Goal: Task Accomplishment & Management: Complete application form

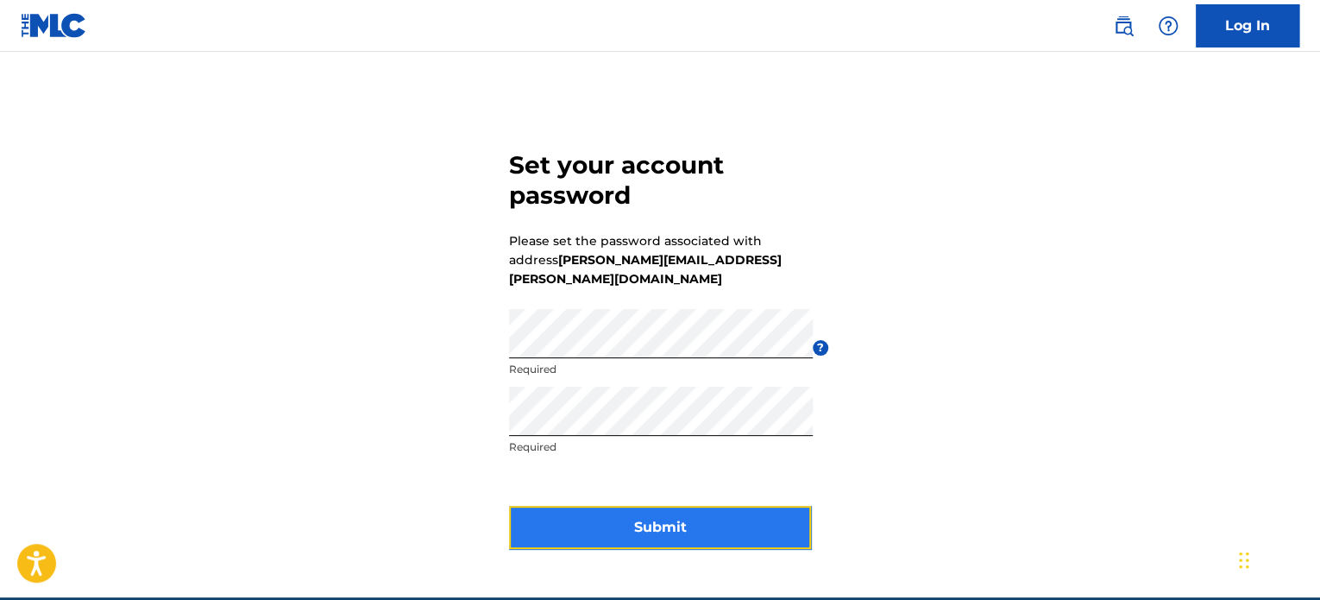
click at [725, 515] on button "Submit" at bounding box center [660, 527] width 302 height 43
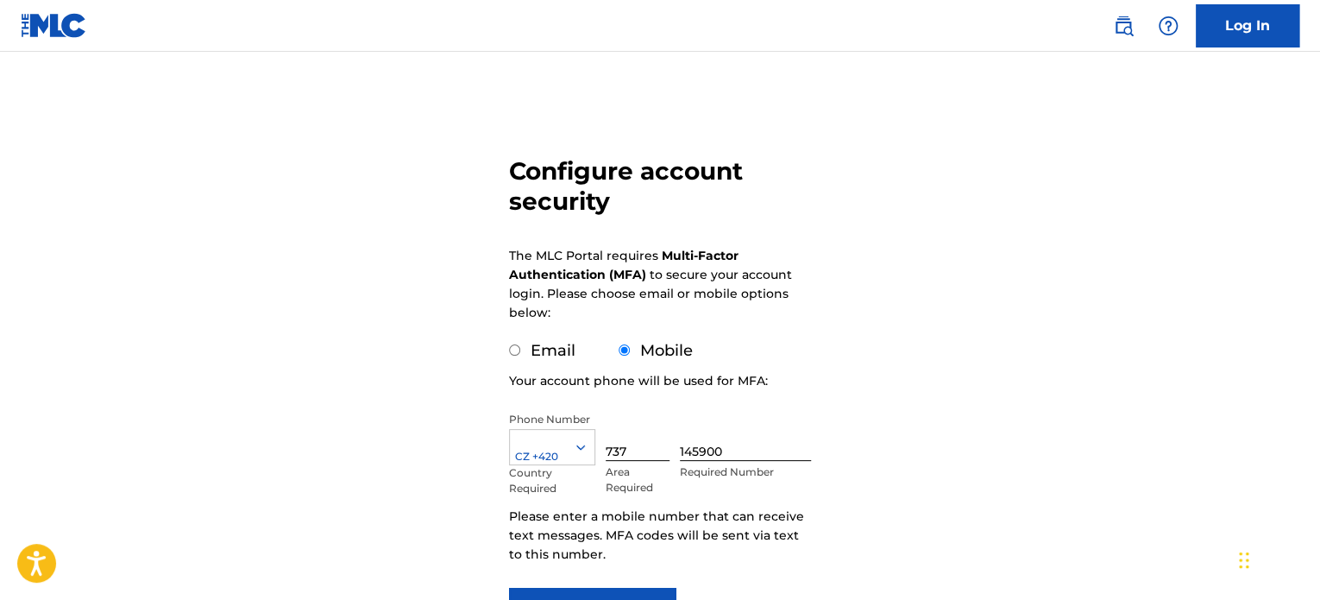
scroll to position [173, 0]
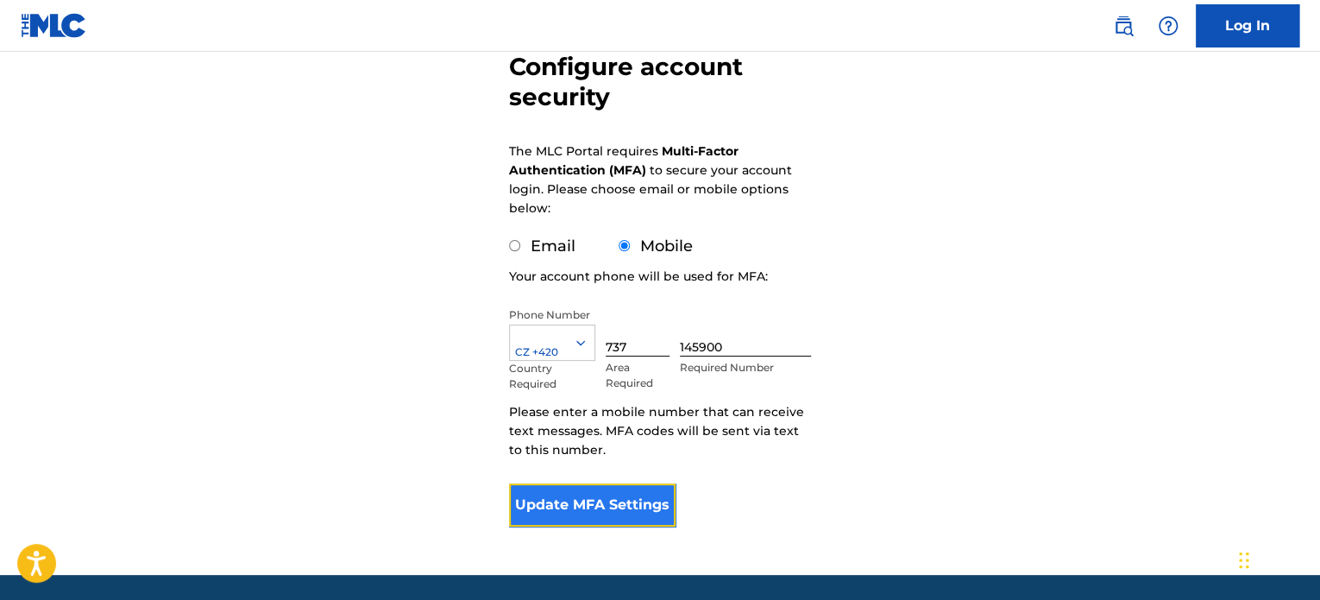
click at [646, 506] on button "Update MFA Settings" at bounding box center [592, 504] width 166 height 43
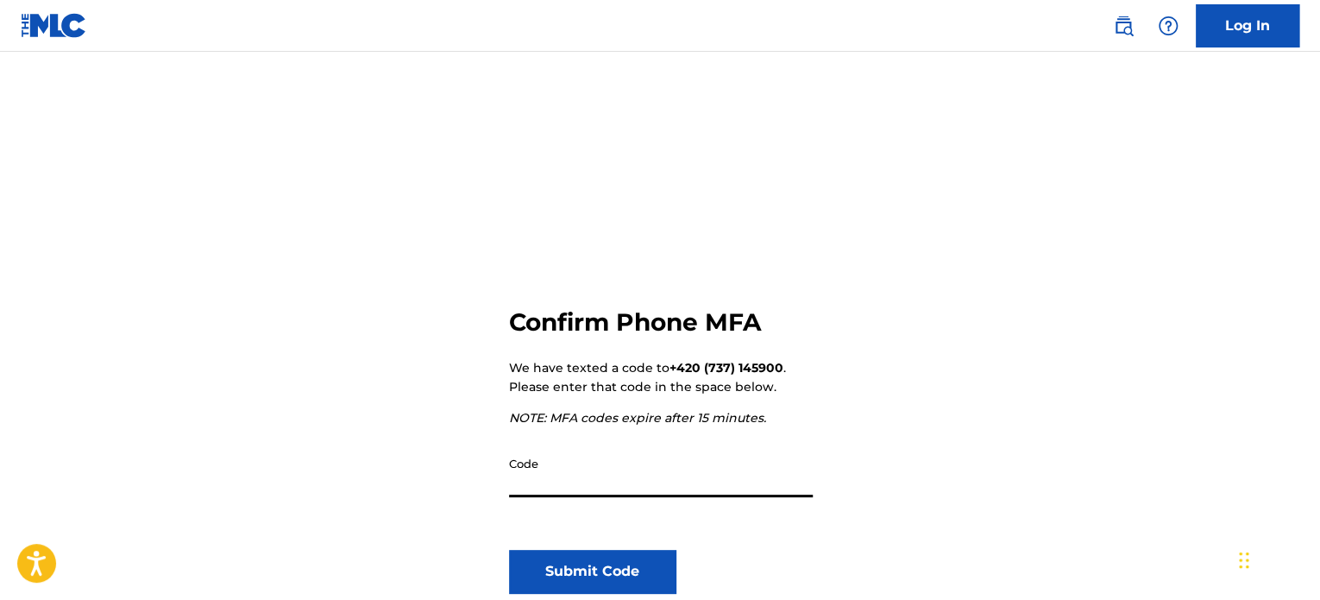
scroll to position [86, 0]
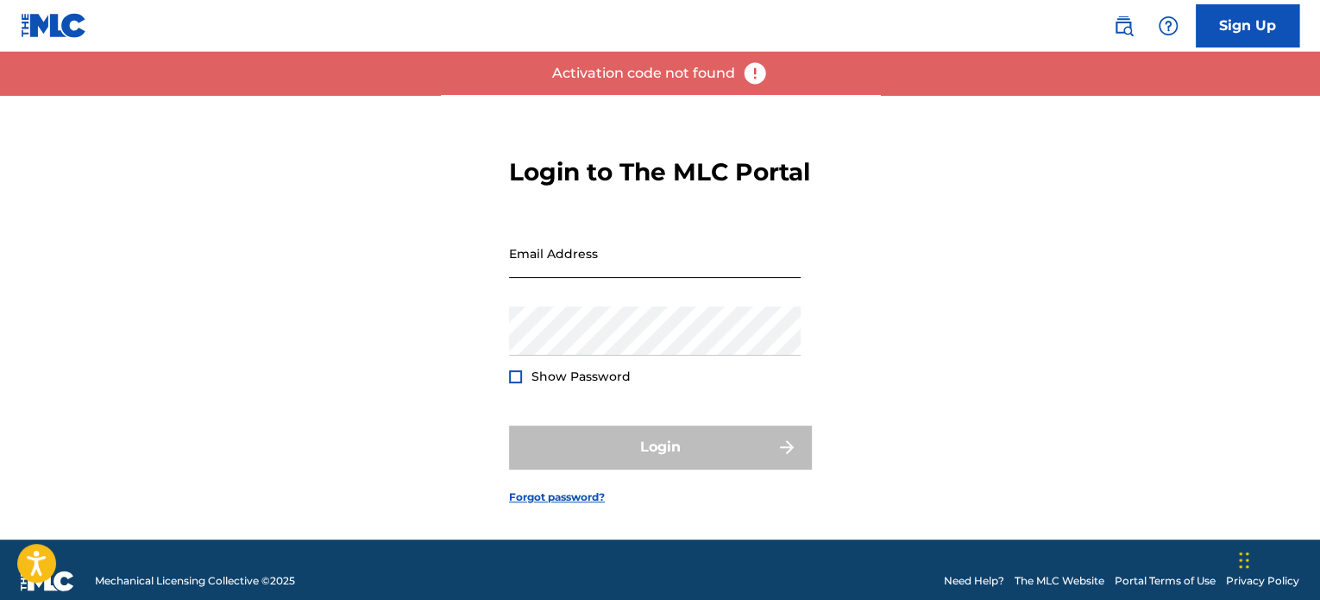
click at [581, 276] on input "Email Address" at bounding box center [655, 253] width 292 height 49
type input "[PERSON_NAME][EMAIL_ADDRESS][PERSON_NAME][DOMAIN_NAME]"
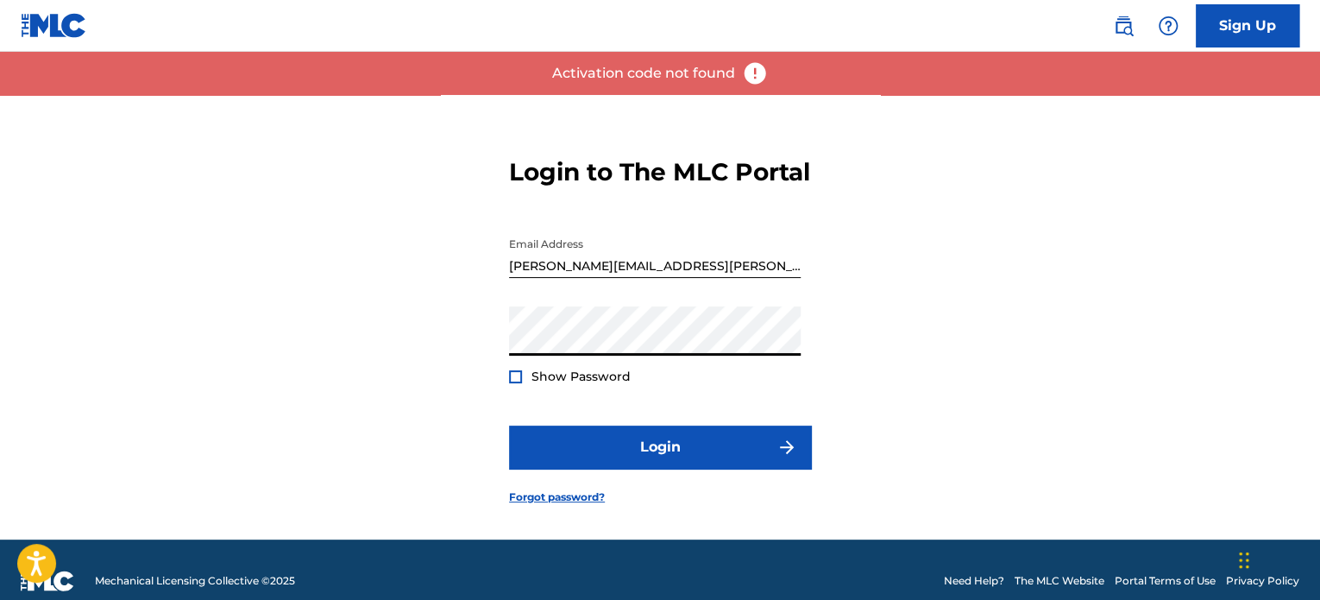
click at [556, 384] on span "Show Password" at bounding box center [580, 376] width 99 height 16
click at [513, 383] on div at bounding box center [515, 376] width 13 height 13
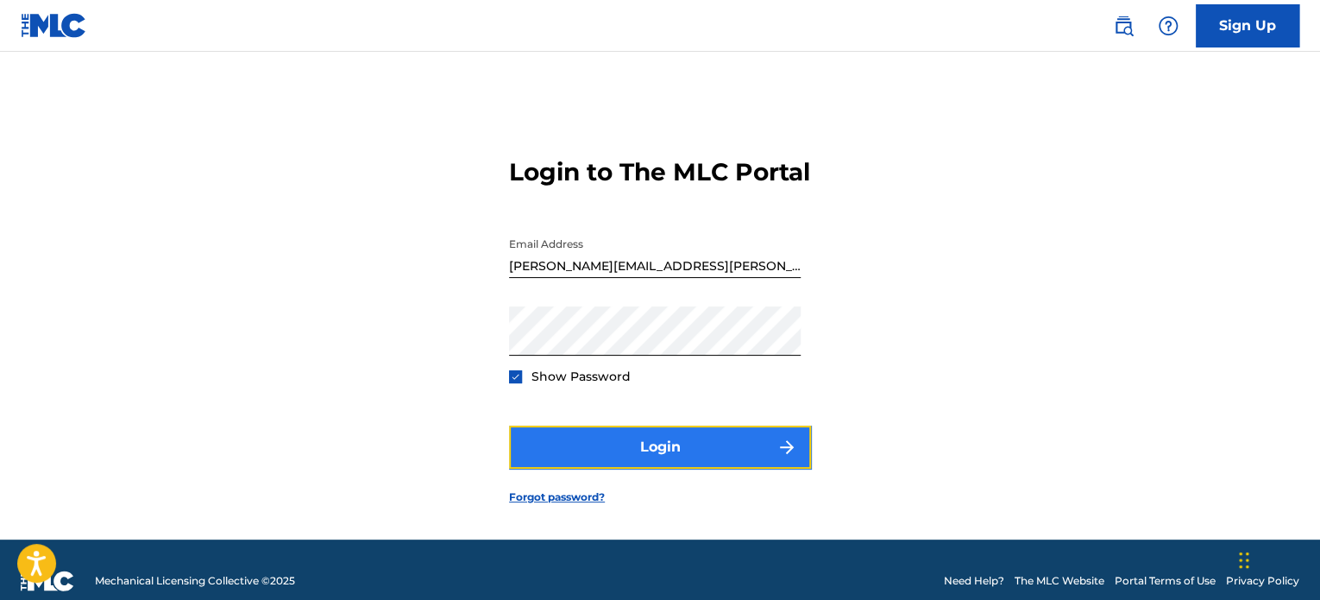
click at [609, 456] on button "Login" at bounding box center [660, 446] width 302 height 43
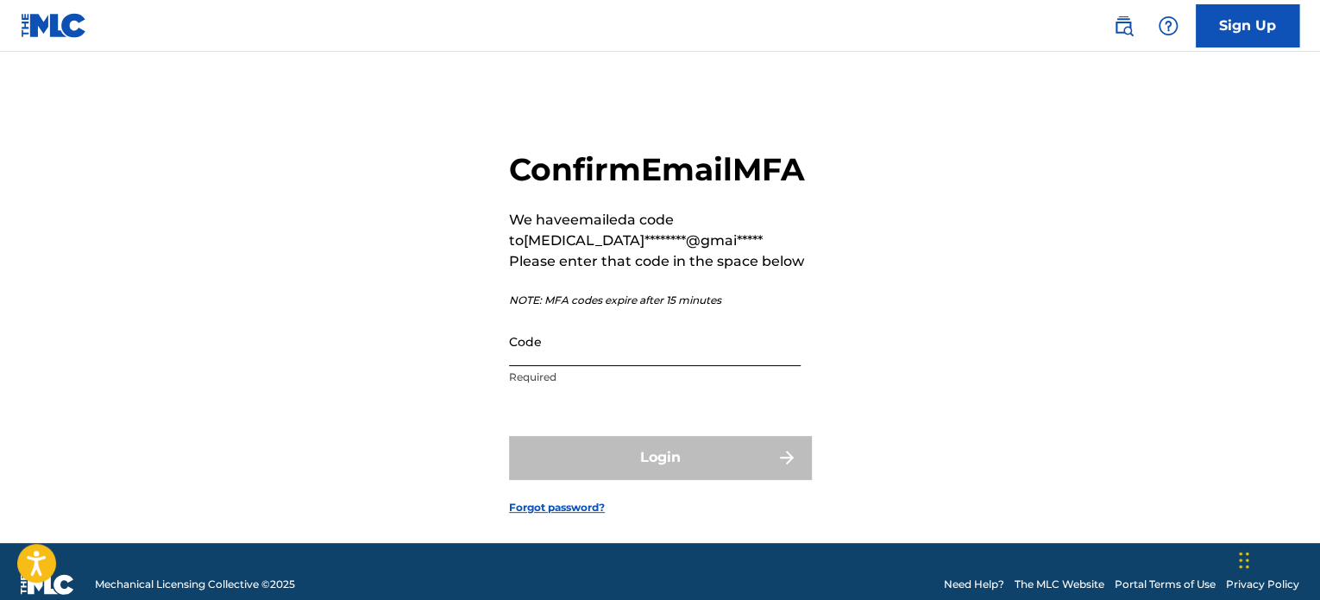
click at [610, 366] on input "Code" at bounding box center [655, 341] width 292 height 49
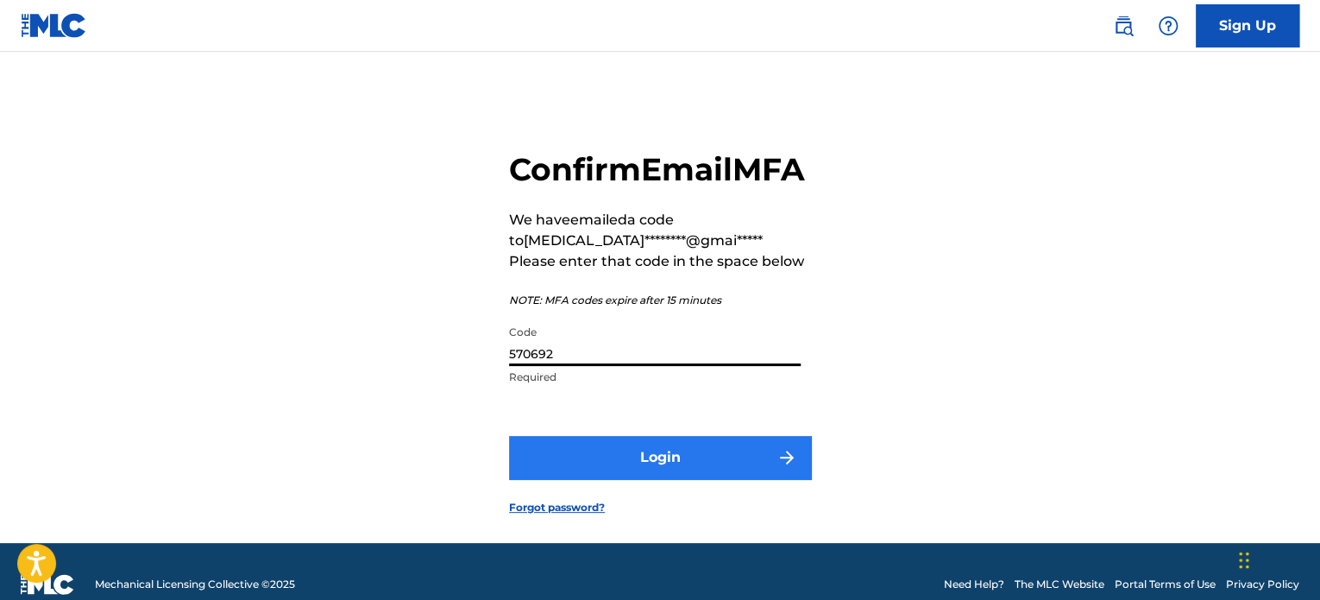
type input "570692"
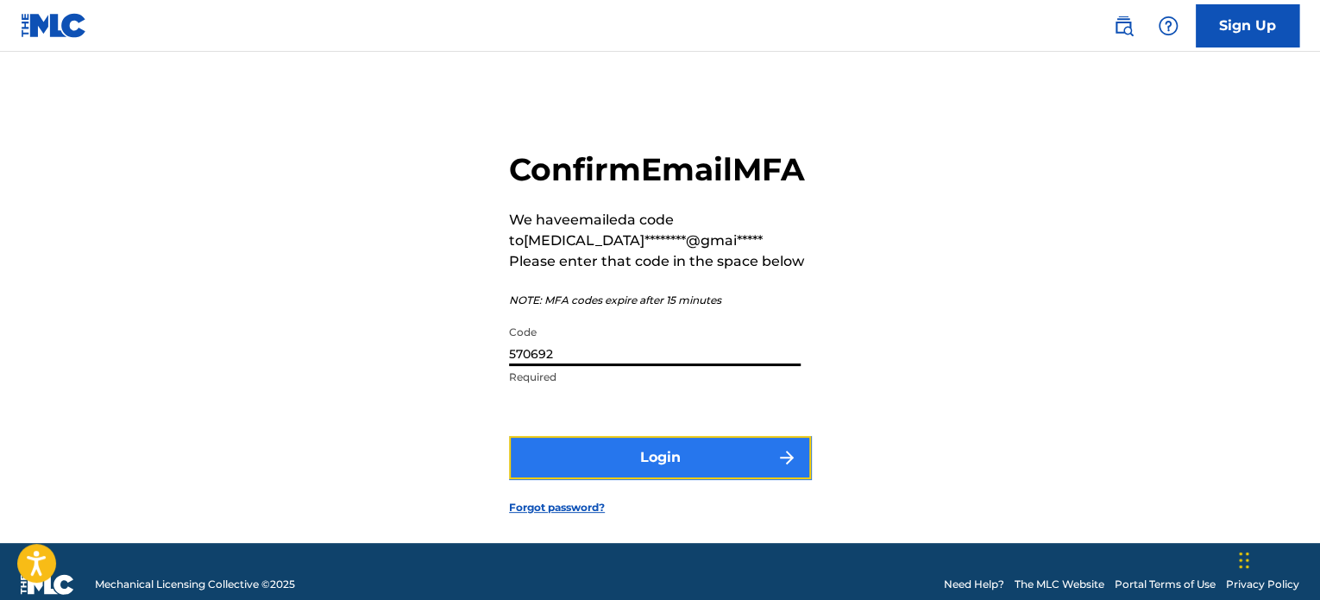
click at [670, 479] on button "Login" at bounding box center [660, 457] width 302 height 43
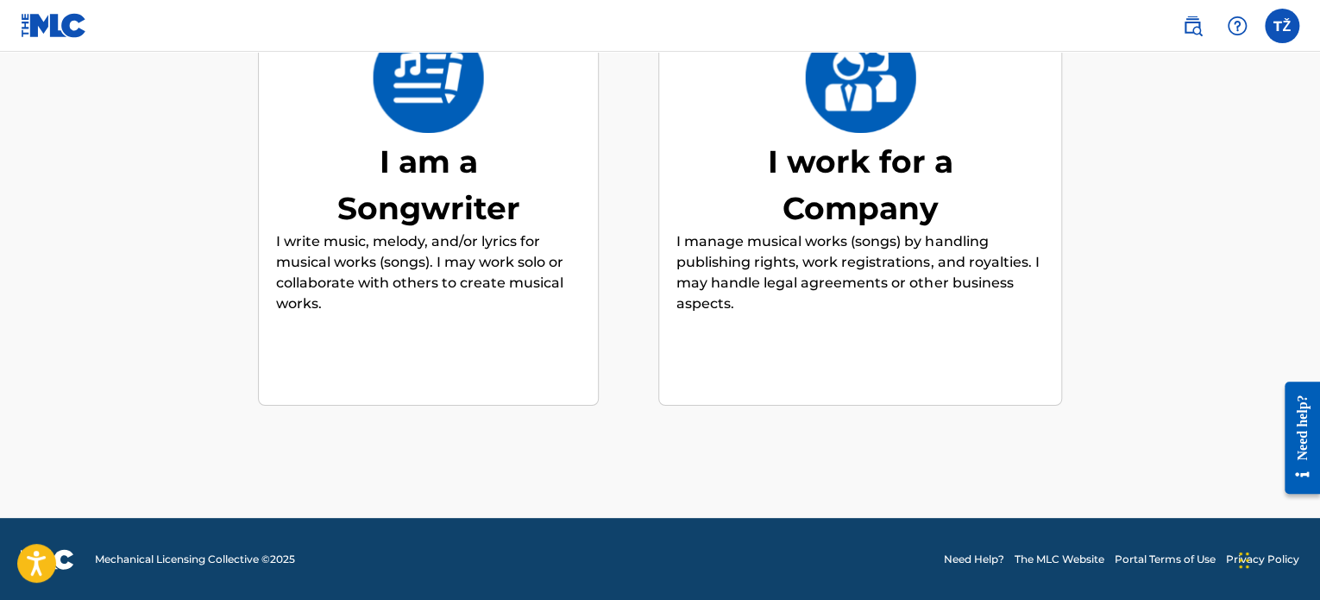
click at [411, 169] on div "I am a Songwriter" at bounding box center [428, 184] width 259 height 93
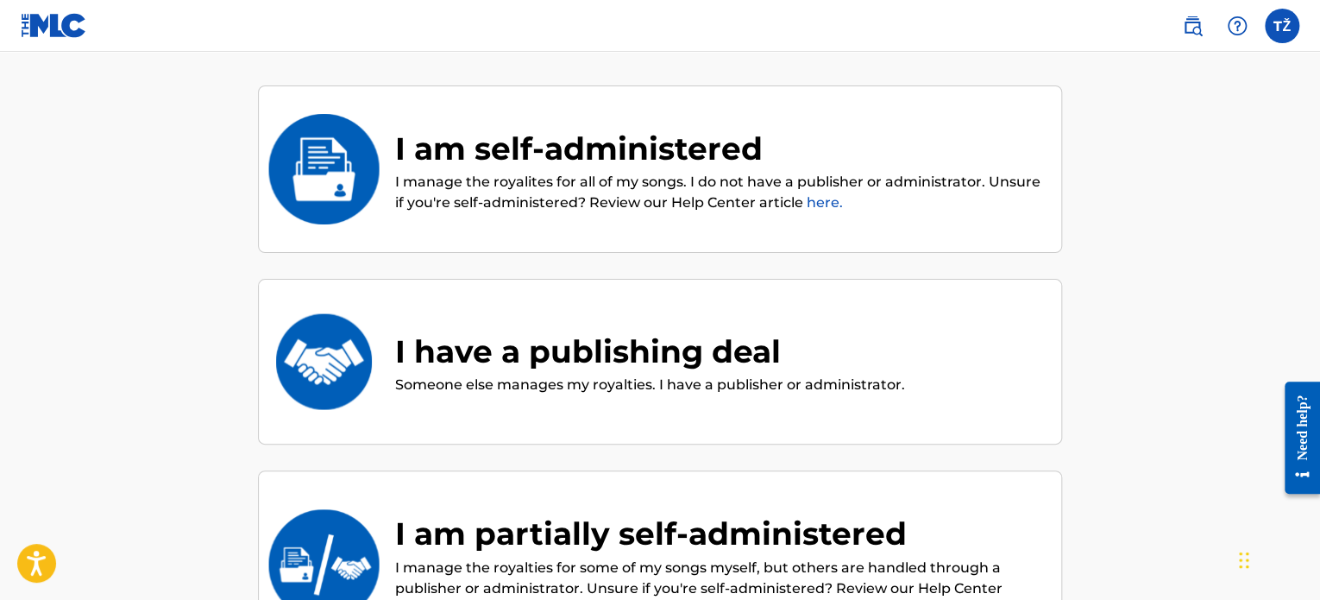
scroll to position [250, 0]
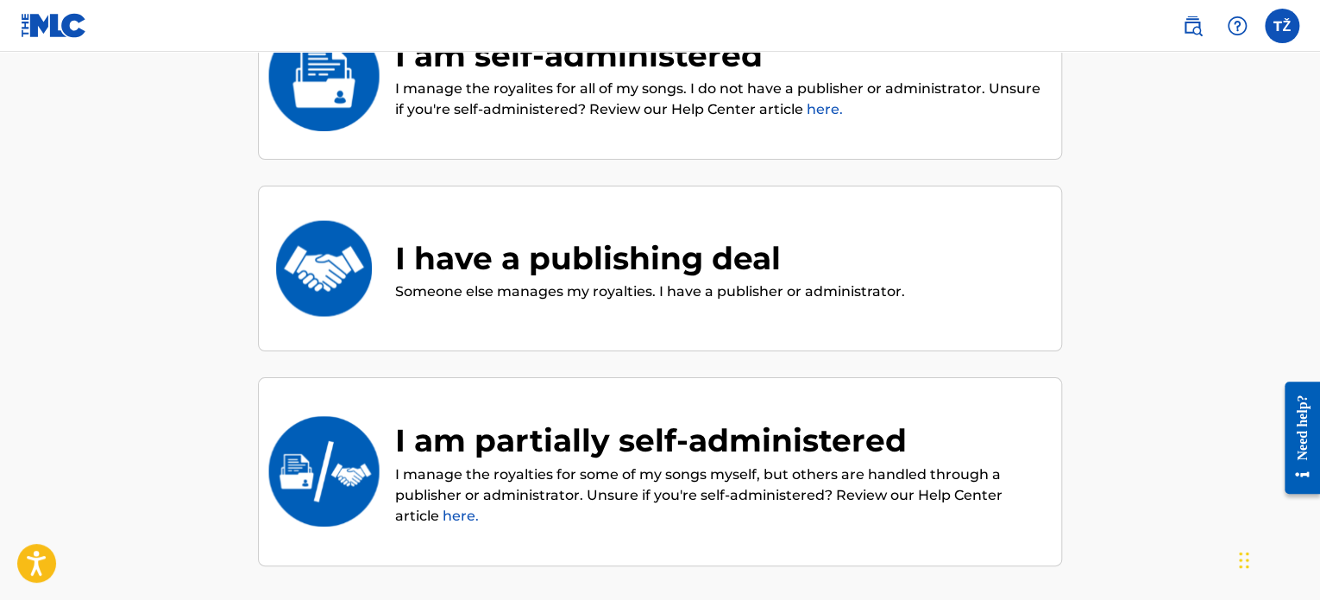
click at [790, 248] on div "I have a publishing deal" at bounding box center [650, 258] width 510 height 47
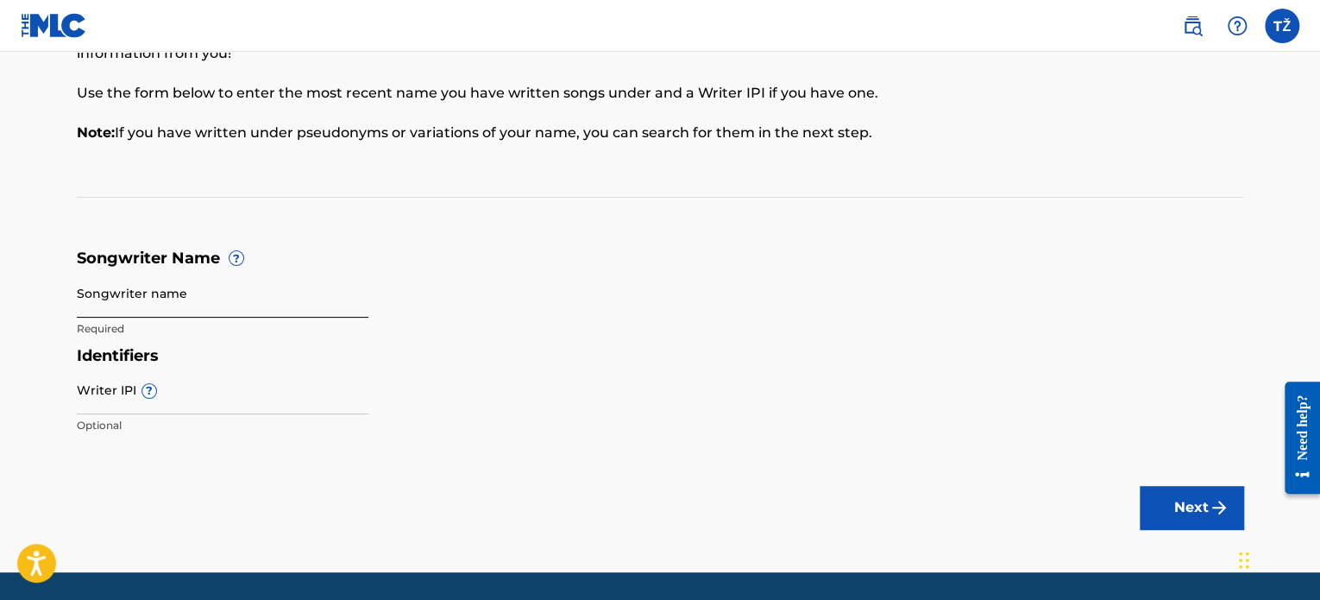
scroll to position [173, 0]
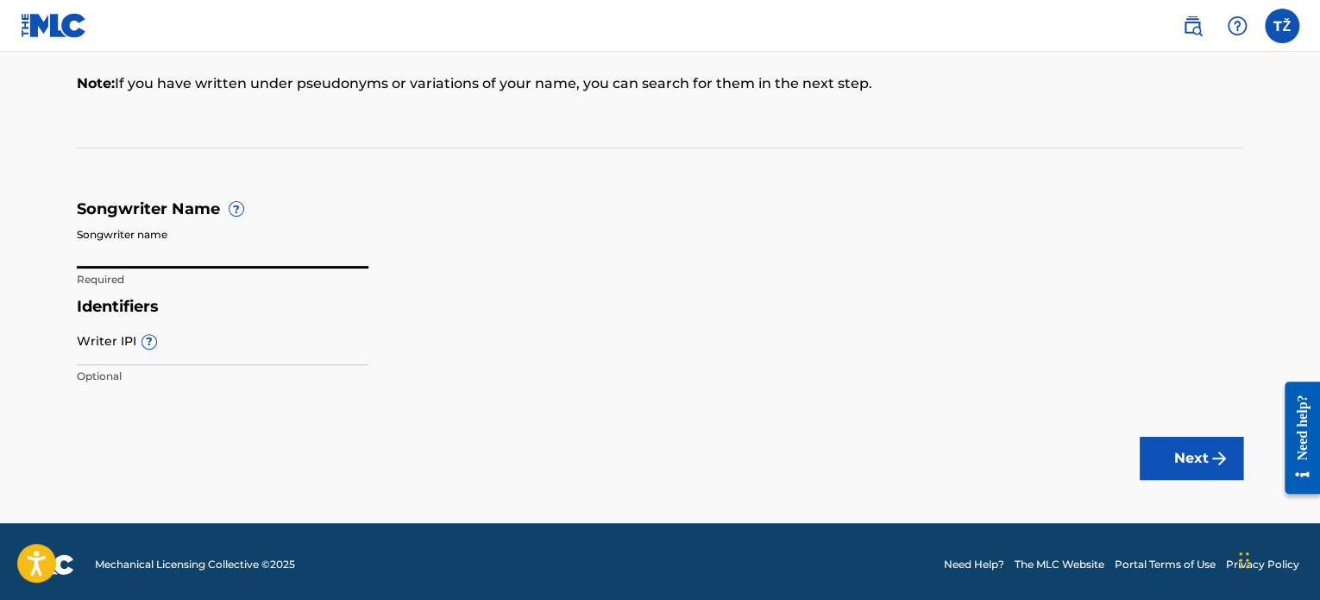
click at [211, 251] on input "Songwriter name" at bounding box center [223, 243] width 292 height 49
type input "[PERSON_NAME]"
click at [110, 345] on input "Writer IPI ?" at bounding box center [223, 340] width 292 height 49
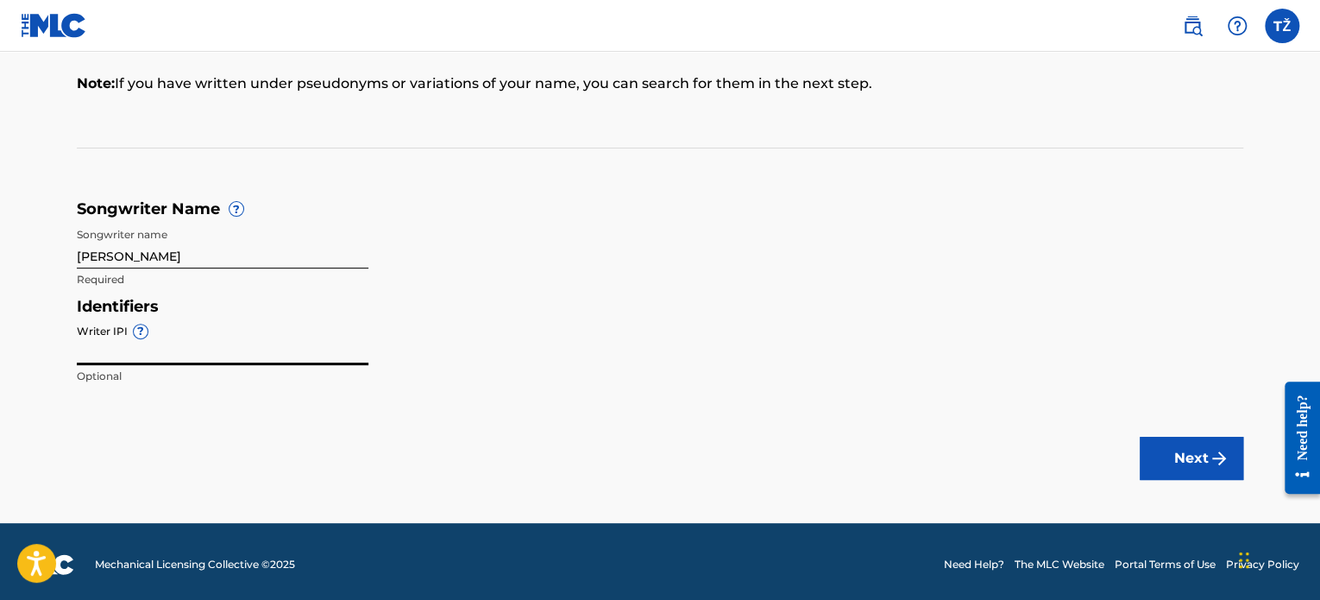
type input "01247763431"
click at [569, 346] on div "Identifiers Writer IPI ? 01247763431 Optional" at bounding box center [660, 345] width 1166 height 97
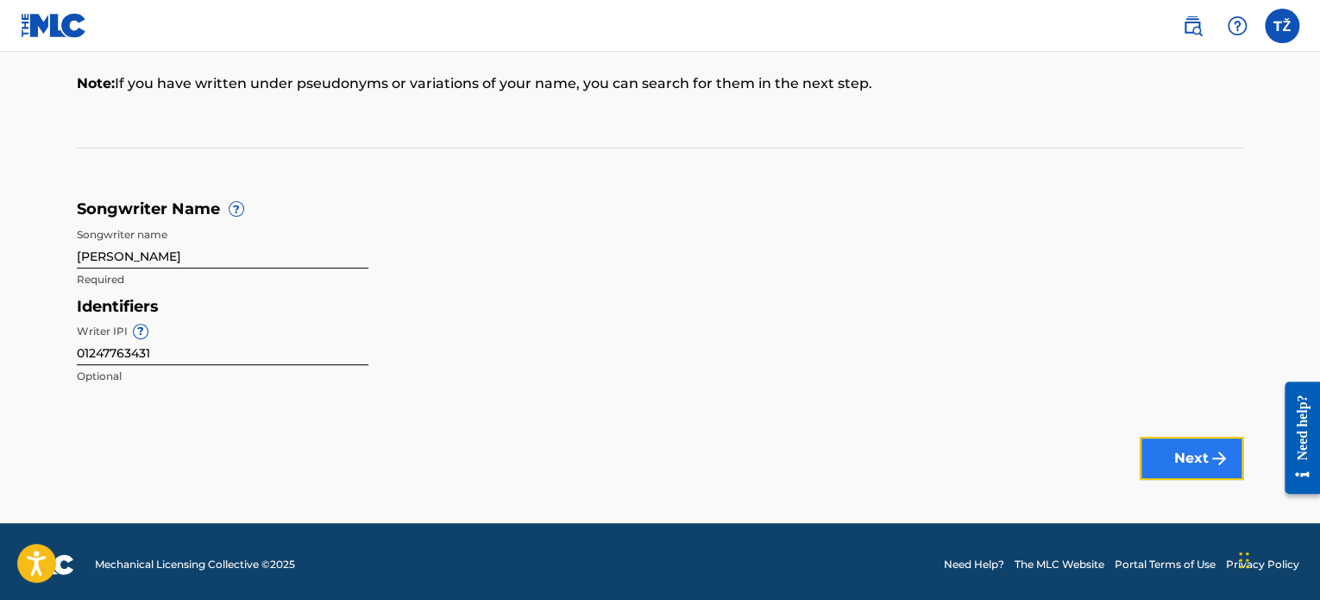
drag, startPoint x: 1227, startPoint y: 460, endPoint x: 43, endPoint y: 55, distance: 1250.8
click at [1227, 460] on img "submit" at bounding box center [1219, 458] width 21 height 21
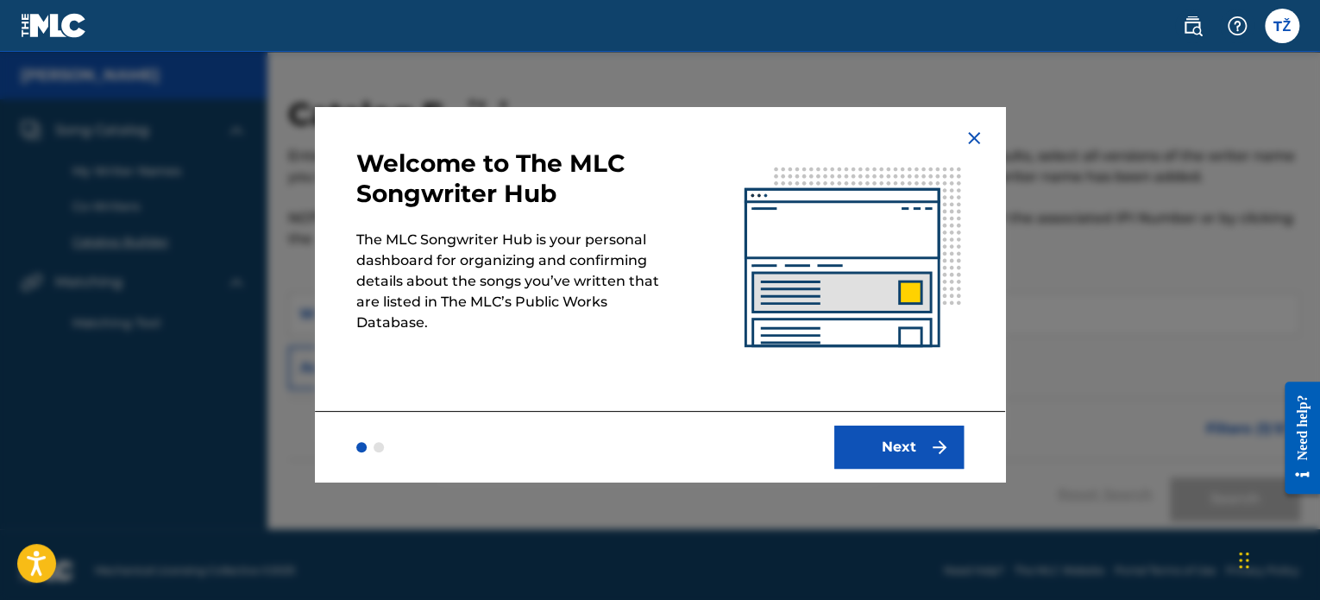
click at [908, 411] on div "Next" at bounding box center [660, 446] width 690 height 71
click at [891, 437] on button "Next" at bounding box center [898, 446] width 129 height 43
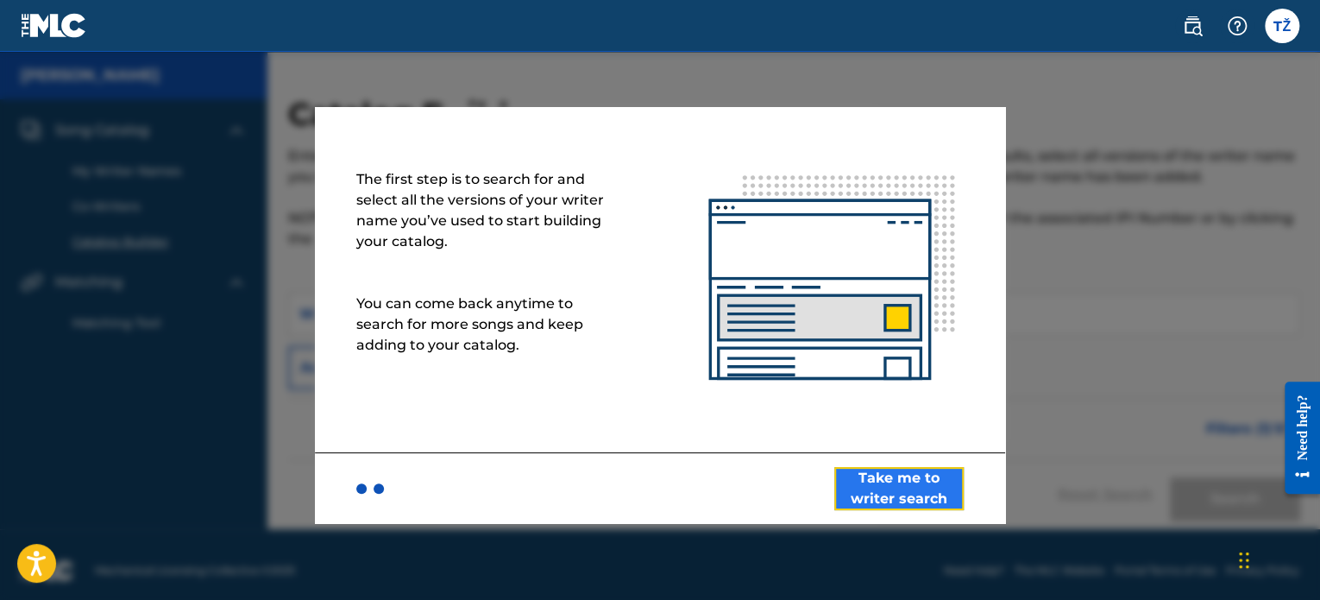
click at [918, 499] on button "Take me to writer search" at bounding box center [898, 488] width 129 height 43
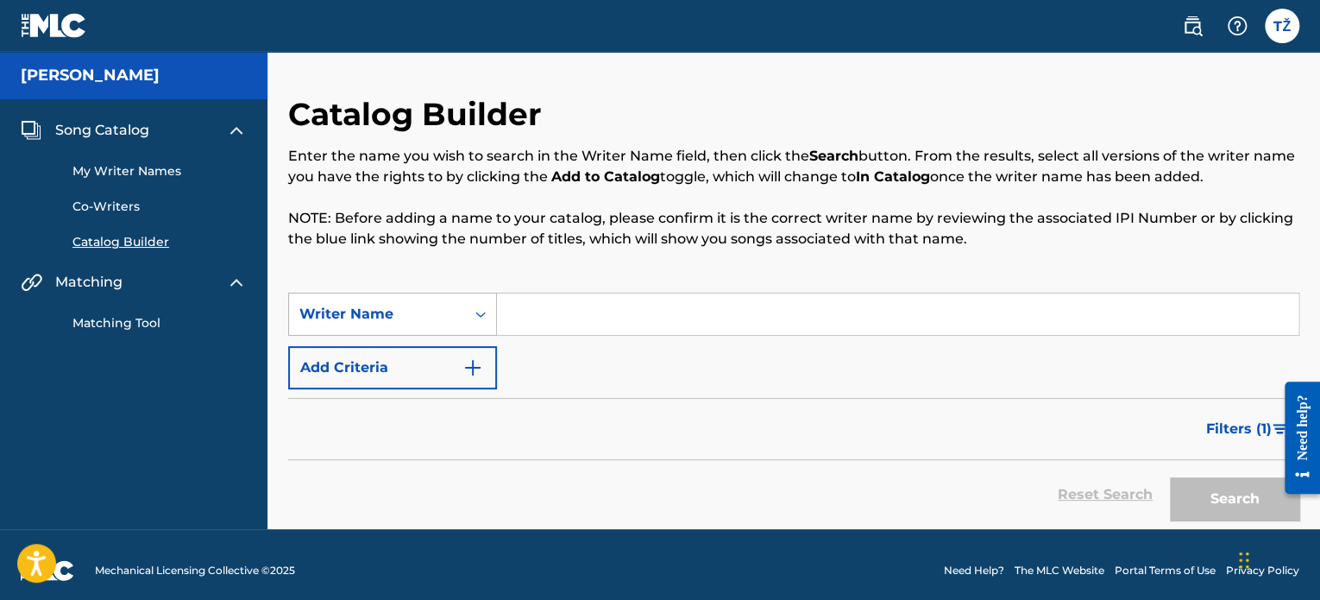
click at [461, 317] on div "Writer Name" at bounding box center [377, 314] width 176 height 33
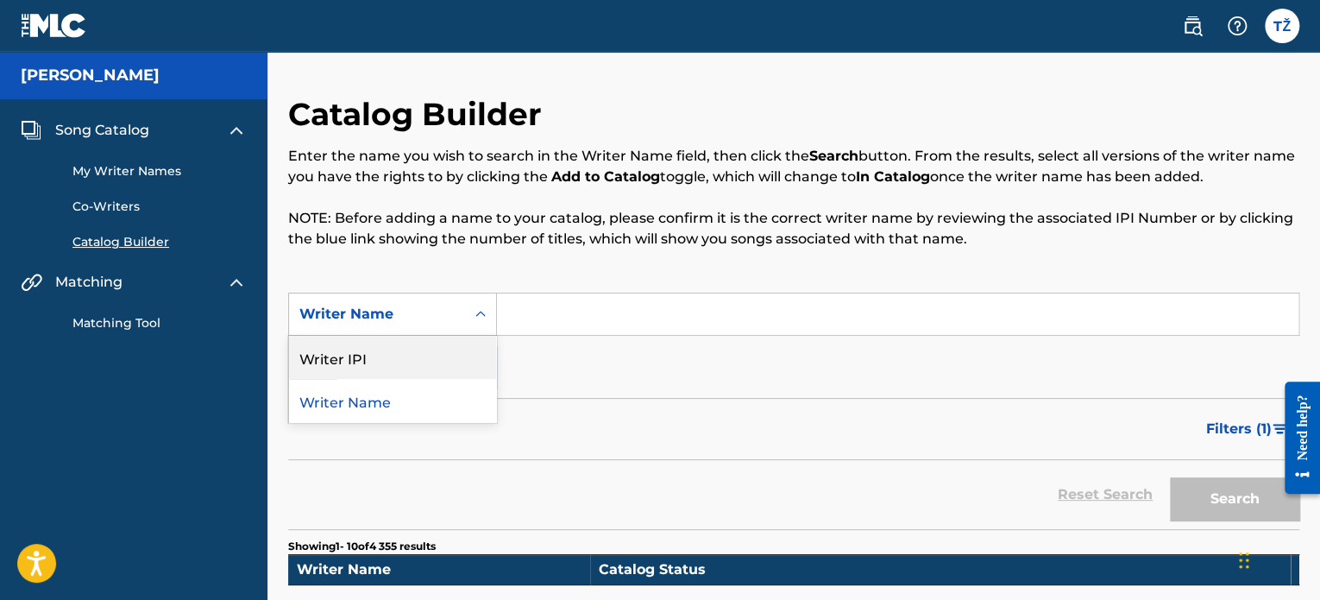
click at [606, 377] on div "SearchWithCriteriab8ecb73b-0c44-4b66-b0e3-4d2ae88e8bc1 2 results available. Use…" at bounding box center [793, 340] width 1011 height 97
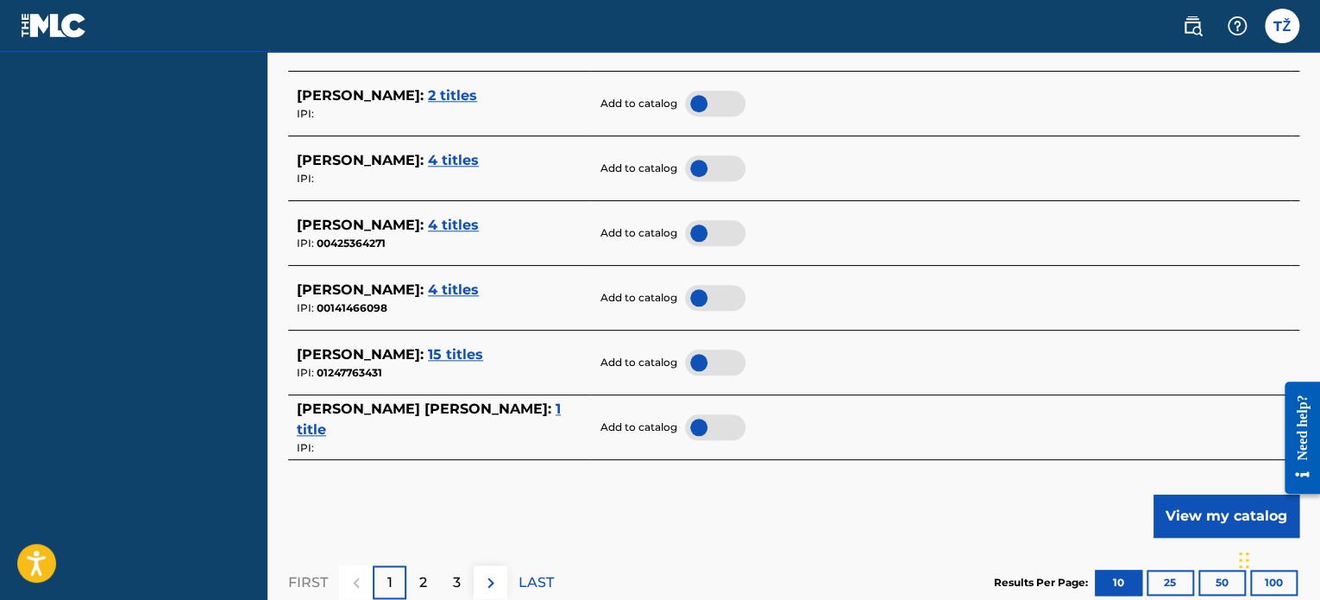
scroll to position [776, 0]
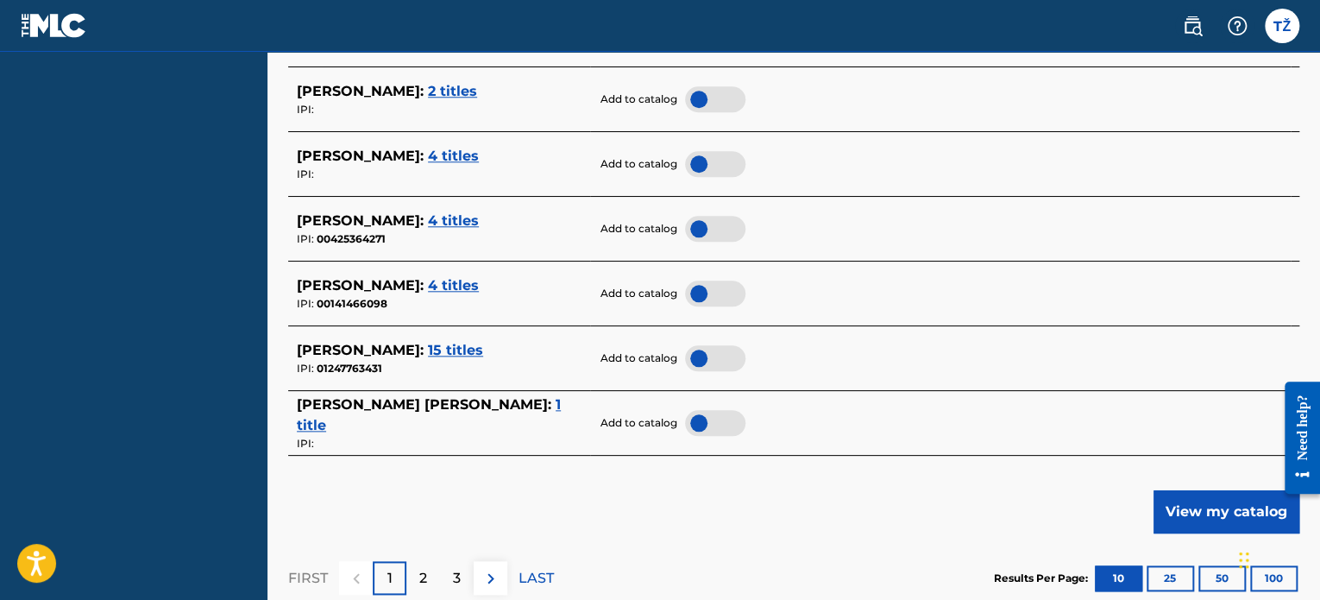
click at [442, 349] on span "15 titles" at bounding box center [455, 350] width 55 height 16
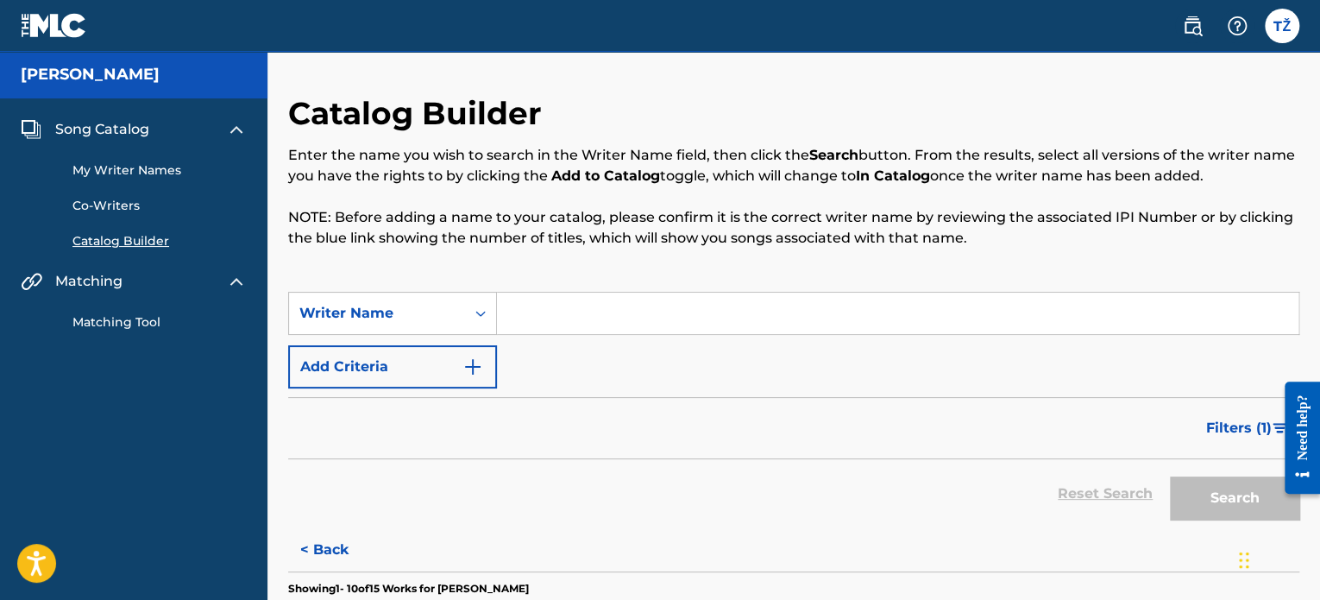
scroll to position [0, 0]
click at [580, 320] on input "Search Form" at bounding box center [897, 313] width 801 height 41
click at [345, 553] on button "< Back" at bounding box center [340, 550] width 104 height 43
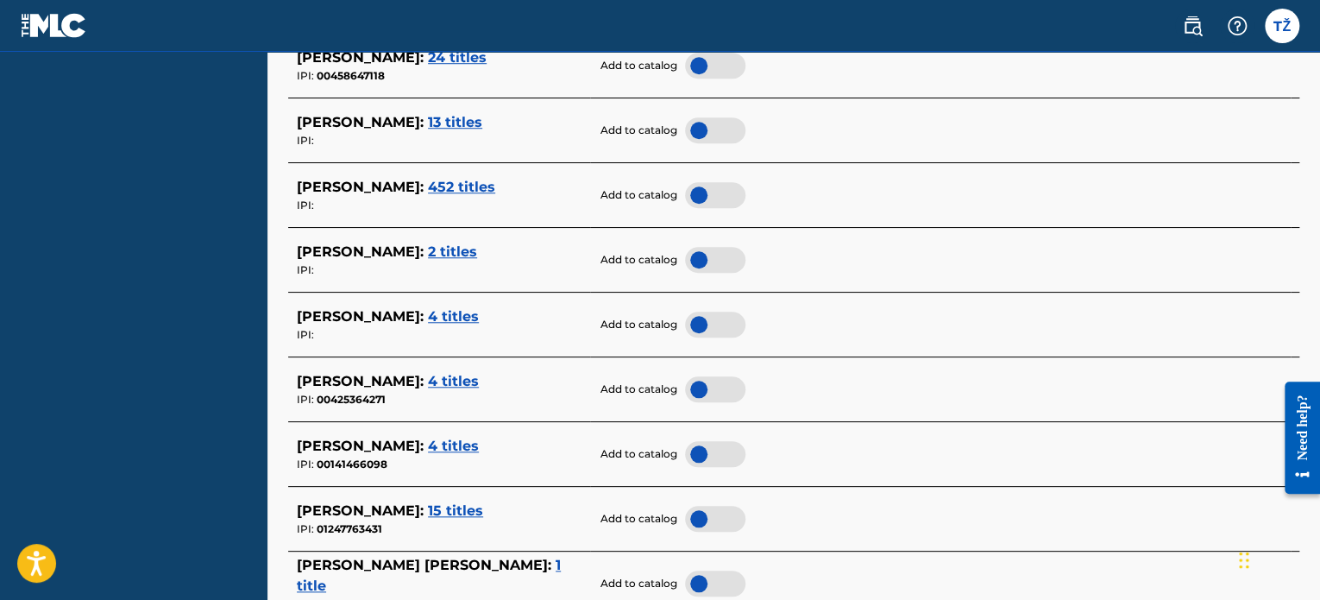
scroll to position [776, 0]
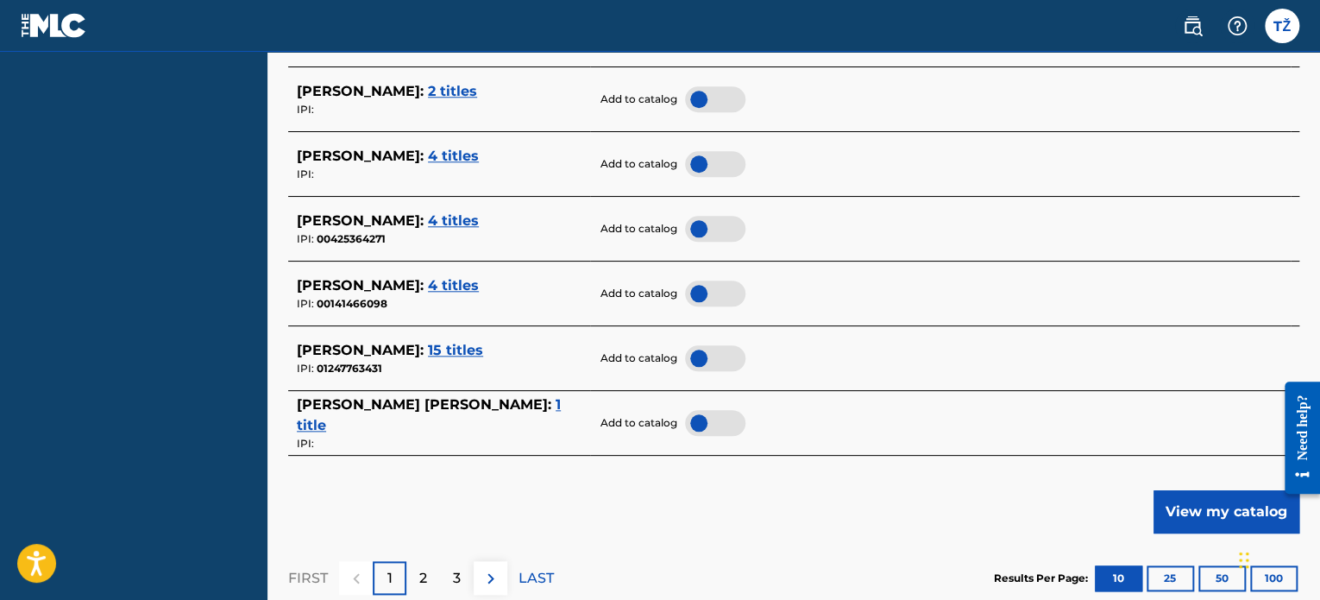
click at [700, 358] on div at bounding box center [715, 358] width 60 height 26
click at [701, 420] on div at bounding box center [715, 423] width 60 height 26
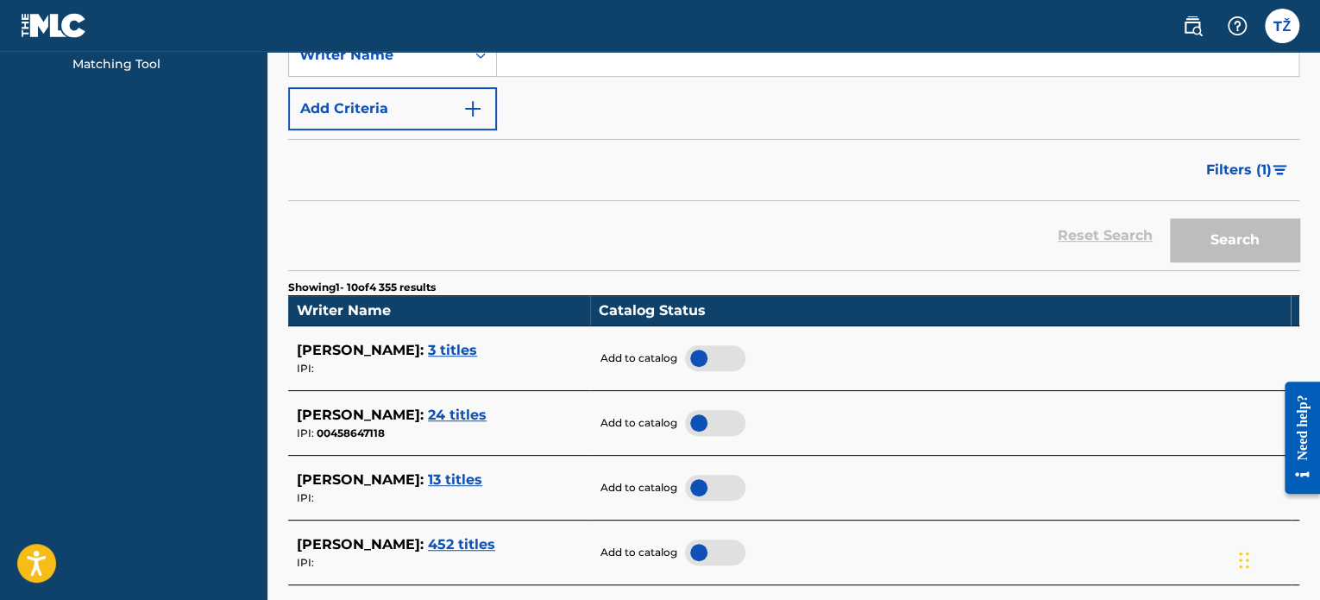
scroll to position [0, 0]
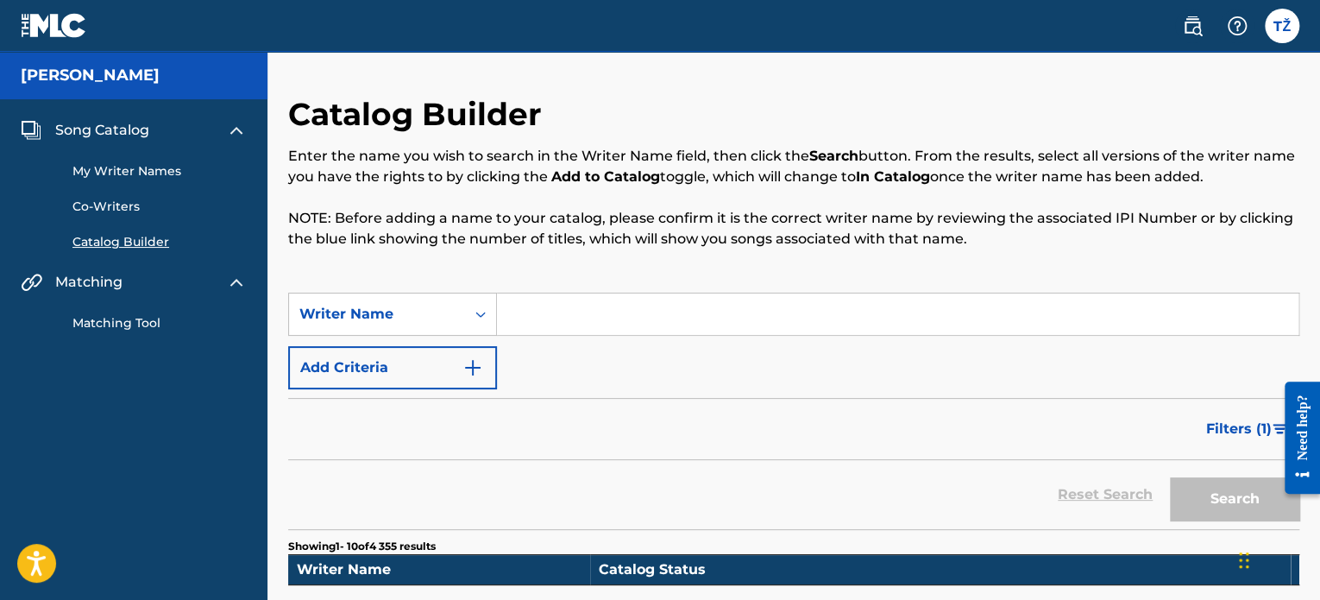
click at [549, 313] on input "Search Form" at bounding box center [897, 313] width 801 height 41
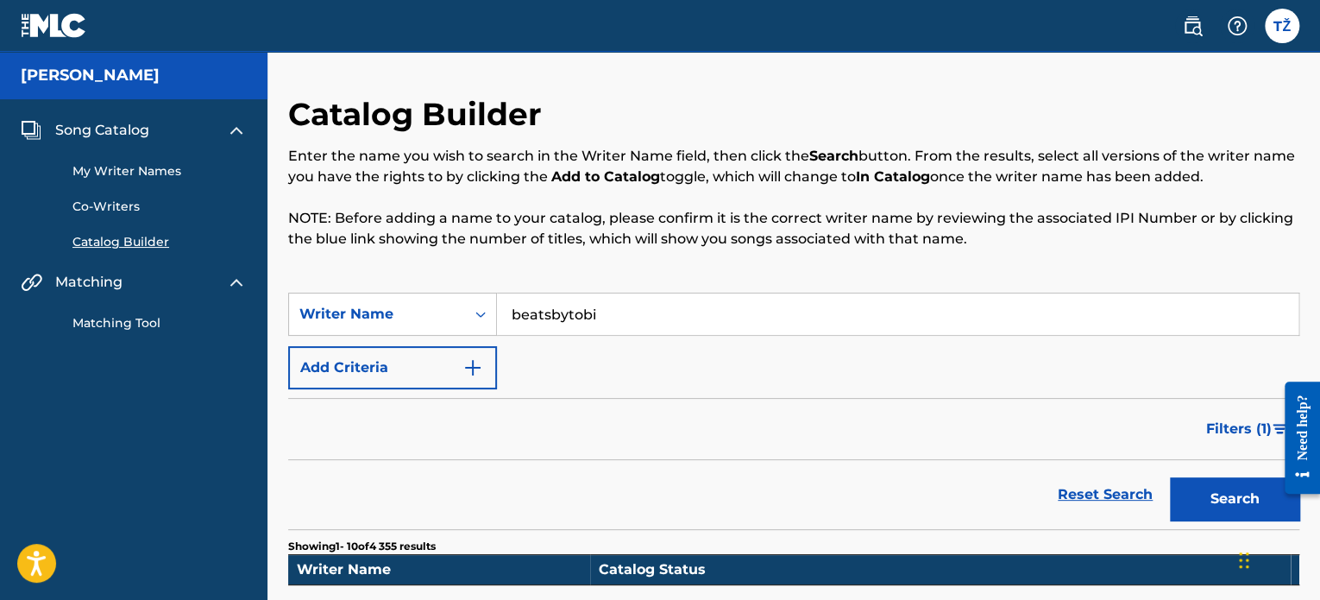
click at [1170, 477] on button "Search" at bounding box center [1234, 498] width 129 height 43
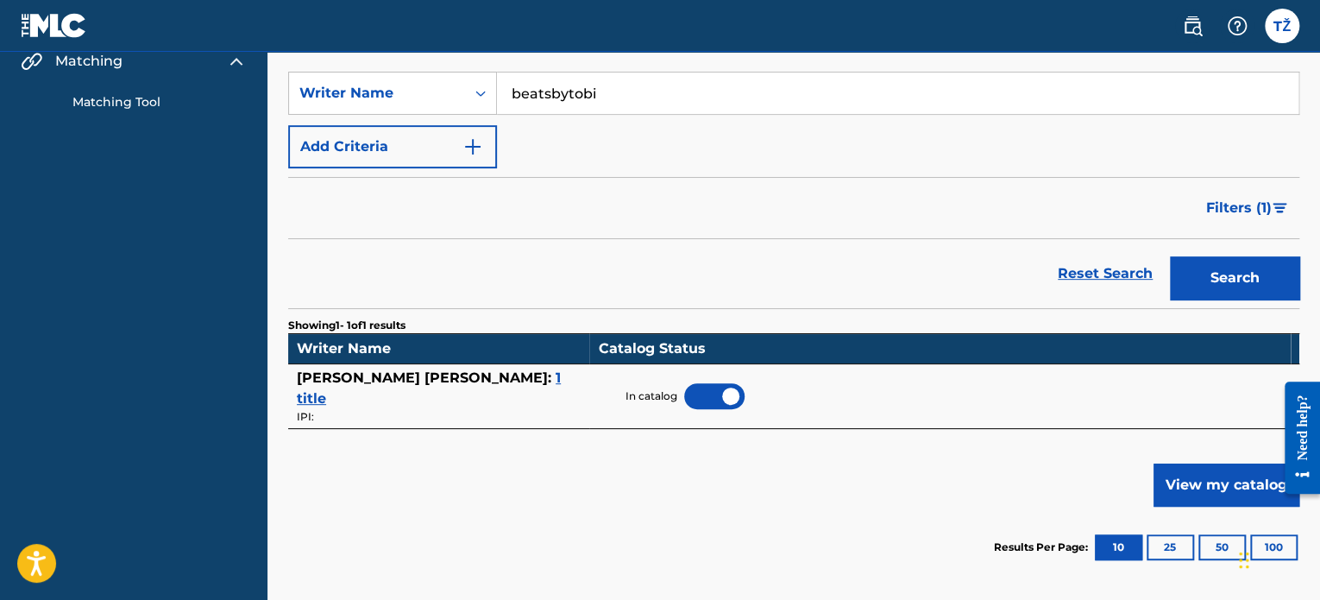
scroll to position [86, 0]
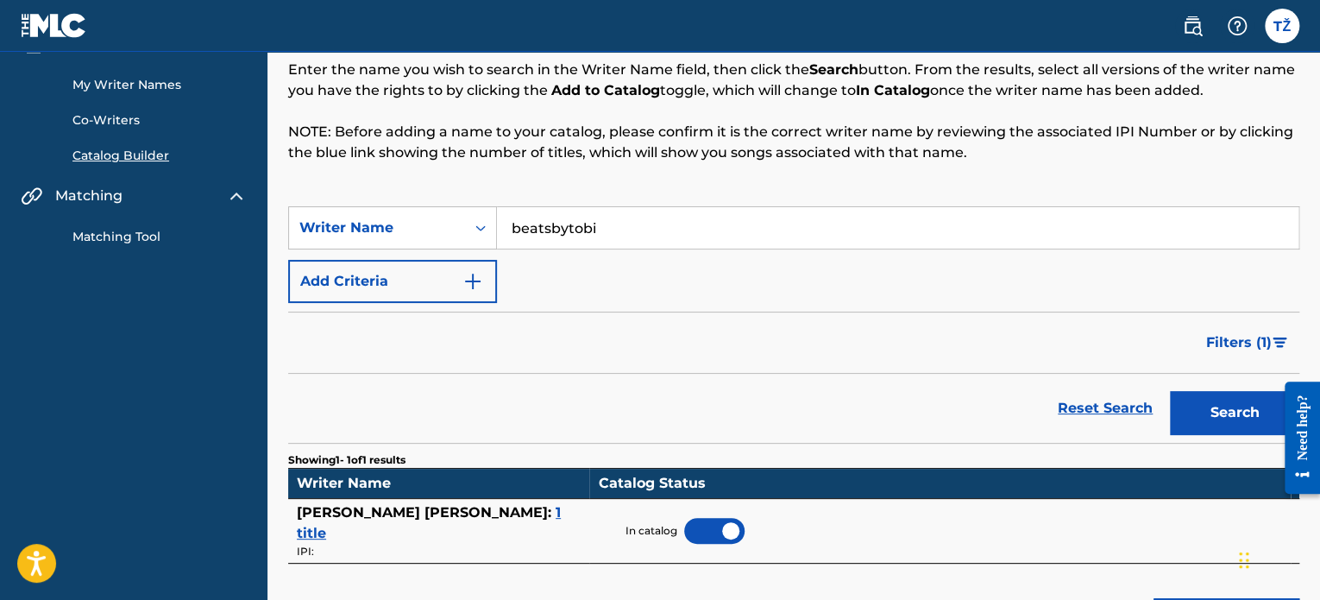
drag, startPoint x: 609, startPoint y: 220, endPoint x: 587, endPoint y: 232, distance: 25.5
click at [587, 232] on input "beatsbytobi" at bounding box center [897, 227] width 801 height 41
type input "beatsbytoby"
click at [1170, 391] on button "Search" at bounding box center [1234, 412] width 129 height 43
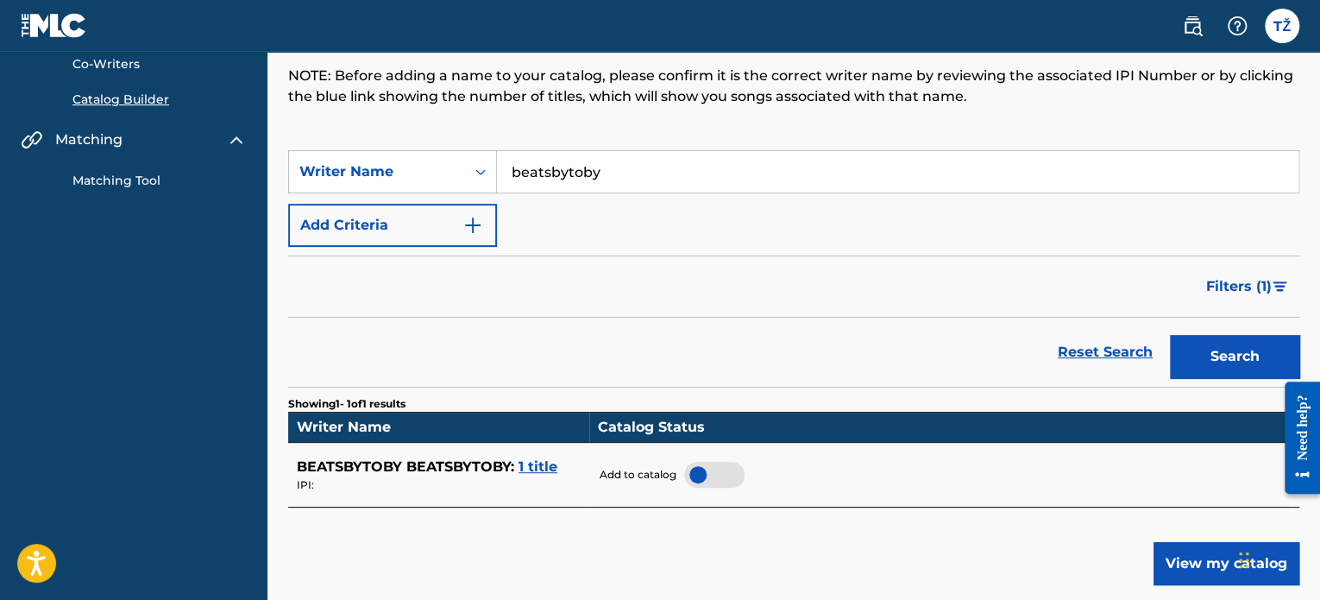
scroll to position [173, 0]
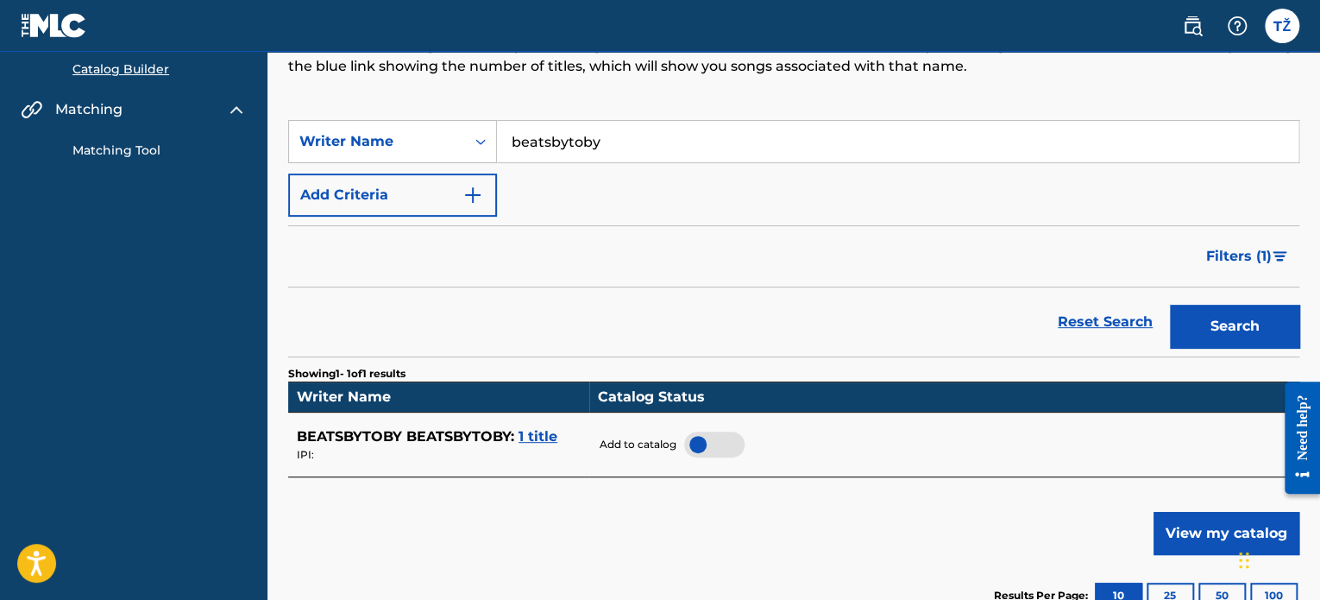
click at [540, 434] on span "1 title" at bounding box center [537, 436] width 39 height 16
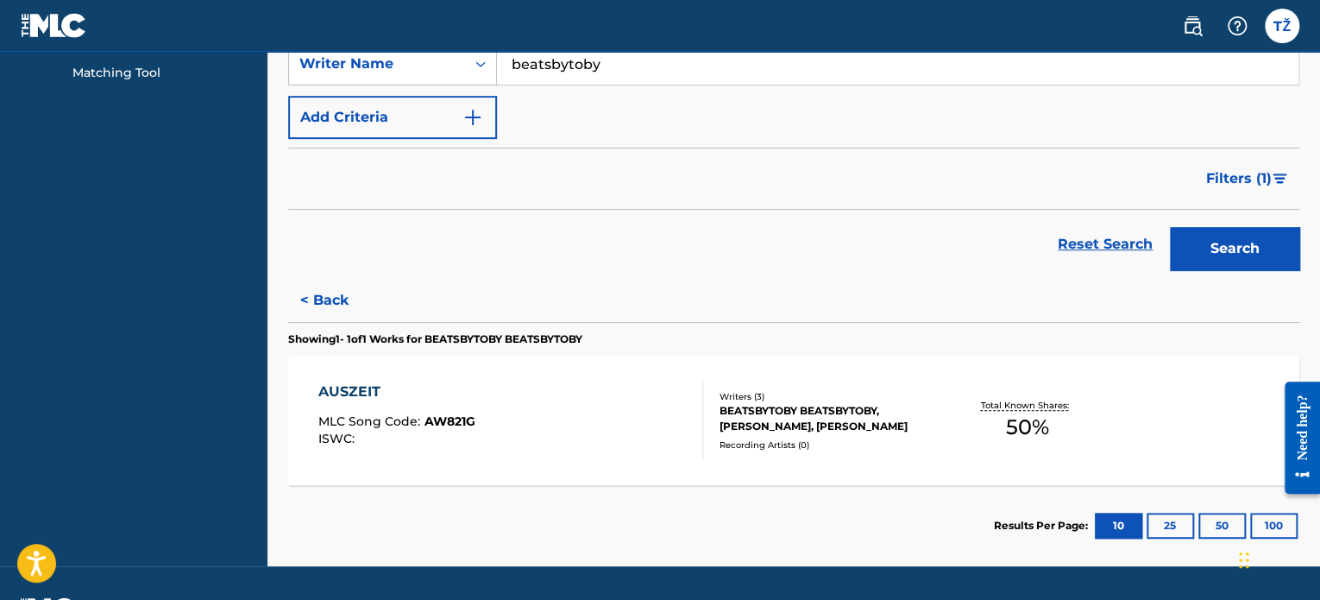
scroll to position [298, 0]
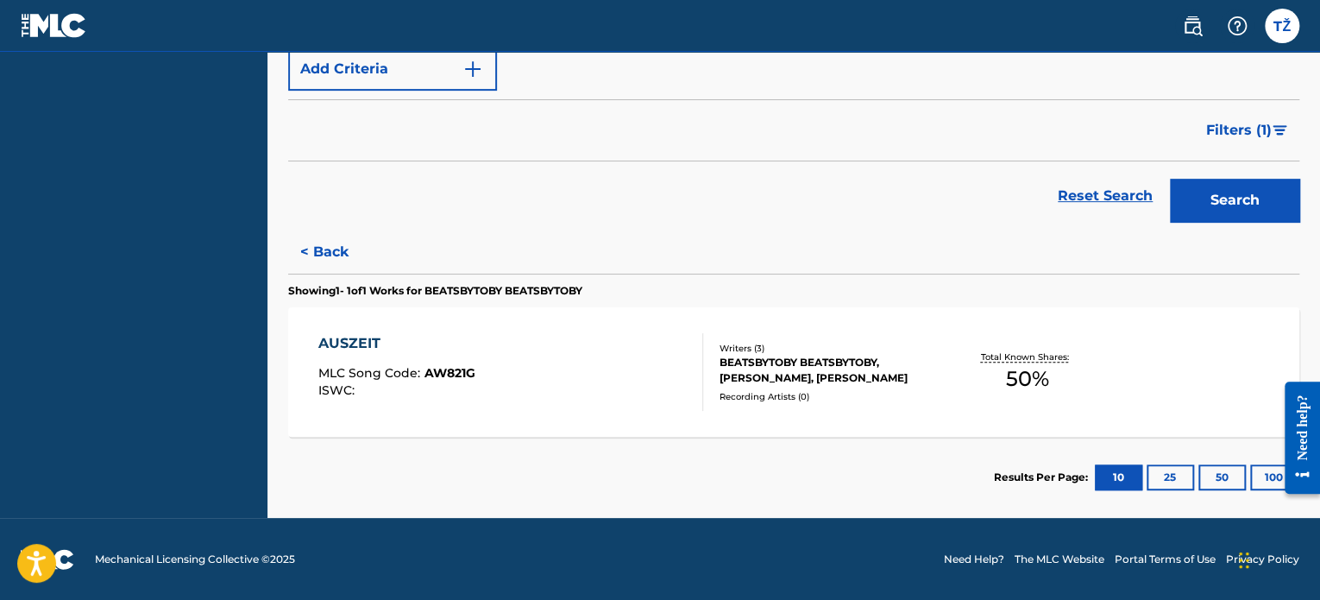
click at [982, 399] on div "AUSZEIT MLC Song Code : AW821G ISWC : Writers ( 3 ) BEATSBYTOBY BEATSBYTOBY, TA…" at bounding box center [793, 371] width 1011 height 129
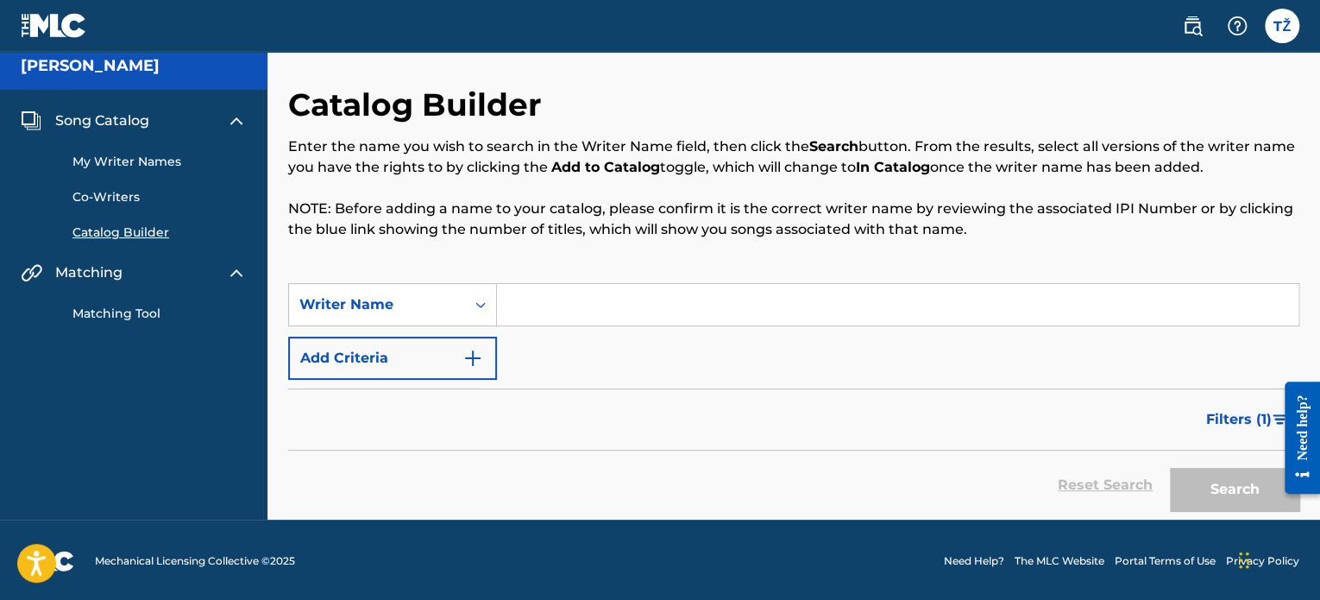
scroll to position [11, 0]
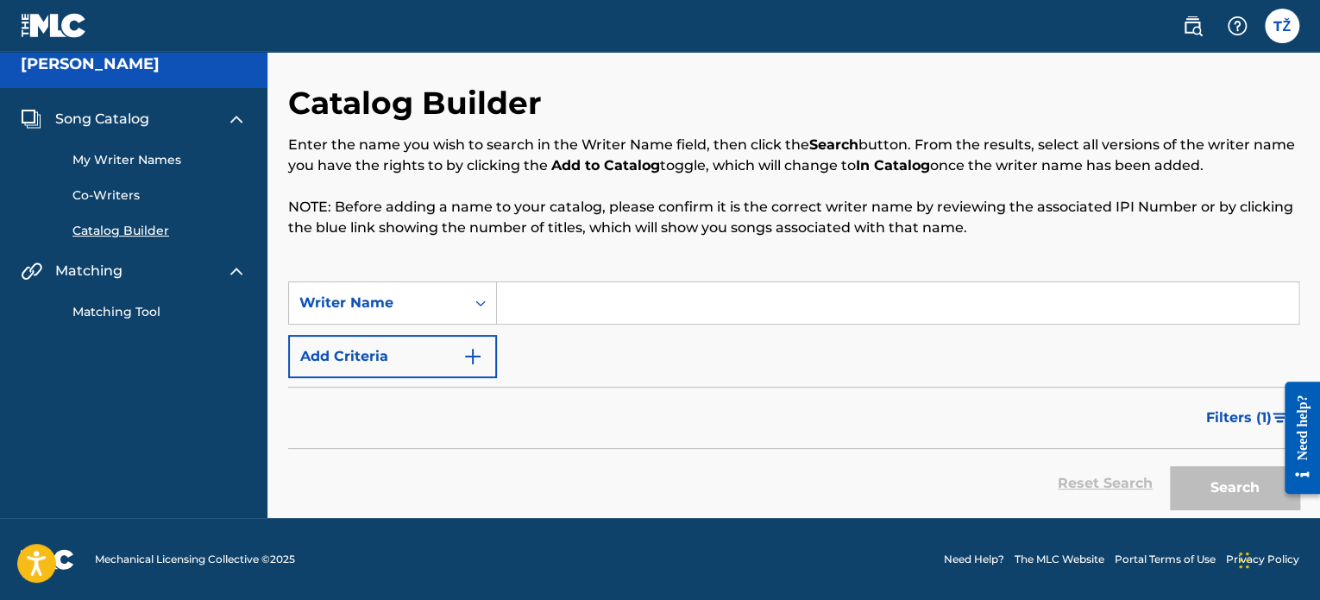
click at [656, 321] on input "Search Form" at bounding box center [897, 302] width 801 height 41
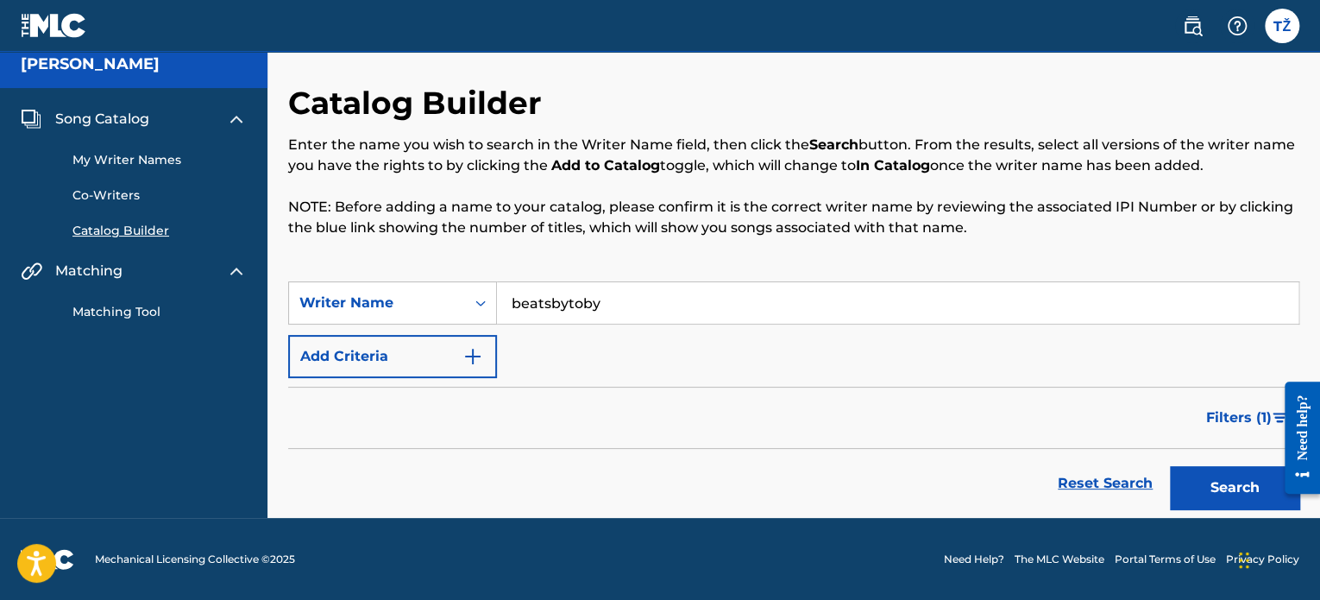
type input "beatsbytoby"
click at [1170, 466] on button "Search" at bounding box center [1234, 487] width 129 height 43
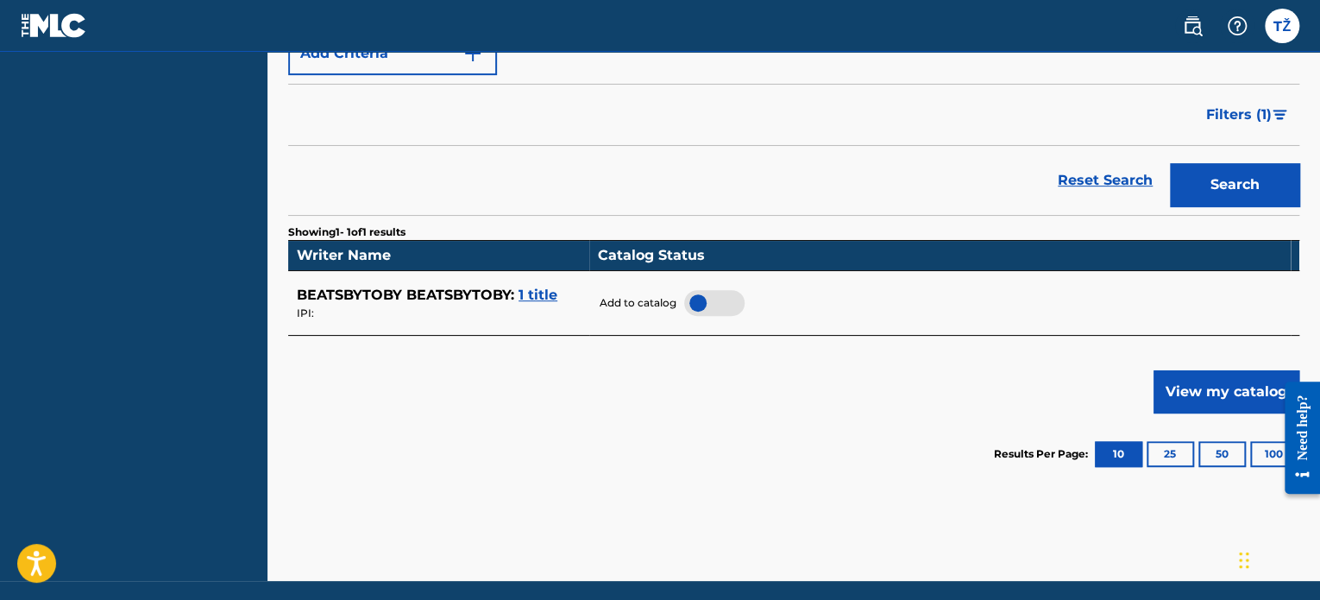
scroll to position [356, 0]
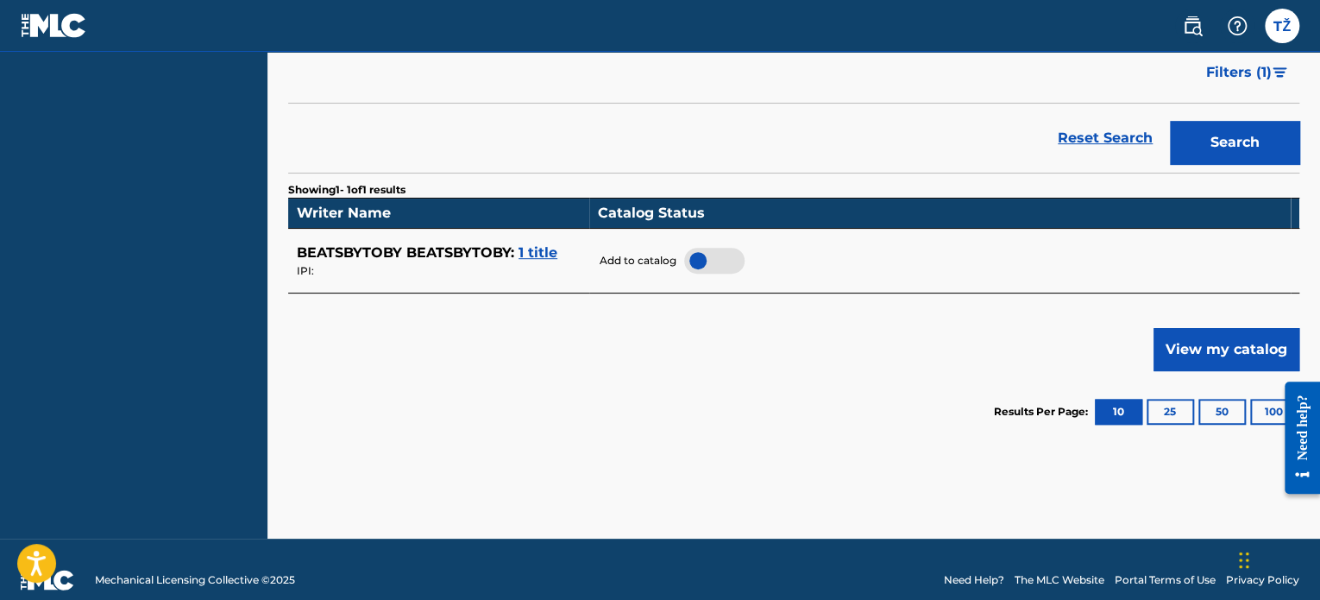
click at [694, 262] on div at bounding box center [714, 261] width 60 height 26
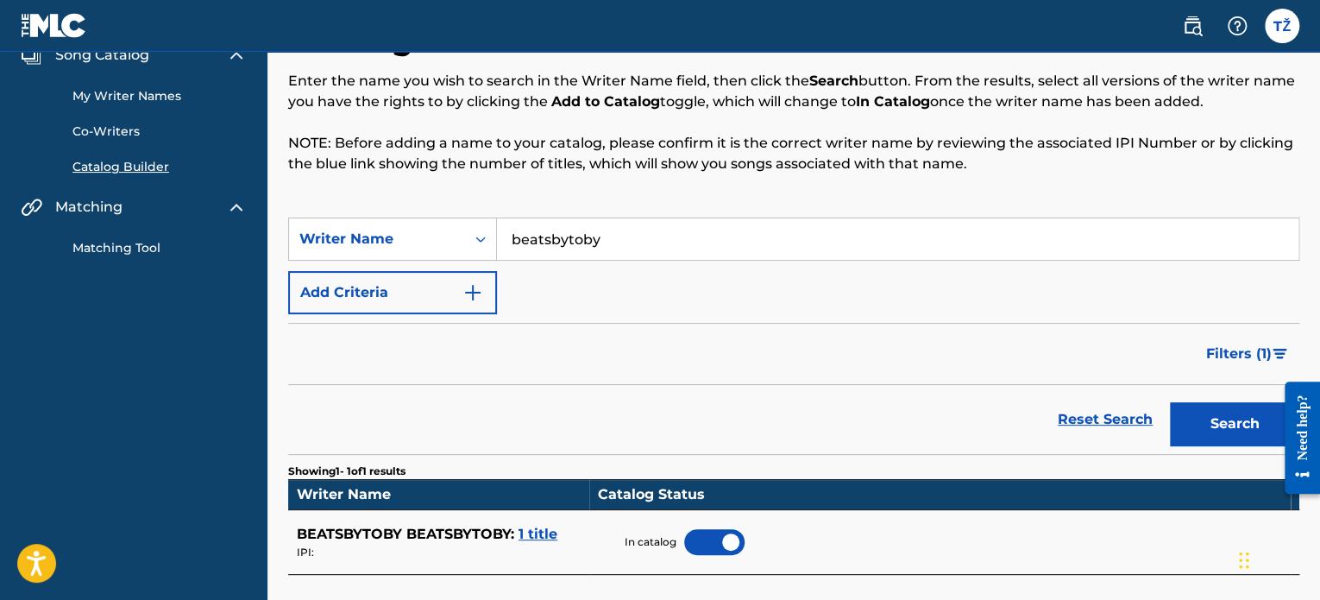
scroll to position [11, 0]
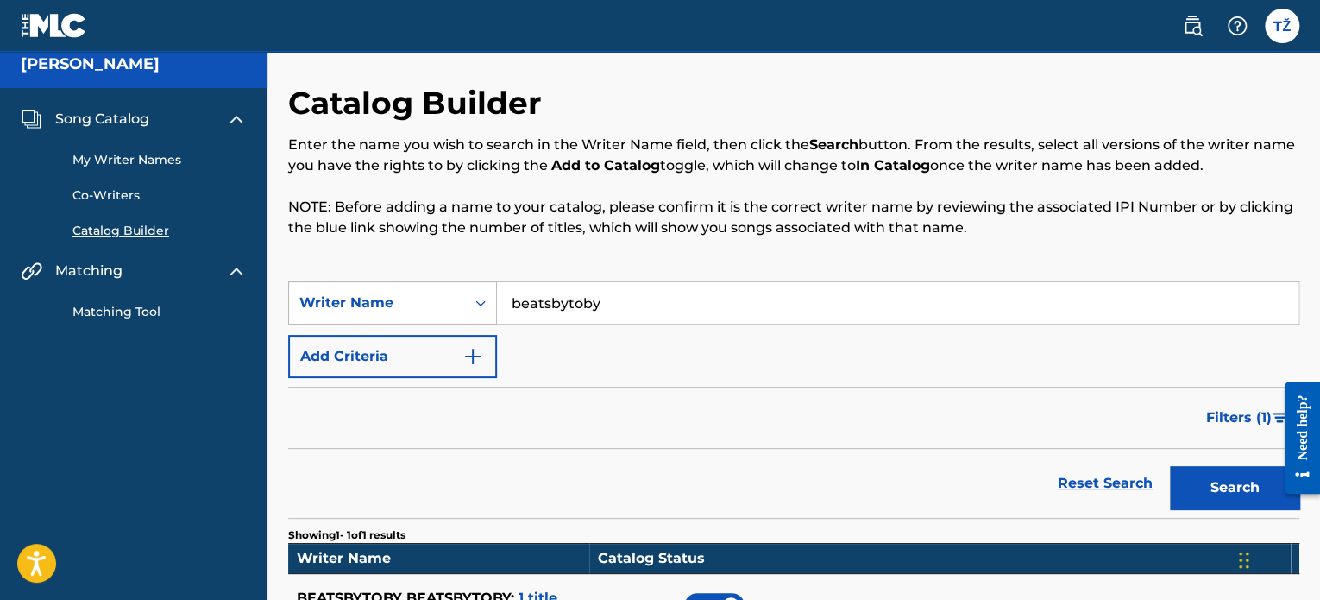
drag, startPoint x: 623, startPoint y: 298, endPoint x: 378, endPoint y: 282, distance: 245.5
click at [379, 282] on div "SearchWithCriteriab8ecb73b-0c44-4b66-b0e3-4d2ae88e8bc1 Writer Name beatsbytoby" at bounding box center [793, 302] width 1011 height 43
type input "Tobias zacek"
click at [1170, 466] on button "Search" at bounding box center [1234, 487] width 129 height 43
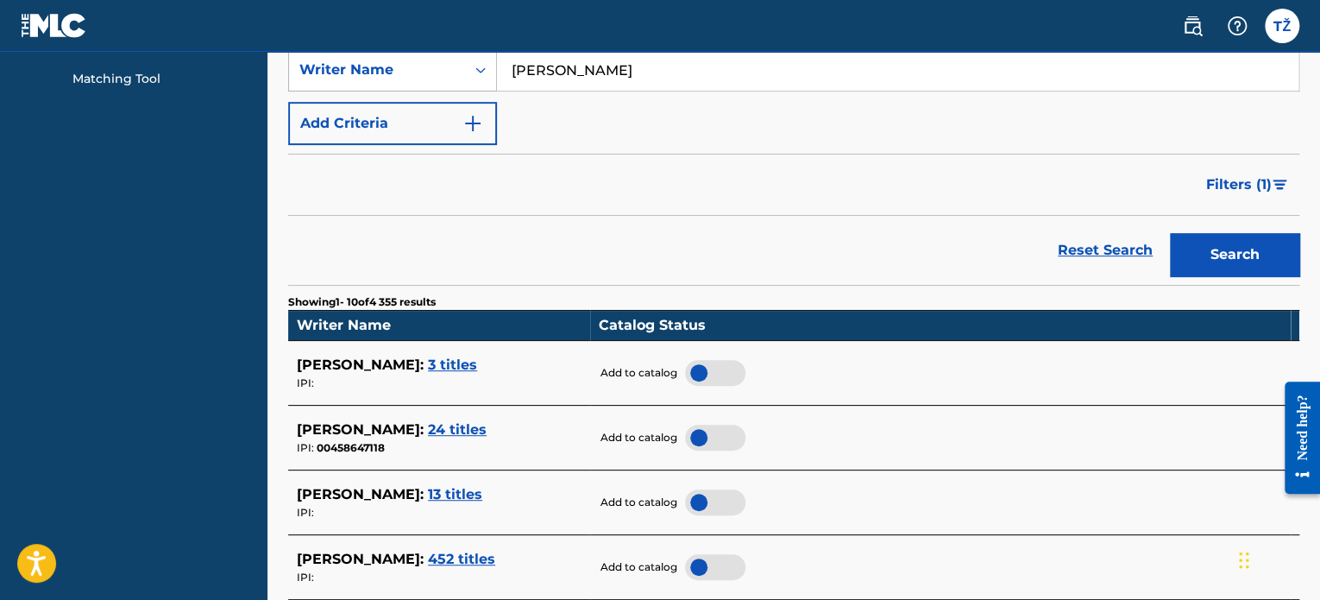
scroll to position [356, 0]
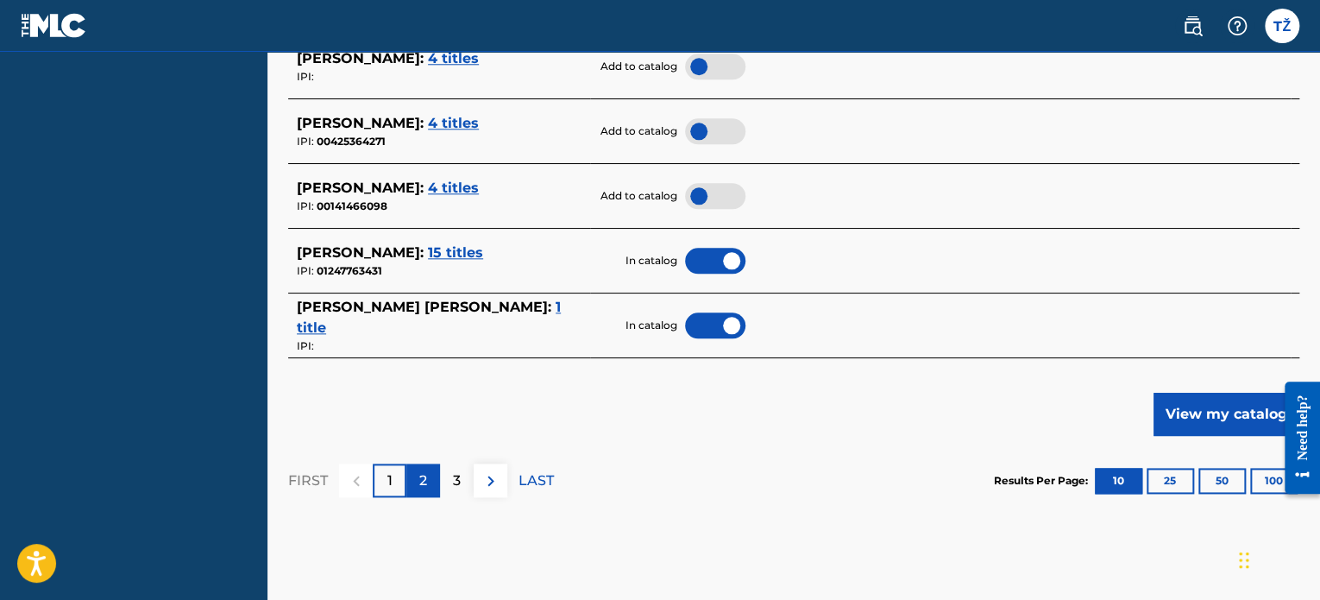
click at [424, 475] on p "2" at bounding box center [423, 480] width 8 height 21
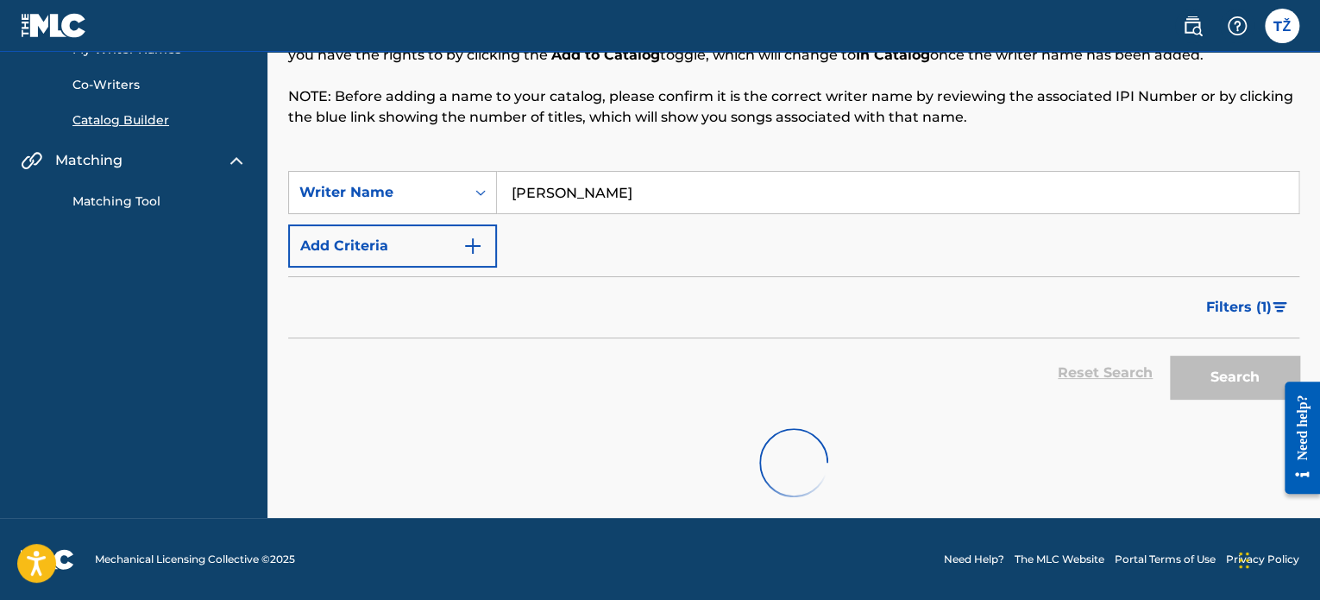
scroll to position [874, 0]
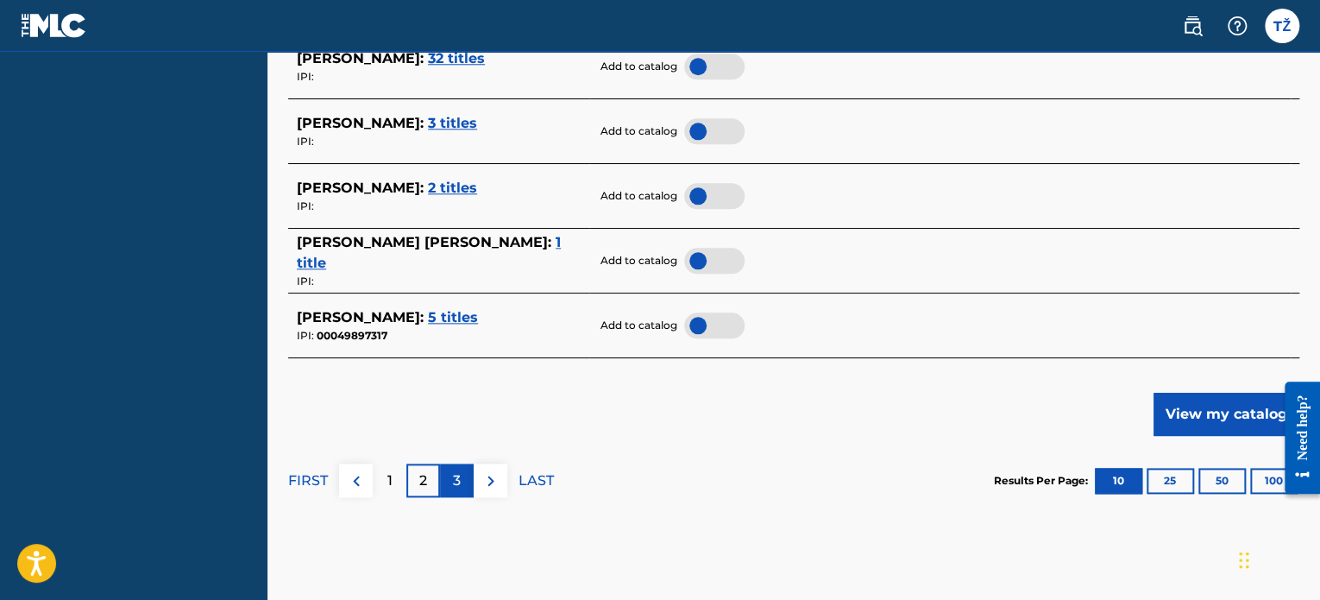
click at [455, 474] on p "3" at bounding box center [457, 480] width 8 height 21
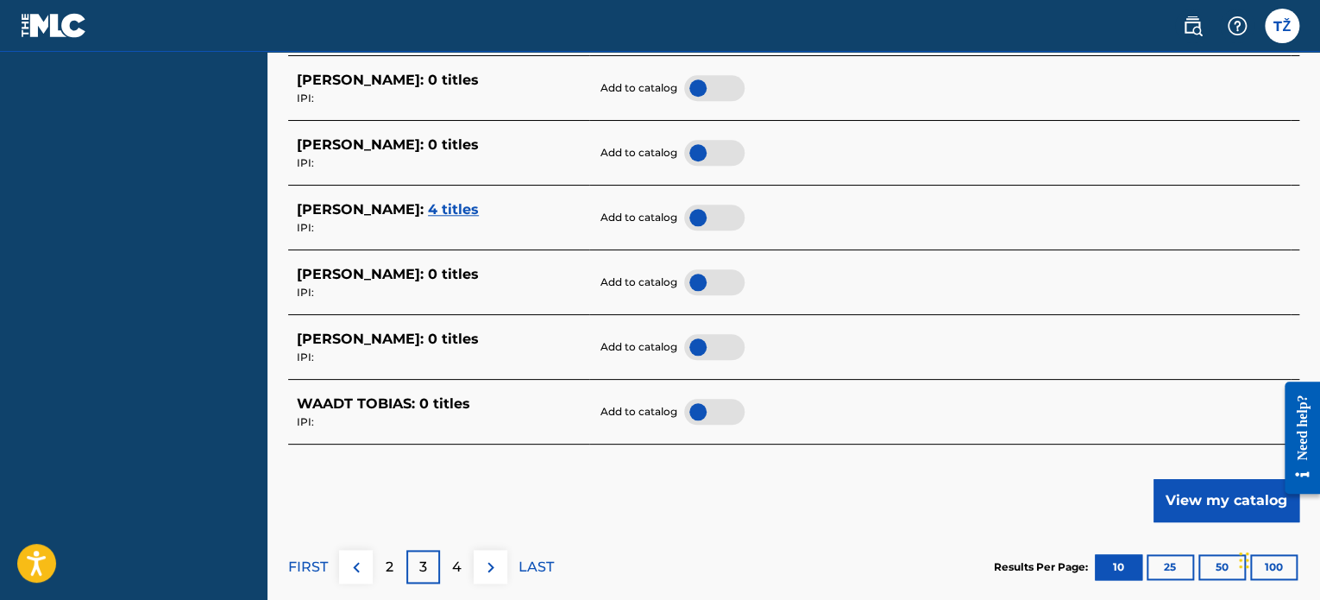
scroll to position [949, 0]
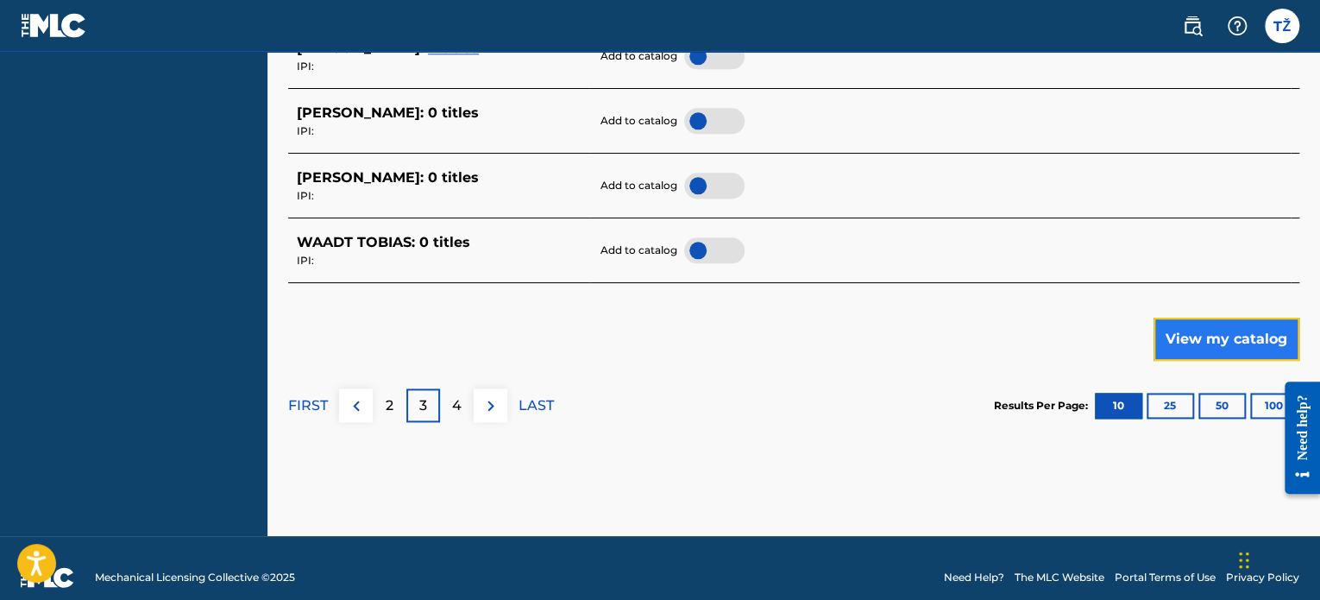
click at [1184, 324] on button "View my catalog" at bounding box center [1226, 338] width 146 height 43
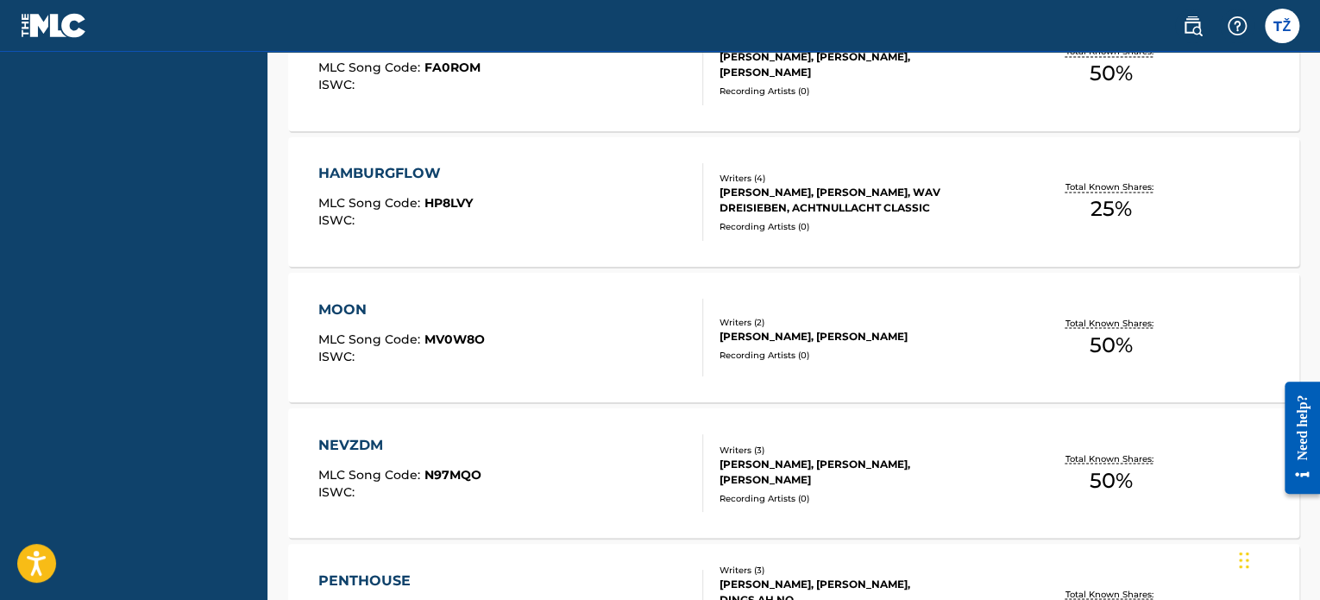
scroll to position [1595, 0]
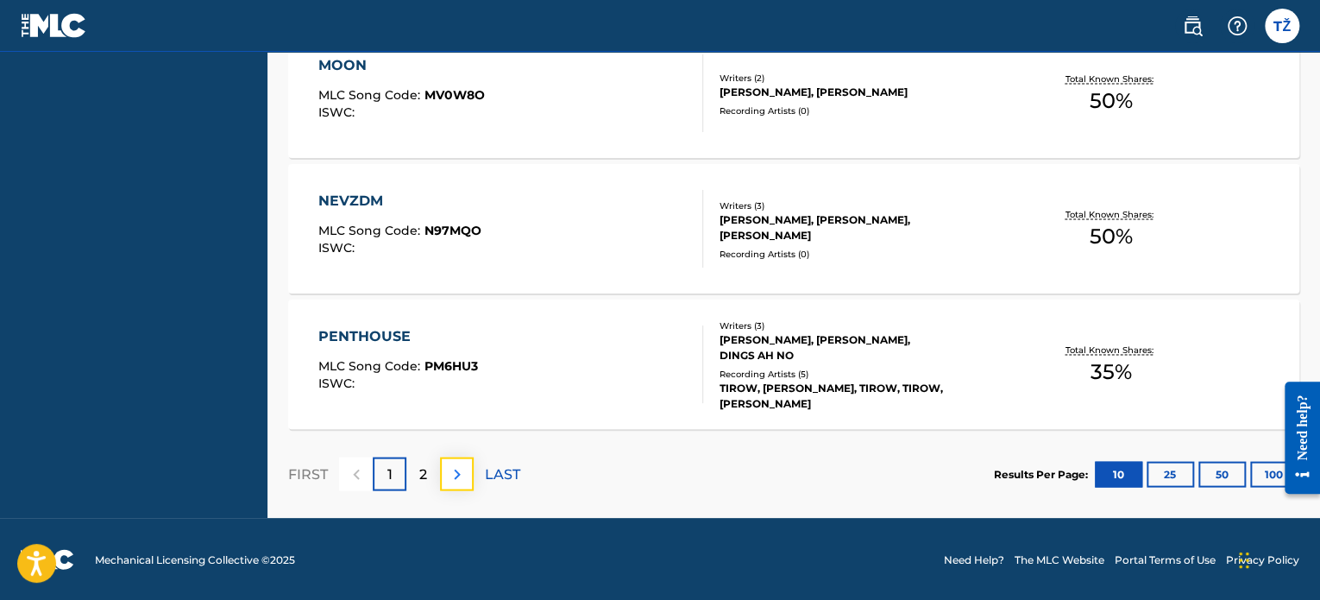
click at [459, 472] on img at bounding box center [457, 473] width 21 height 21
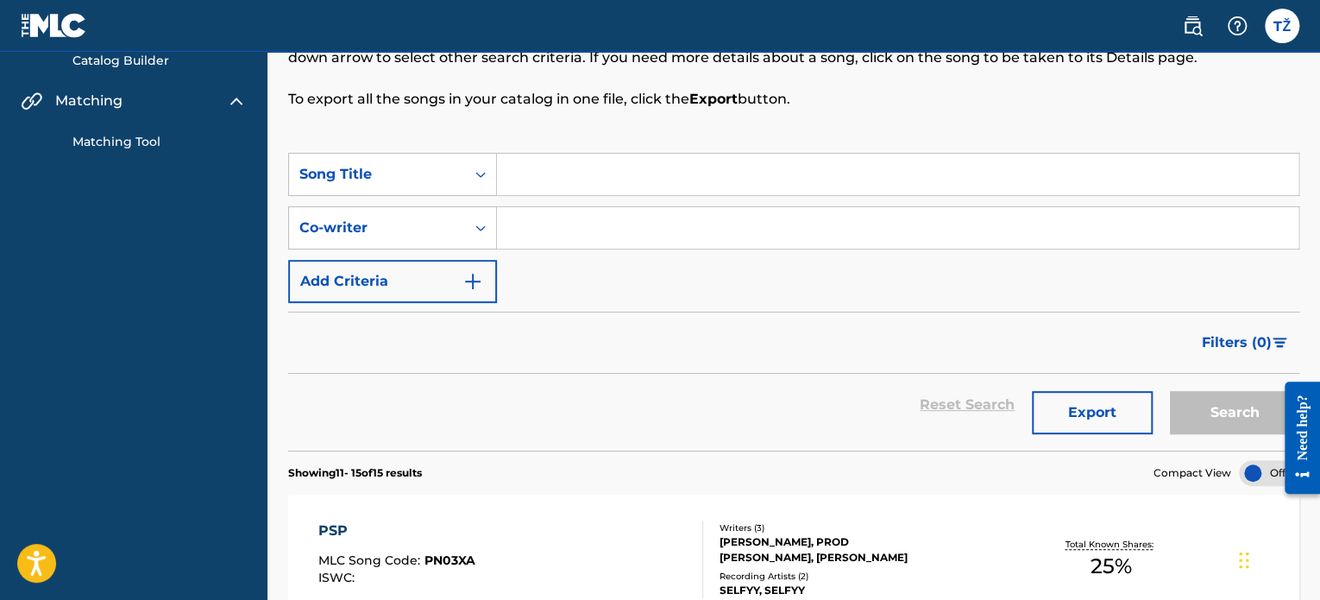
scroll to position [0, 0]
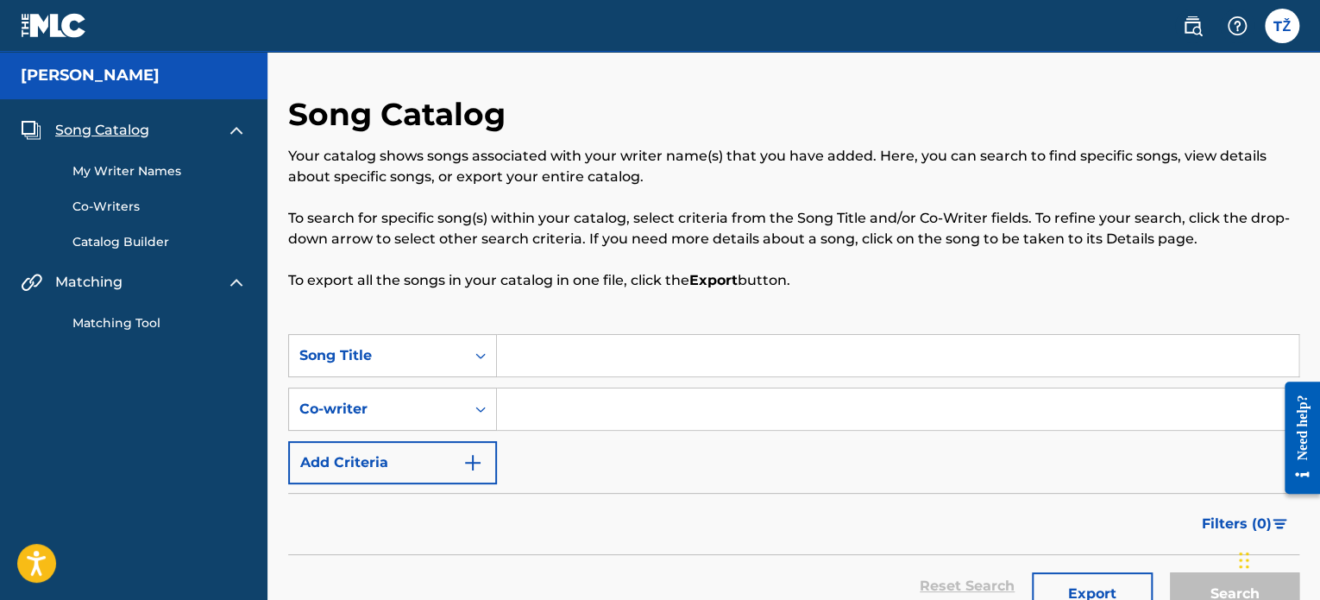
click at [154, 167] on link "My Writer Names" at bounding box center [159, 171] width 174 height 18
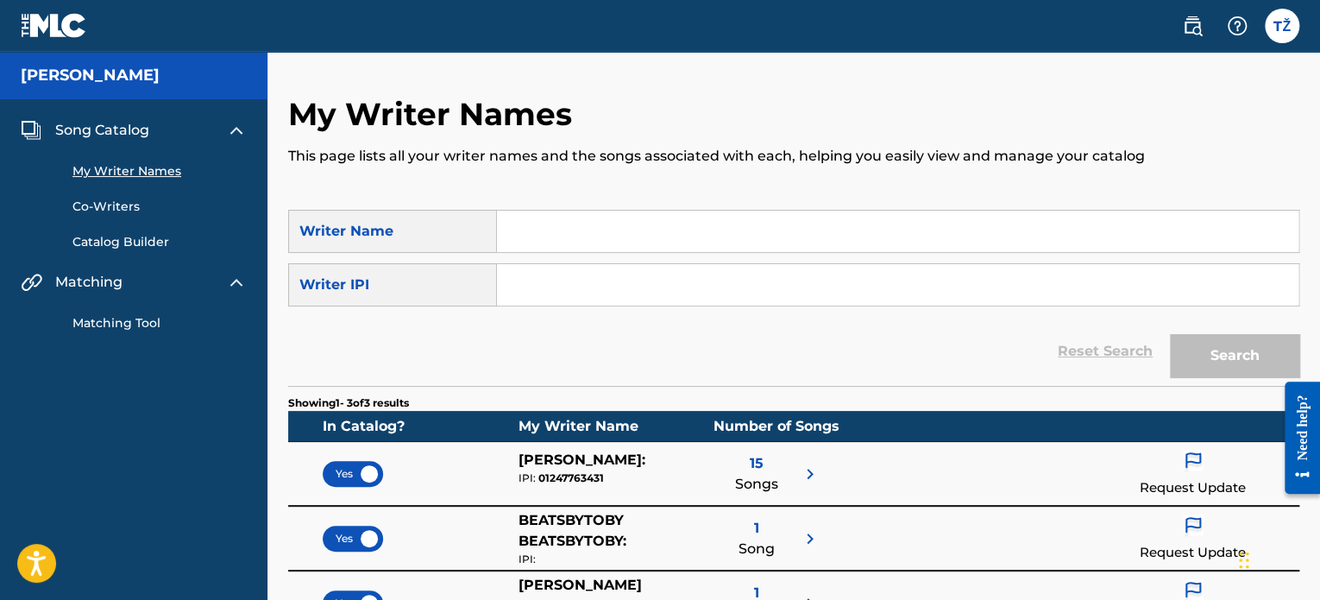
click at [542, 236] on input "Search Form" at bounding box center [897, 230] width 801 height 41
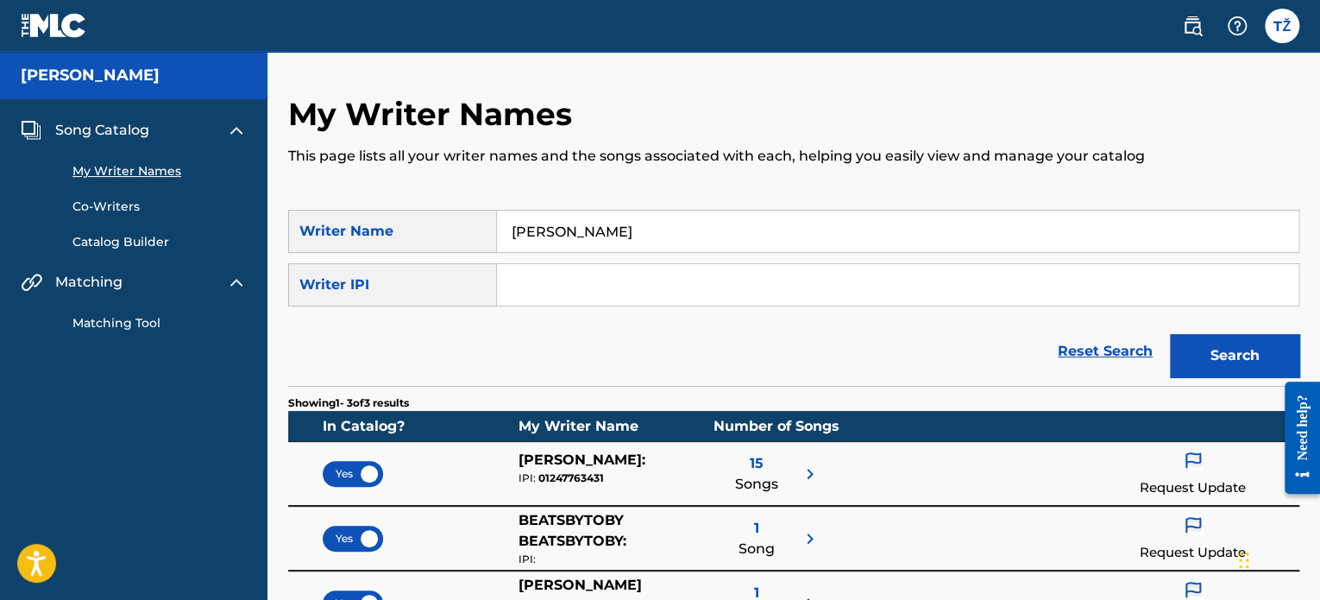
type input "[PERSON_NAME]"
click at [678, 292] on input "Search Form" at bounding box center [897, 284] width 801 height 41
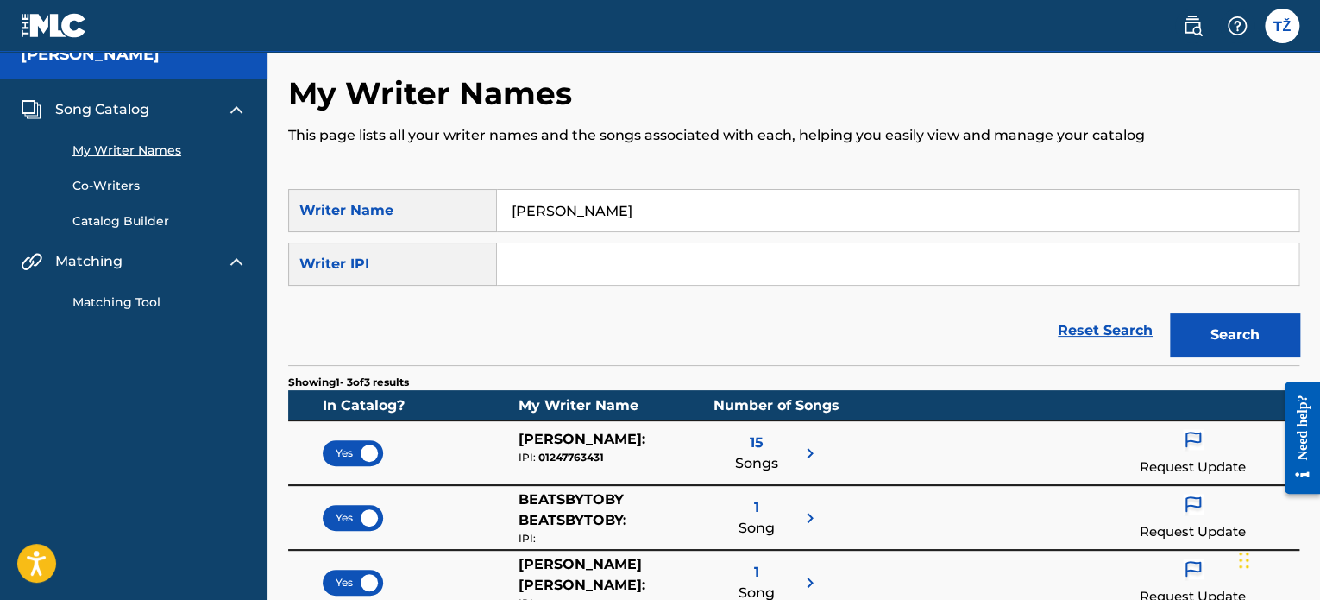
scroll to position [86, 0]
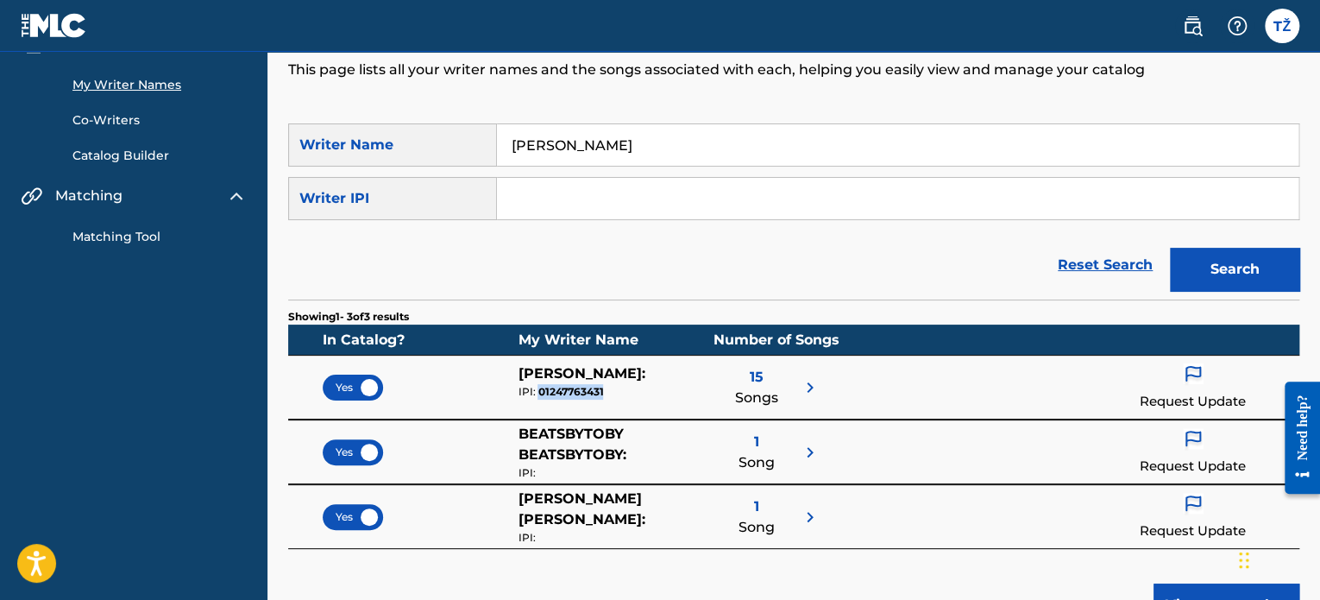
drag, startPoint x: 614, startPoint y: 392, endPoint x: 539, endPoint y: 399, distance: 75.5
click at [539, 399] on div "TOBIAS ZACEK : IPI: 01247763431" at bounding box center [615, 387] width 195 height 48
copy div "01247763431"
click at [743, 217] on input "Search Form" at bounding box center [897, 198] width 801 height 41
paste input "01247763431"
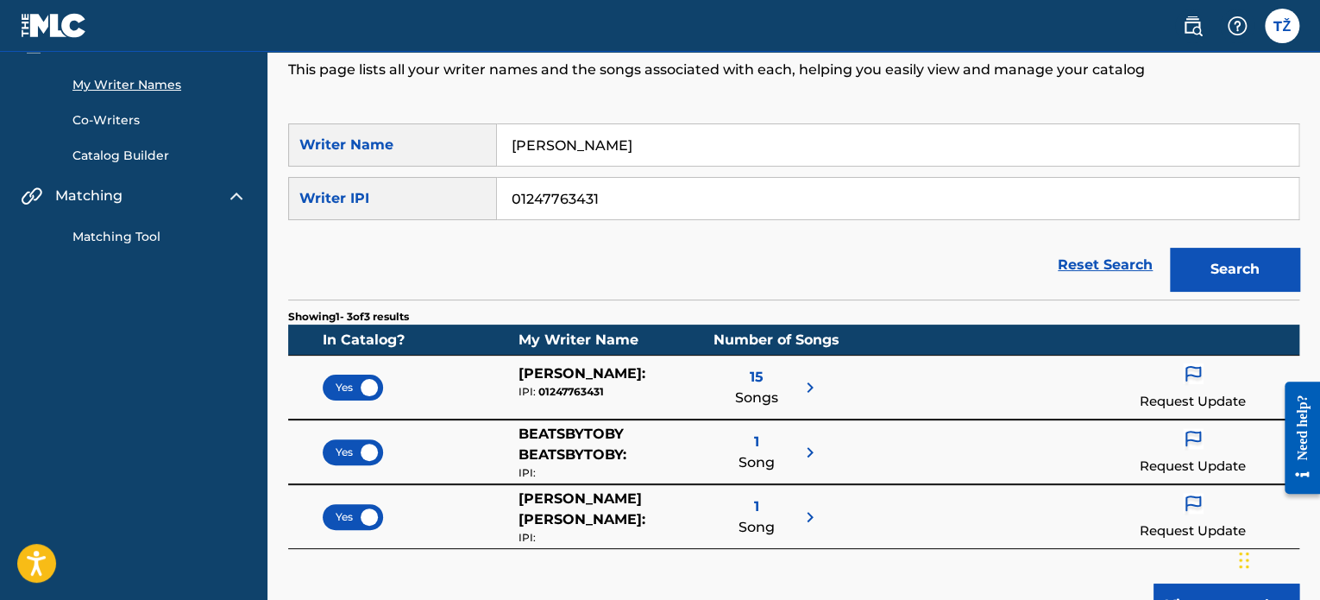
type input "01247763431"
click at [713, 252] on div "Reset Search Search" at bounding box center [793, 264] width 1011 height 69
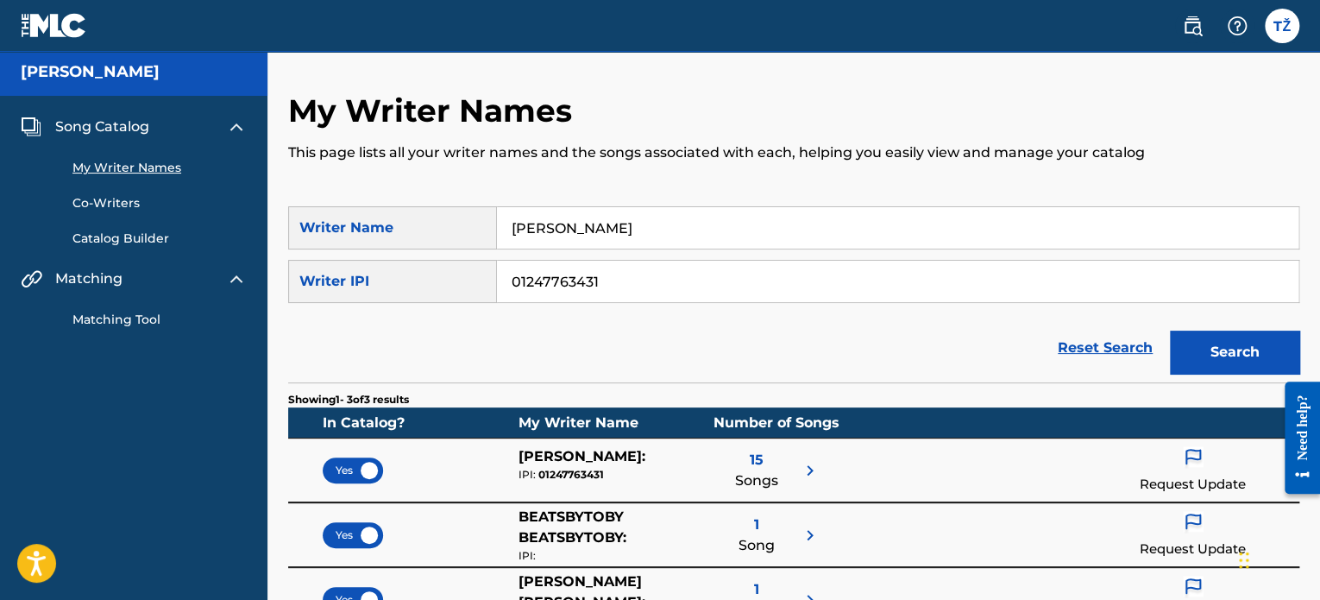
scroll to position [0, 0]
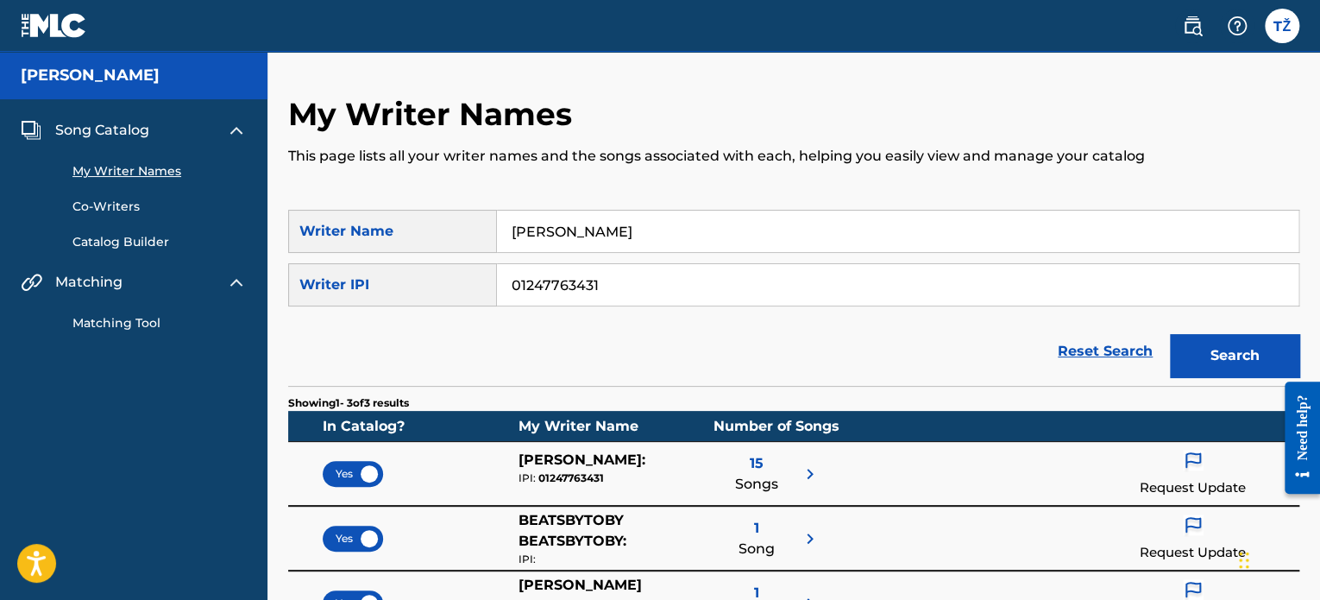
click at [216, 280] on div "Matching" at bounding box center [134, 282] width 226 height 21
click at [235, 279] on img at bounding box center [236, 282] width 21 height 21
click at [236, 279] on img at bounding box center [236, 282] width 21 height 21
drag, startPoint x: 133, startPoint y: 201, endPoint x: 186, endPoint y: 191, distance: 54.5
click at [131, 201] on link "Co-Writers" at bounding box center [159, 207] width 174 height 18
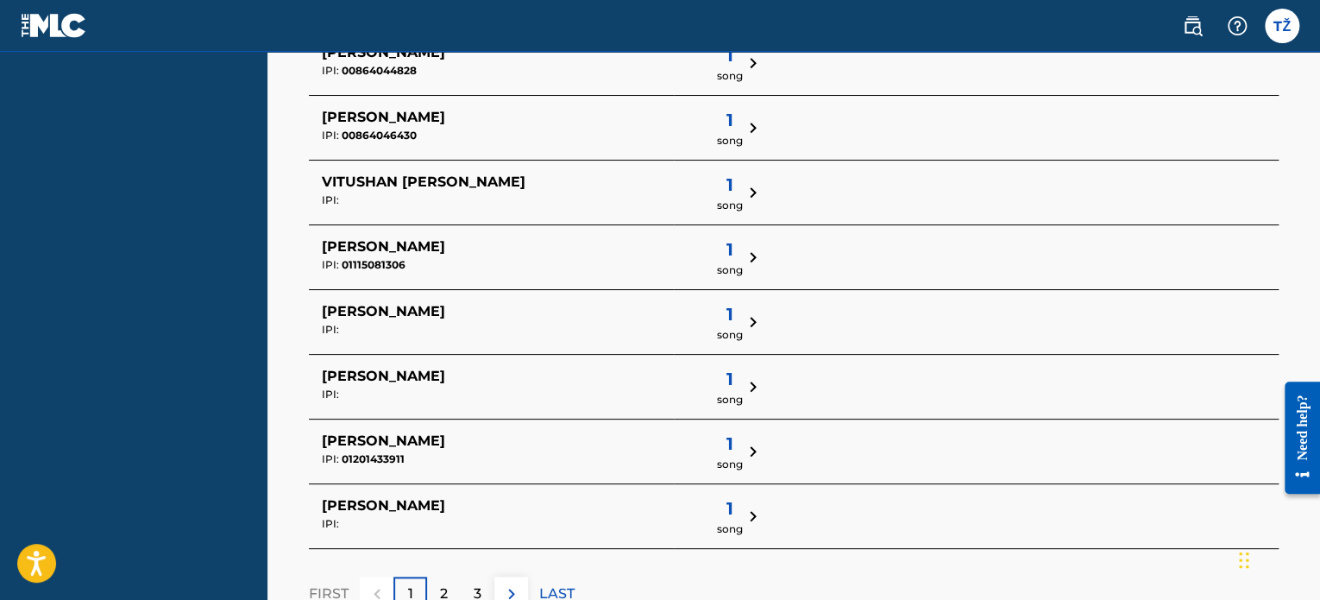
scroll to position [713, 0]
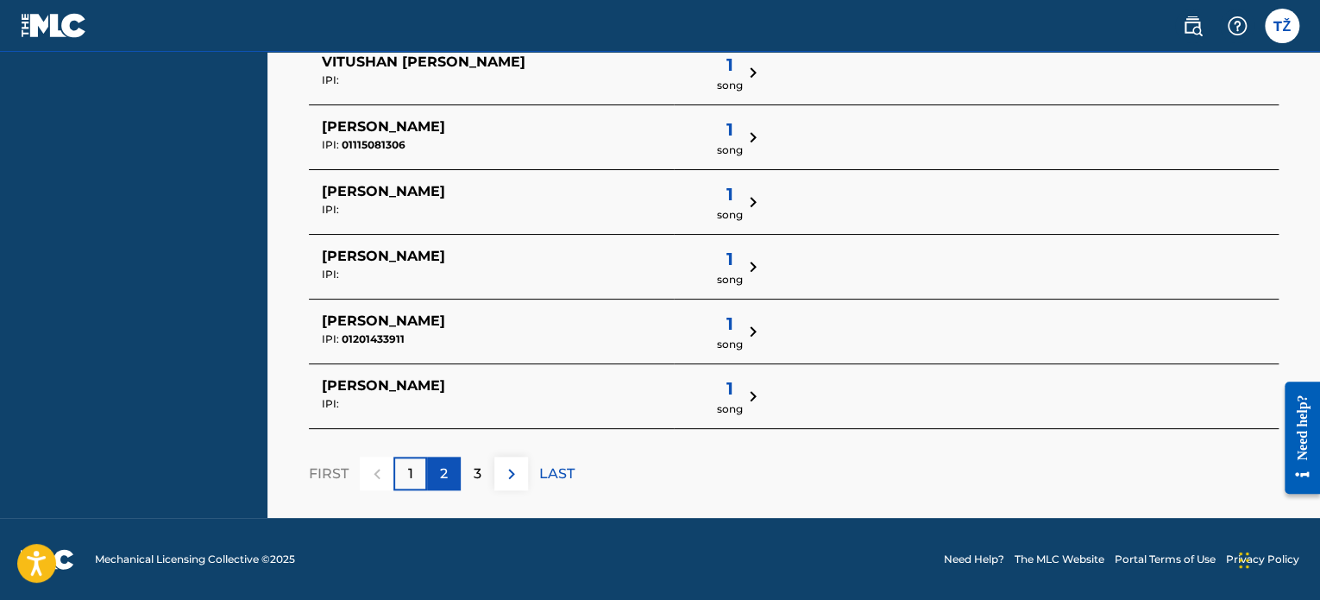
click at [445, 473] on p "2" at bounding box center [444, 473] width 8 height 21
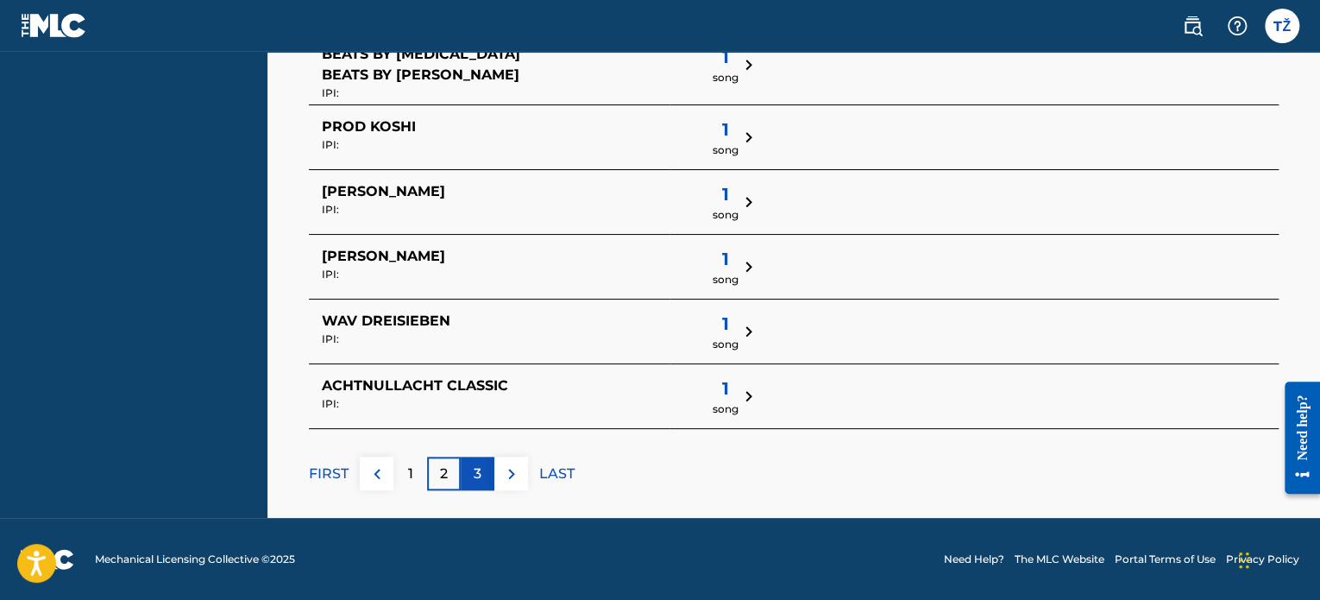
click at [475, 484] on div "3" at bounding box center [478, 473] width 34 height 34
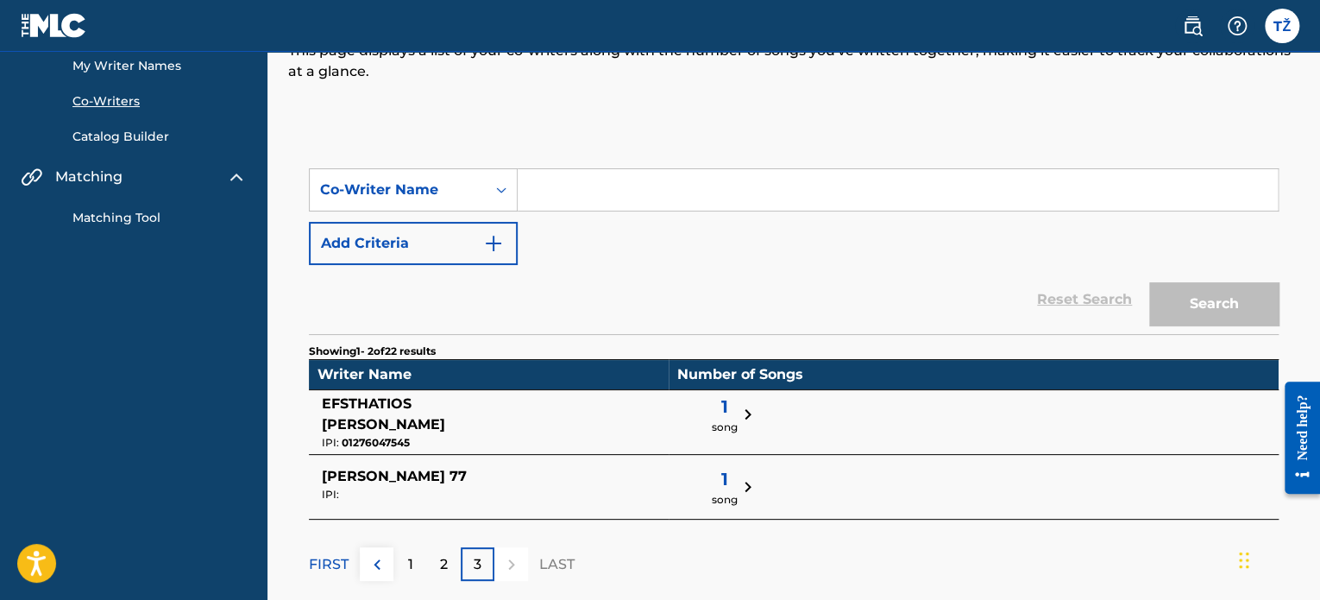
scroll to position [0, 0]
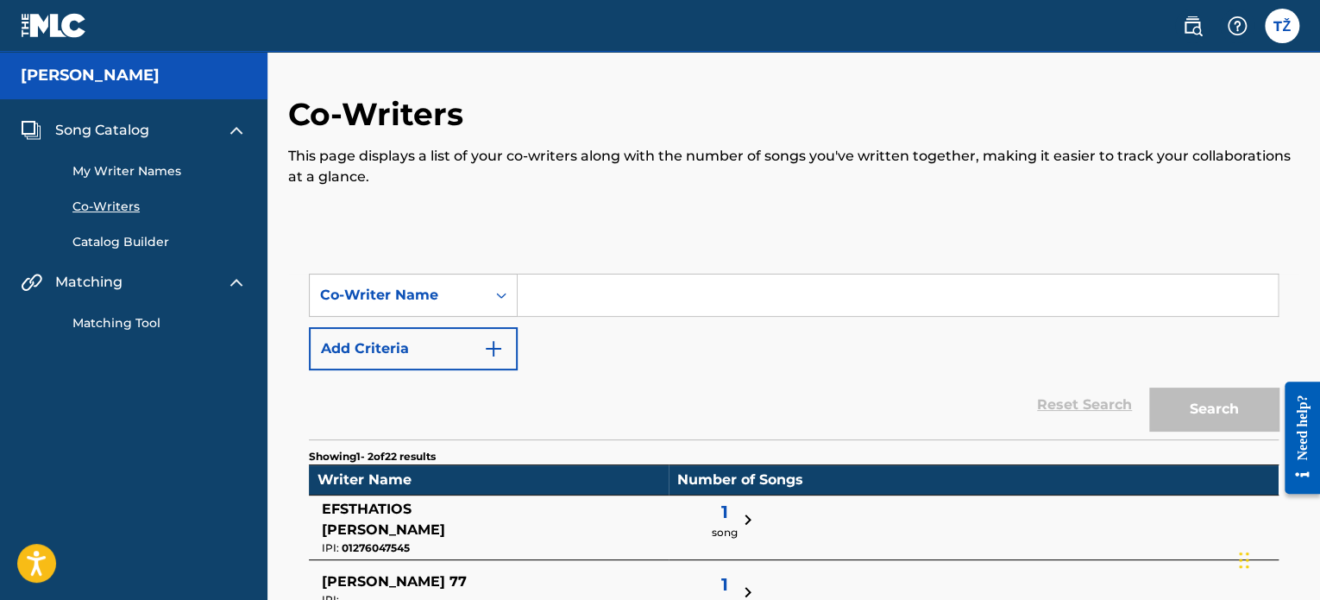
click at [242, 130] on img at bounding box center [236, 130] width 21 height 21
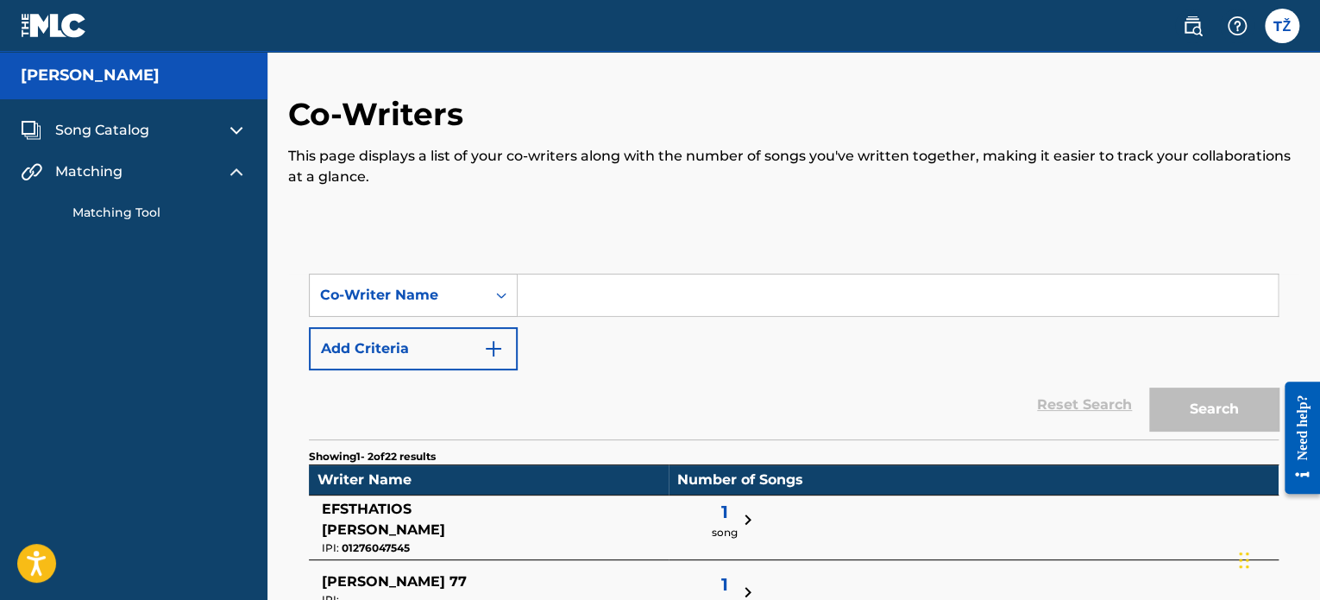
click at [169, 82] on div "[PERSON_NAME]" at bounding box center [133, 75] width 267 height 47
click at [1282, 43] on nav "TŽ TŽ Tobiáš Žáček tobias.zacek@gmail.com Notification Preferences Profile Log …" at bounding box center [660, 26] width 1320 height 52
click at [153, 212] on link "Matching Tool" at bounding box center [159, 213] width 174 height 18
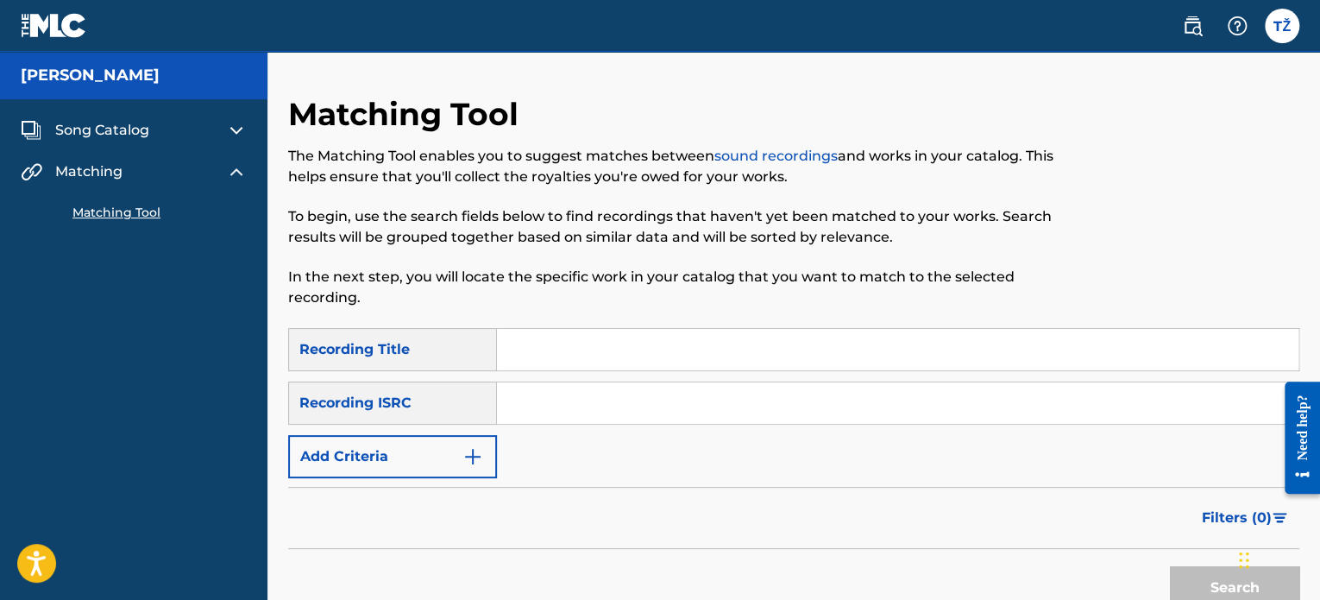
click at [214, 129] on div "Song Catalog" at bounding box center [134, 130] width 226 height 21
click at [235, 133] on img at bounding box center [236, 130] width 21 height 21
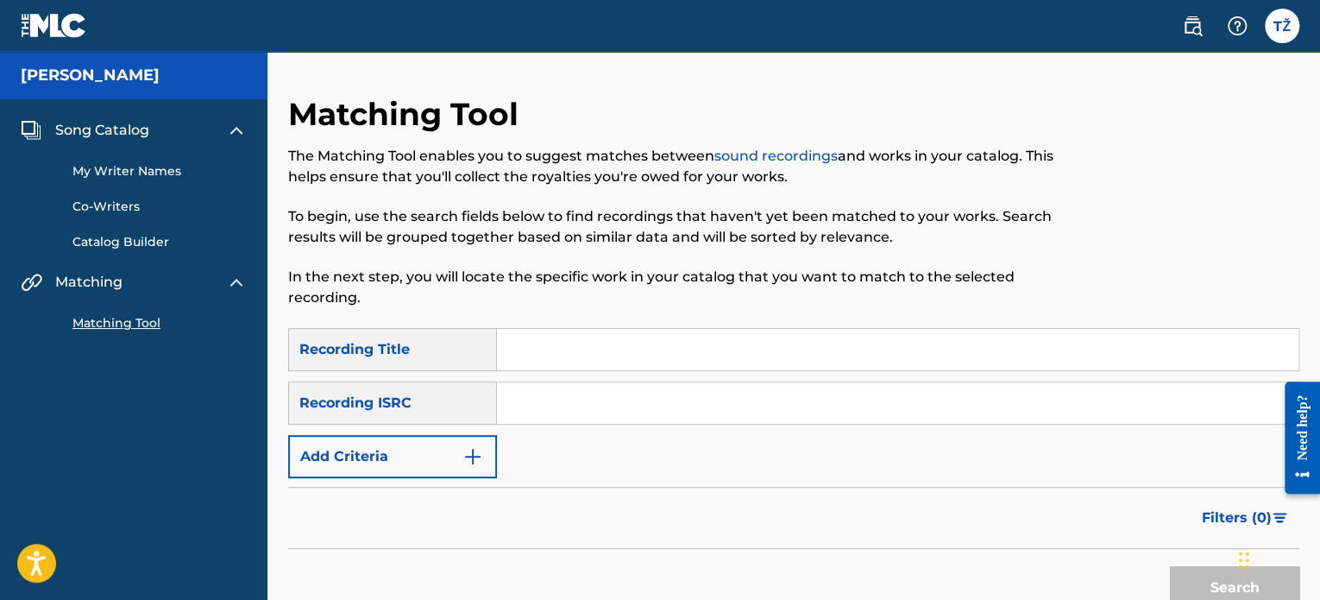
click at [132, 204] on link "Co-Writers" at bounding box center [159, 207] width 174 height 18
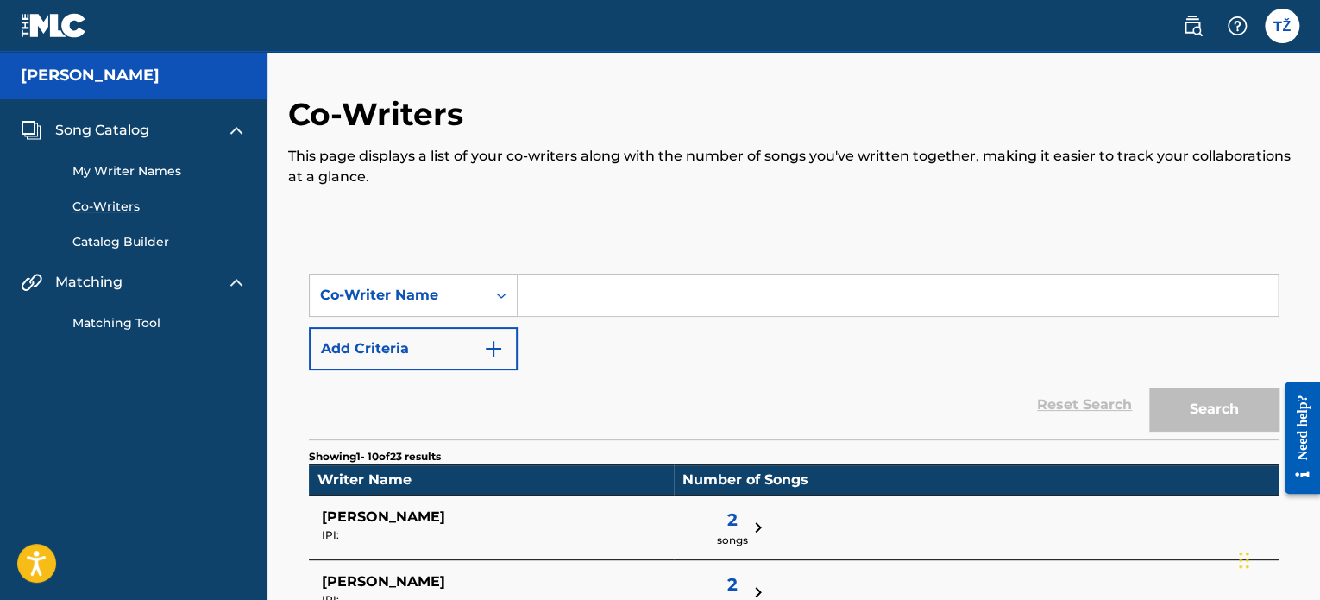
drag, startPoint x: 134, startPoint y: 238, endPoint x: 149, endPoint y: 238, distance: 15.5
click at [134, 239] on link "Catalog Builder" at bounding box center [159, 242] width 174 height 18
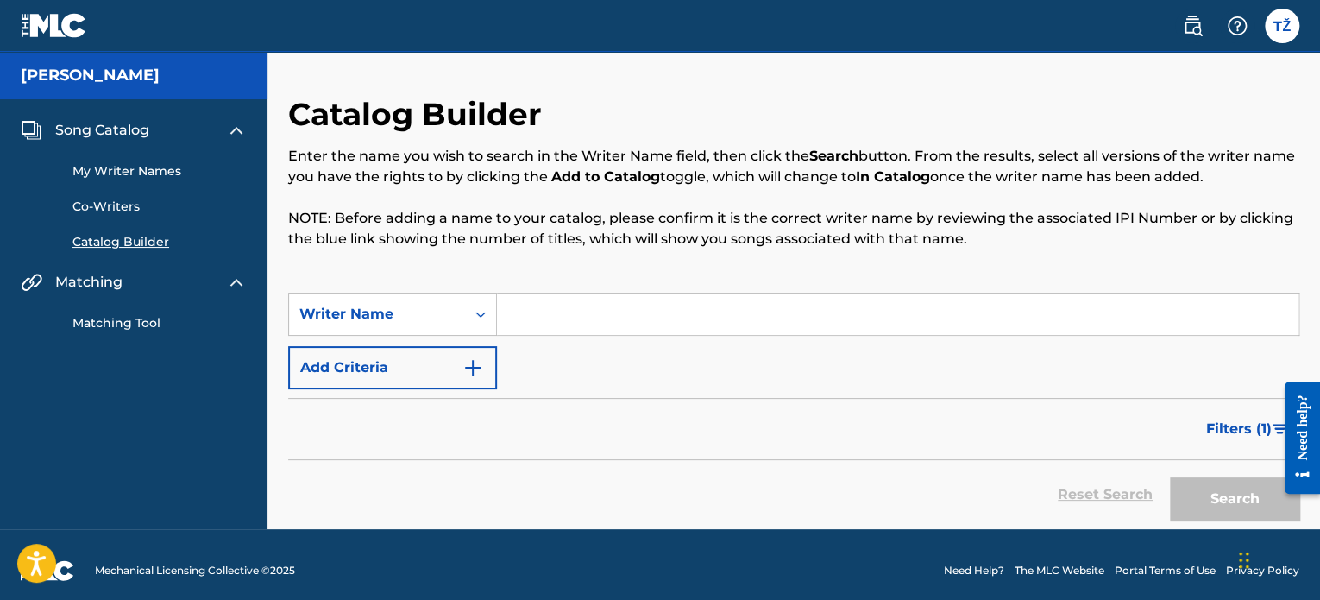
click at [550, 308] on input "Search Form" at bounding box center [897, 313] width 801 height 41
type input "[PERSON_NAME]"
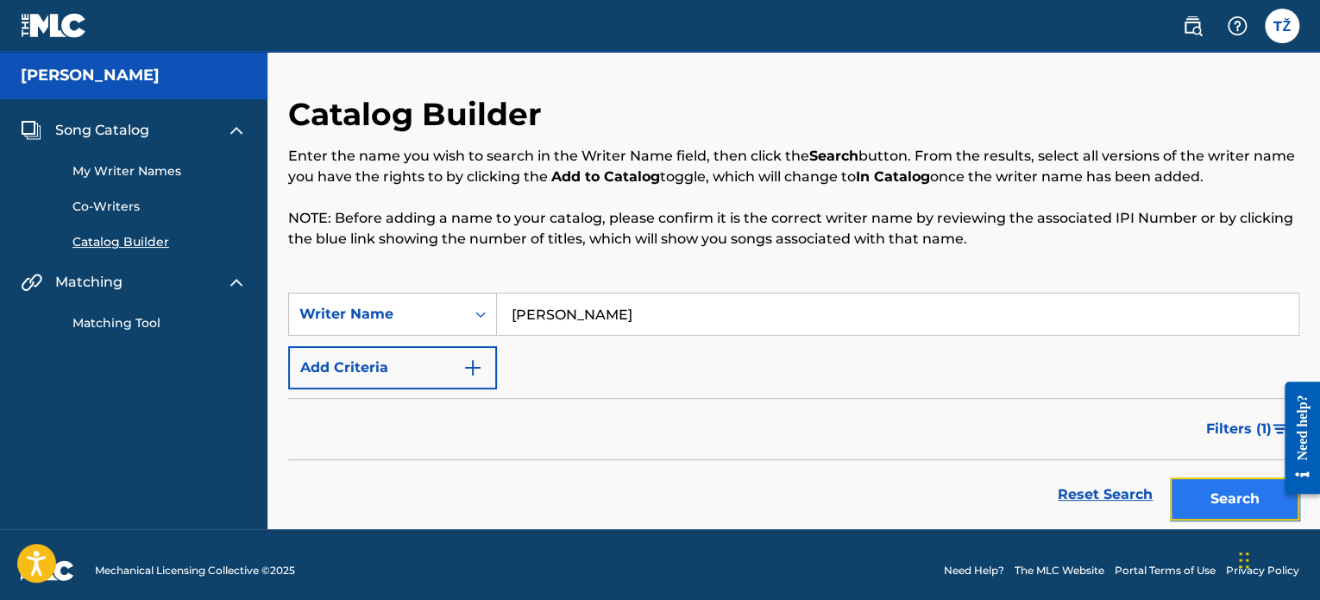
click at [1228, 503] on button "Search" at bounding box center [1234, 498] width 129 height 43
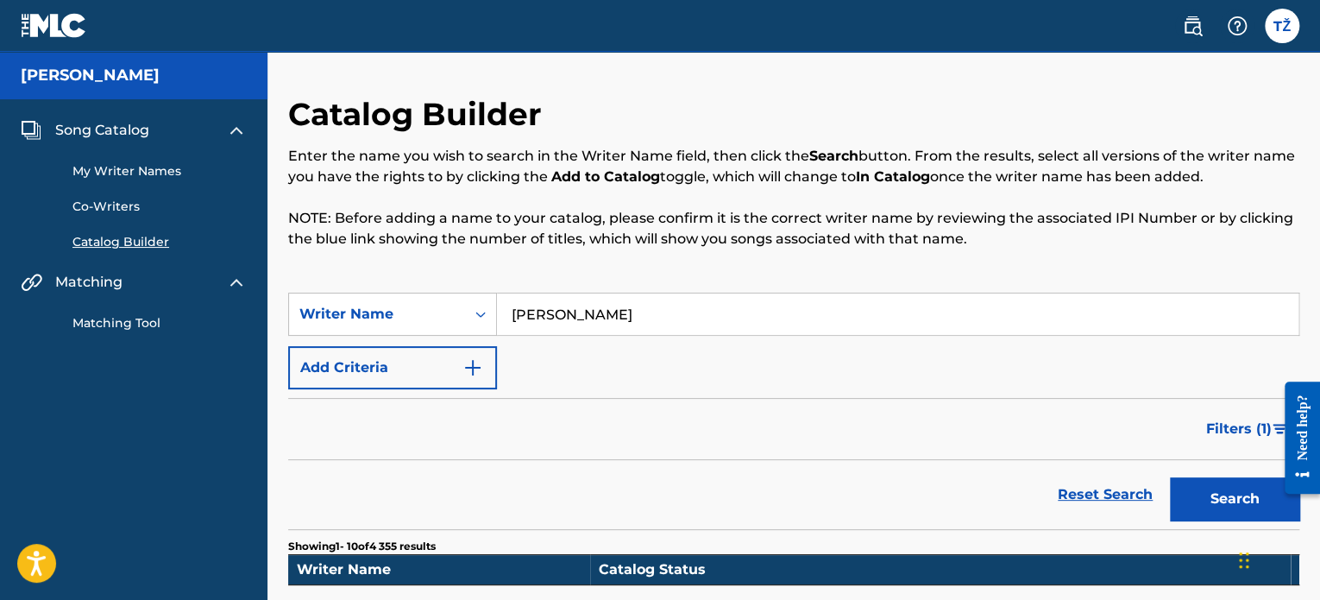
click at [241, 141] on div "My Writer Names Co-Writers Catalog Builder" at bounding box center [134, 196] width 226 height 110
click at [1187, 20] on img at bounding box center [1192, 26] width 21 height 21
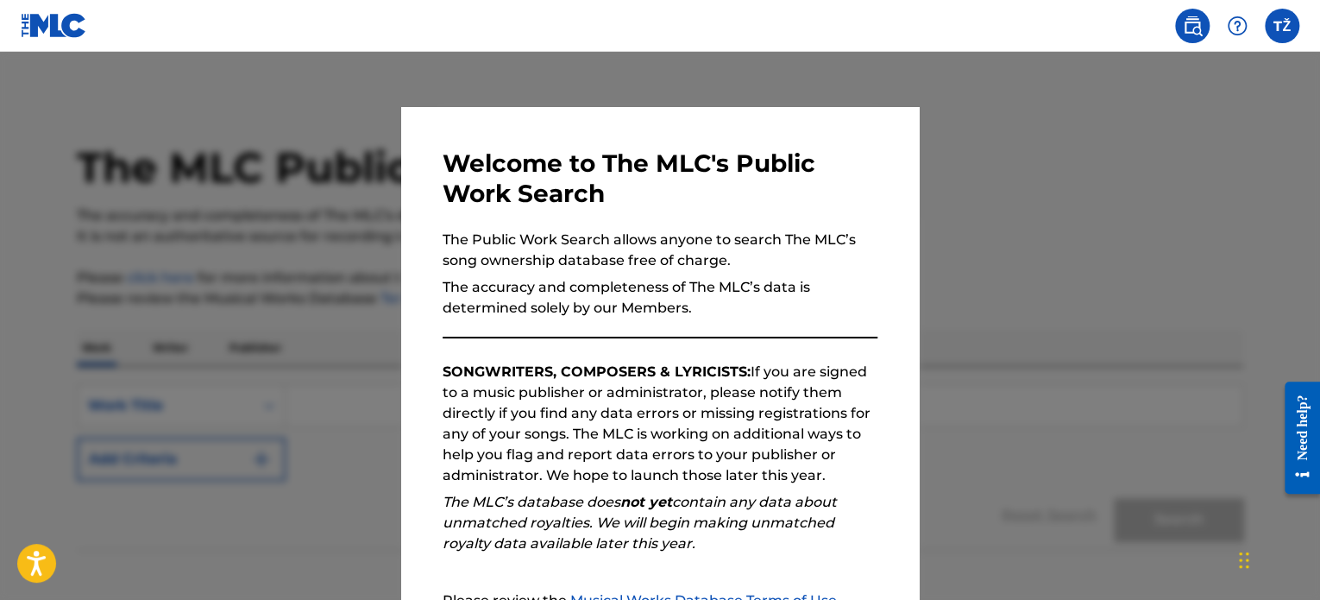
click at [926, 206] on div at bounding box center [660, 352] width 1320 height 600
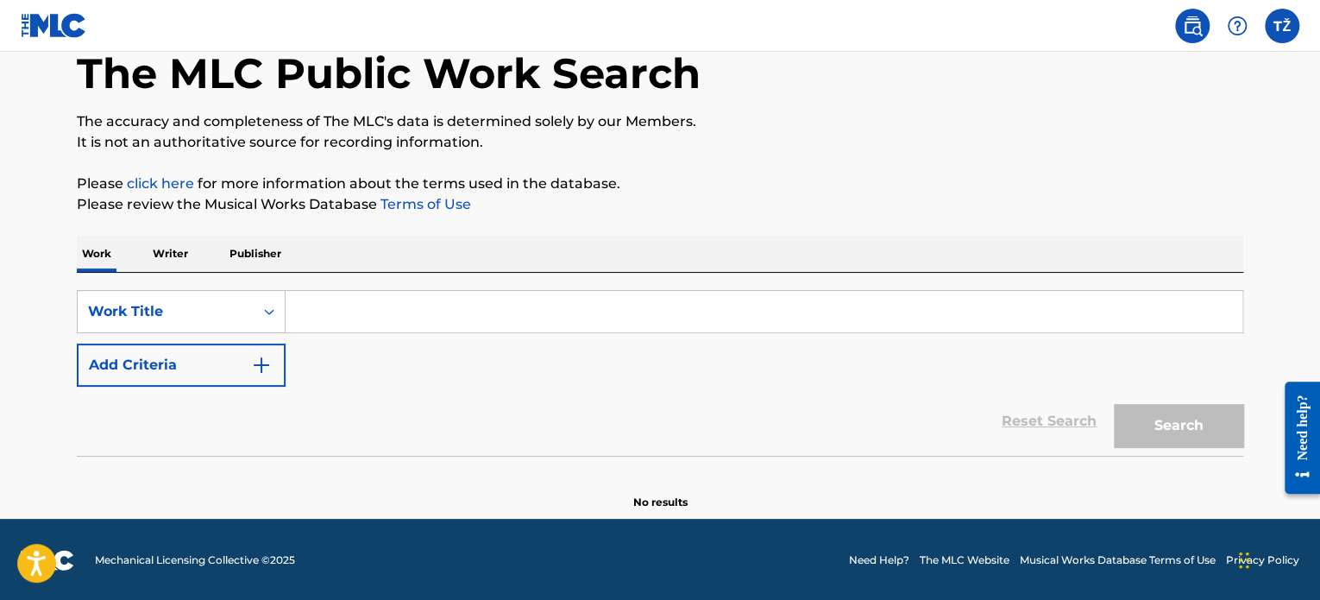
scroll to position [95, 0]
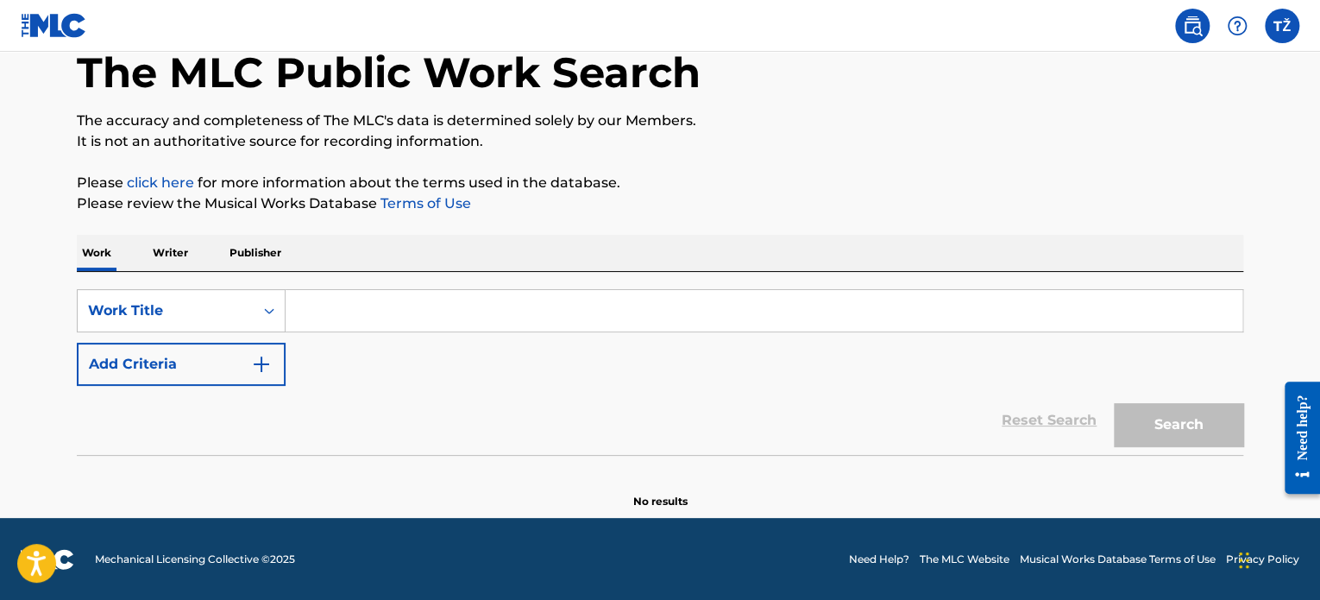
click at [242, 246] on p "Publisher" at bounding box center [255, 253] width 62 height 36
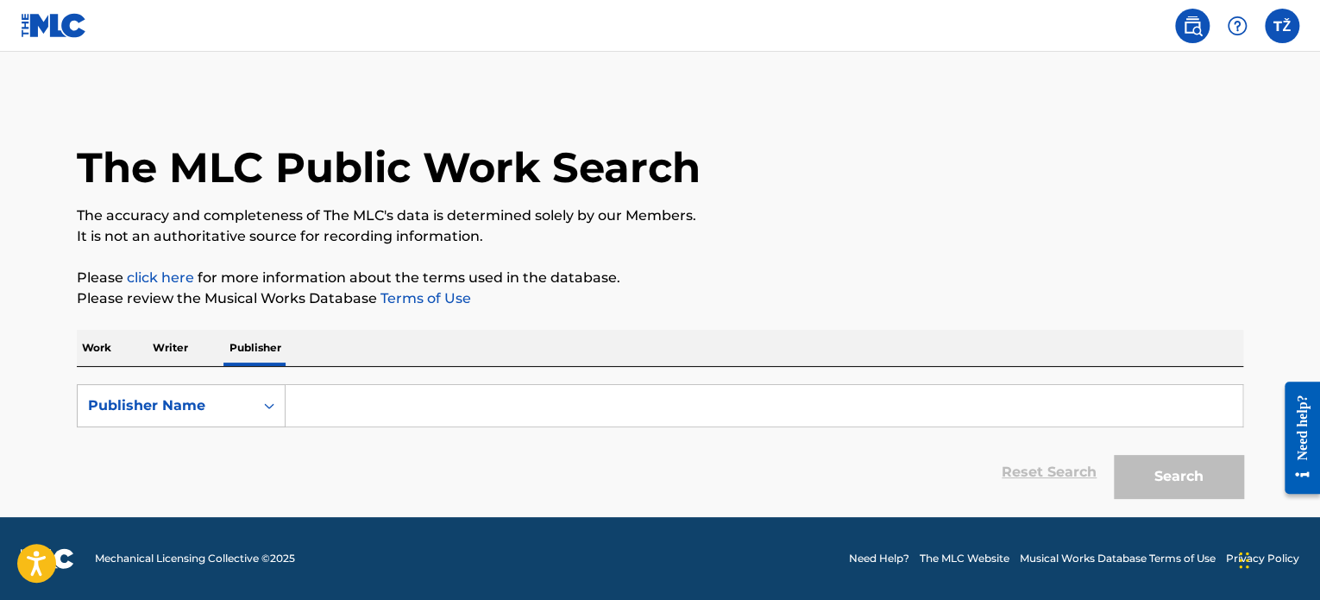
click at [155, 343] on p "Writer" at bounding box center [171, 348] width 46 height 36
click at [424, 419] on input "Search Form" at bounding box center [764, 405] width 957 height 41
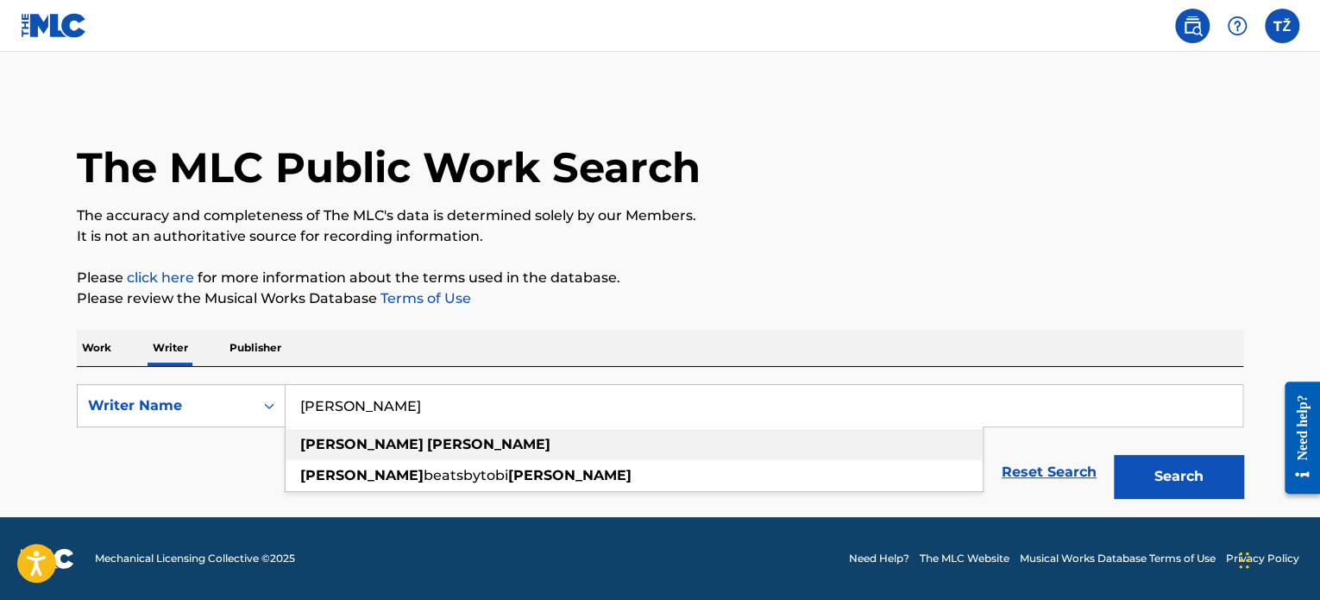
click at [342, 444] on strong "tobias" at bounding box center [361, 444] width 123 height 16
type input "tobias zacek"
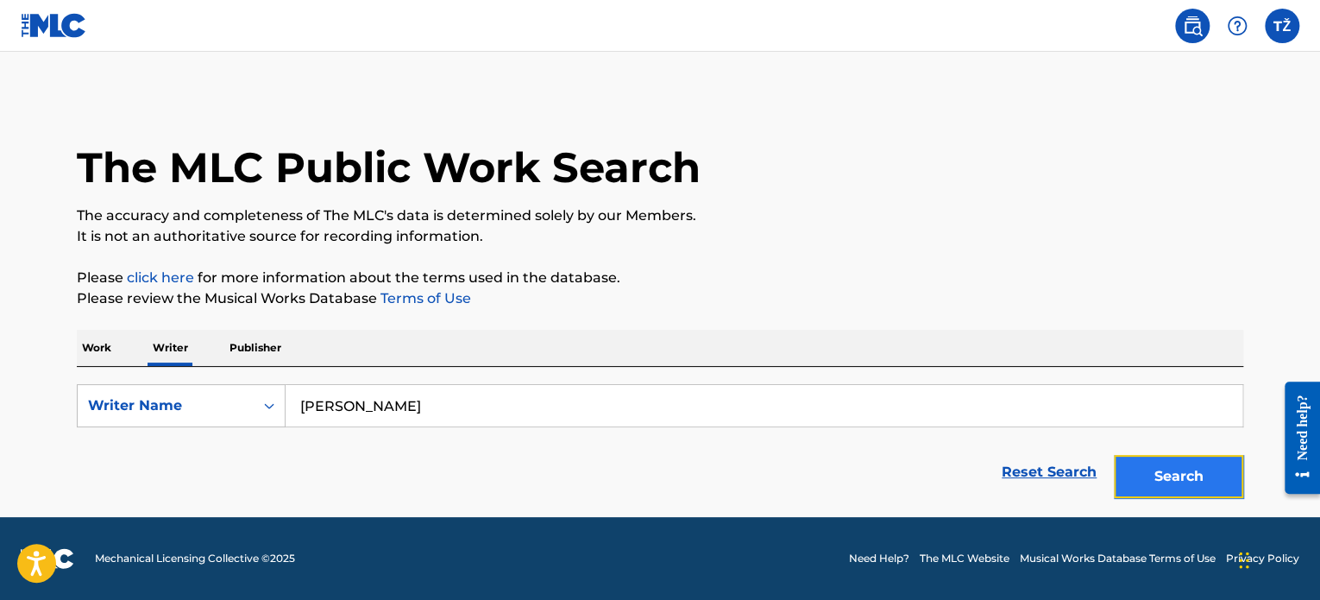
click at [1180, 468] on button "Search" at bounding box center [1178, 476] width 129 height 43
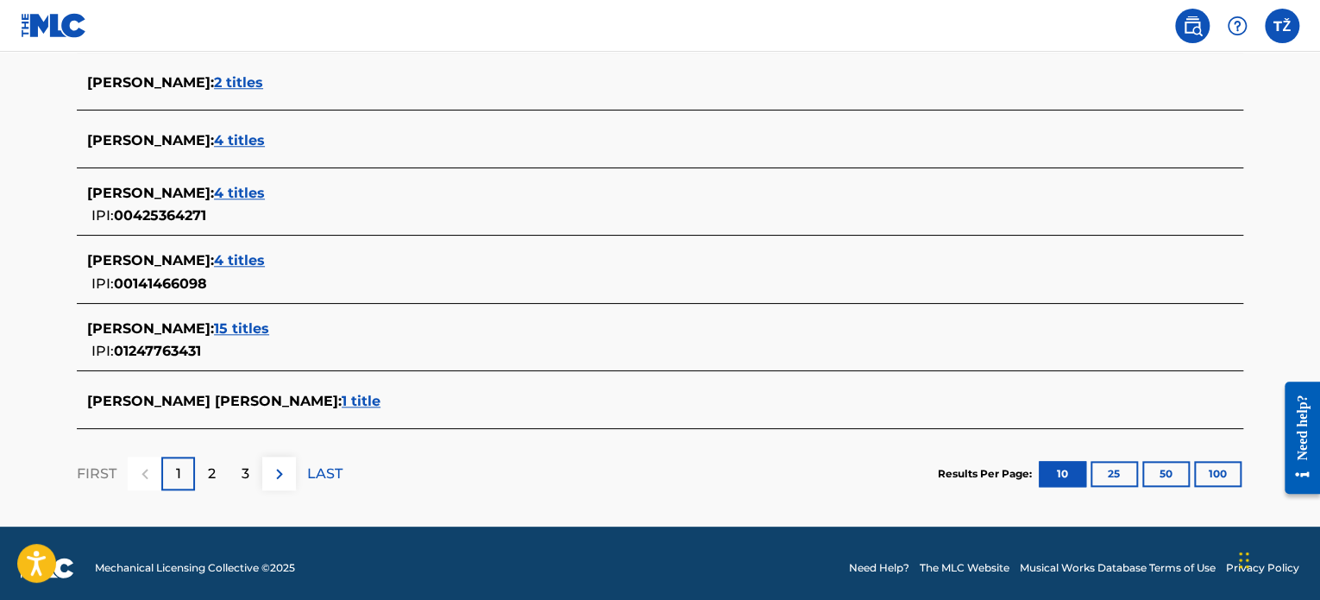
scroll to position [732, 0]
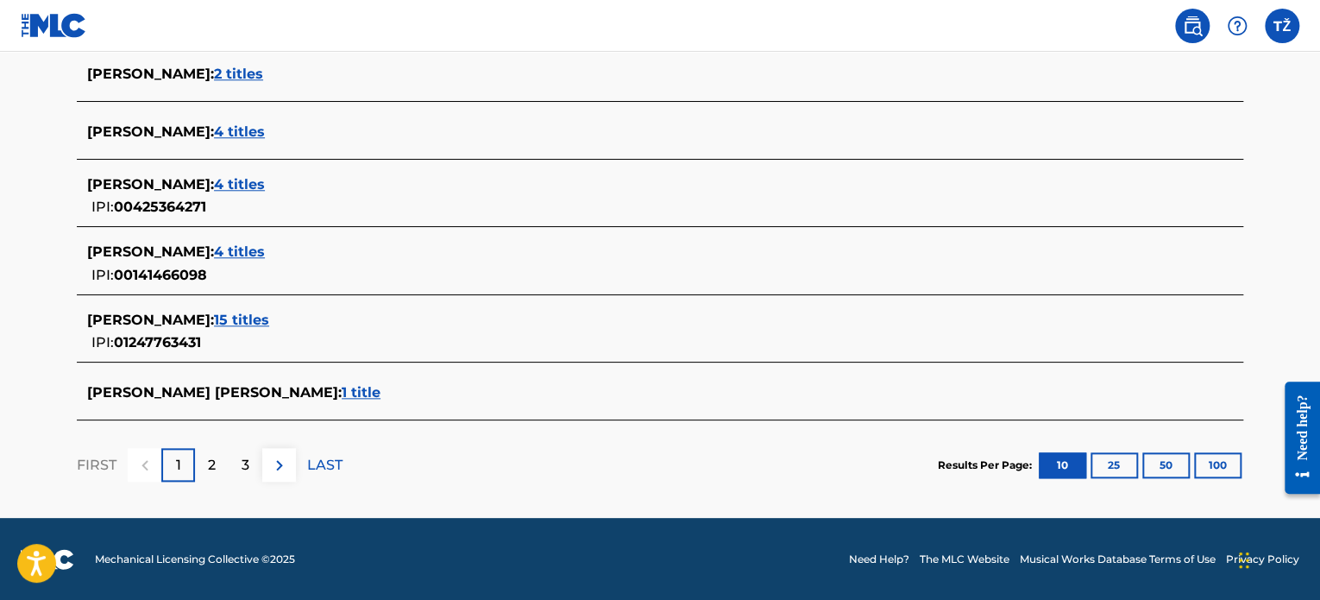
click at [236, 324] on span "15 titles" at bounding box center [241, 319] width 55 height 16
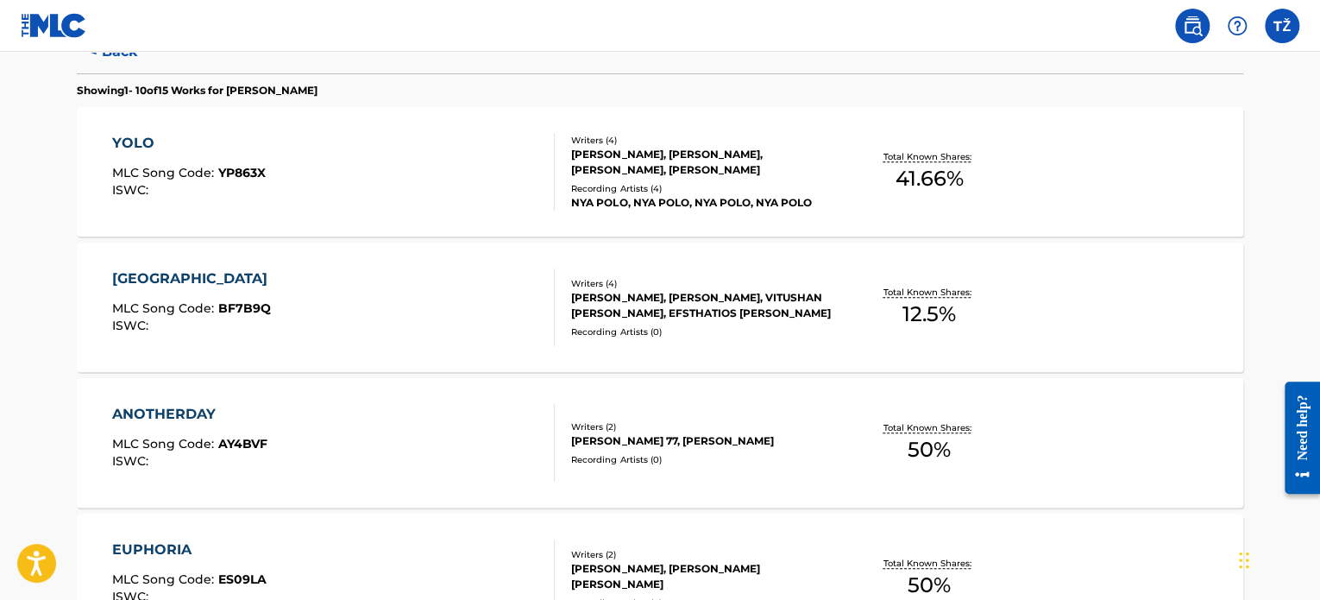
scroll to position [0, 0]
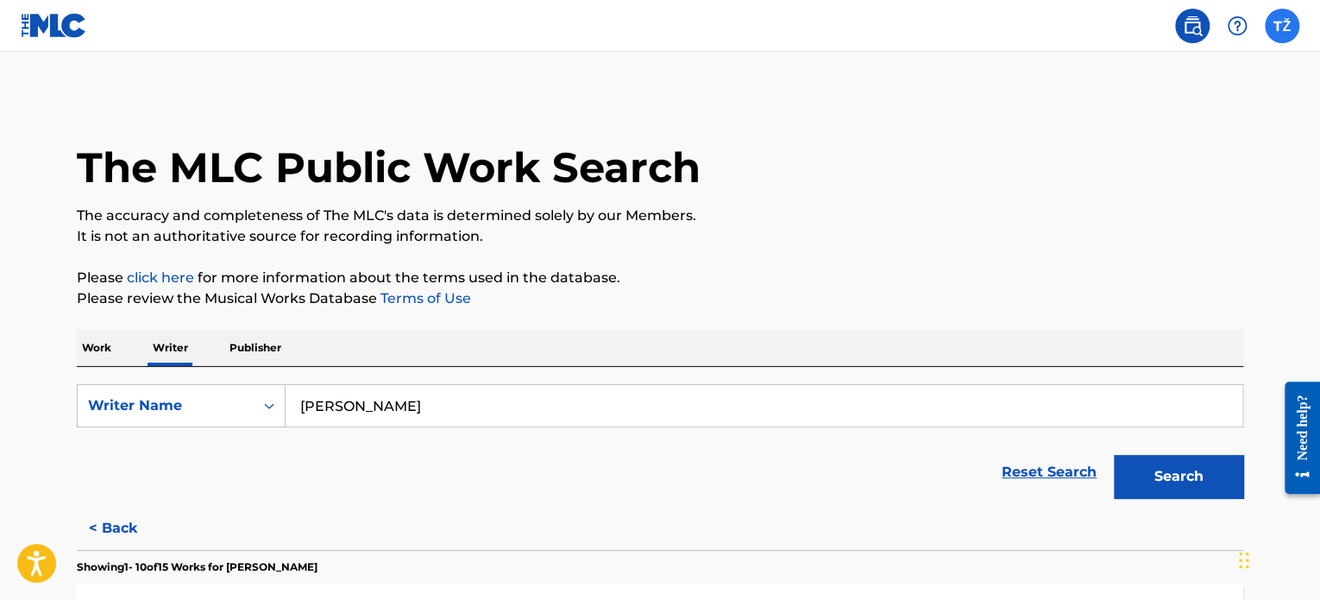
click at [1270, 22] on label at bounding box center [1282, 26] width 35 height 35
click at [1282, 26] on input "TŽ [PERSON_NAME] [PERSON_NAME][EMAIL_ADDRESS][PERSON_NAME][DOMAIN_NAME] Notific…" at bounding box center [1282, 26] width 0 height 0
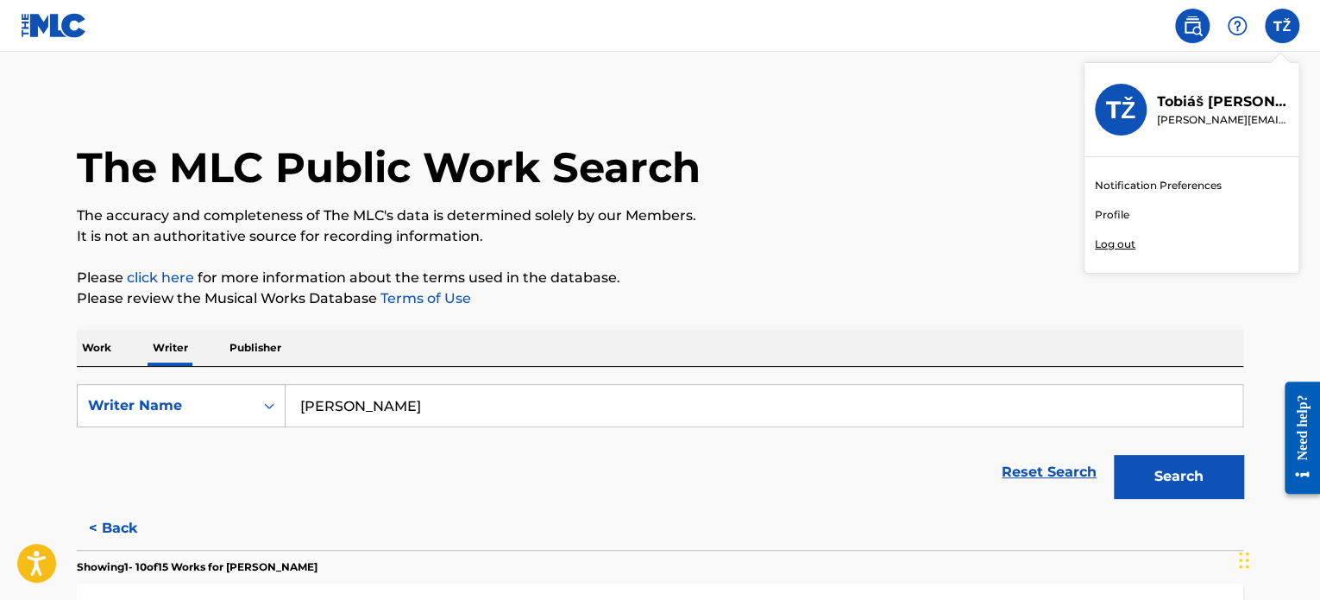
click at [1120, 217] on link "Profile" at bounding box center [1112, 215] width 35 height 16
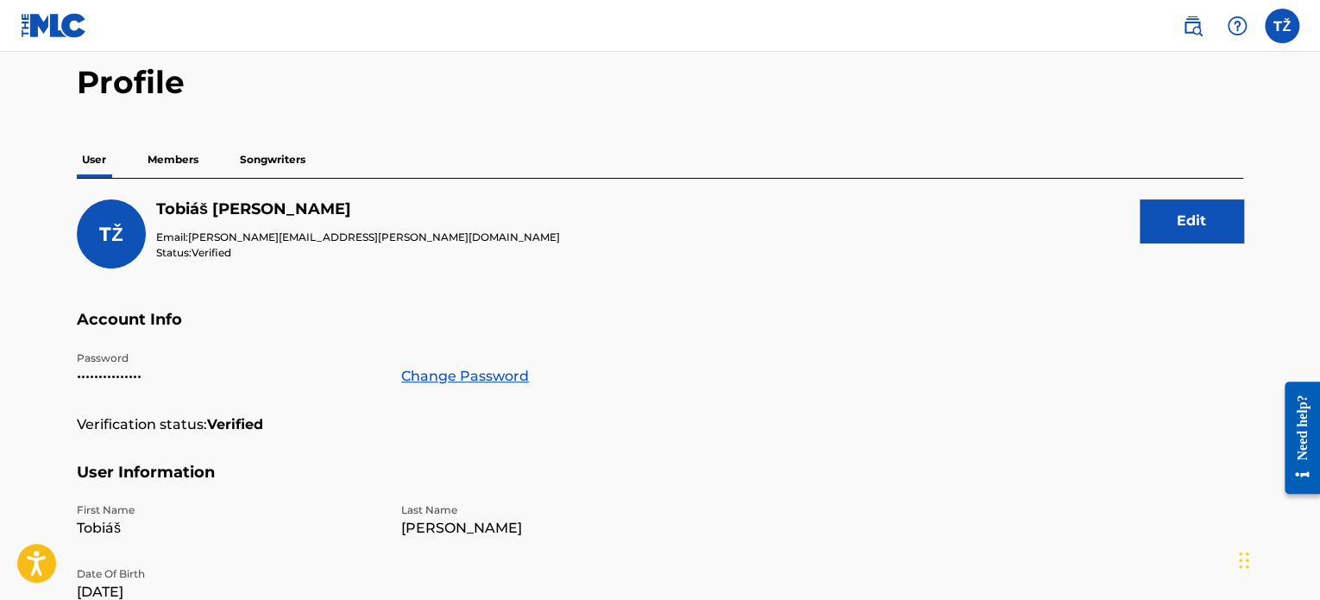
scroll to position [43, 0]
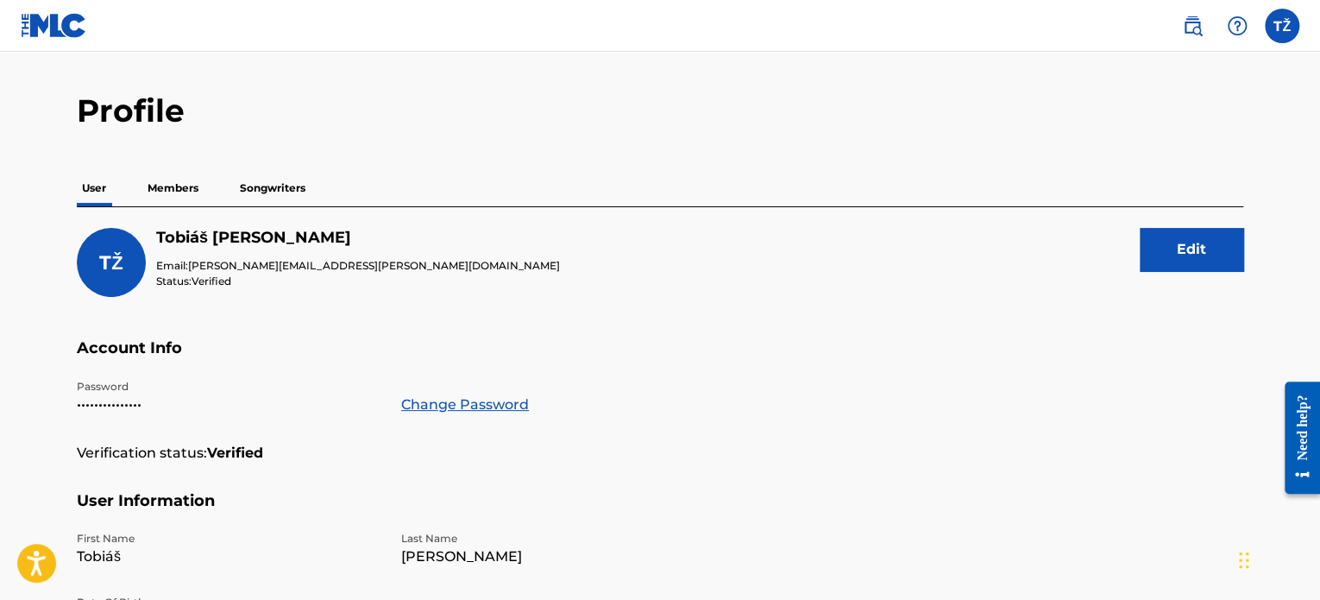
click at [183, 193] on p "Members" at bounding box center [172, 188] width 61 height 36
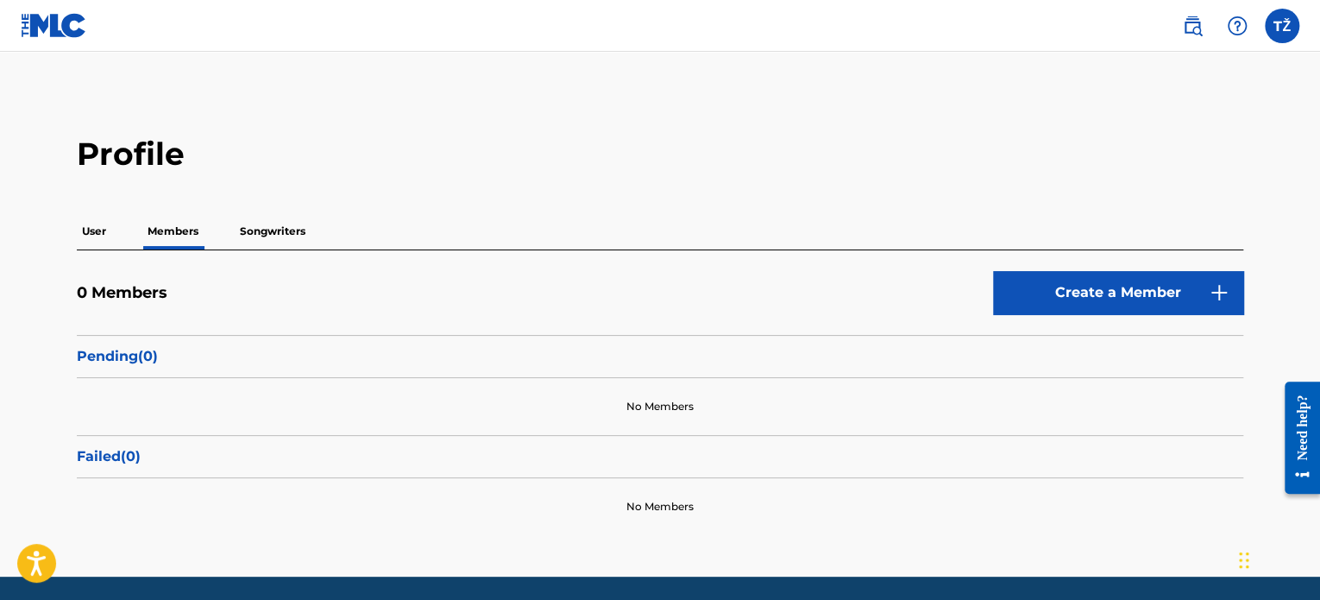
click at [251, 219] on p "Songwriters" at bounding box center [273, 231] width 76 height 36
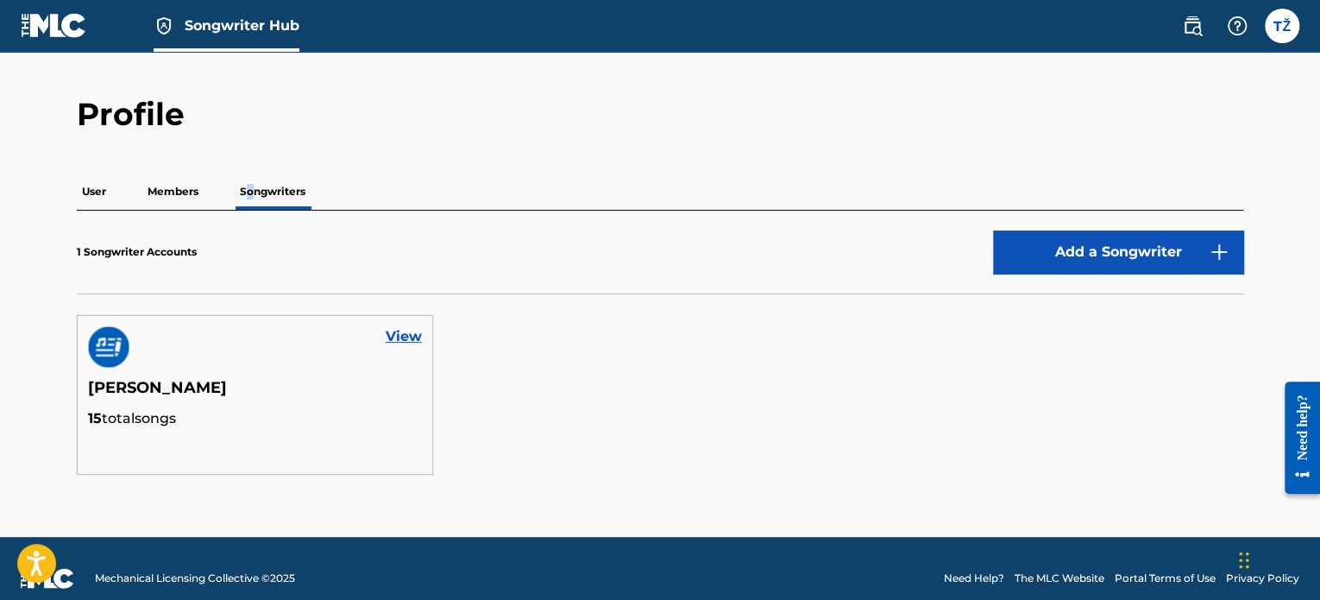
scroll to position [59, 0]
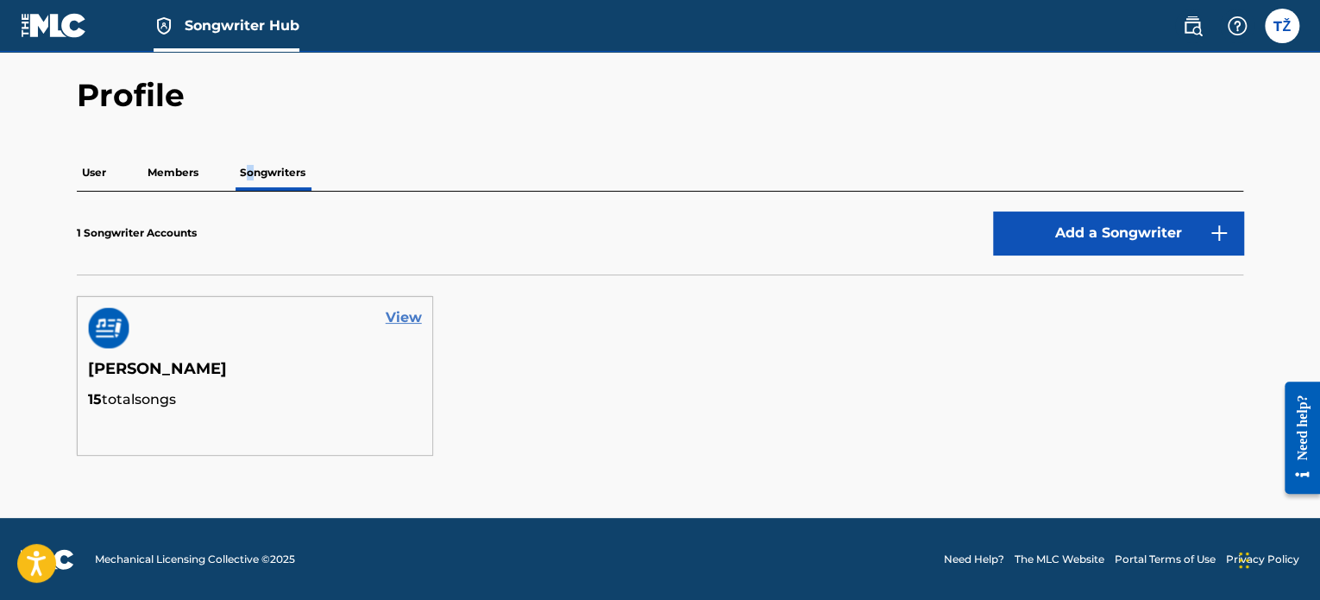
click at [409, 313] on link "View" at bounding box center [404, 317] width 36 height 21
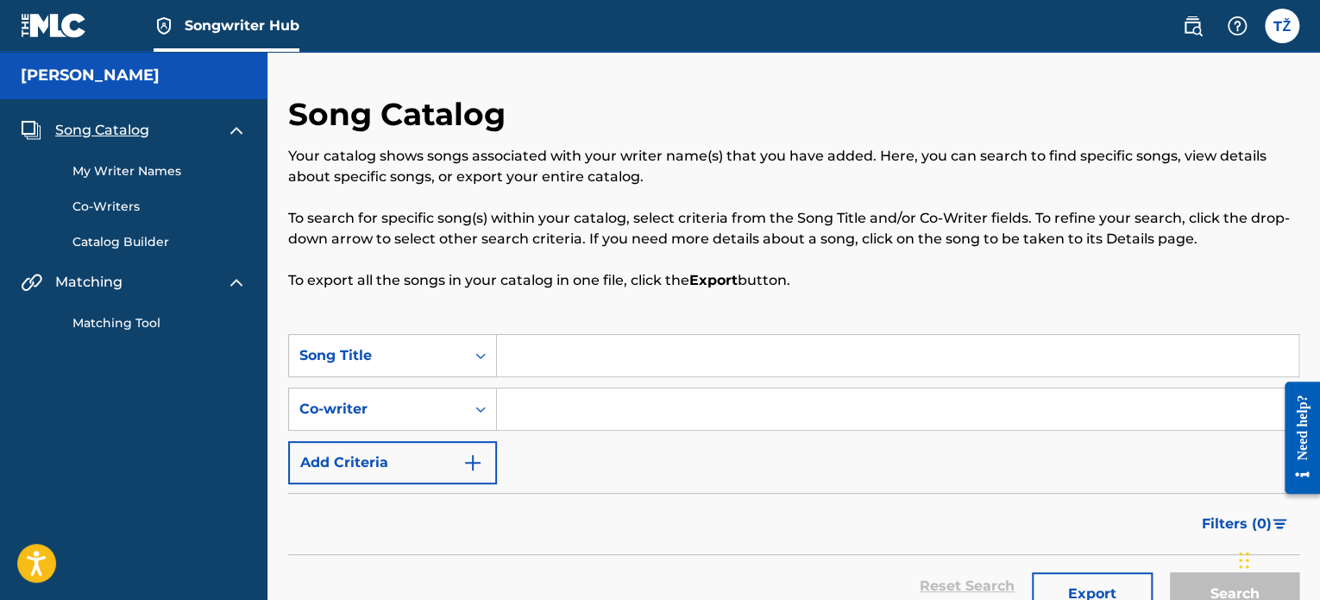
click at [98, 75] on h5 "[PERSON_NAME]" at bounding box center [90, 76] width 139 height 20
click at [235, 85] on div "[PERSON_NAME]" at bounding box center [133, 75] width 267 height 47
click at [75, 34] on img at bounding box center [54, 25] width 66 height 25
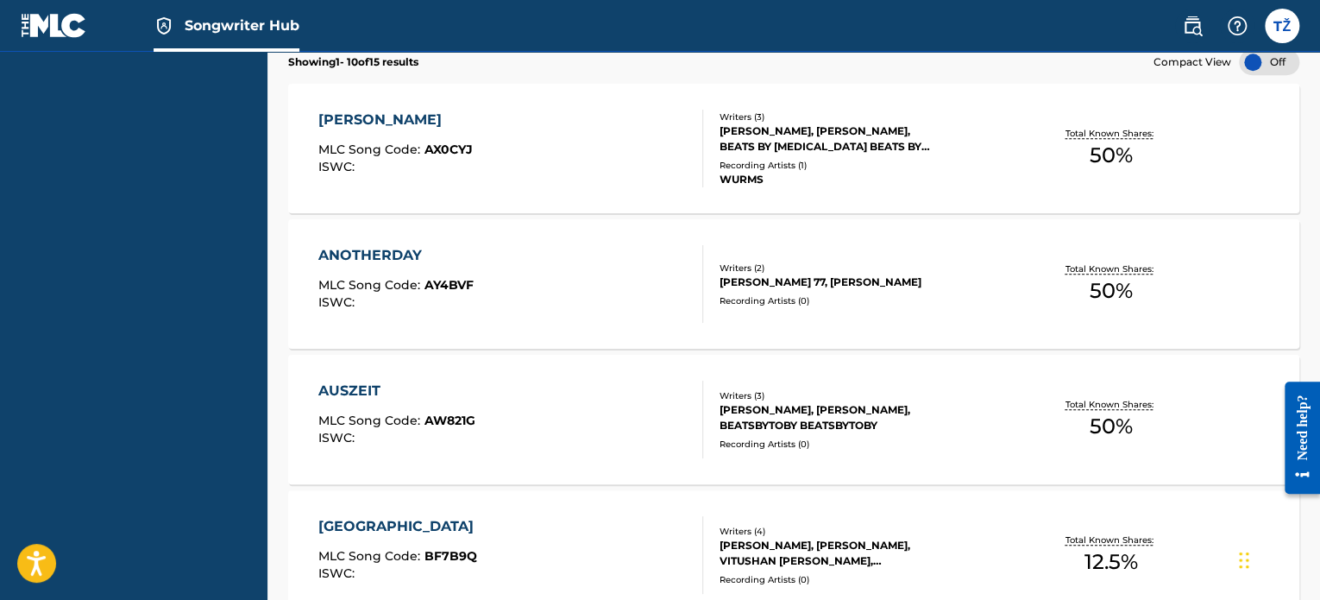
scroll to position [604, 0]
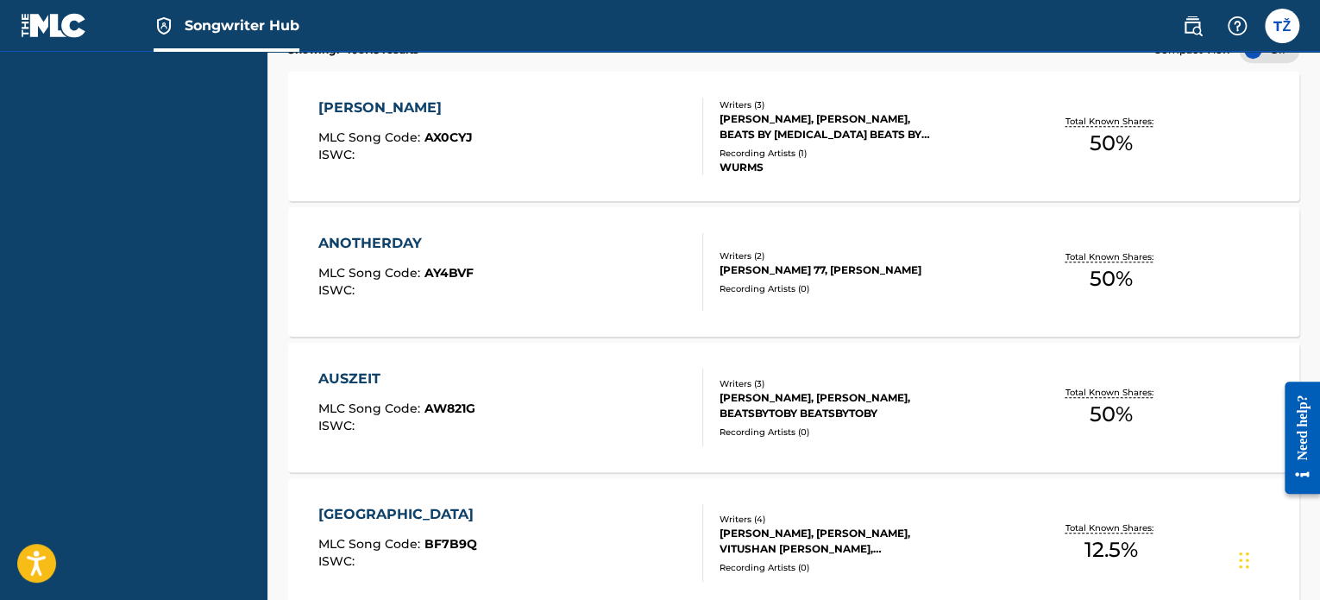
click at [639, 149] on div "AMY MLC Song Code : AX0CYJ ISWC :" at bounding box center [510, 136] width 384 height 78
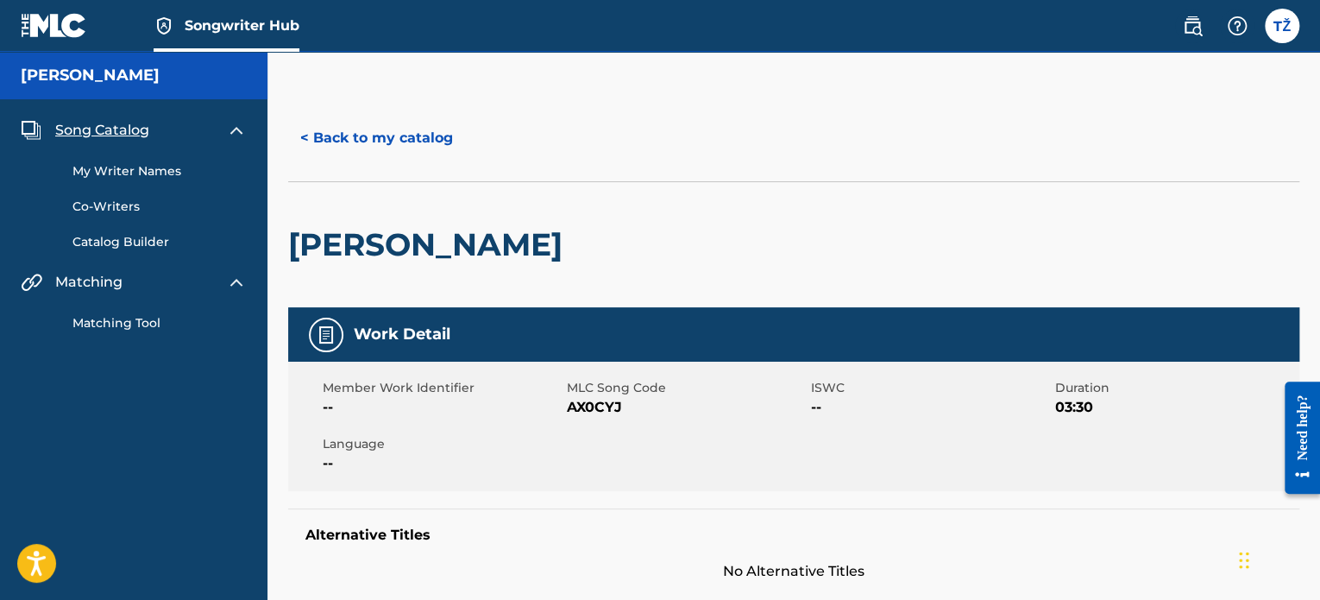
click at [829, 241] on div "[PERSON_NAME]" at bounding box center [793, 244] width 1011 height 126
click at [823, 113] on div "< Back to my catalog" at bounding box center [793, 138] width 1011 height 86
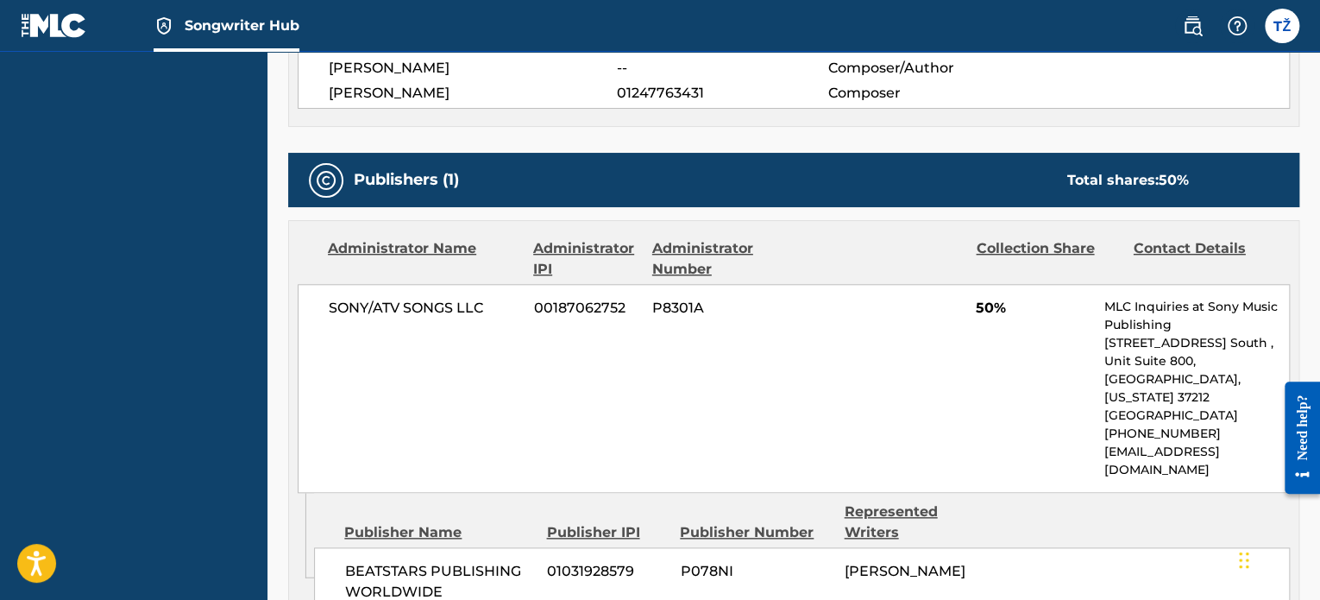
scroll to position [685, 0]
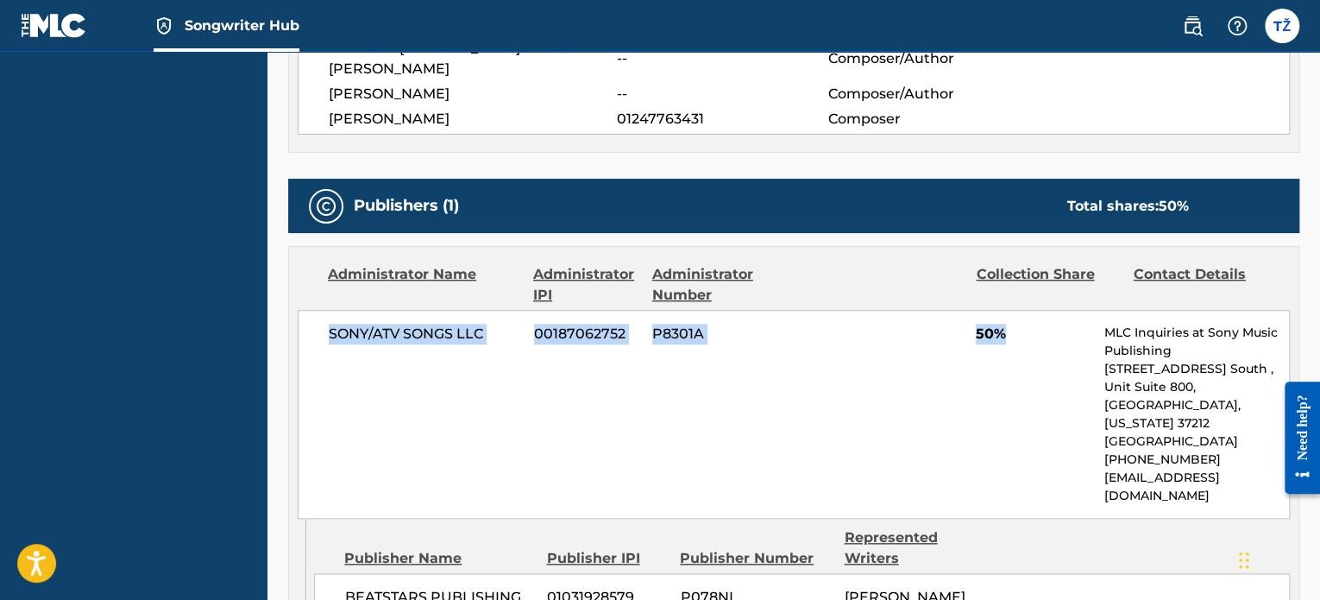
drag, startPoint x: 1023, startPoint y: 303, endPoint x: 331, endPoint y: 299, distance: 691.9
click at [329, 310] on div "SONY/ATV SONGS LLC 00187062752 P8301A 50% MLC Inquiries at Sony Music Publishin…" at bounding box center [794, 414] width 992 height 209
click at [461, 339] on div "SONY/ATV SONGS LLC 00187062752 P8301A 50% MLC Inquiries at Sony Music Publishin…" at bounding box center [794, 414] width 992 height 209
click at [609, 362] on div "SONY/ATV SONGS LLC 00187062752 P8301A 50% MLC Inquiries at Sony Music Publishin…" at bounding box center [794, 414] width 992 height 209
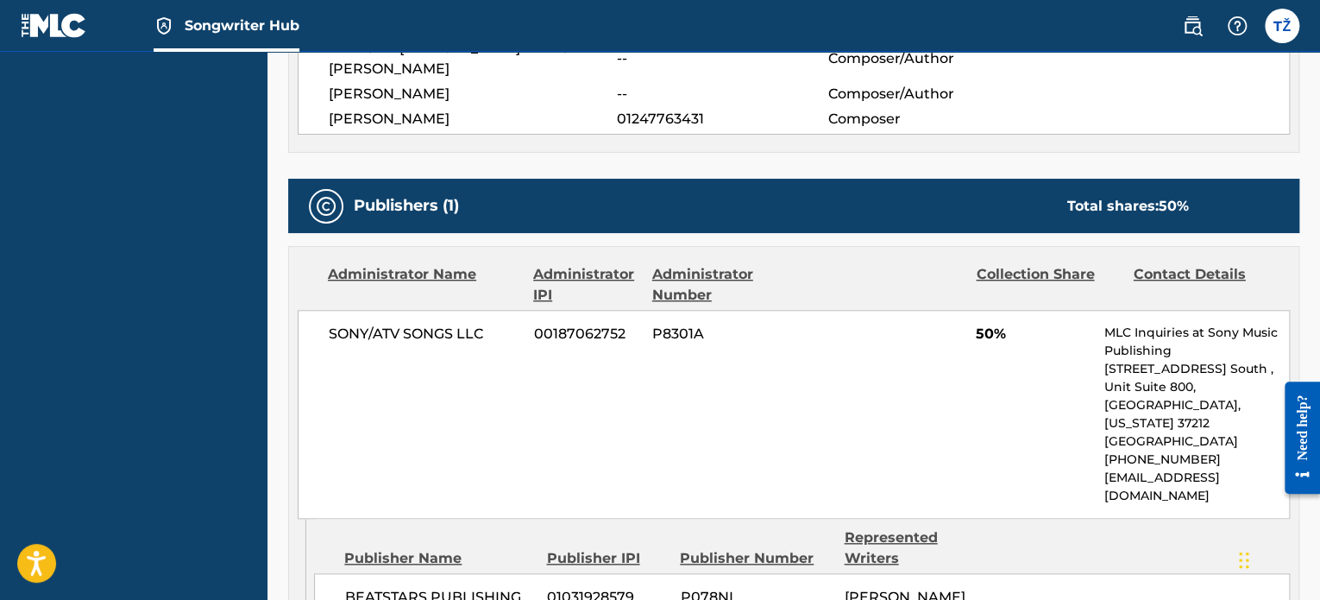
click at [801, 264] on div "Administrator Name Administrator IPI Administrator Number Collection Share Cont…" at bounding box center [794, 284] width 992 height 41
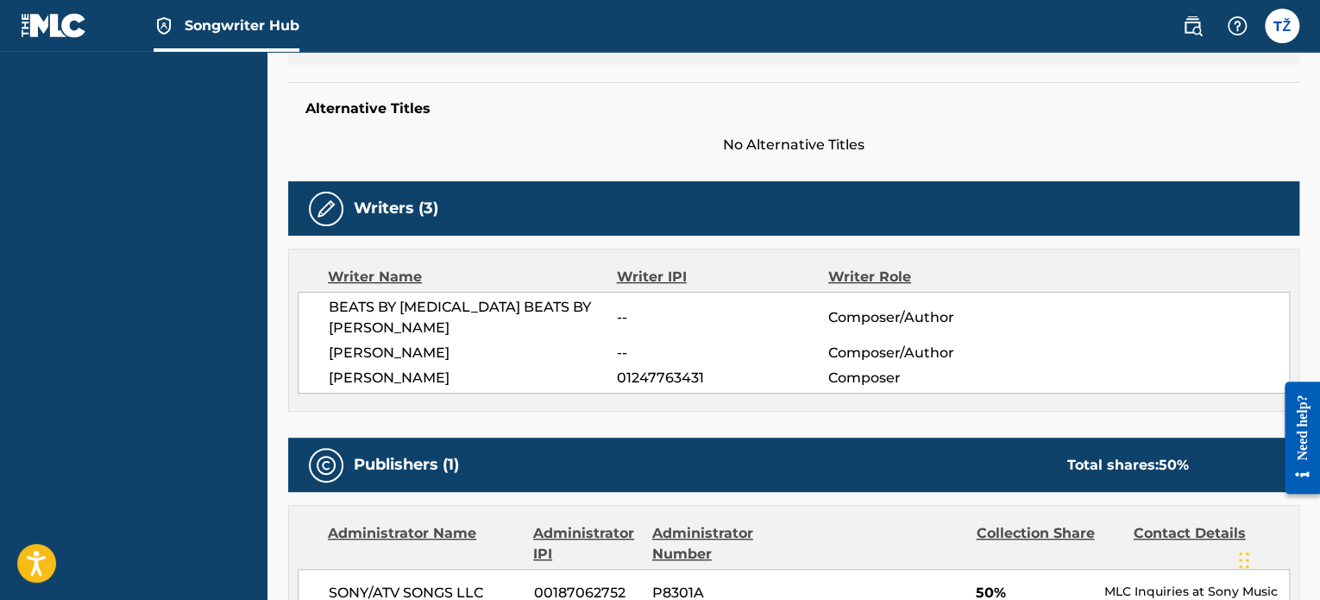
scroll to position [254, 0]
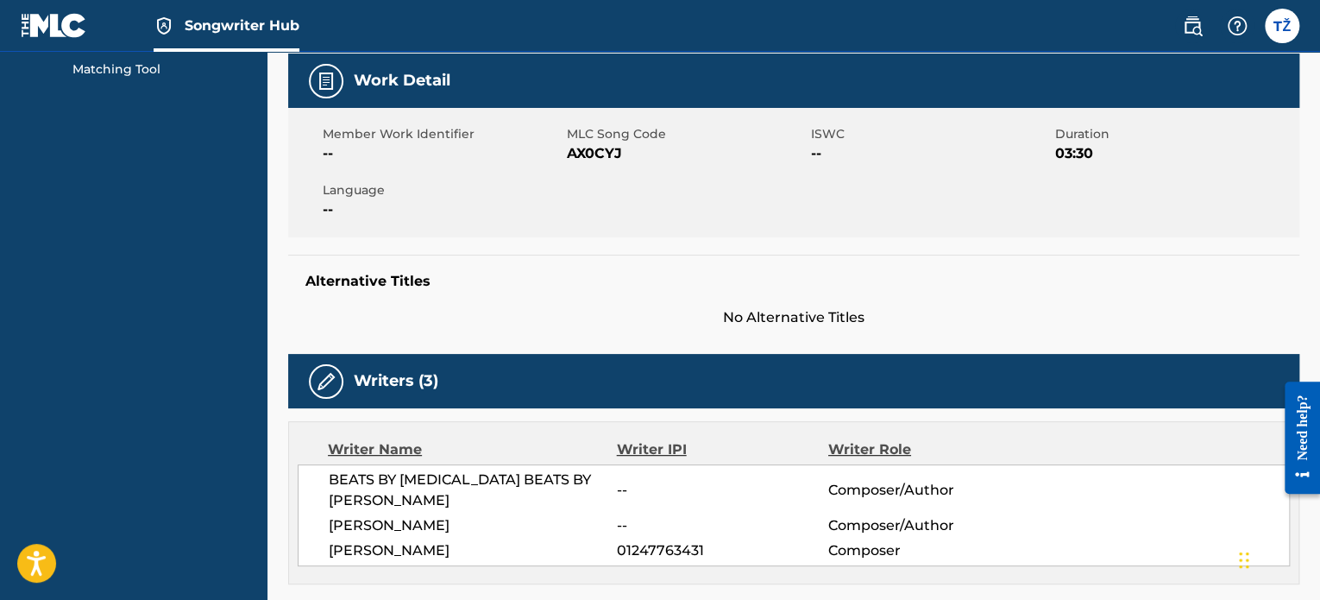
click at [535, 473] on span "BEATS BY TOBI BEATS BY TOBI" at bounding box center [473, 489] width 288 height 41
click at [442, 485] on span "BEATS BY TOBI BEATS BY TOBI" at bounding box center [473, 489] width 288 height 41
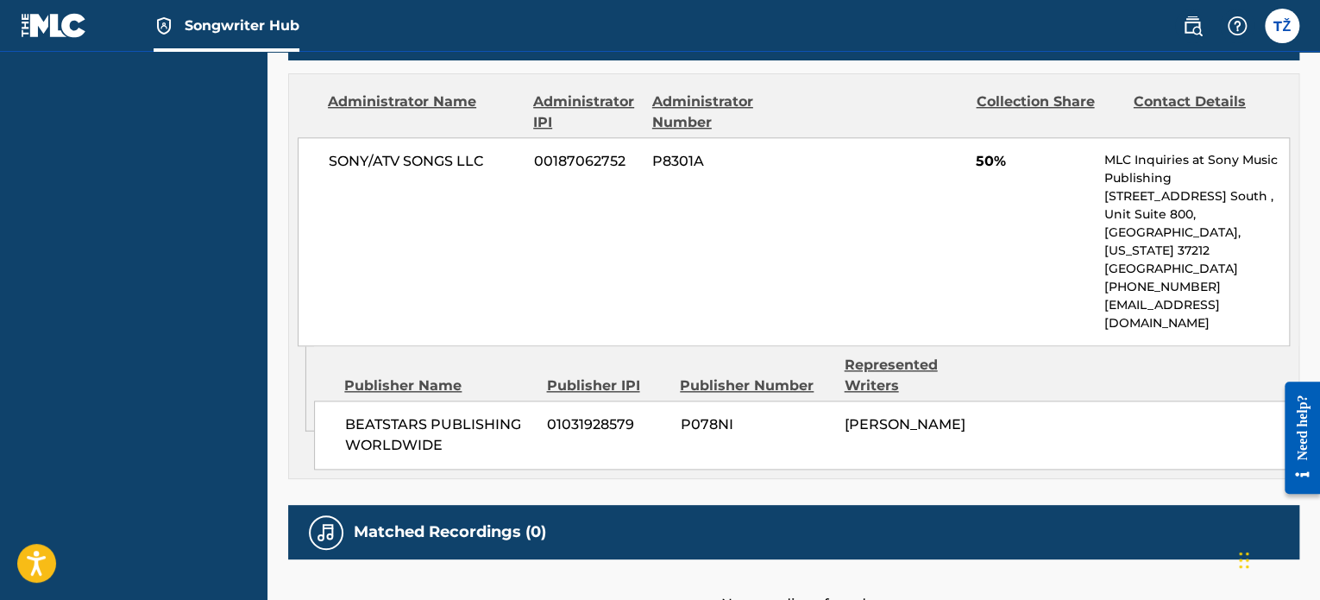
scroll to position [944, 0]
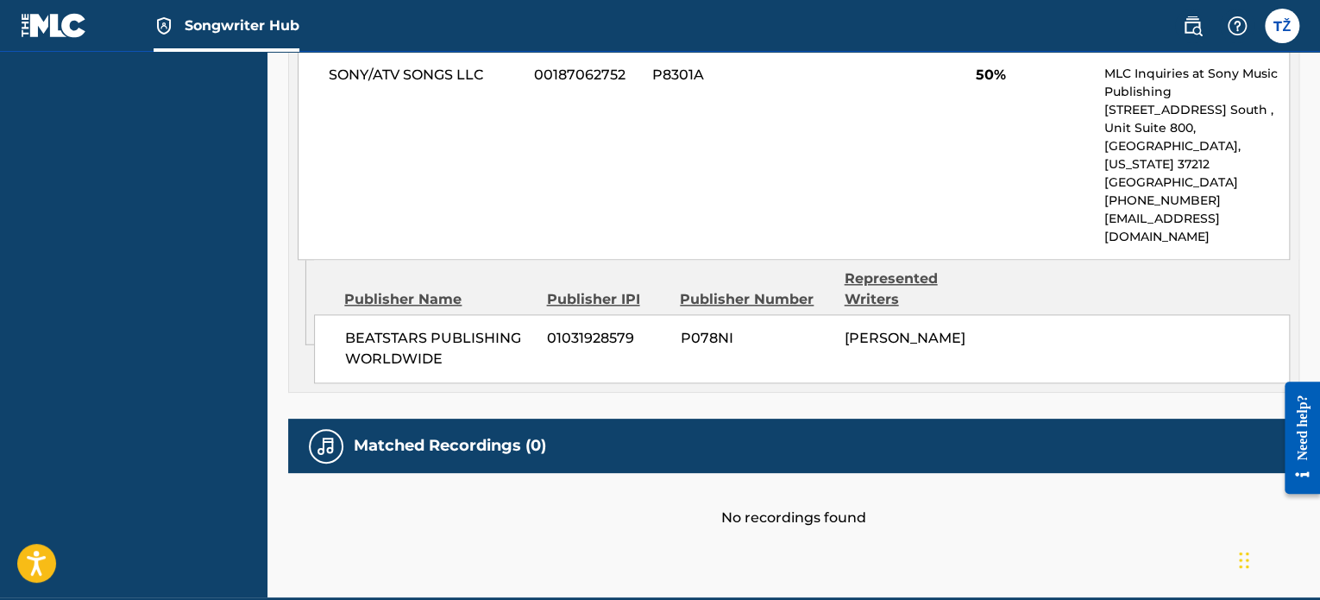
click at [823, 473] on div "No recordings found" at bounding box center [793, 500] width 1011 height 55
click at [507, 436] on h5 "Matched Recordings (0)" at bounding box center [450, 446] width 192 height 20
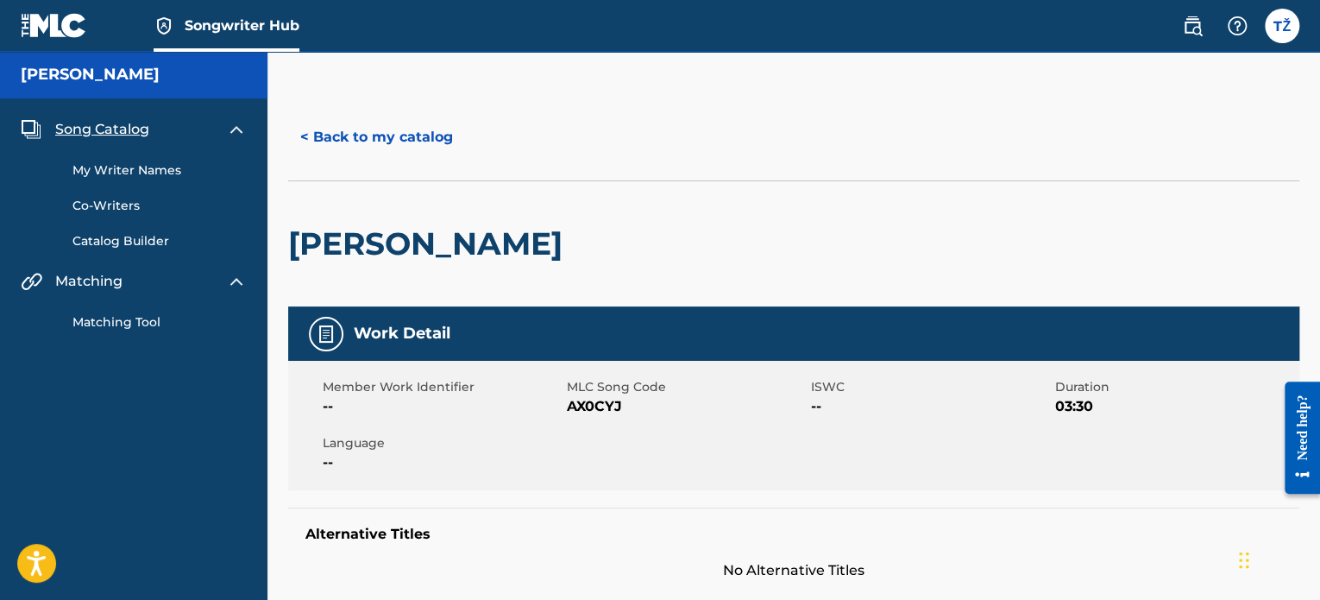
scroll to position [0, 0]
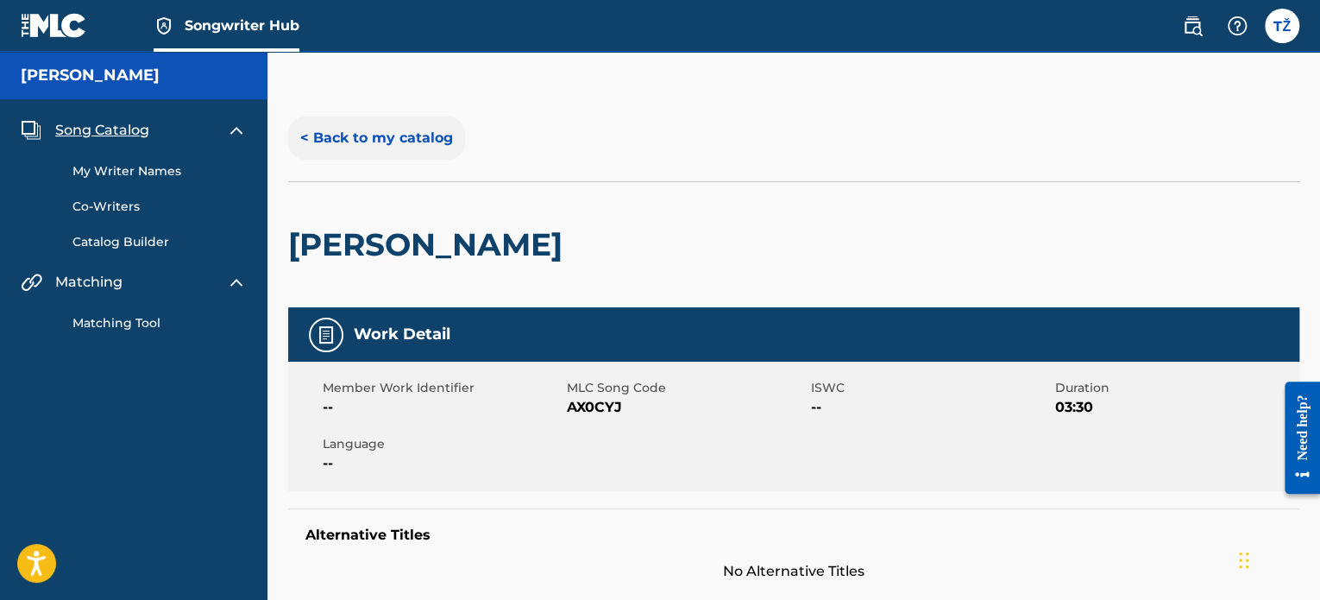
click at [358, 154] on button "< Back to my catalog" at bounding box center [376, 137] width 177 height 43
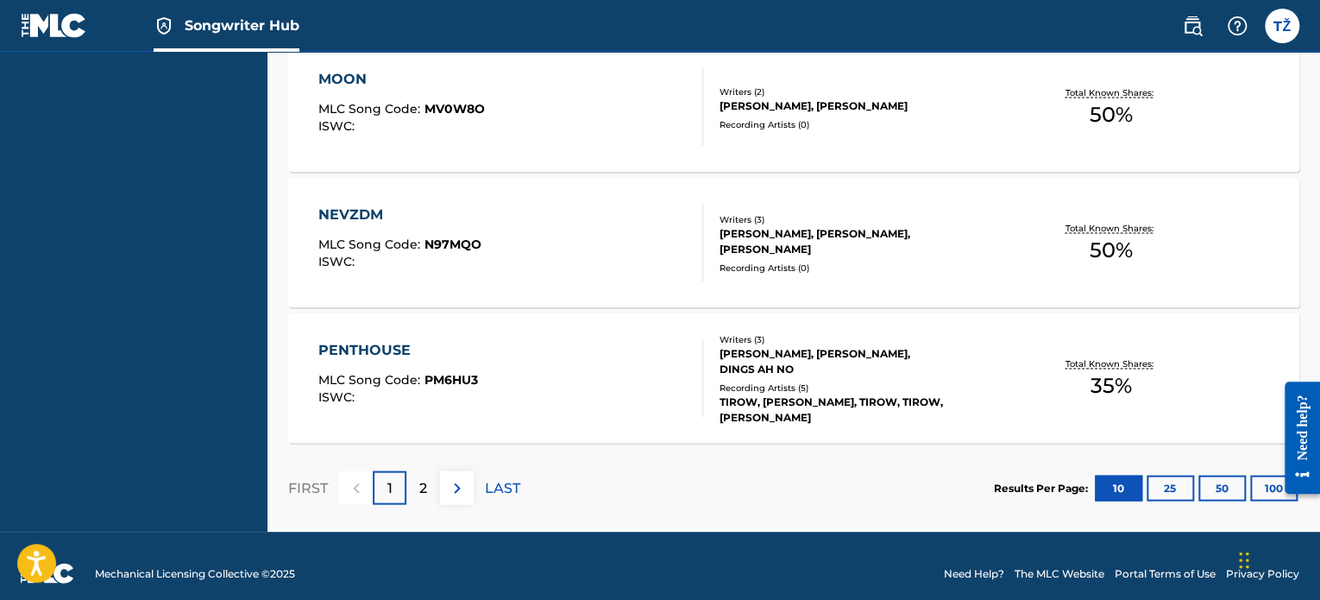
scroll to position [1595, 0]
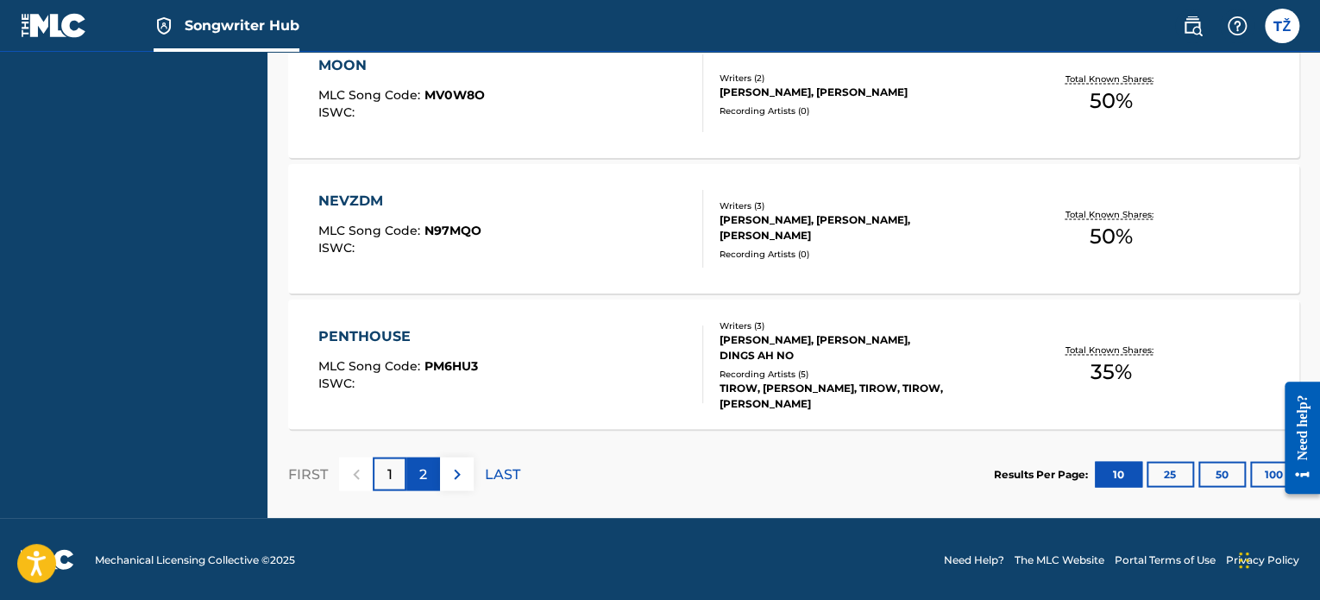
click at [433, 467] on div "2" at bounding box center [423, 473] width 34 height 34
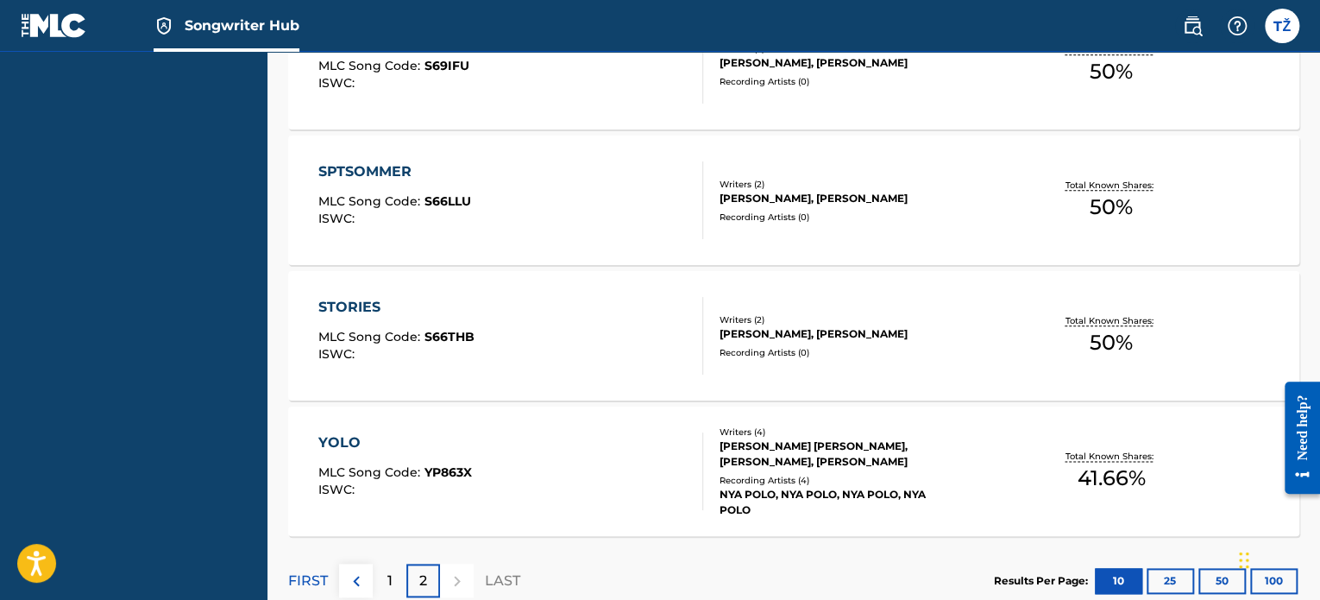
scroll to position [918, 0]
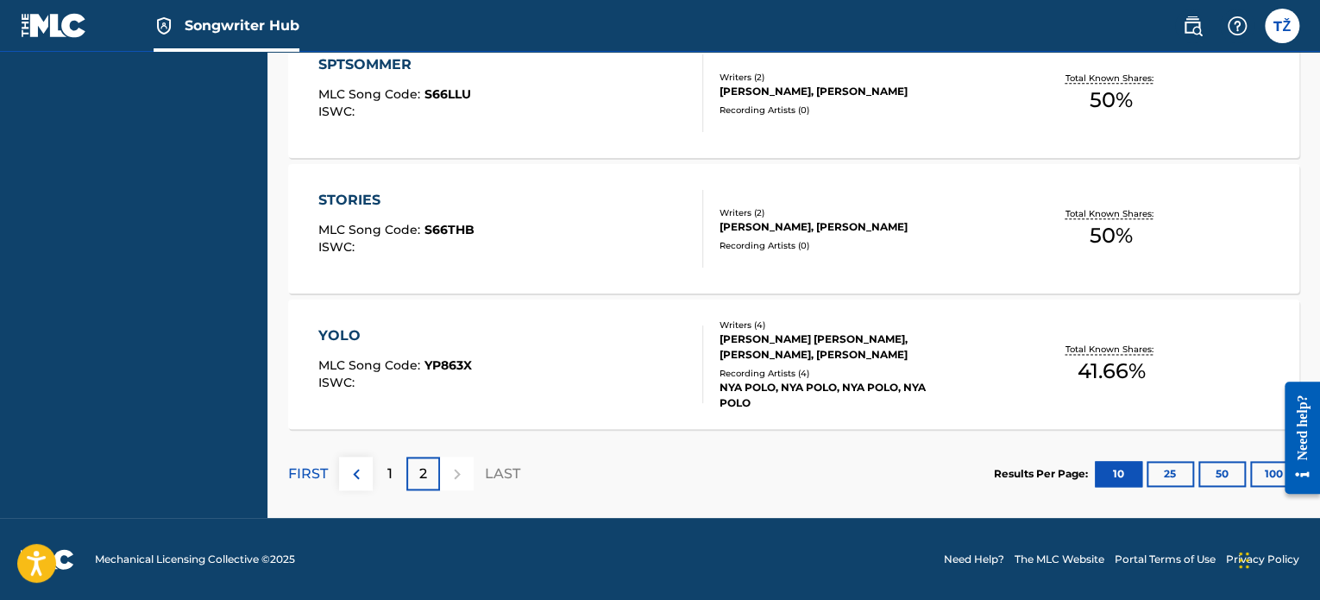
click at [506, 337] on div "YOLO MLC Song Code : YP863X ISWC :" at bounding box center [510, 364] width 384 height 78
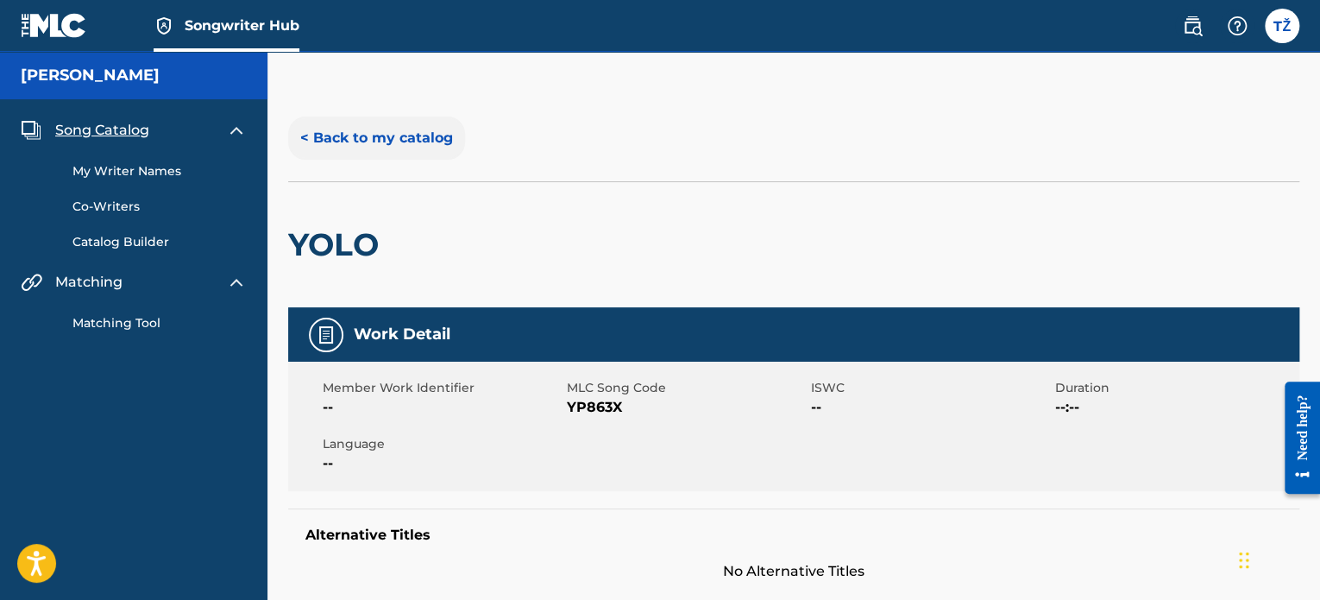
click at [395, 124] on button "< Back to my catalog" at bounding box center [376, 137] width 177 height 43
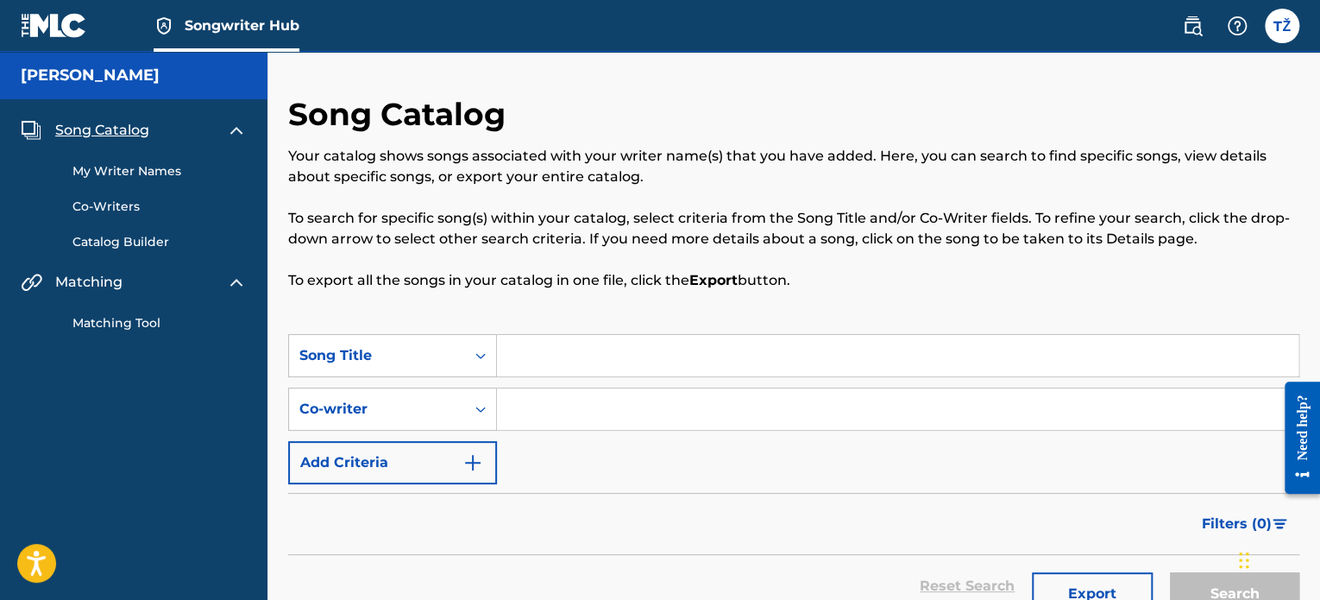
click at [241, 127] on img at bounding box center [236, 130] width 21 height 21
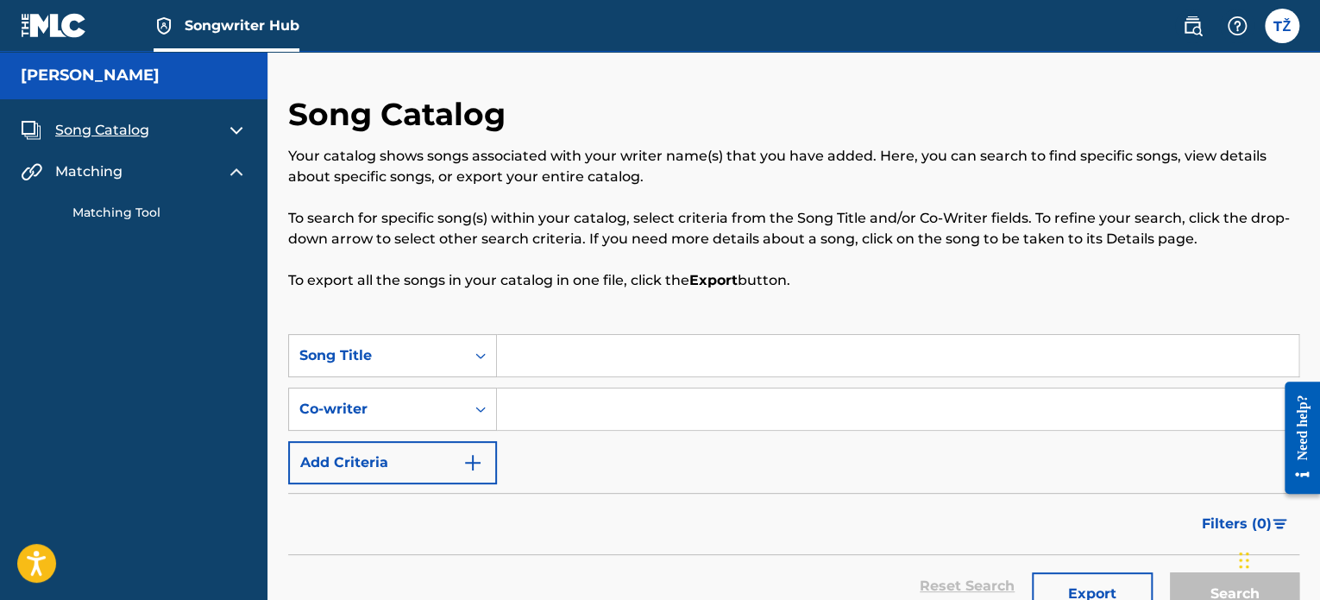
click at [241, 127] on img at bounding box center [236, 130] width 21 height 21
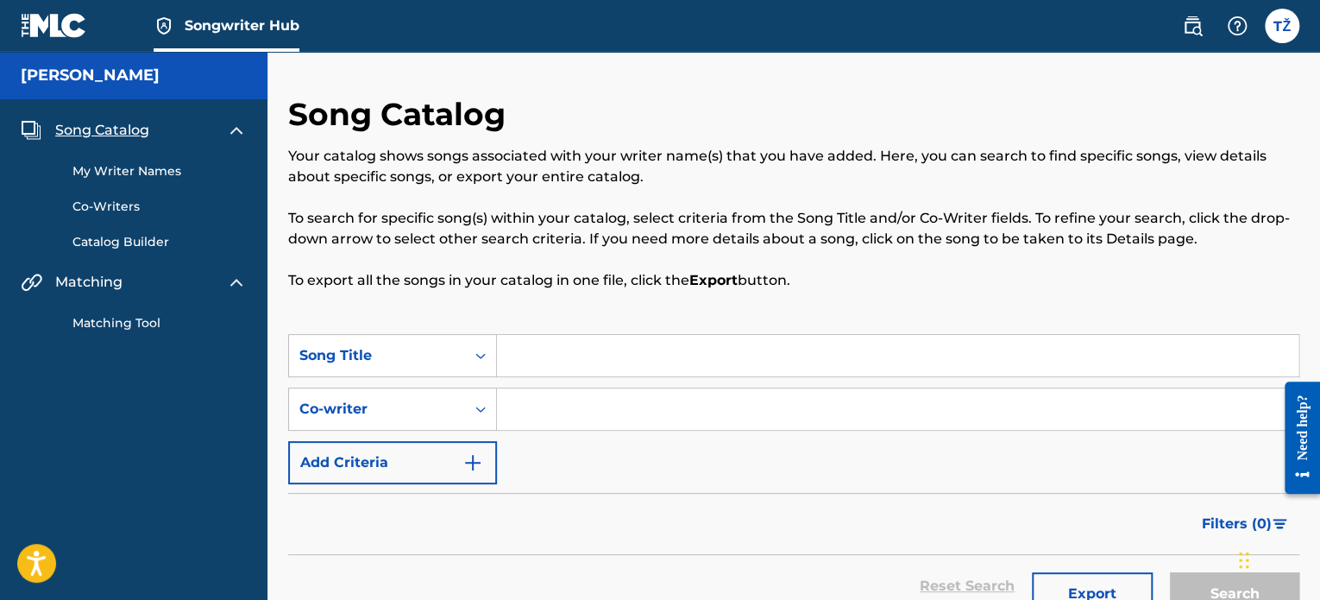
click at [120, 75] on h5 "[PERSON_NAME]" at bounding box center [90, 76] width 139 height 20
click at [1235, 31] on img at bounding box center [1237, 26] width 21 height 21
click at [1291, 24] on label at bounding box center [1282, 26] width 35 height 35
click at [1282, 26] on input "TŽ [PERSON_NAME] [PERSON_NAME][EMAIL_ADDRESS][PERSON_NAME][DOMAIN_NAME] Notific…" at bounding box center [1282, 26] width 0 height 0
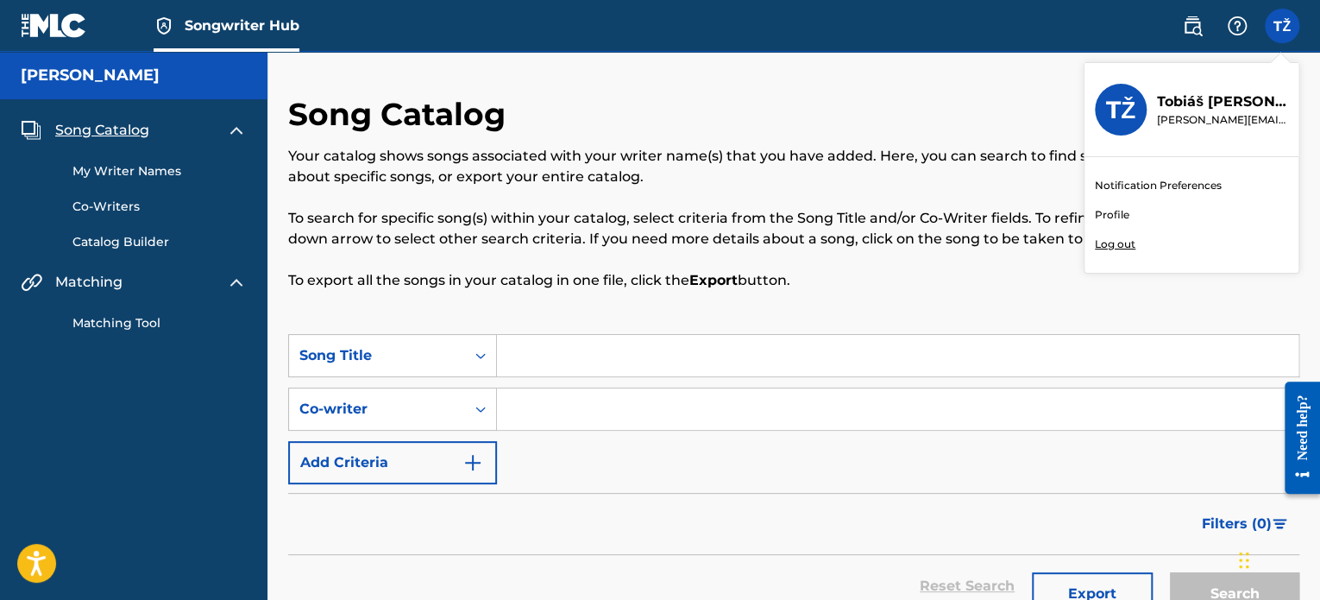
click at [1115, 210] on link "Profile" at bounding box center [1112, 215] width 35 height 16
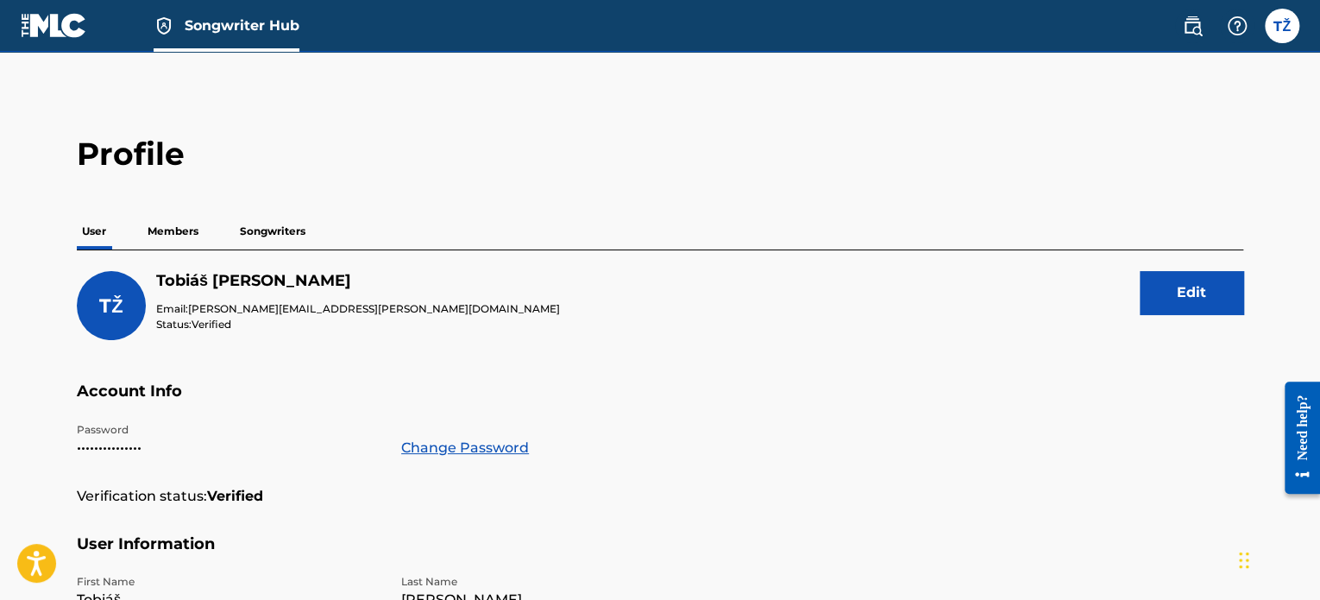
click at [299, 230] on p "Songwriters" at bounding box center [273, 231] width 76 height 36
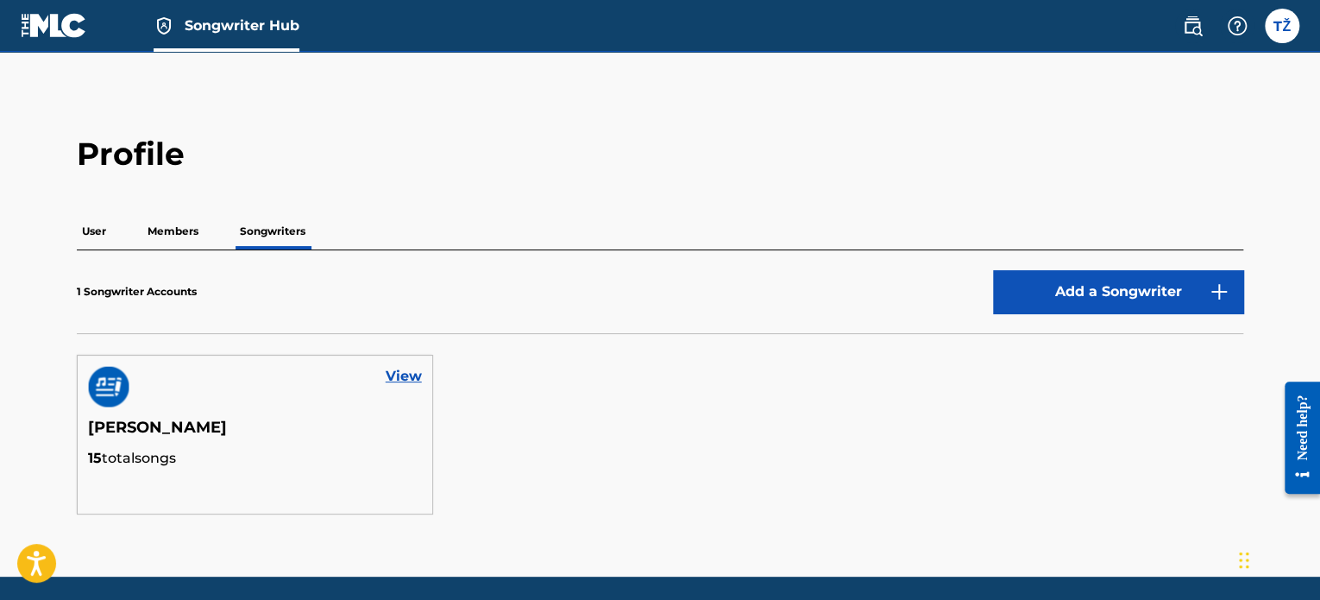
click at [421, 382] on div "View" at bounding box center [255, 386] width 355 height 62
click at [415, 381] on link "View" at bounding box center [404, 376] width 36 height 21
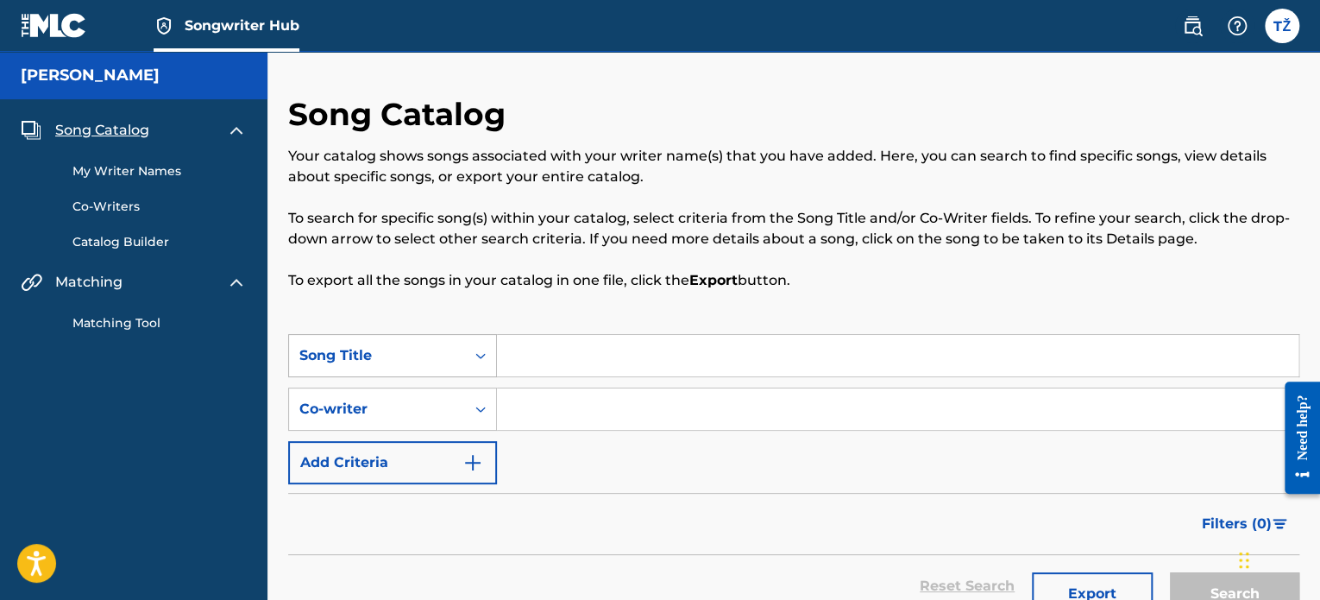
click at [483, 367] on div "Search Form" at bounding box center [480, 355] width 31 height 31
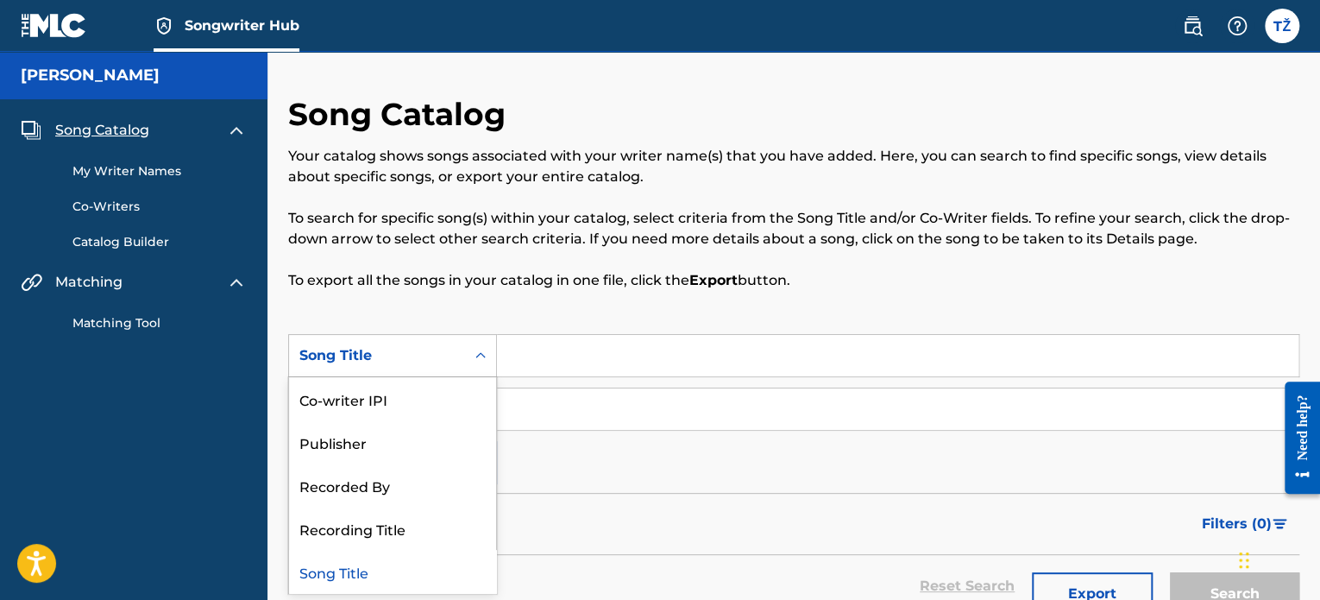
click at [480, 357] on icon "Search Form" at bounding box center [480, 355] width 17 height 17
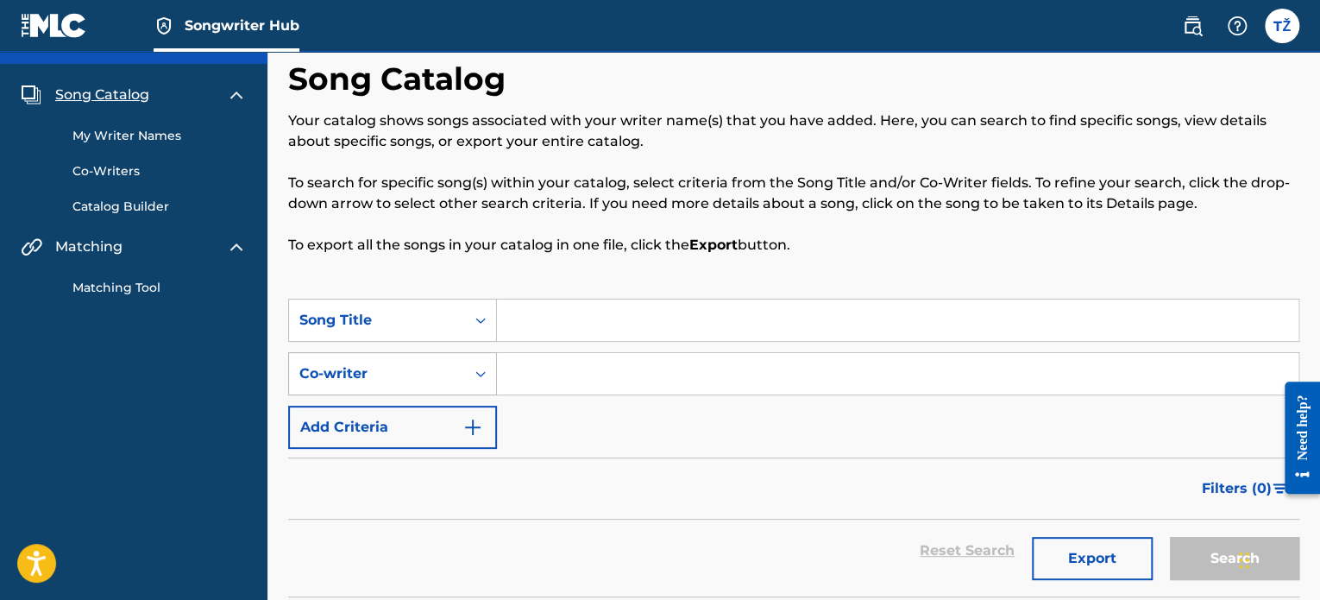
click at [480, 395] on div "Co-writer" at bounding box center [392, 373] width 209 height 43
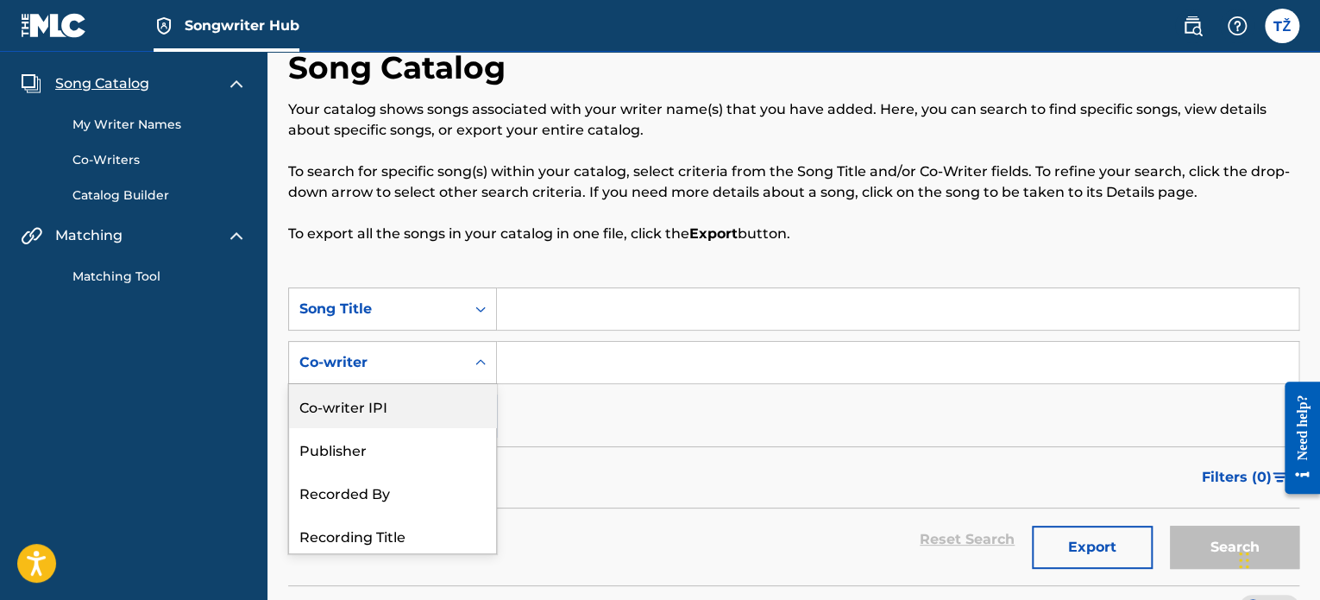
scroll to position [47, 0]
click at [468, 364] on div "Search Form" at bounding box center [480, 361] width 31 height 31
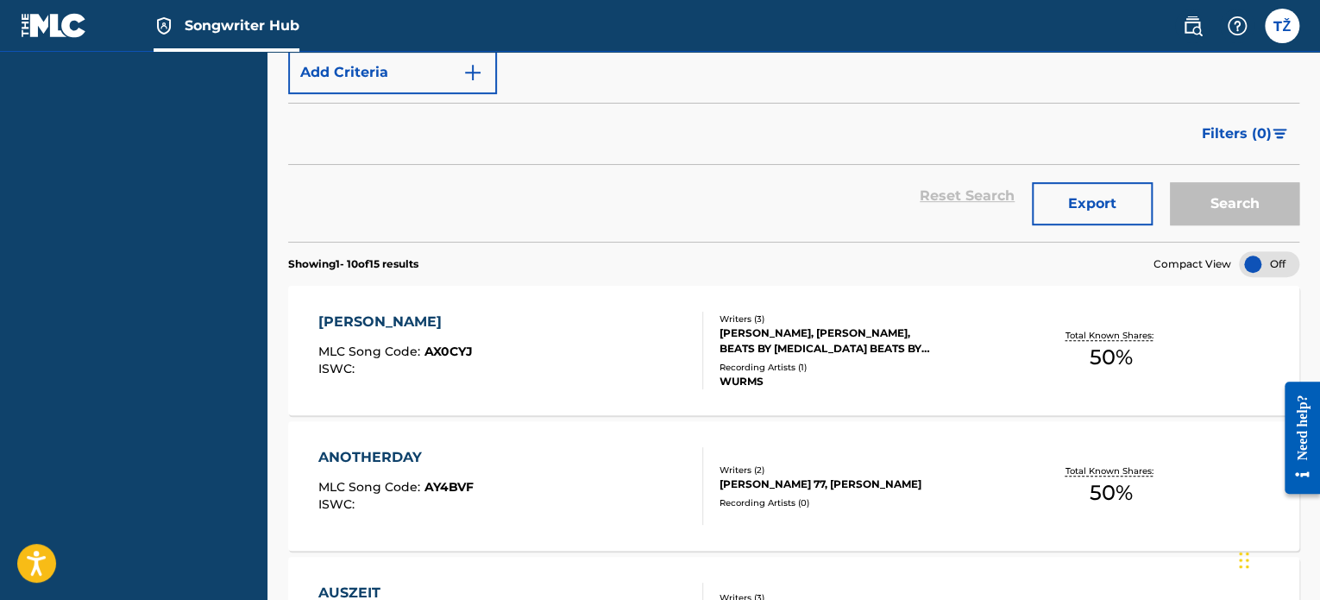
scroll to position [393, 0]
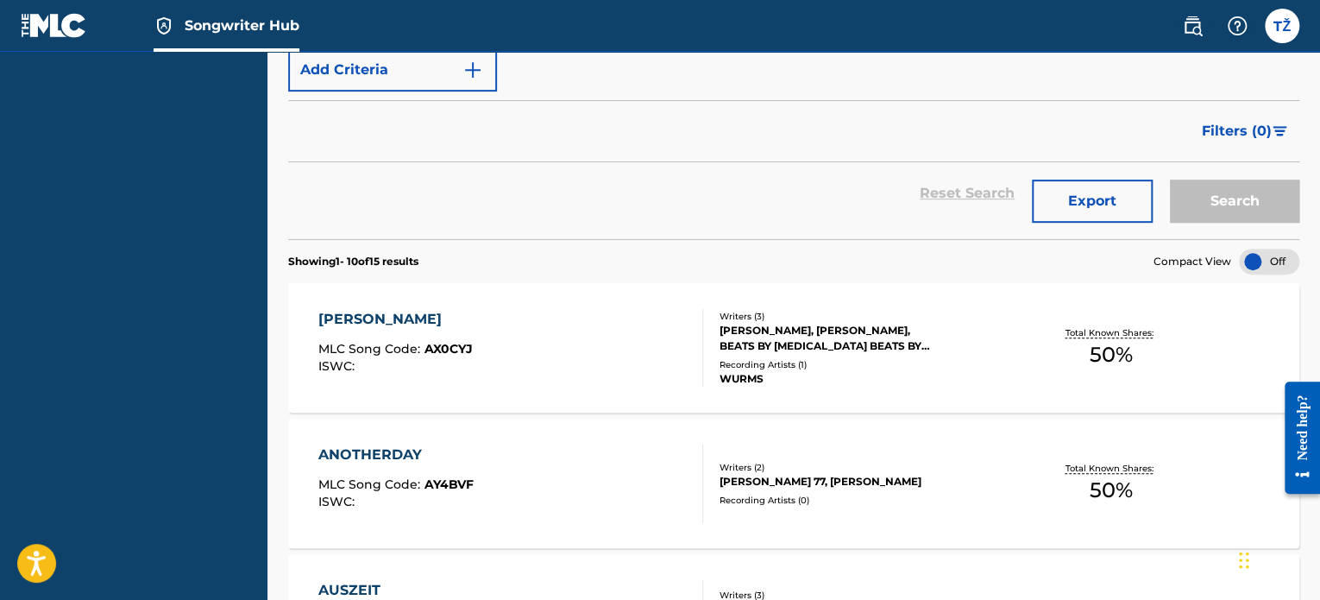
click at [1260, 265] on div at bounding box center [1269, 261] width 60 height 26
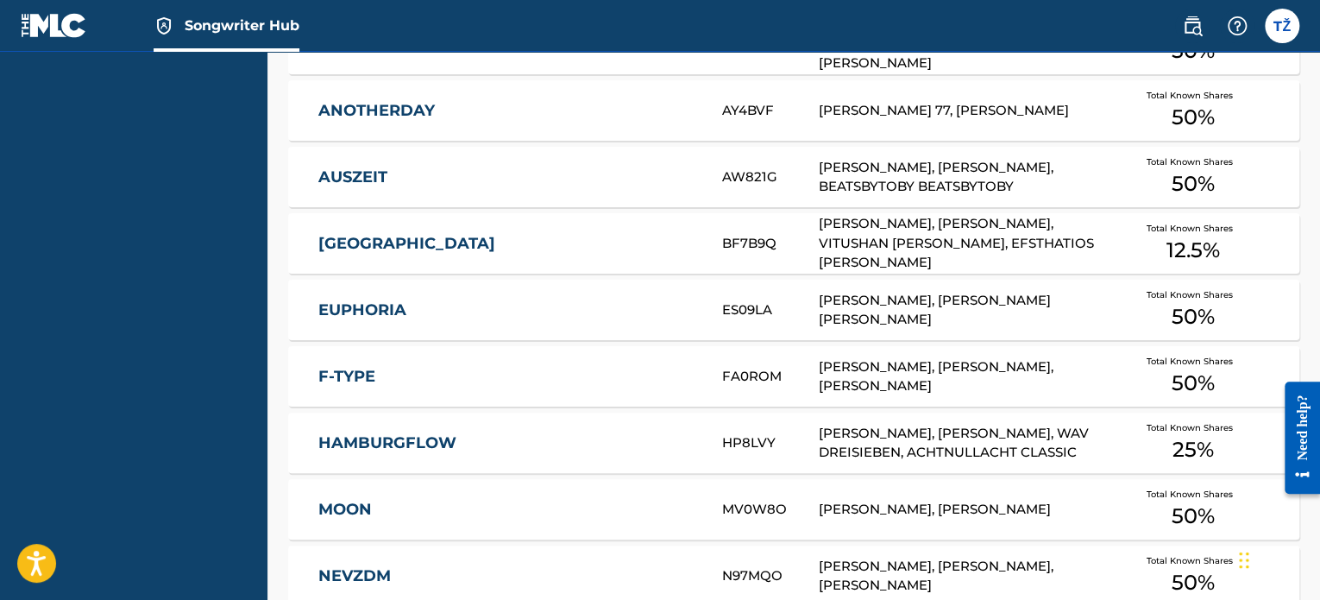
scroll to position [592, 0]
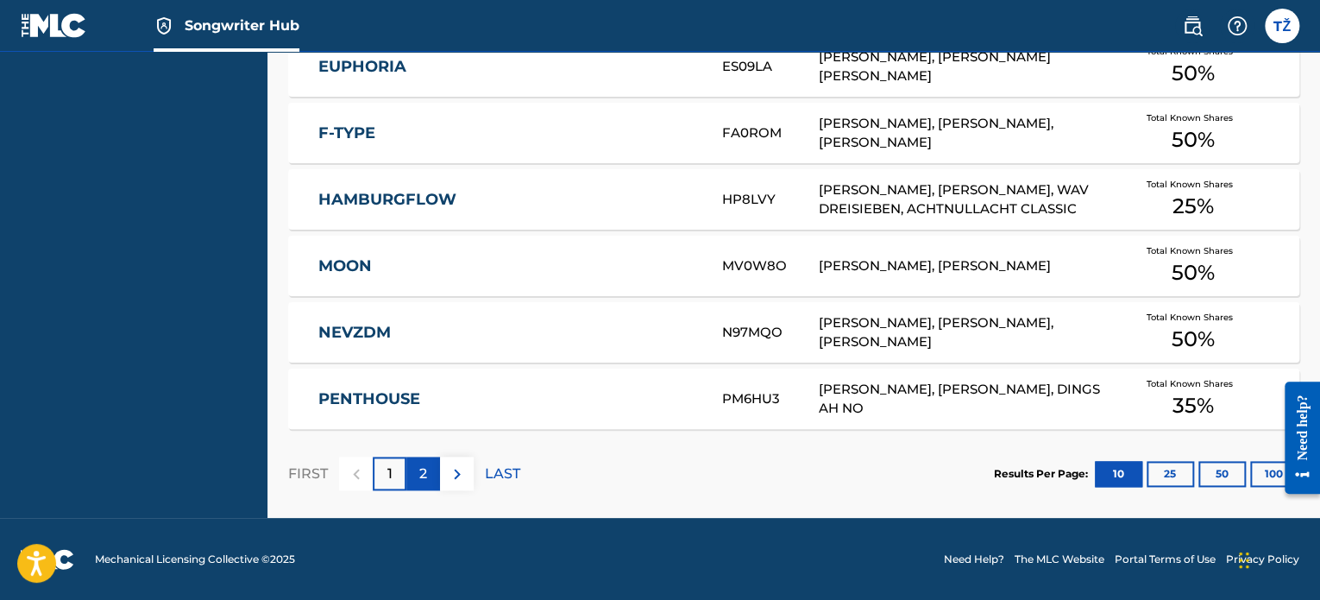
click at [428, 468] on div "2" at bounding box center [423, 473] width 34 height 34
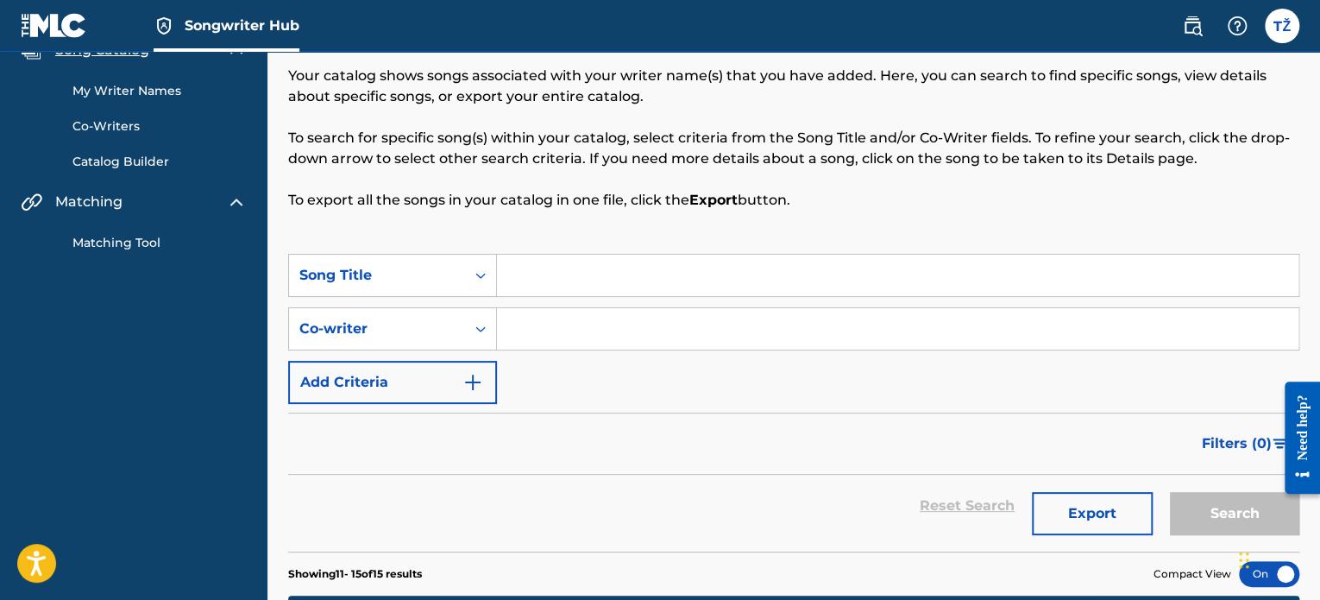
scroll to position [173, 0]
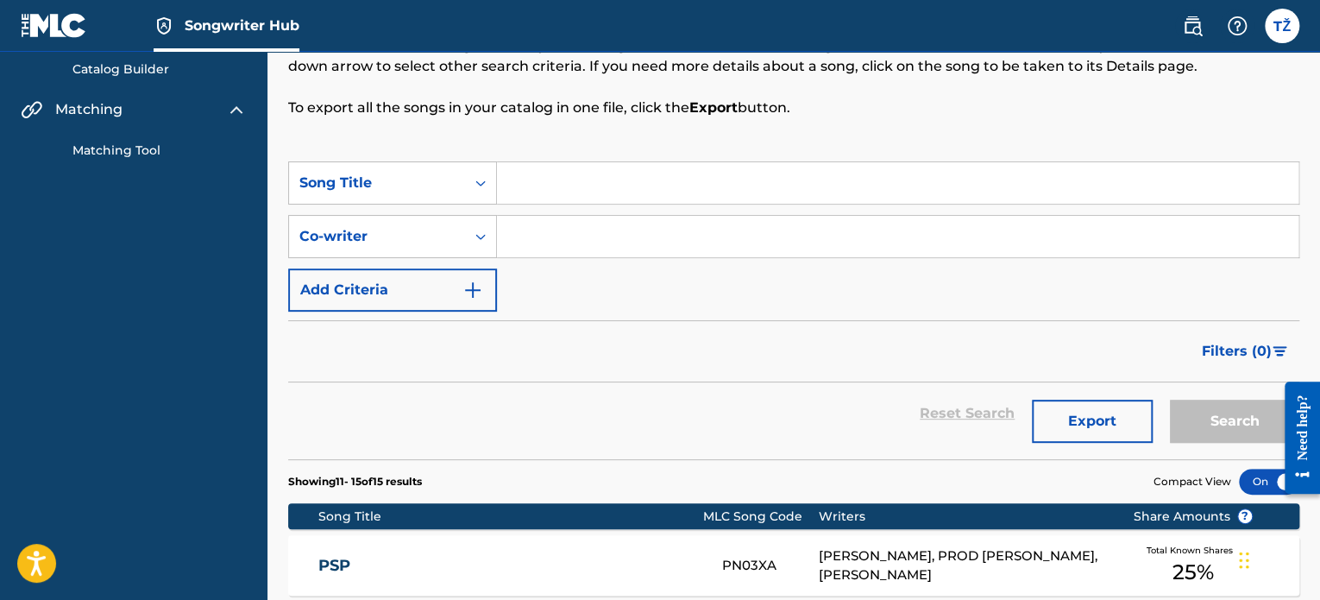
click at [719, 352] on div "Filters ( 0 )" at bounding box center [793, 351] width 1011 height 62
click at [248, 107] on div "Song Catalog My Writer Names Co-Writers Catalog Builder Matching Matching Tool" at bounding box center [133, 54] width 267 height 254
click at [230, 105] on img at bounding box center [236, 109] width 21 height 21
click at [1083, 22] on nav "Songwriter Hub TŽ TŽ [PERSON_NAME] [PERSON_NAME][EMAIL_ADDRESS][PERSON_NAME][DO…" at bounding box center [660, 26] width 1320 height 52
click at [1287, 20] on label at bounding box center [1282, 26] width 35 height 35
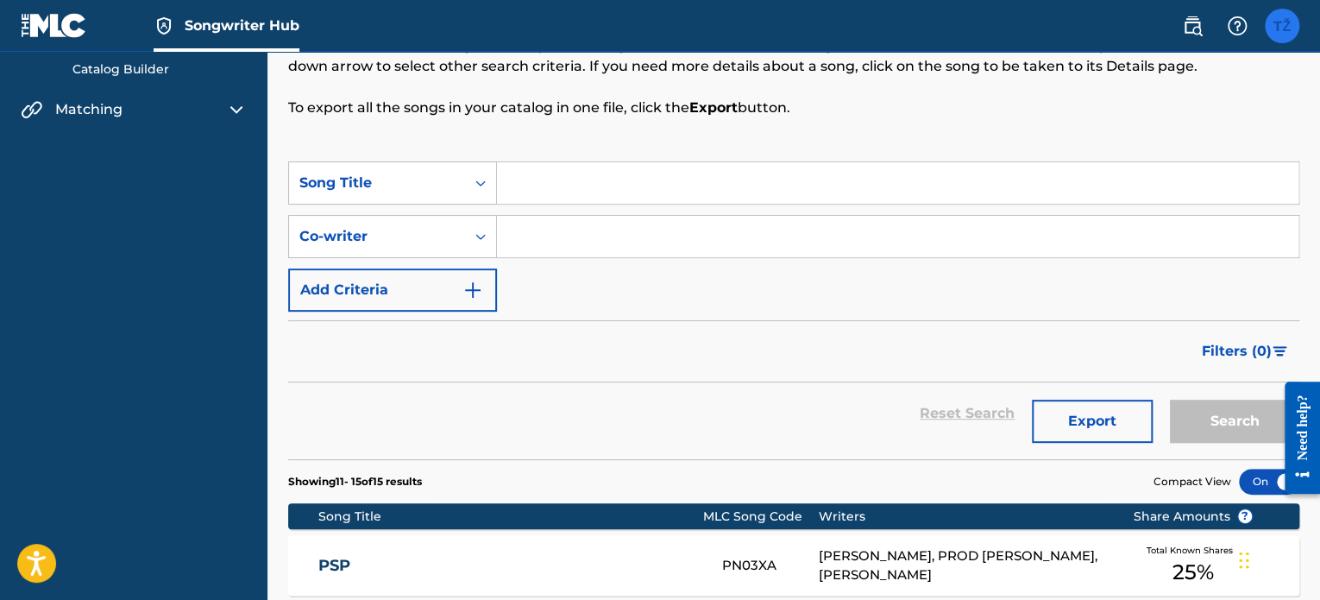
click at [1282, 26] on input "TŽ [PERSON_NAME] [PERSON_NAME][EMAIL_ADDRESS][PERSON_NAME][DOMAIN_NAME] Notific…" at bounding box center [1282, 26] width 0 height 0
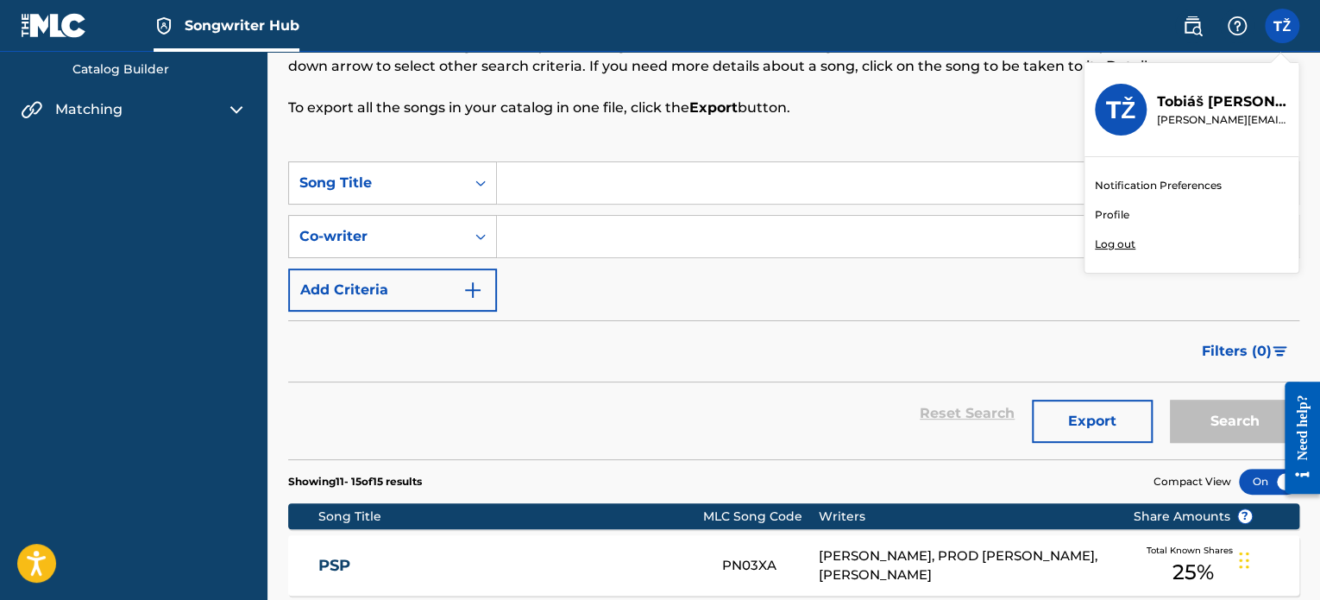
click at [868, 84] on div "Your catalog shows songs associated with your writer name(s) that you have adde…" at bounding box center [793, 45] width 1011 height 145
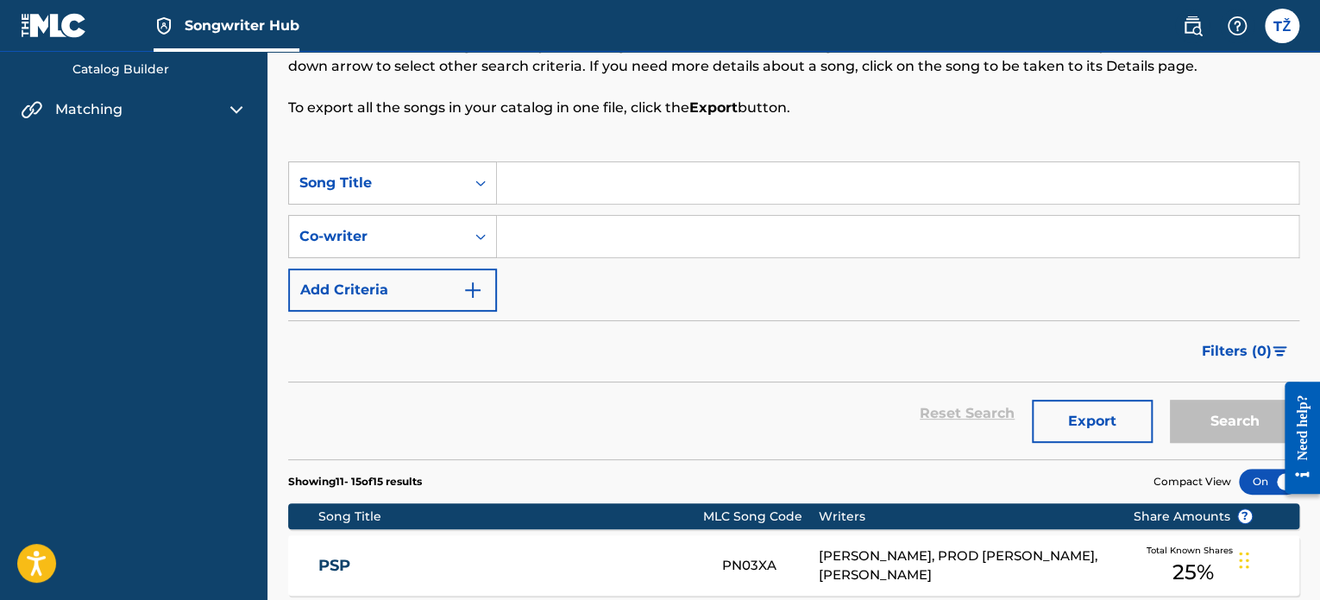
click at [901, 136] on div "Song Catalog Your catalog shows songs associated with your writer name(s) that …" at bounding box center [793, 41] width 1011 height 239
click at [1297, 23] on label at bounding box center [1282, 26] width 35 height 35
click at [1282, 26] on input "TŽ [PERSON_NAME] [PERSON_NAME][EMAIL_ADDRESS][PERSON_NAME][DOMAIN_NAME] Notific…" at bounding box center [1282, 26] width 0 height 0
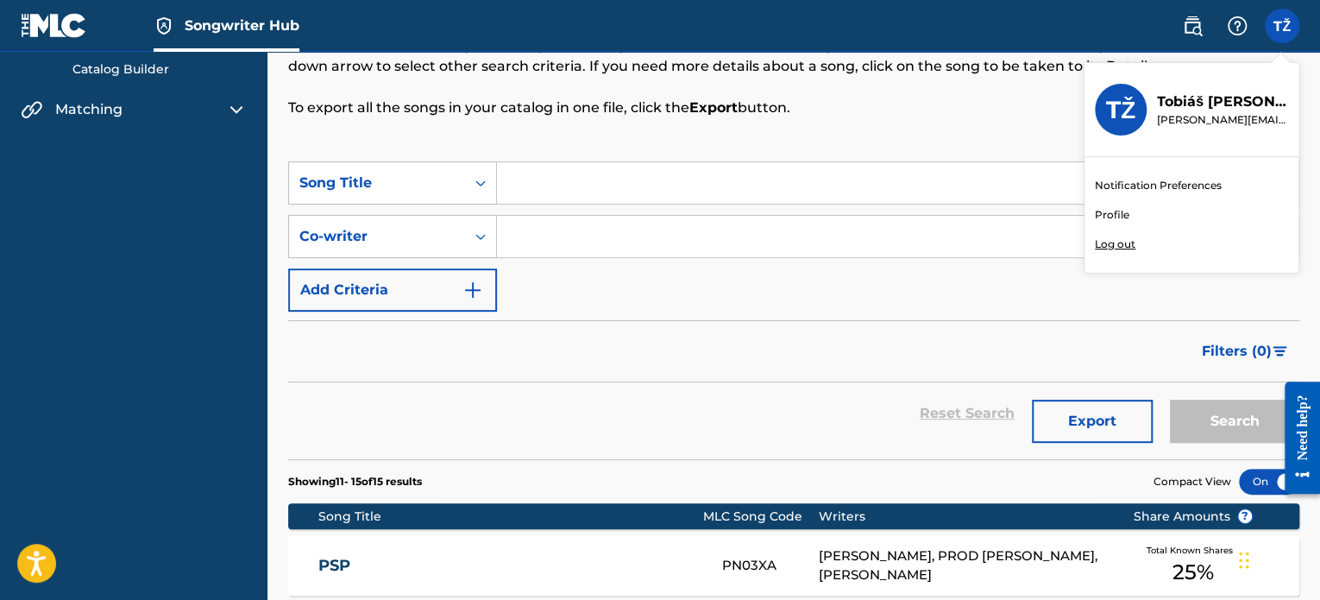
click at [1284, 23] on div "TŽ TŽ Tobiáš Žáček tobias.zacek@gmail.com Notification Preferences Profile Log …" at bounding box center [1282, 26] width 35 height 35
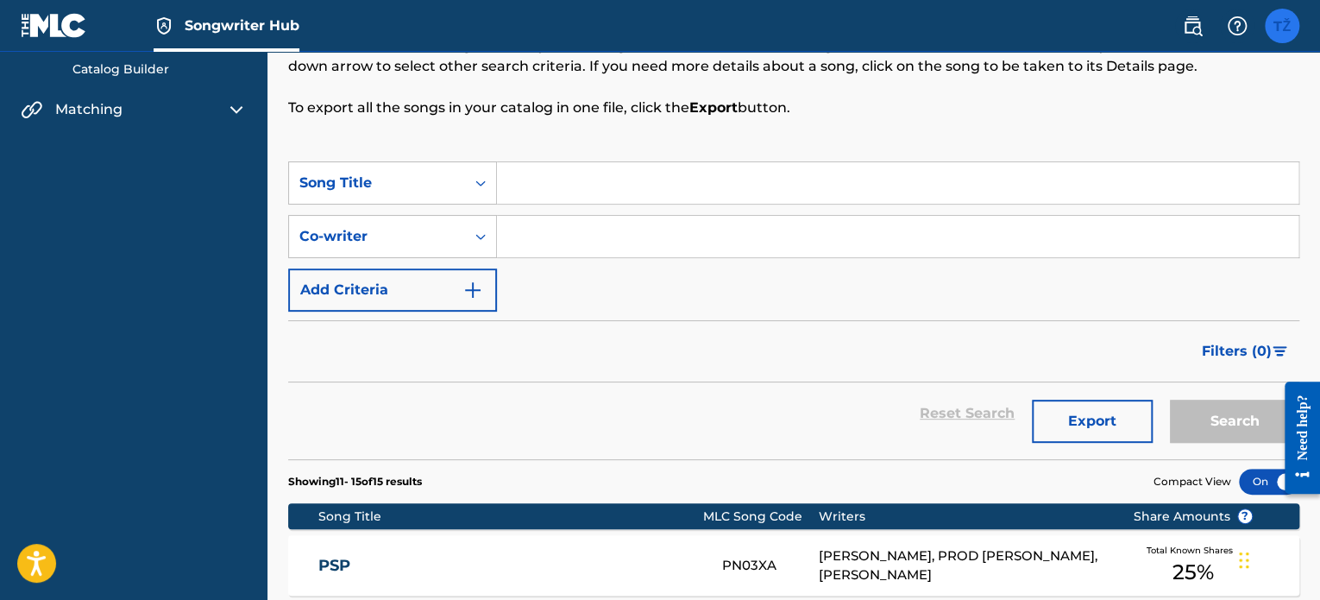
click at [1282, 27] on label at bounding box center [1282, 26] width 35 height 35
click at [1282, 26] on input "TŽ [PERSON_NAME] [PERSON_NAME][EMAIL_ADDRESS][PERSON_NAME][DOMAIN_NAME] Notific…" at bounding box center [1282, 26] width 0 height 0
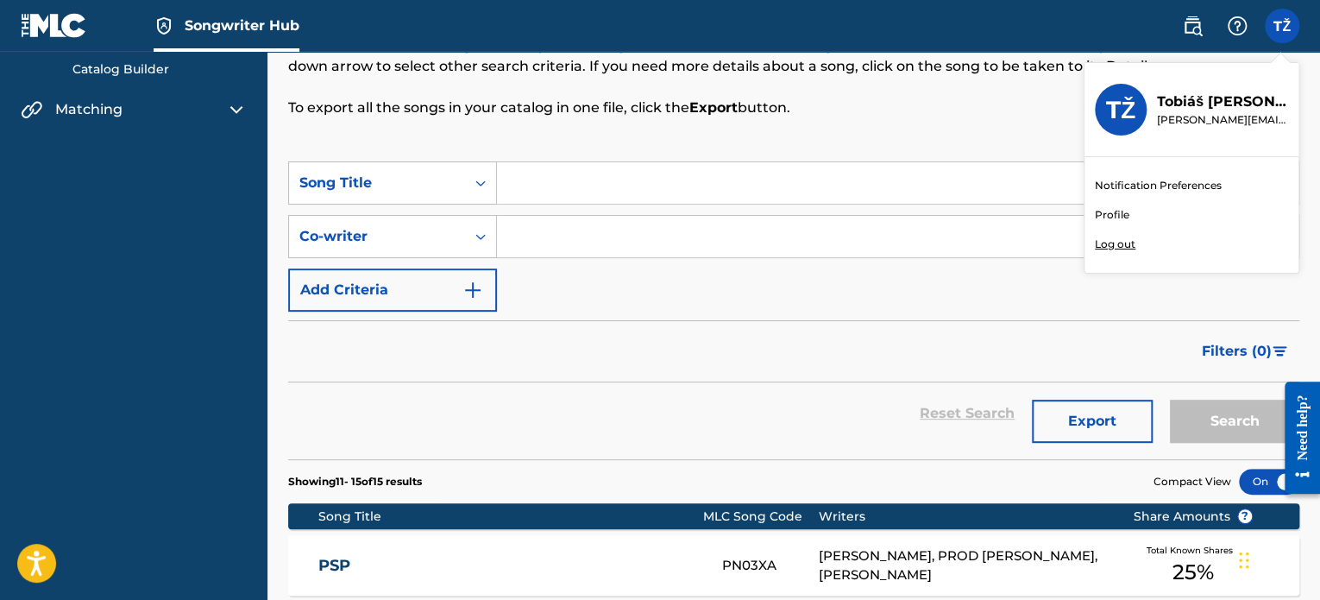
click at [1115, 215] on link "Profile" at bounding box center [1112, 215] width 35 height 16
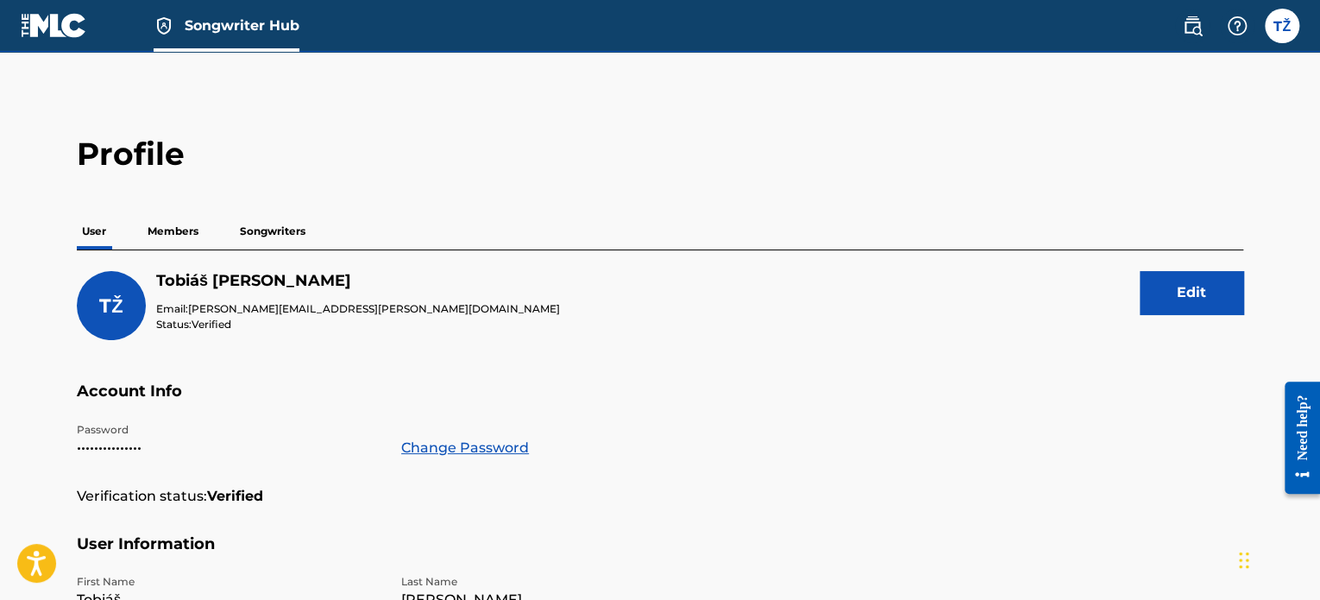
click at [283, 237] on p "Songwriters" at bounding box center [273, 231] width 76 height 36
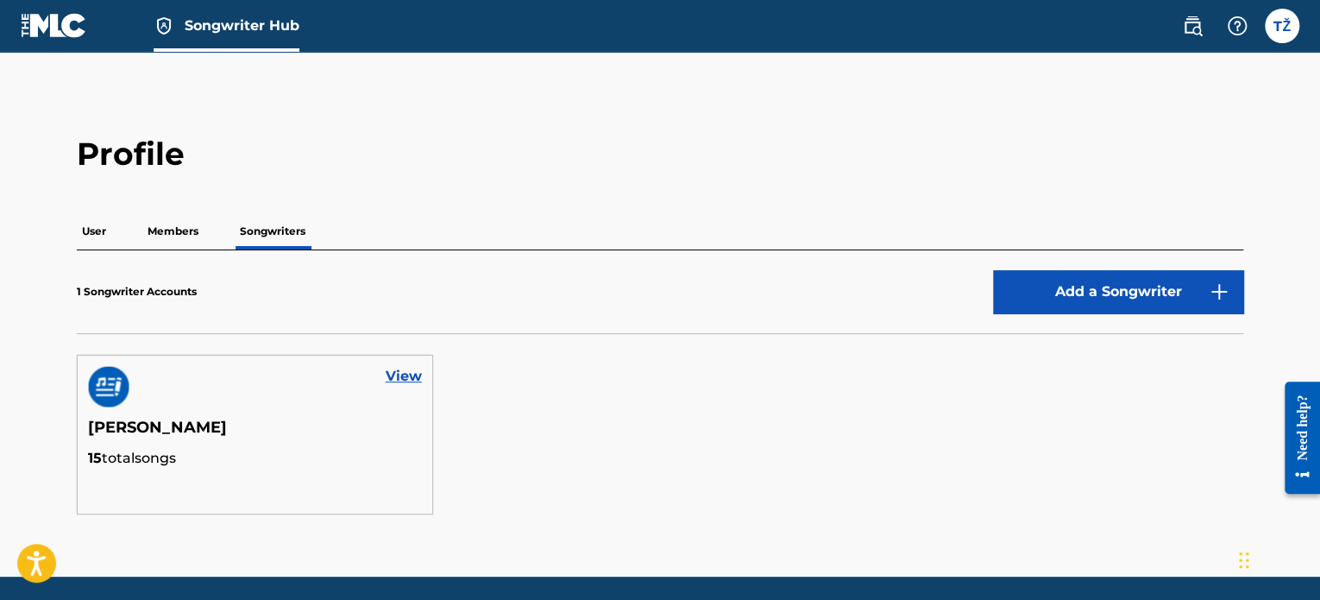
click at [193, 226] on p "Members" at bounding box center [172, 231] width 61 height 36
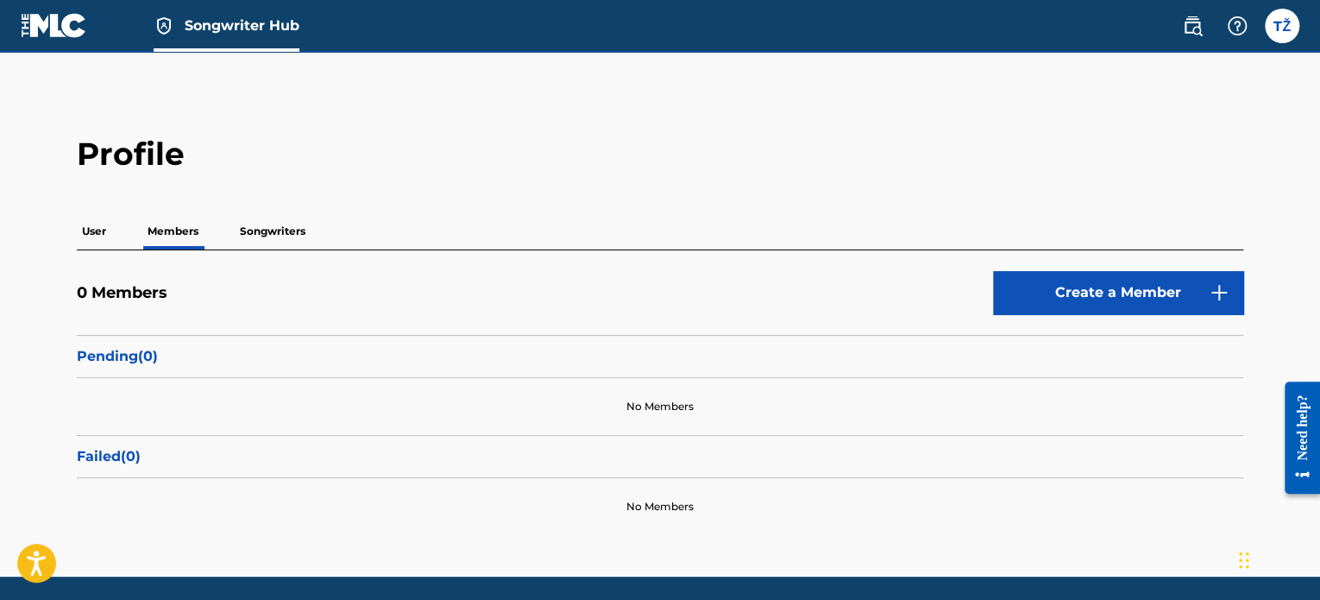
click at [93, 223] on p "User" at bounding box center [94, 231] width 35 height 36
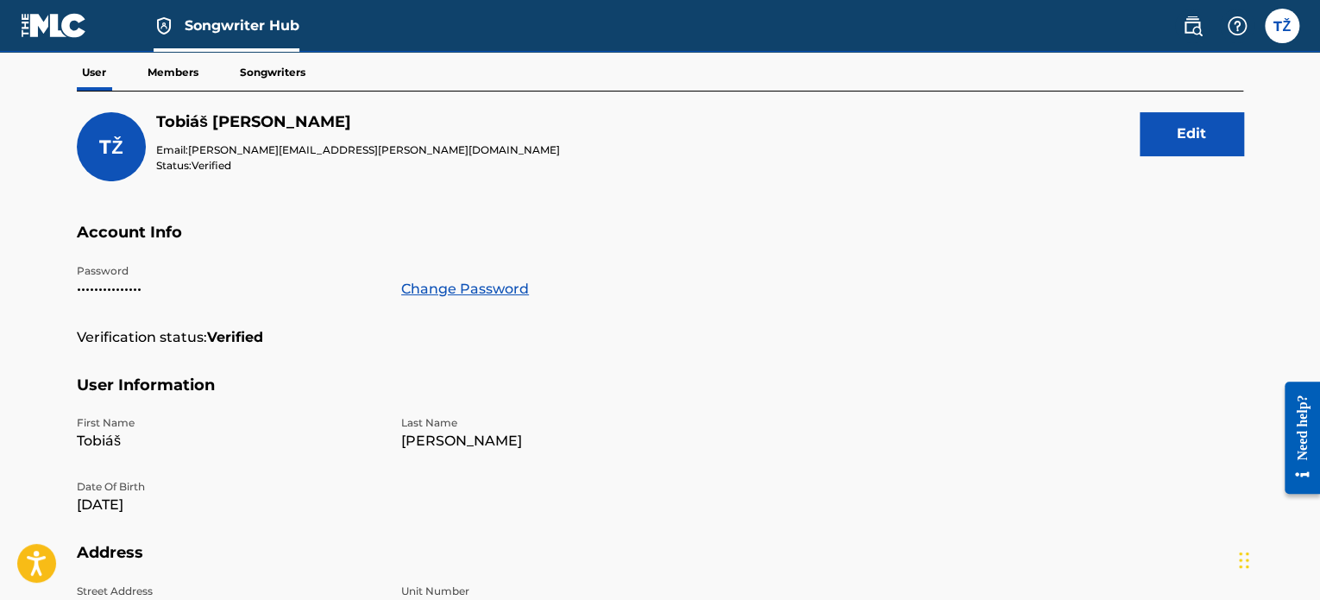
scroll to position [129, 0]
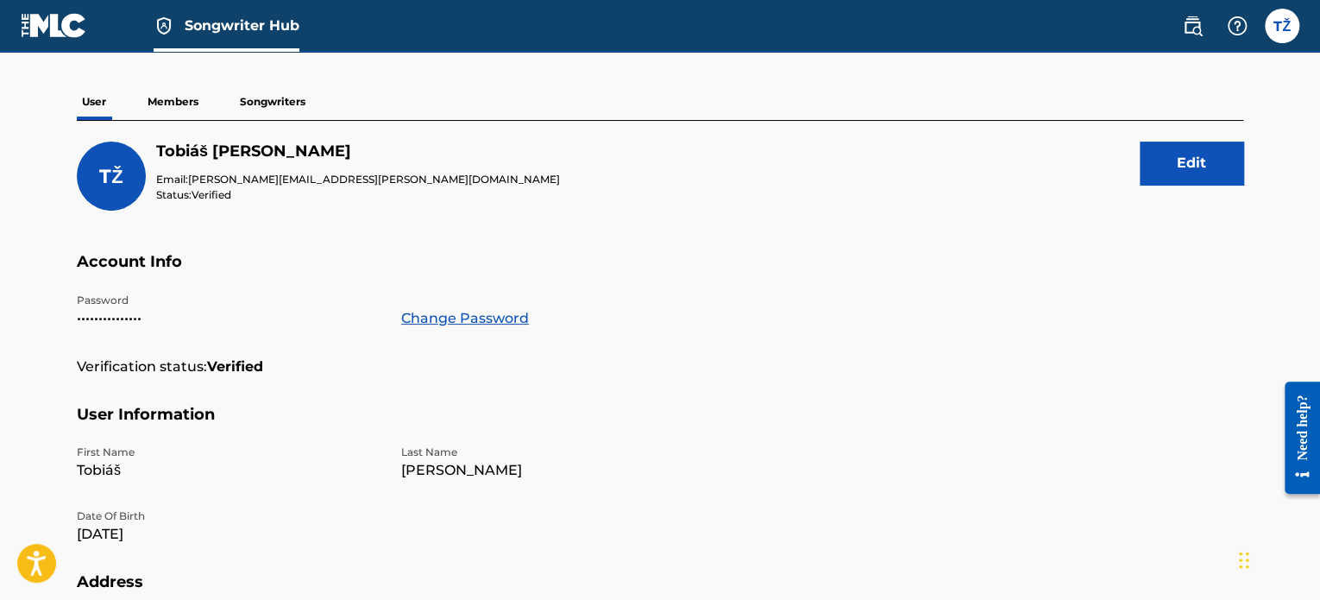
click at [58, 37] on img at bounding box center [54, 25] width 66 height 25
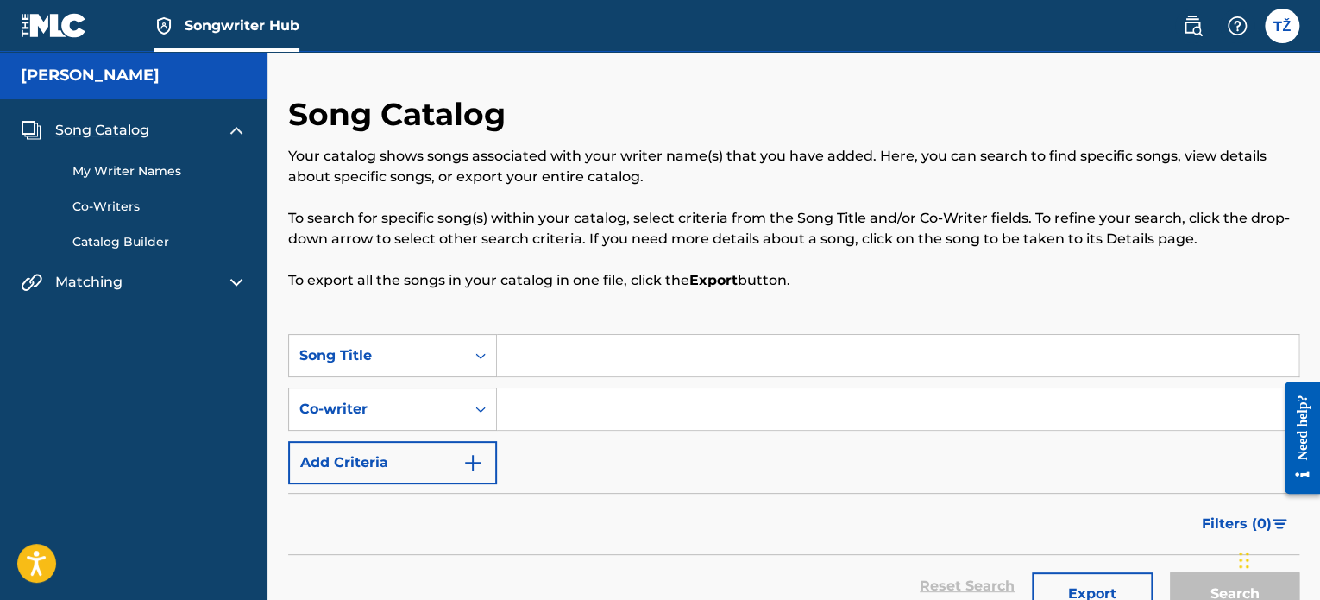
click at [121, 166] on link "My Writer Names" at bounding box center [159, 171] width 174 height 18
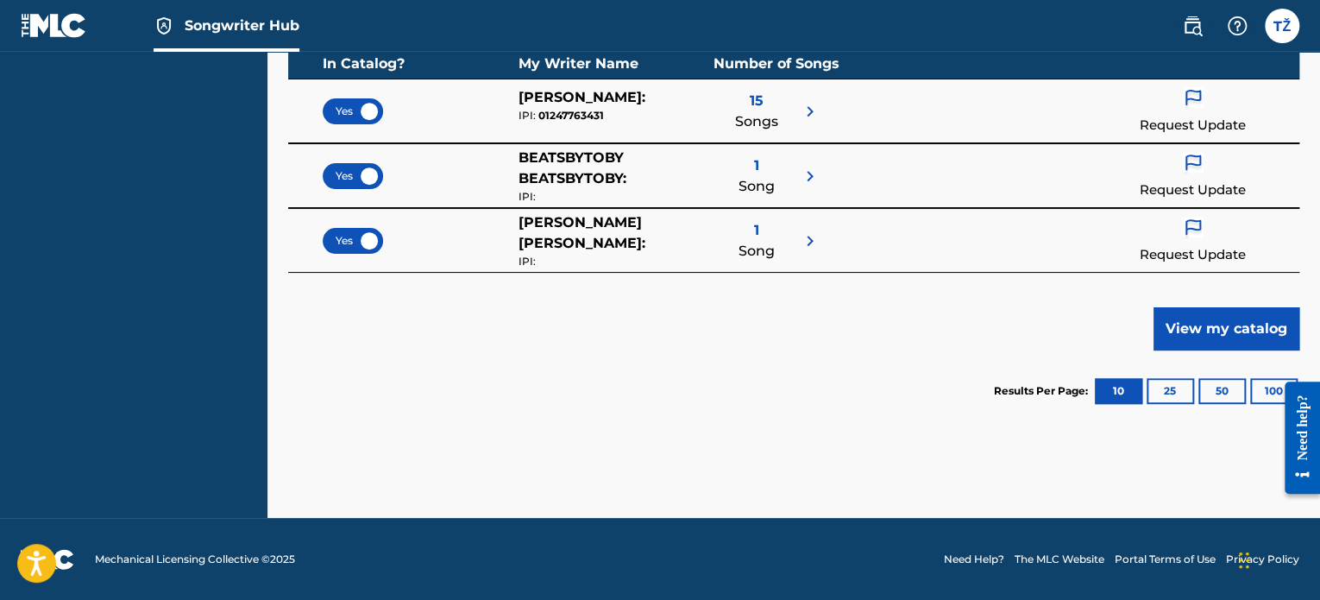
scroll to position [17, 0]
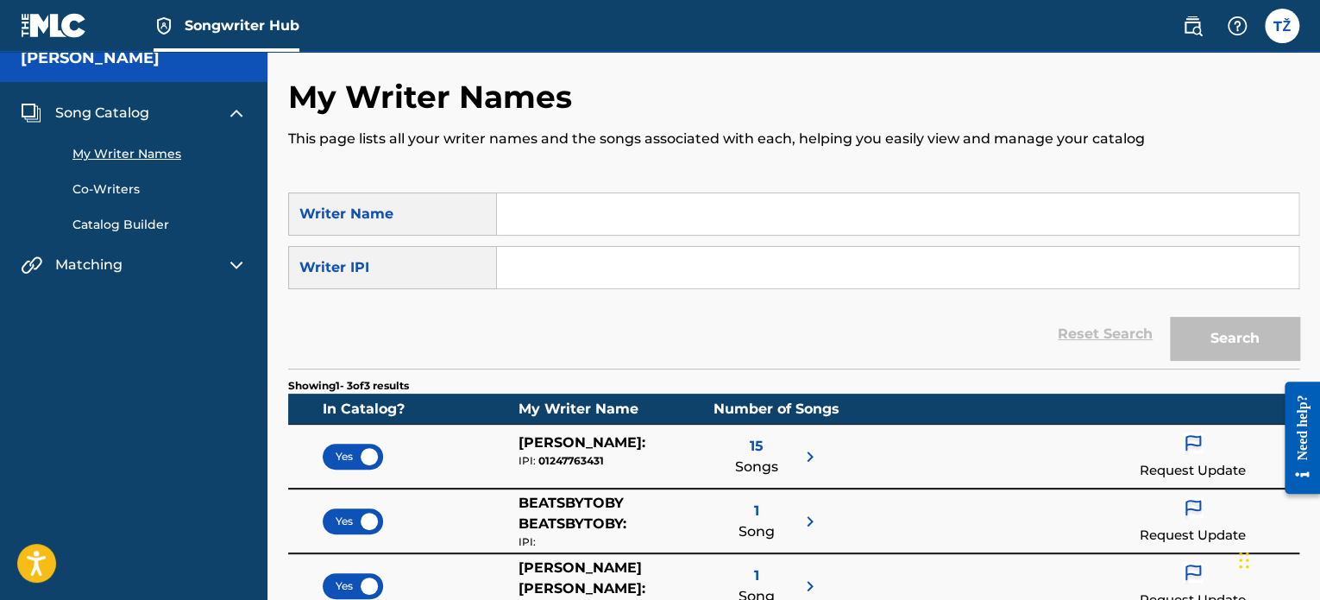
click at [157, 234] on div "Song Catalog My Writer Names Co-Writers Catalog Builder Matching Matching Tool" at bounding box center [133, 189] width 267 height 214
click at [155, 222] on link "Catalog Builder" at bounding box center [159, 225] width 174 height 18
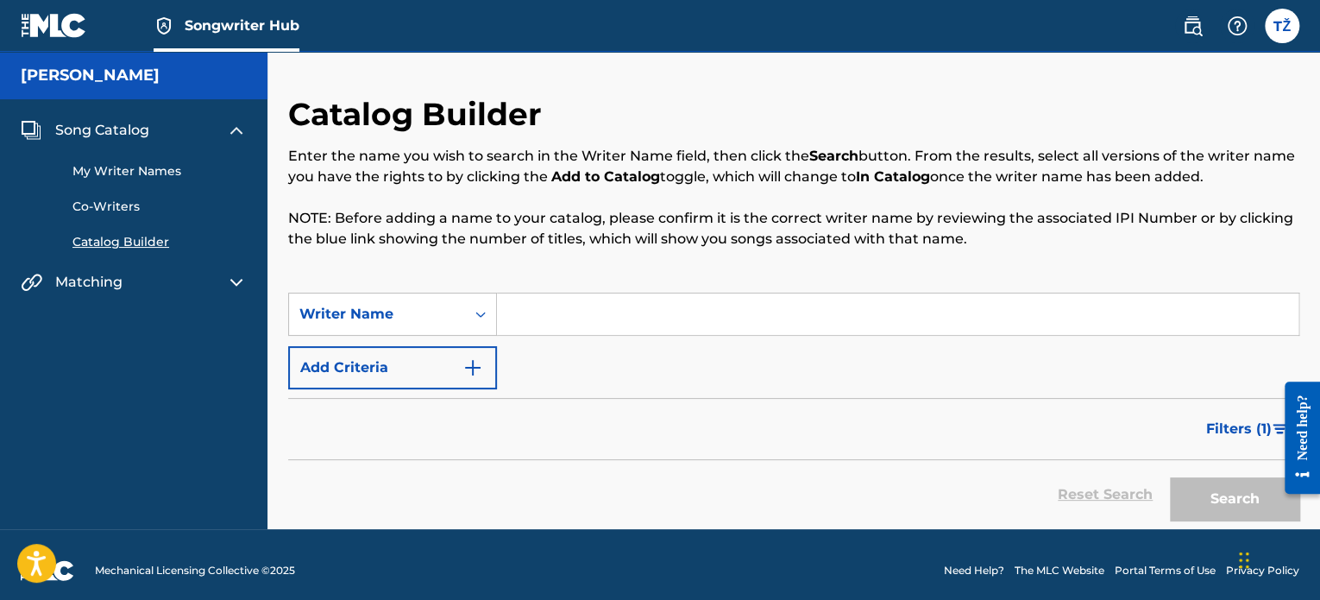
click at [131, 208] on link "Co-Writers" at bounding box center [159, 207] width 174 height 18
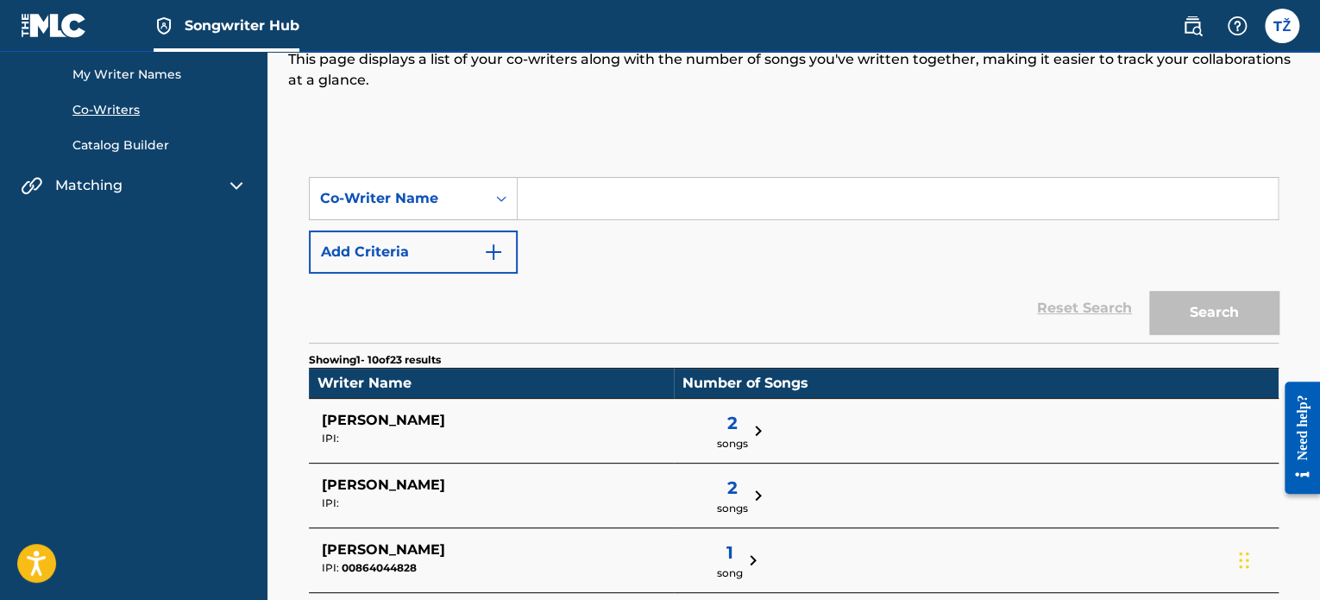
scroll to position [23, 0]
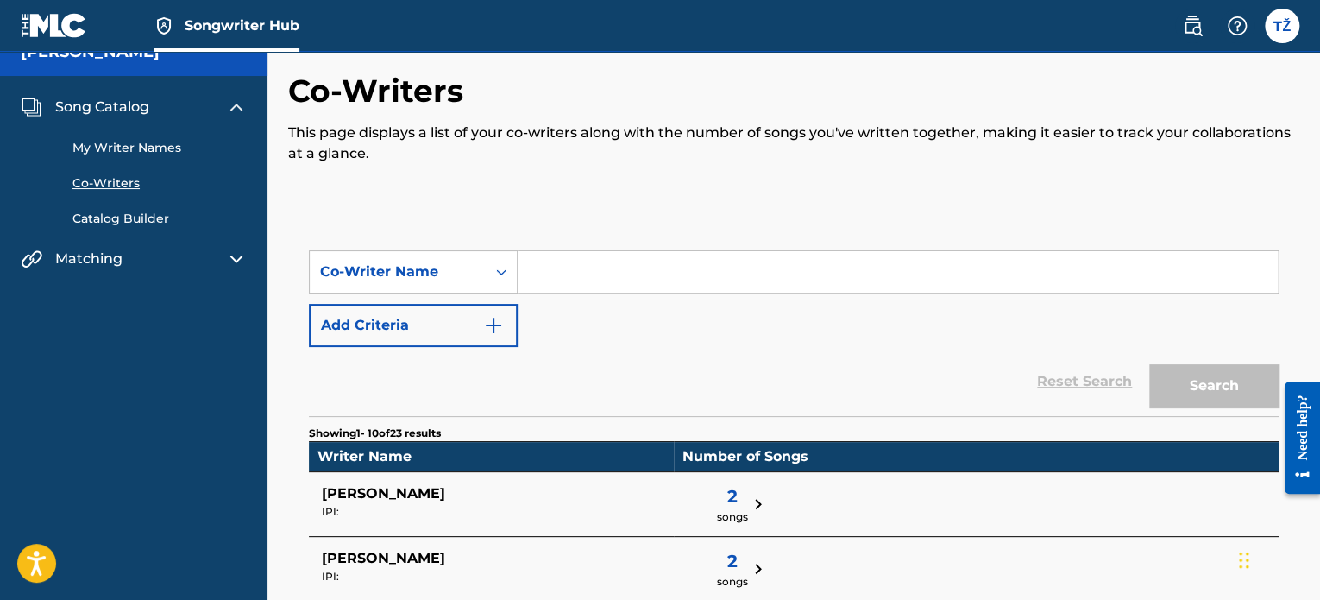
click at [1288, 409] on div "Need help?" at bounding box center [1302, 436] width 35 height 112
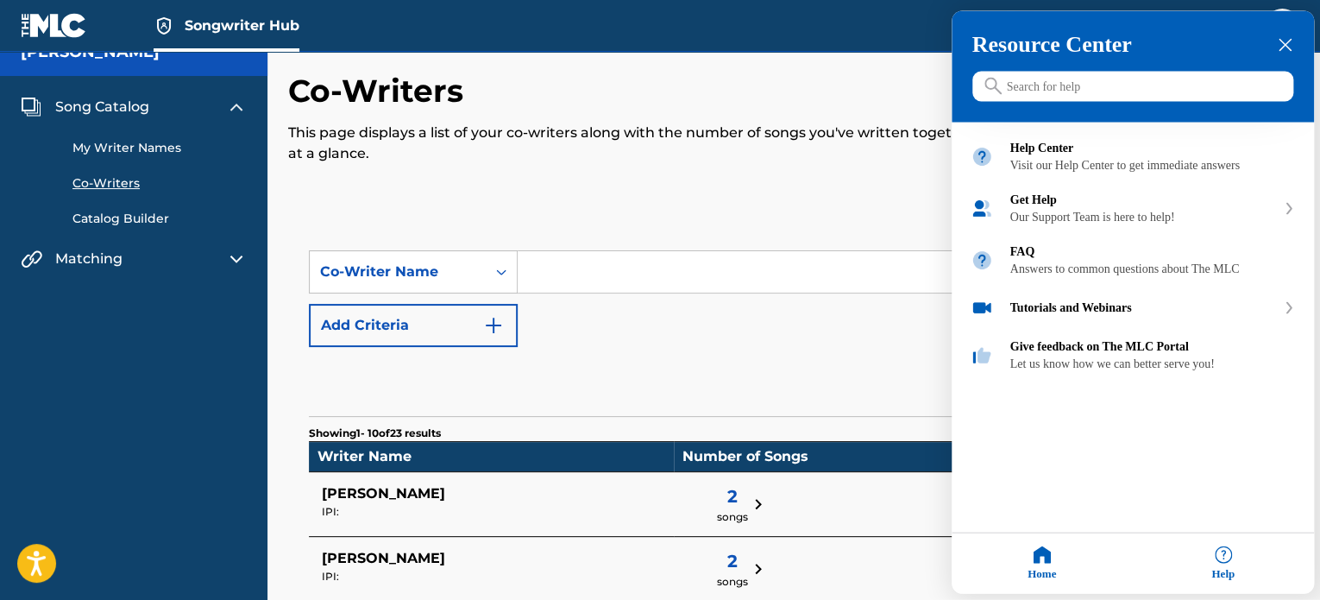
click at [802, 342] on div at bounding box center [660, 300] width 1320 height 600
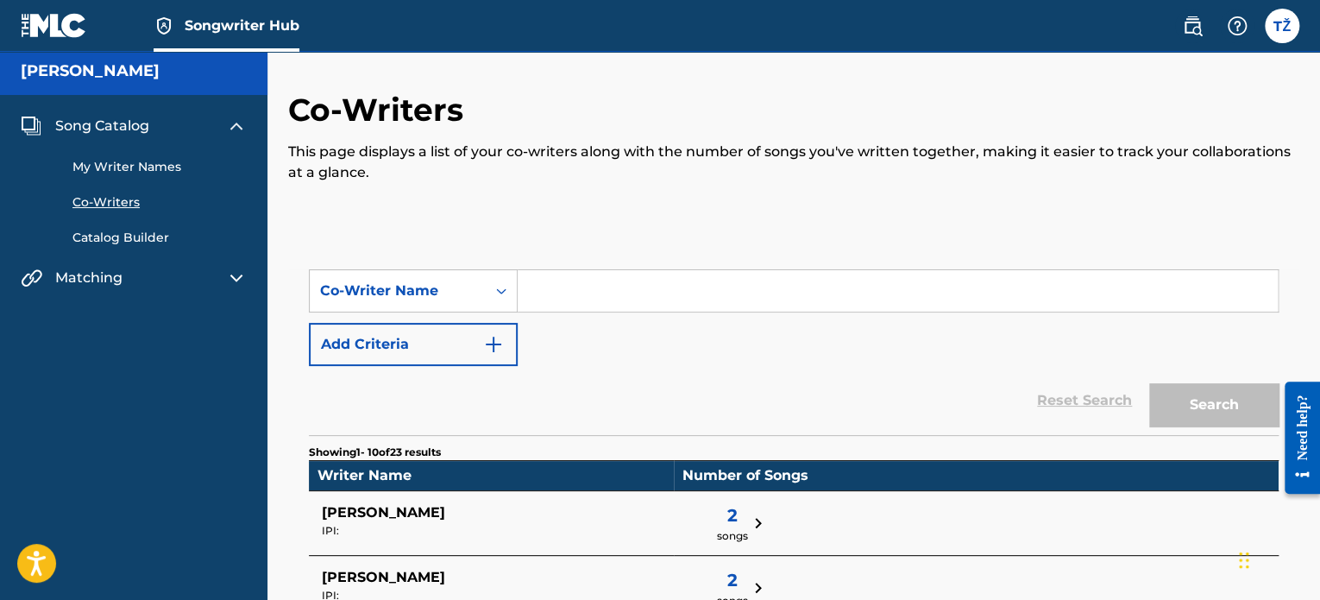
scroll to position [0, 0]
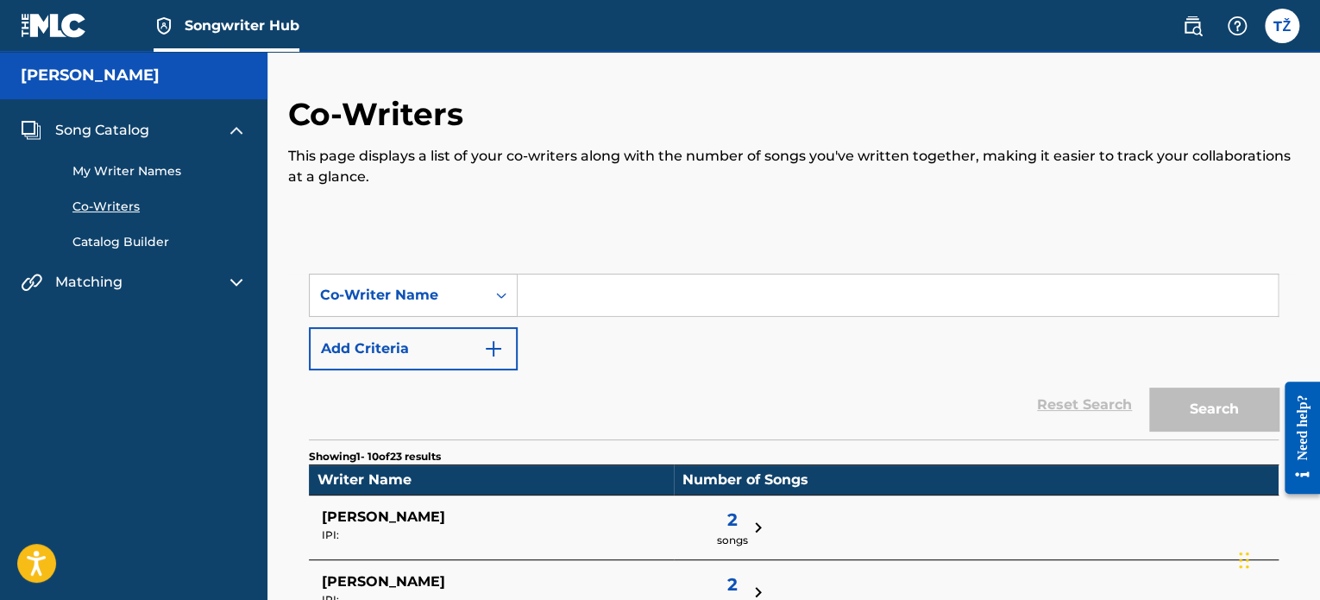
click at [47, 34] on img at bounding box center [54, 25] width 66 height 25
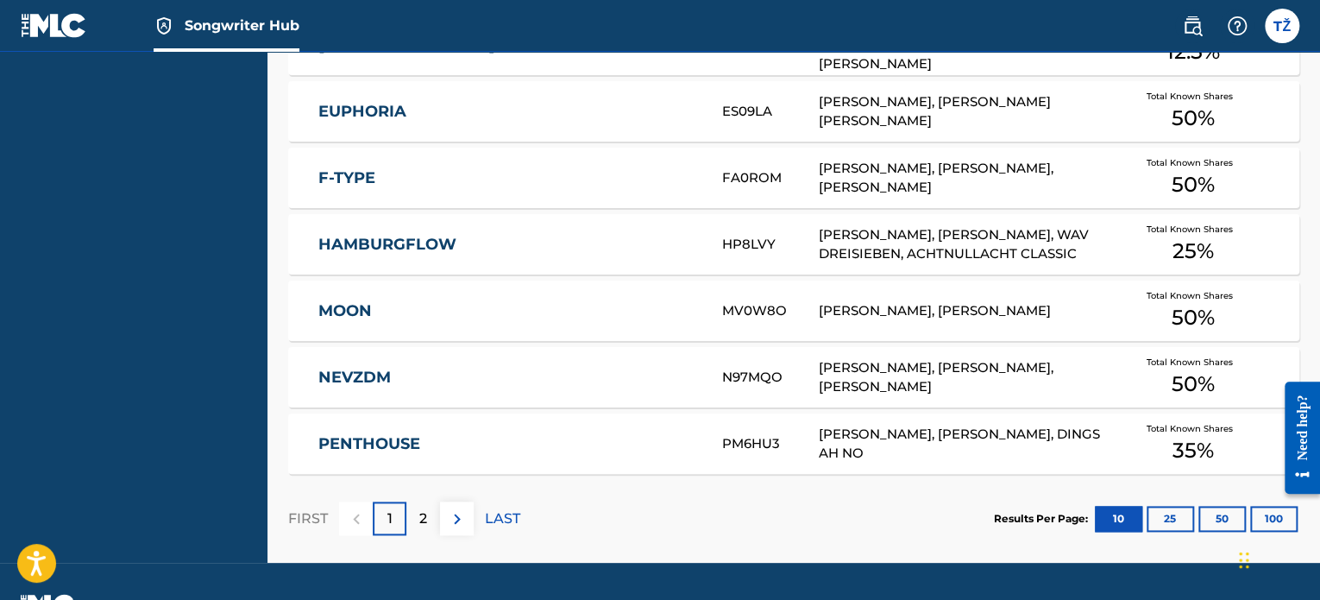
scroll to position [937, 0]
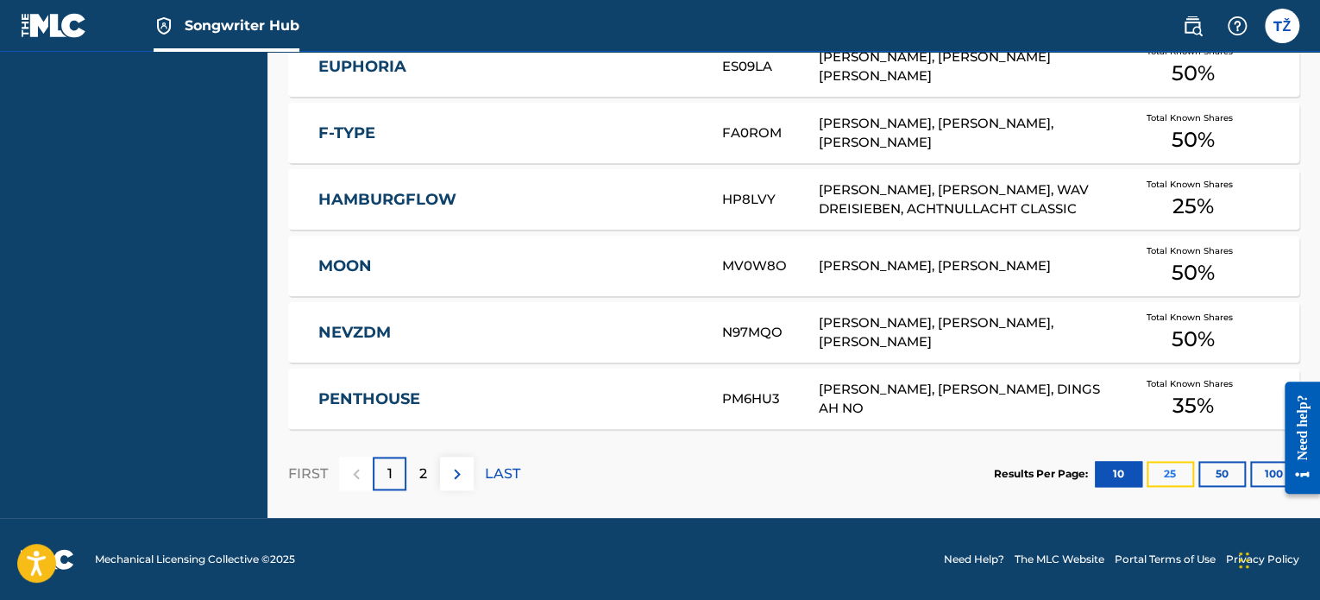
click at [1178, 474] on button "25" at bounding box center [1169, 474] width 47 height 26
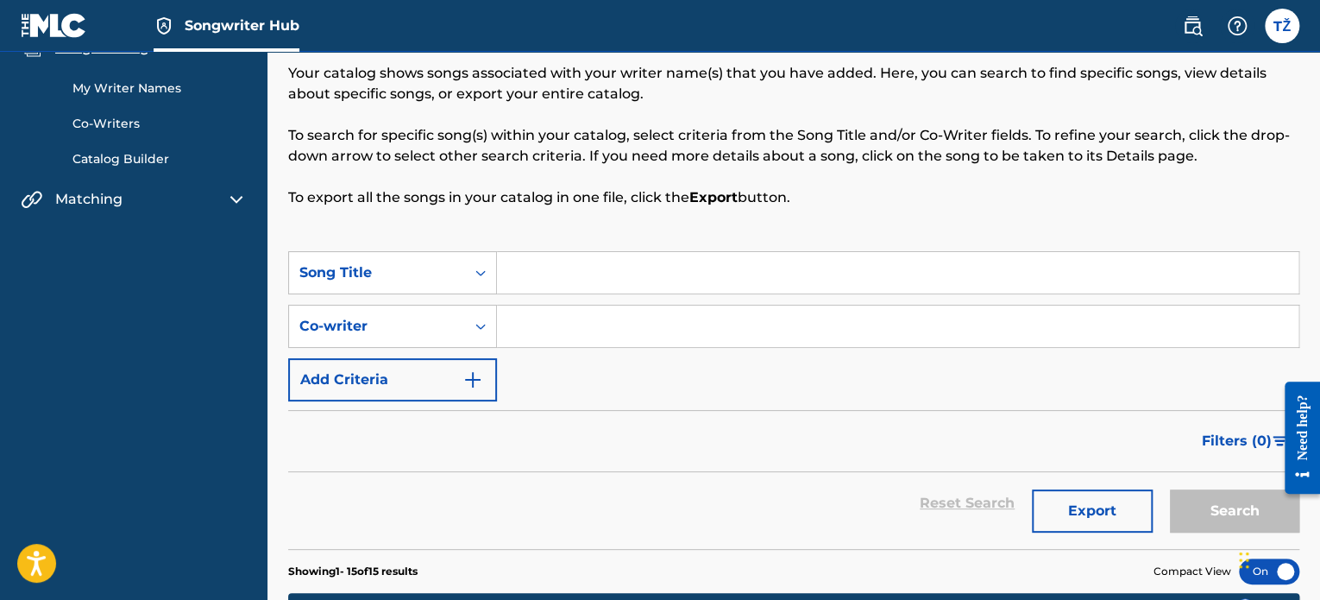
scroll to position [0, 0]
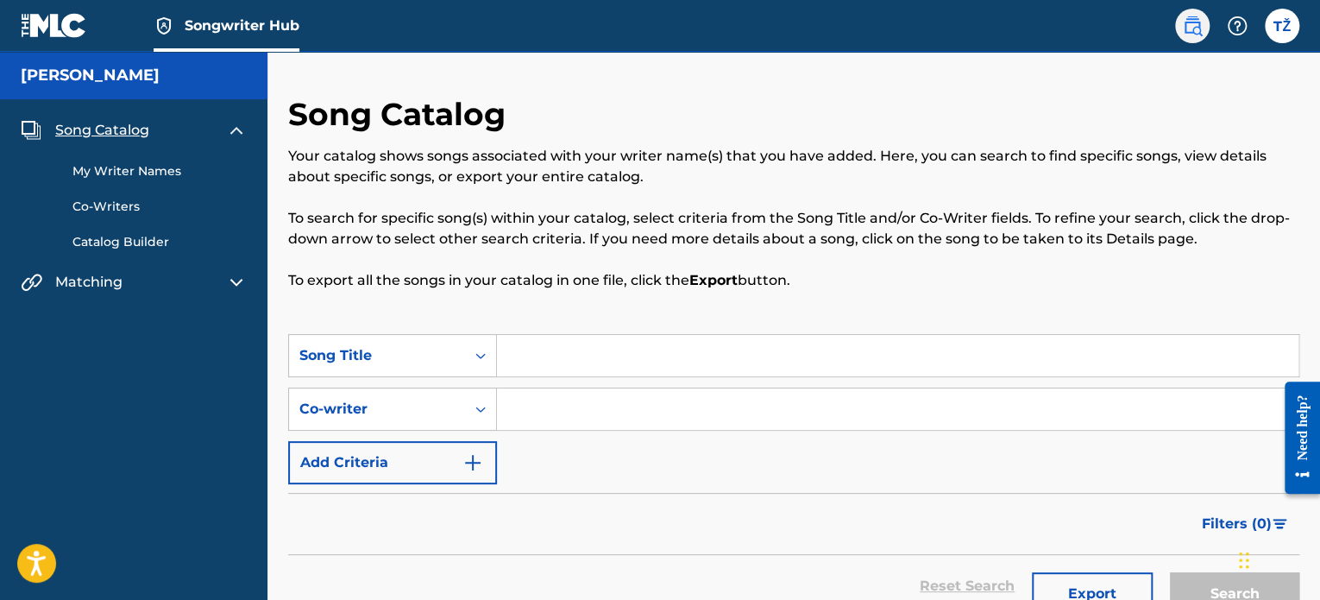
click at [1197, 20] on img at bounding box center [1192, 26] width 21 height 21
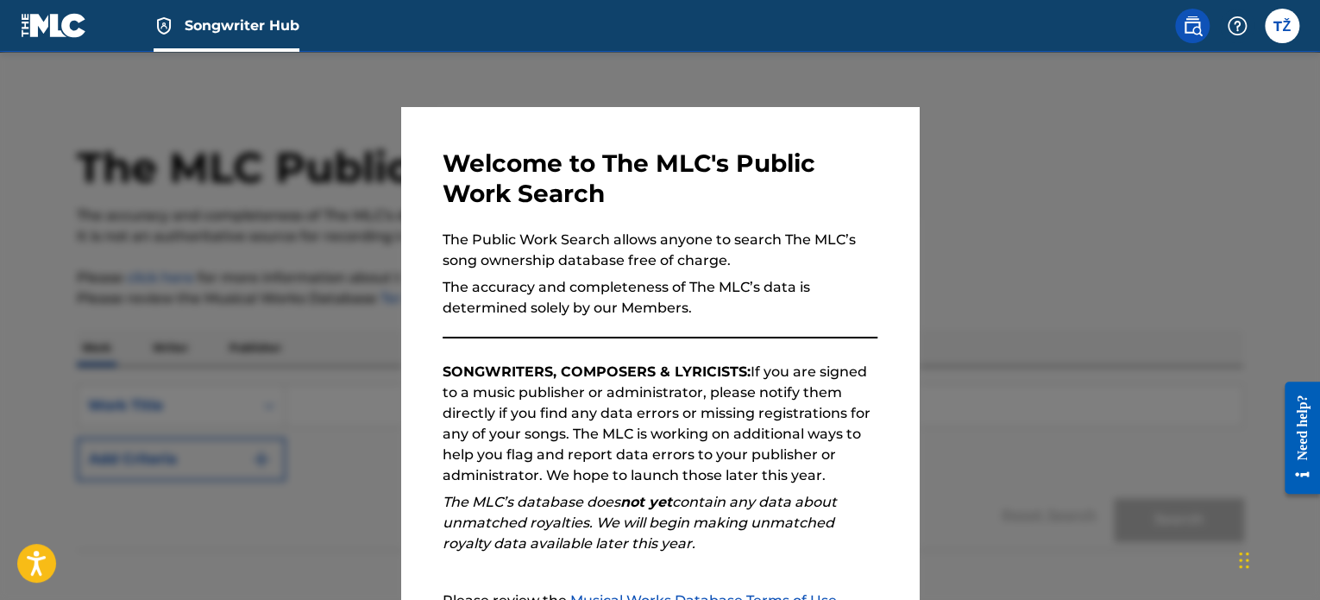
click at [1082, 113] on div at bounding box center [660, 352] width 1320 height 600
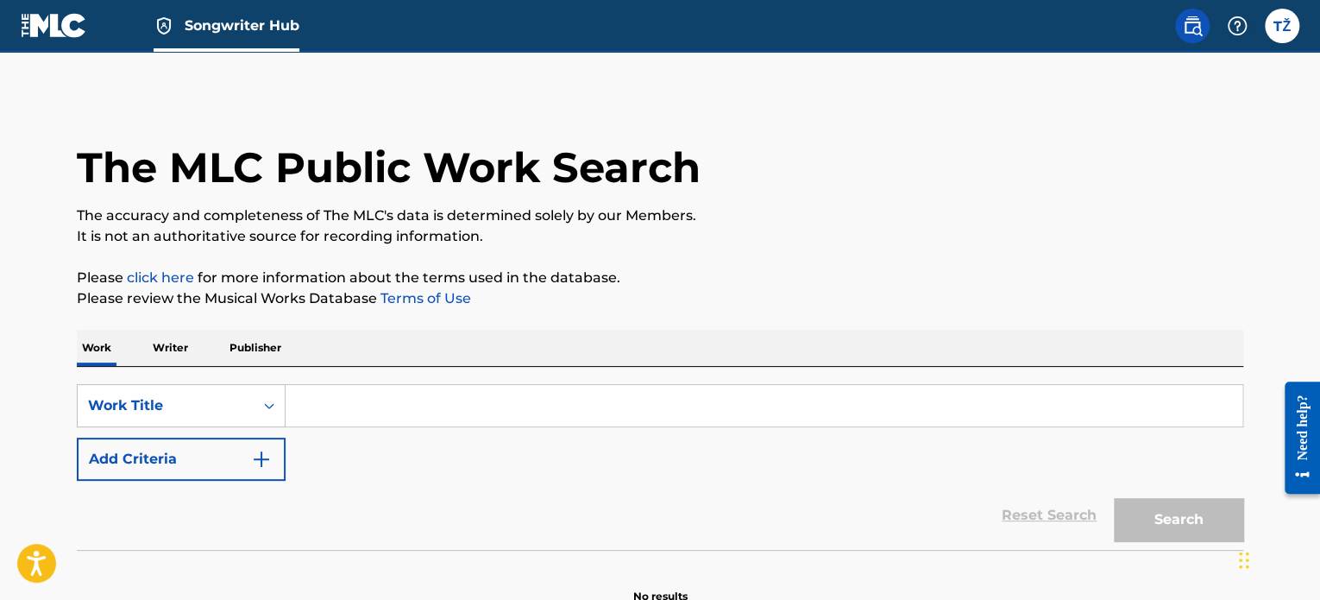
click at [61, 16] on img at bounding box center [54, 25] width 66 height 25
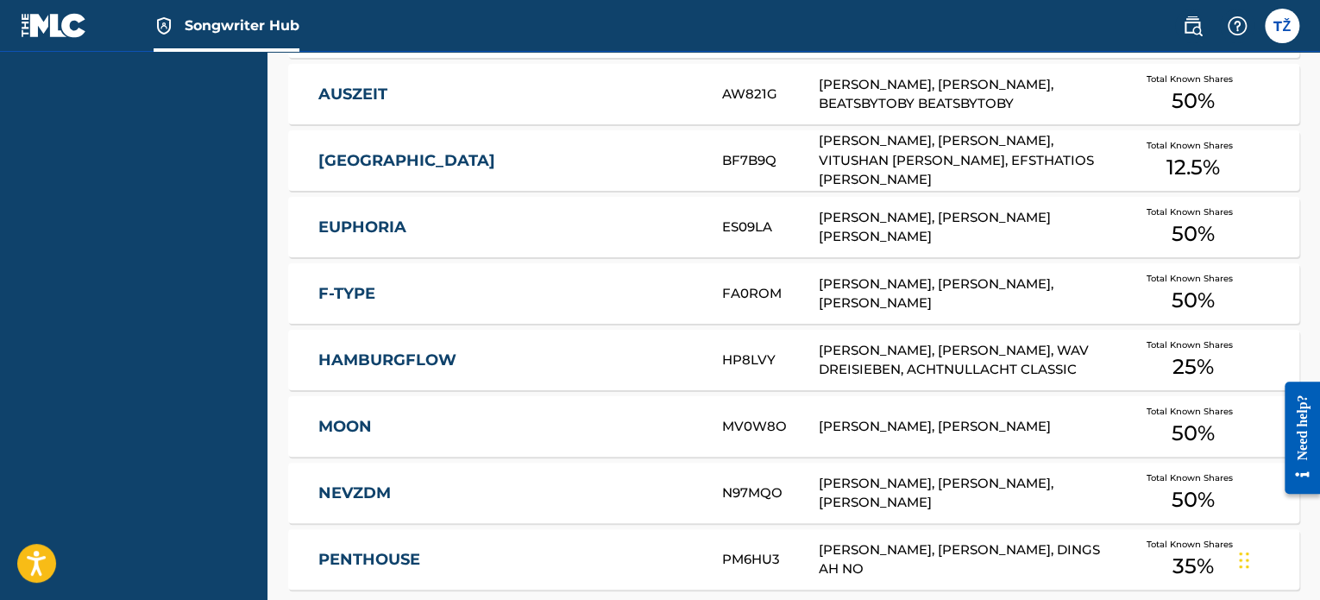
scroll to position [937, 0]
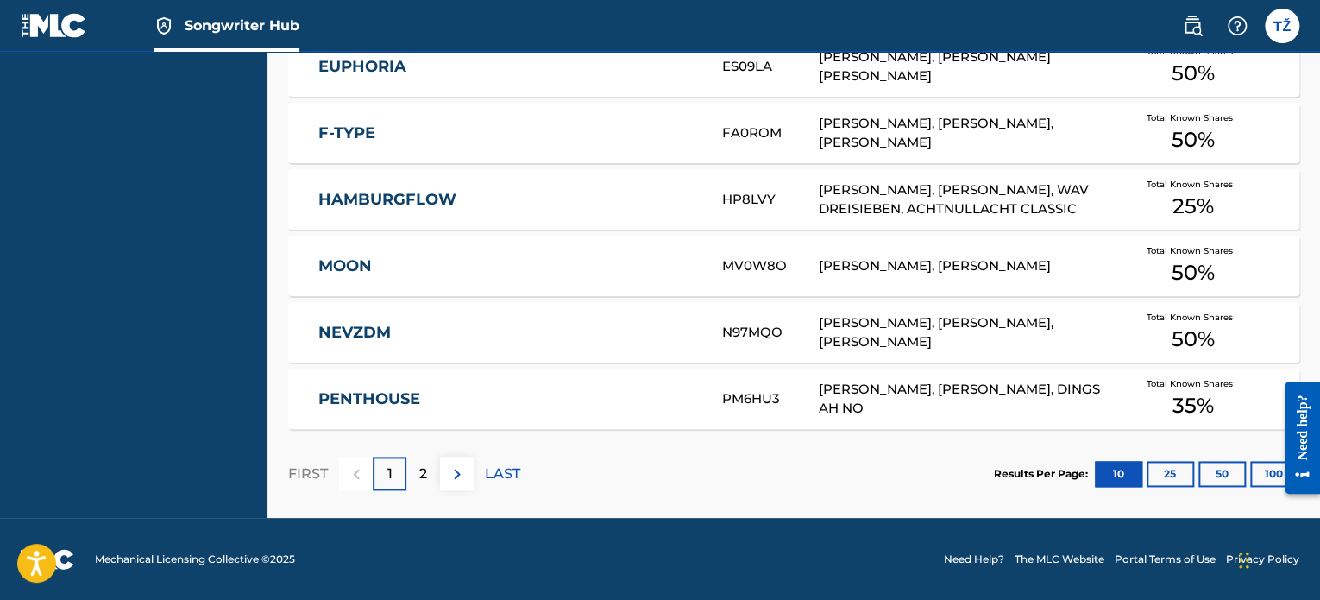
click at [617, 518] on footer "Mechanical Licensing Collective © 2025 Need Help? The MLC Website Portal Terms …" at bounding box center [660, 559] width 1320 height 83
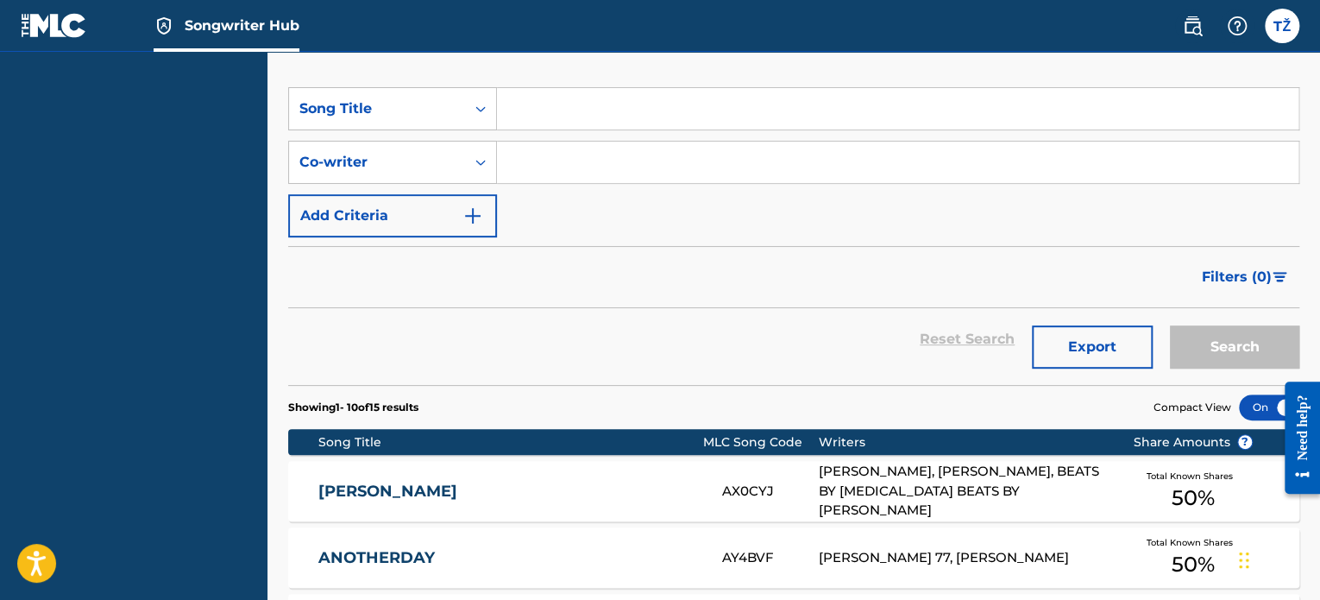
scroll to position [0, 0]
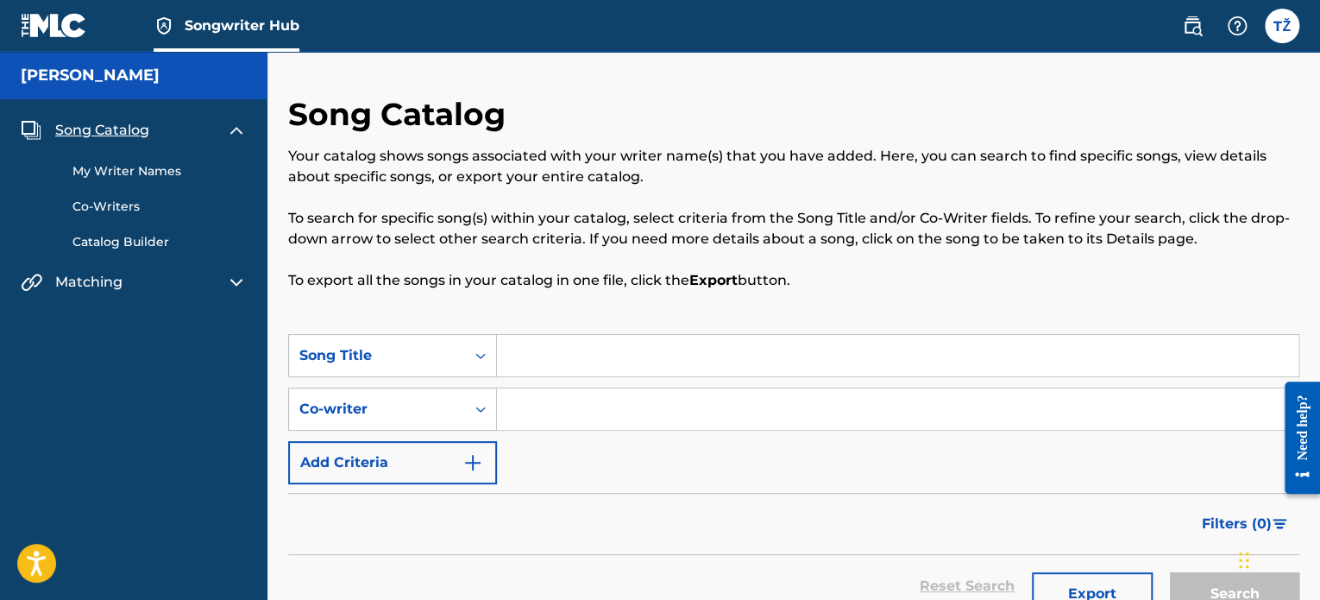
click at [45, 20] on img at bounding box center [54, 25] width 66 height 25
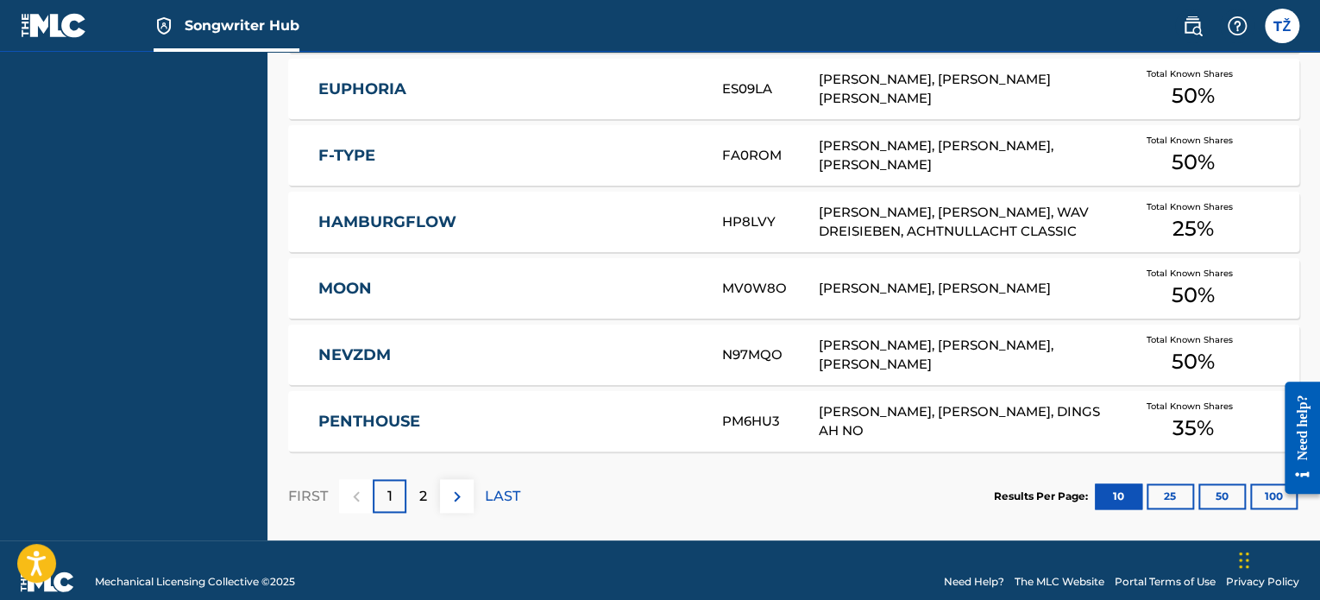
scroll to position [937, 0]
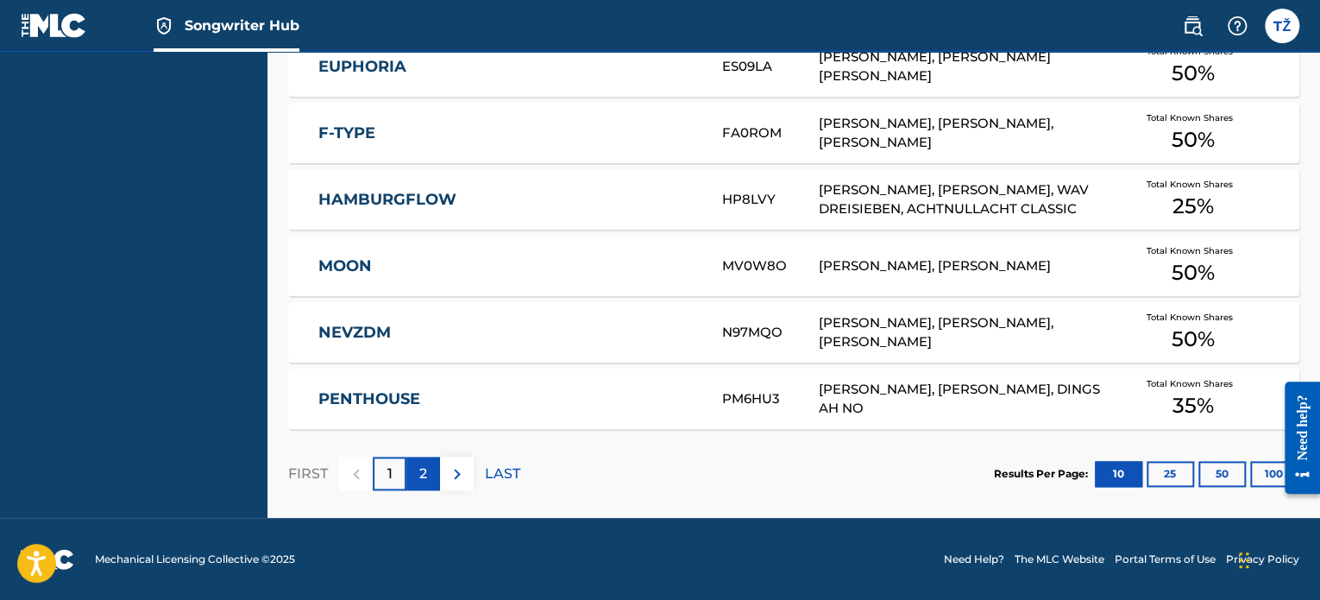
click at [419, 471] on p "2" at bounding box center [423, 473] width 8 height 21
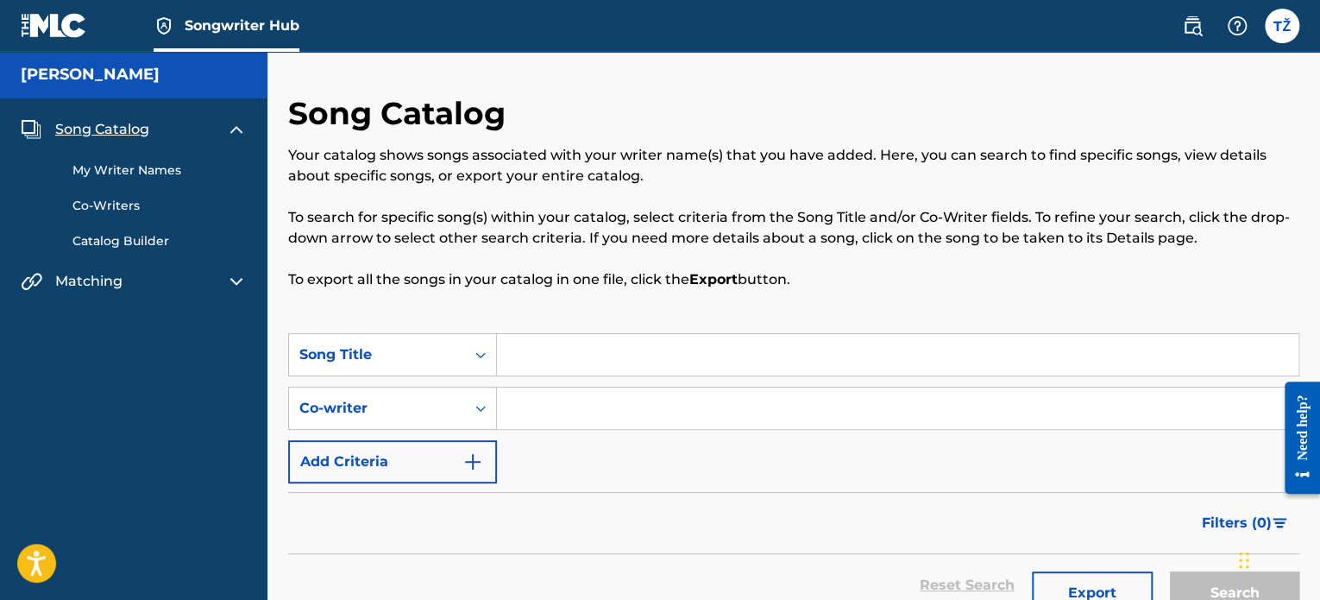
scroll to position [0, 0]
click at [230, 134] on img at bounding box center [236, 130] width 21 height 21
click at [240, 180] on img at bounding box center [236, 171] width 21 height 21
click at [237, 175] on img at bounding box center [236, 171] width 21 height 21
click at [236, 141] on div "Song Catalog My Writer Names Co-Writers Catalog Builder Matching Matching Tool" at bounding box center [133, 151] width 267 height 104
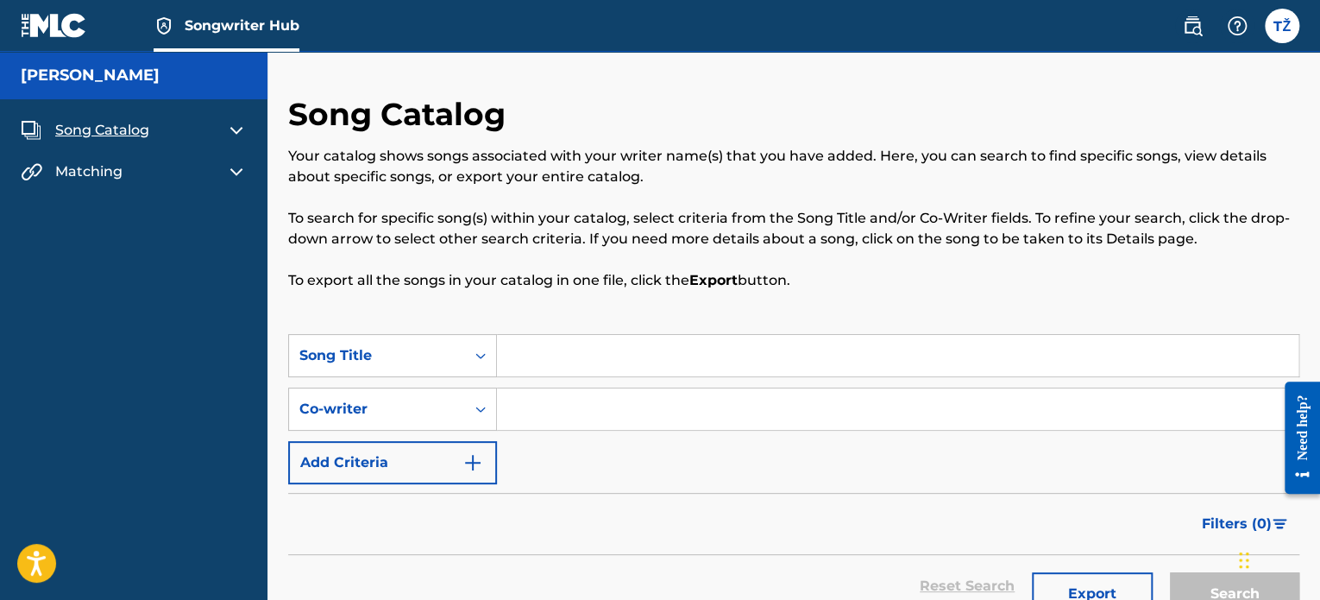
click at [237, 129] on img at bounding box center [236, 130] width 21 height 21
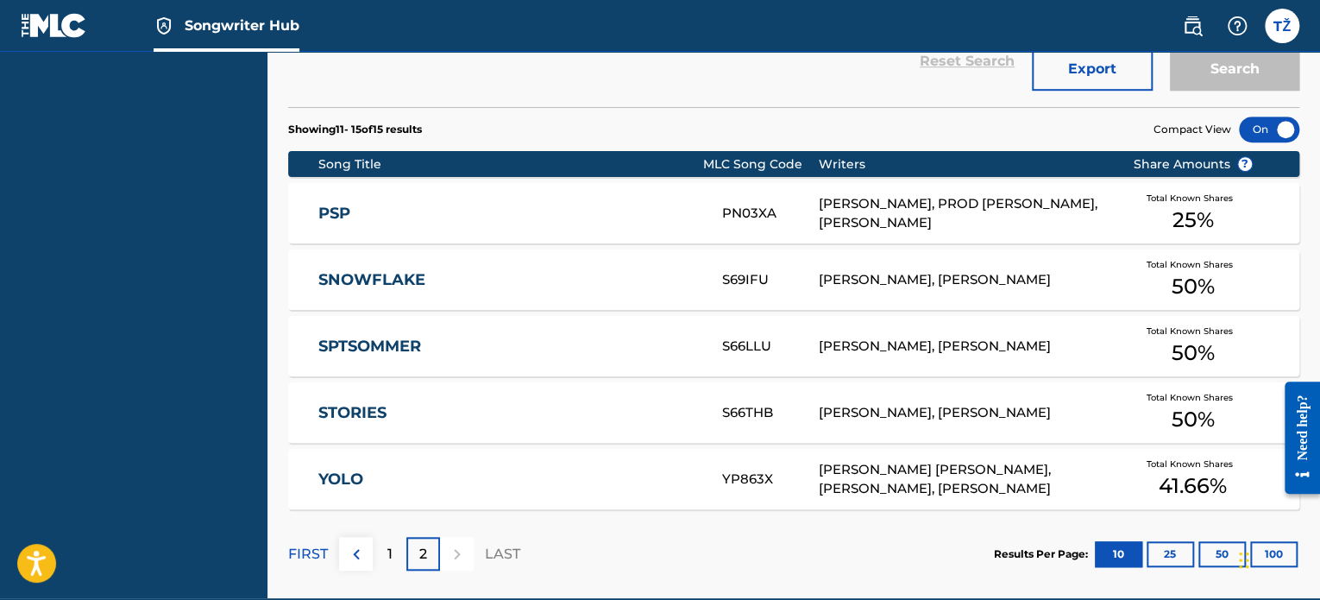
scroll to position [605, 0]
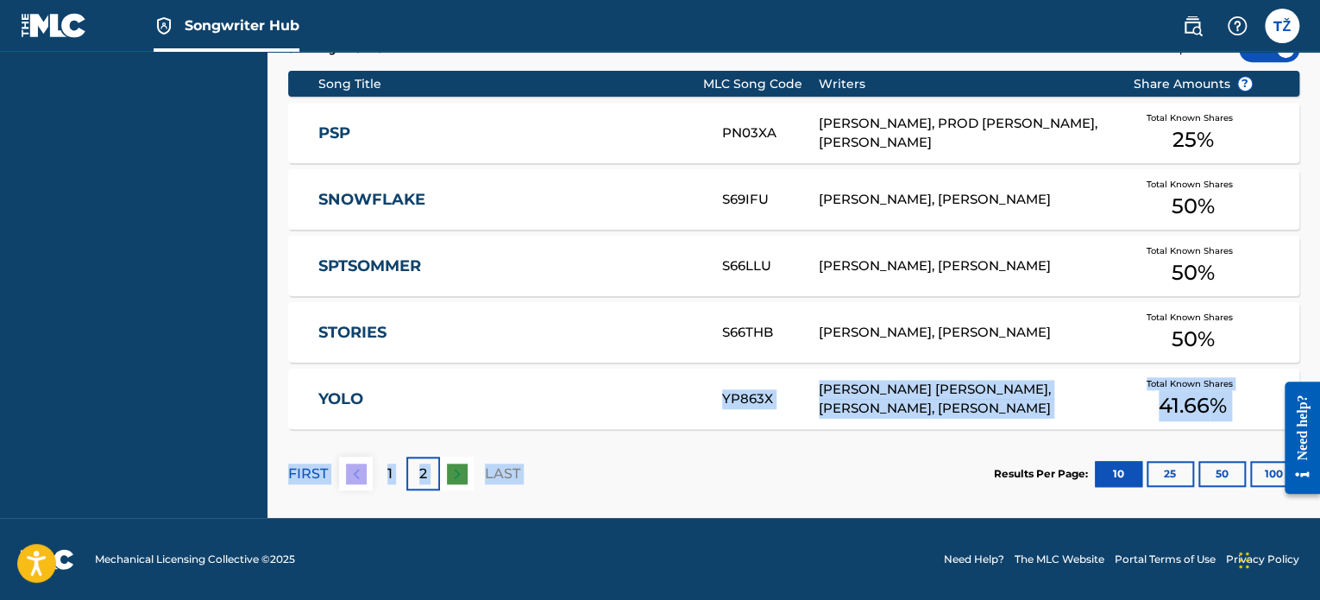
drag, startPoint x: 672, startPoint y: 386, endPoint x: 849, endPoint y: 466, distance: 193.8
click at [849, 466] on div "Showing 11 - 15 of 15 results Compact View Song Title MLC Song Code Writers Sha…" at bounding box center [793, 272] width 1011 height 491
click at [849, 468] on section "FIRST 1 2 LAST Results Per Page: 10 25 50 100" at bounding box center [793, 473] width 1011 height 89
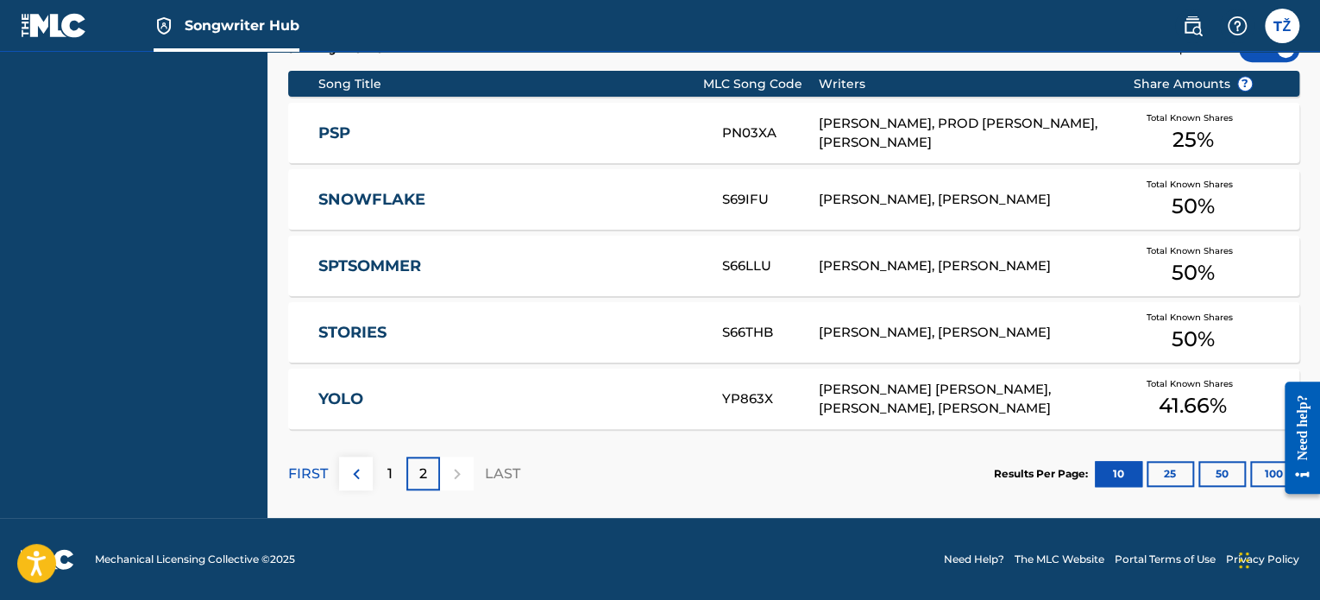
click at [972, 144] on div "ROCCO ZUCKLER, PROD KOSHI, TOBIAS ZACEK" at bounding box center [963, 133] width 288 height 39
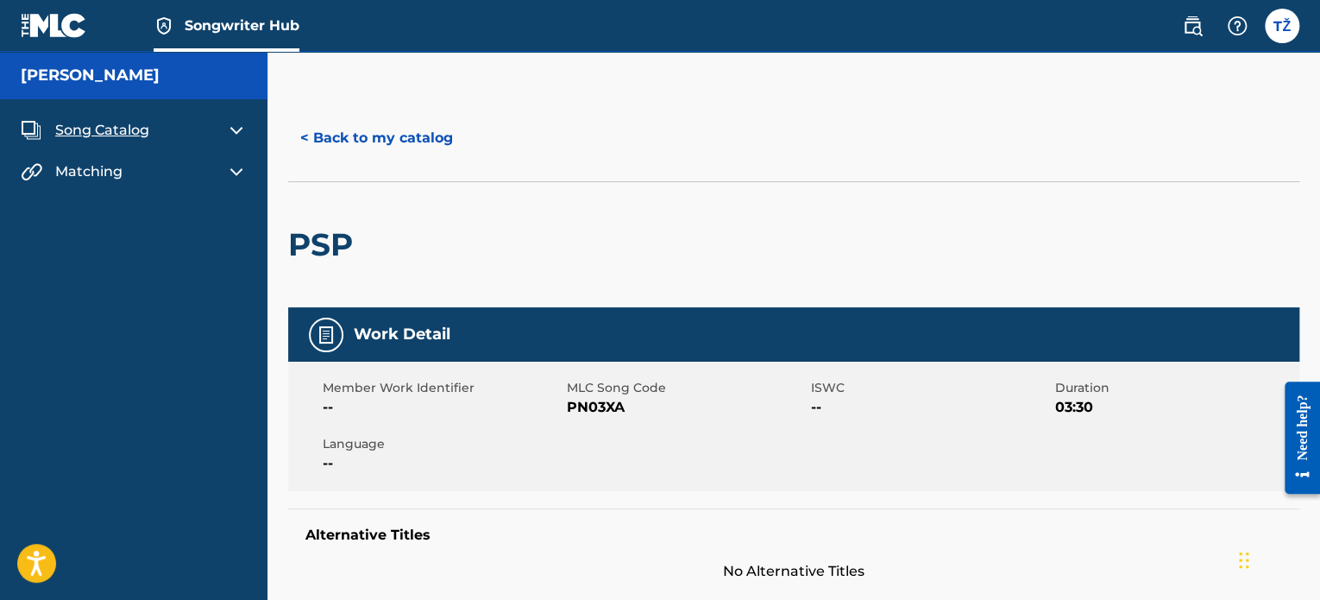
click at [346, 165] on div "< Back to my catalog" at bounding box center [793, 138] width 1011 height 86
click at [346, 141] on button "< Back to my catalog" at bounding box center [376, 137] width 177 height 43
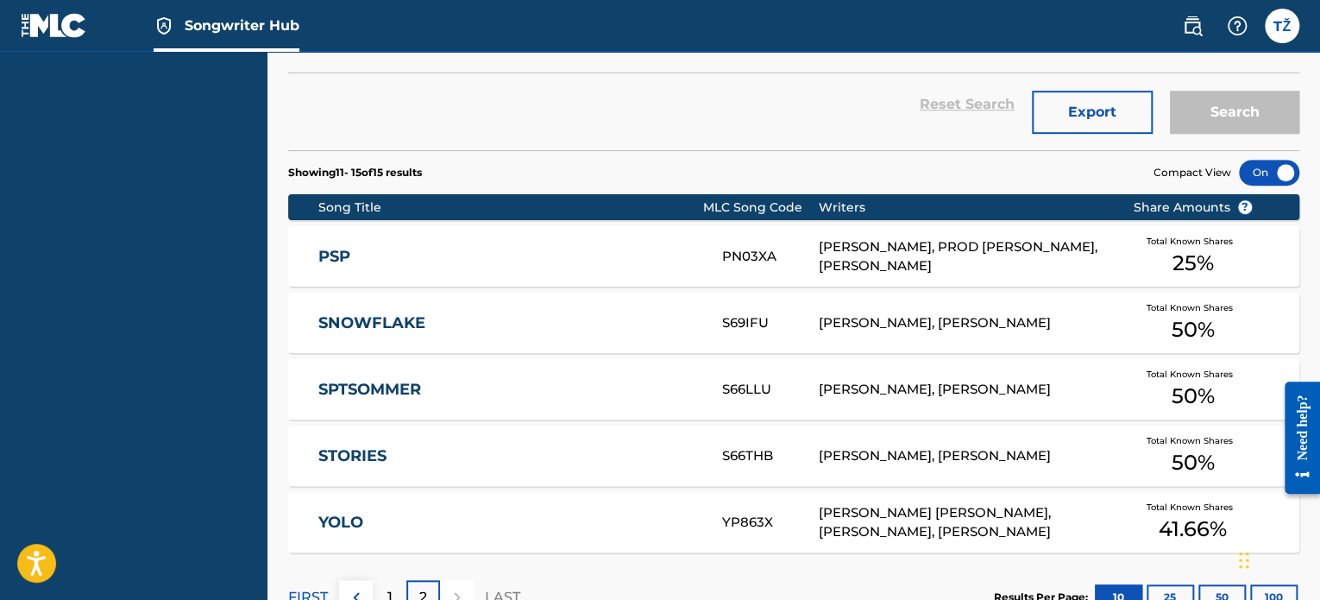
scroll to position [605, 0]
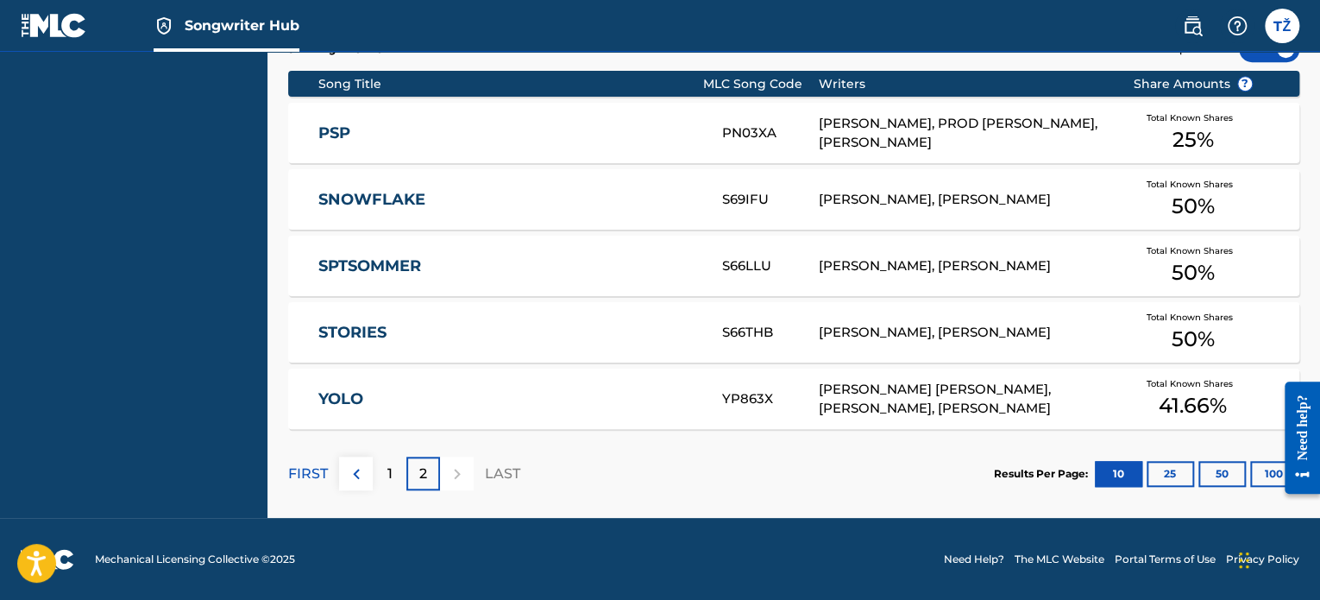
click at [925, 465] on section "FIRST 1 2 LAST Results Per Page: 10 25 50 100" at bounding box center [793, 473] width 1011 height 89
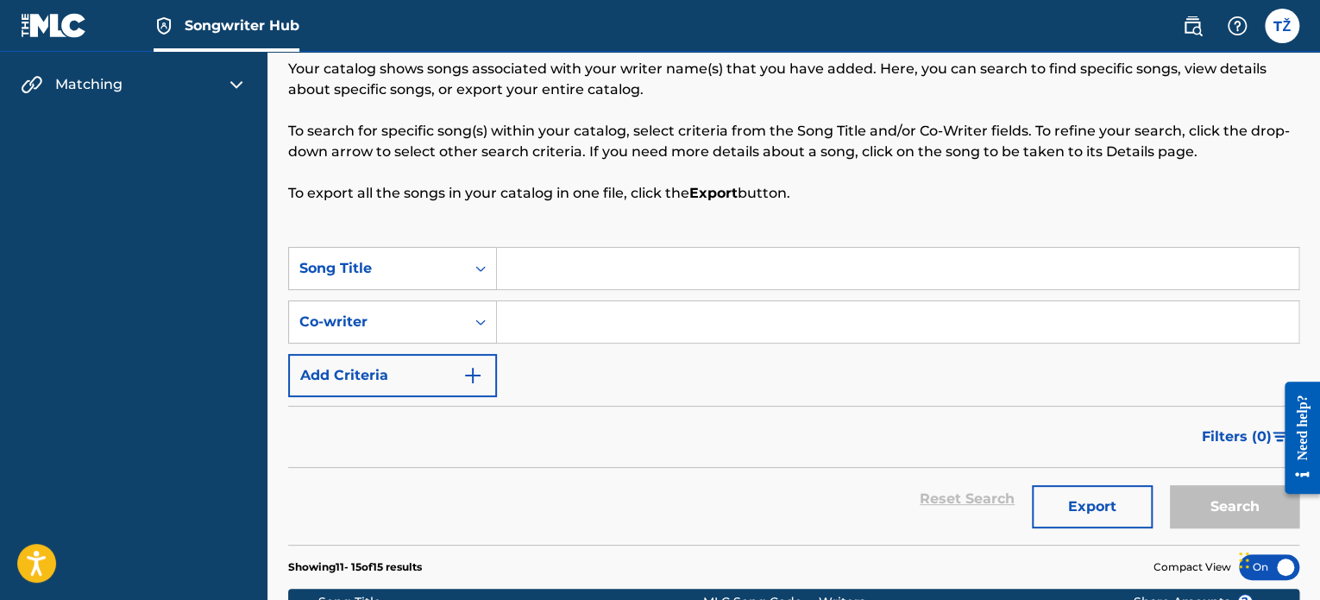
scroll to position [0, 0]
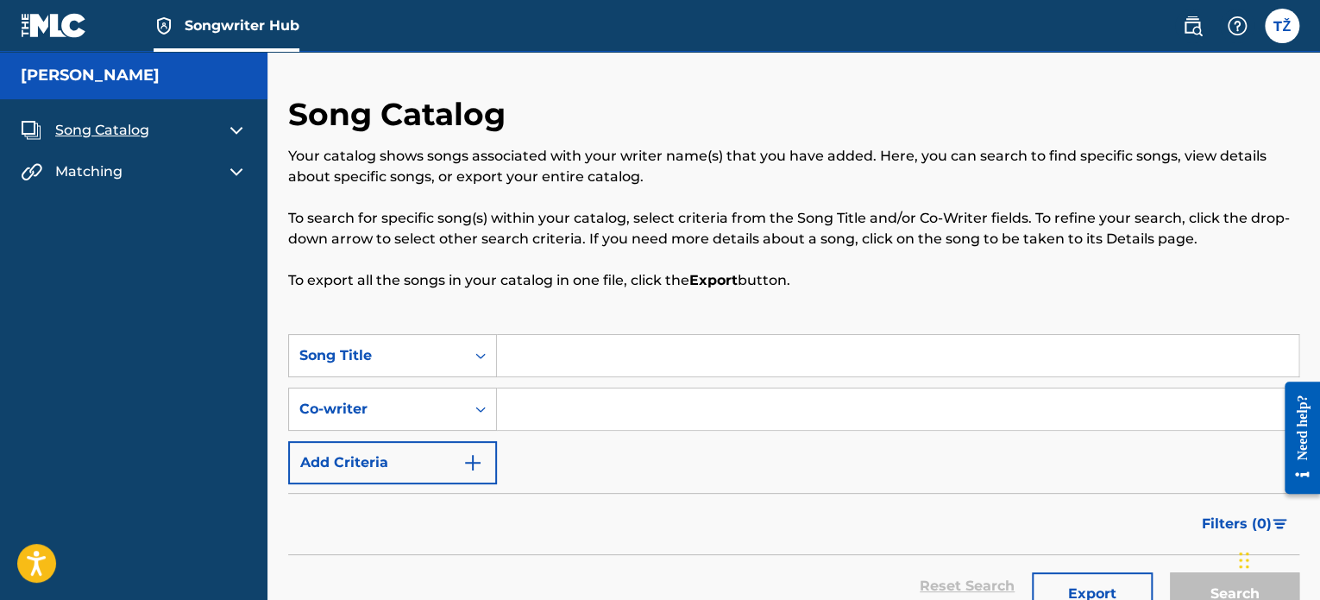
click at [45, 27] on img at bounding box center [54, 25] width 66 height 25
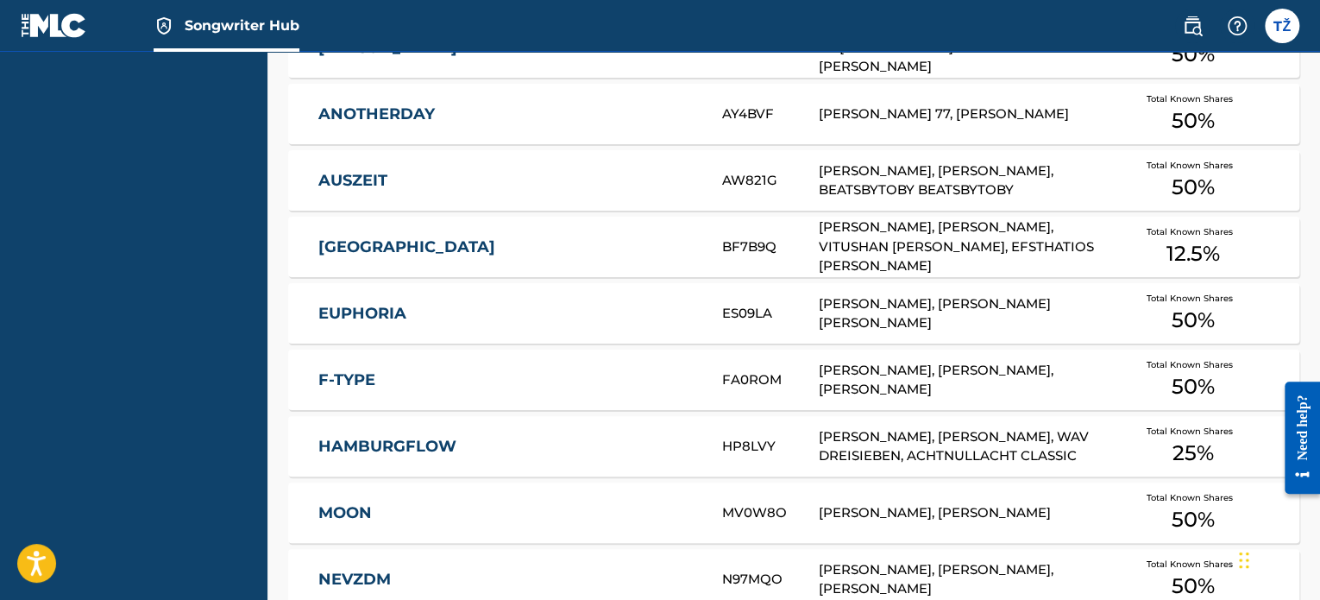
scroll to position [937, 0]
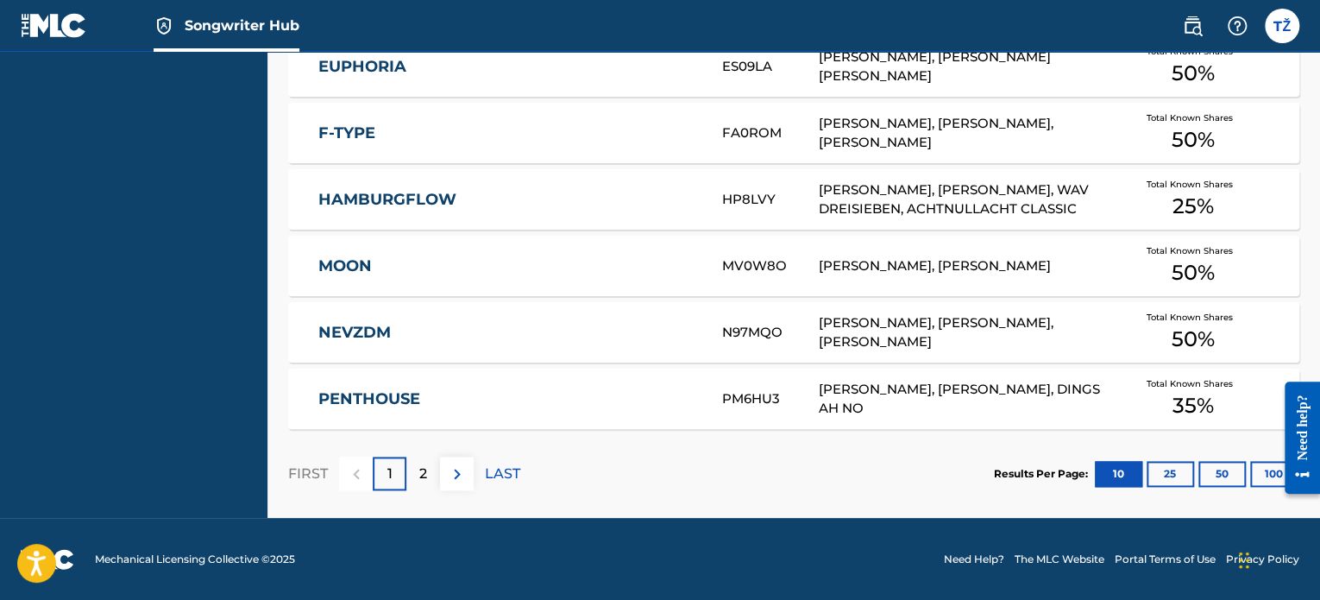
click at [1163, 492] on div "Results Per Page: 10 25 50 100" at bounding box center [1146, 473] width 305 height 81
click at [1164, 476] on button "25" at bounding box center [1169, 474] width 47 height 26
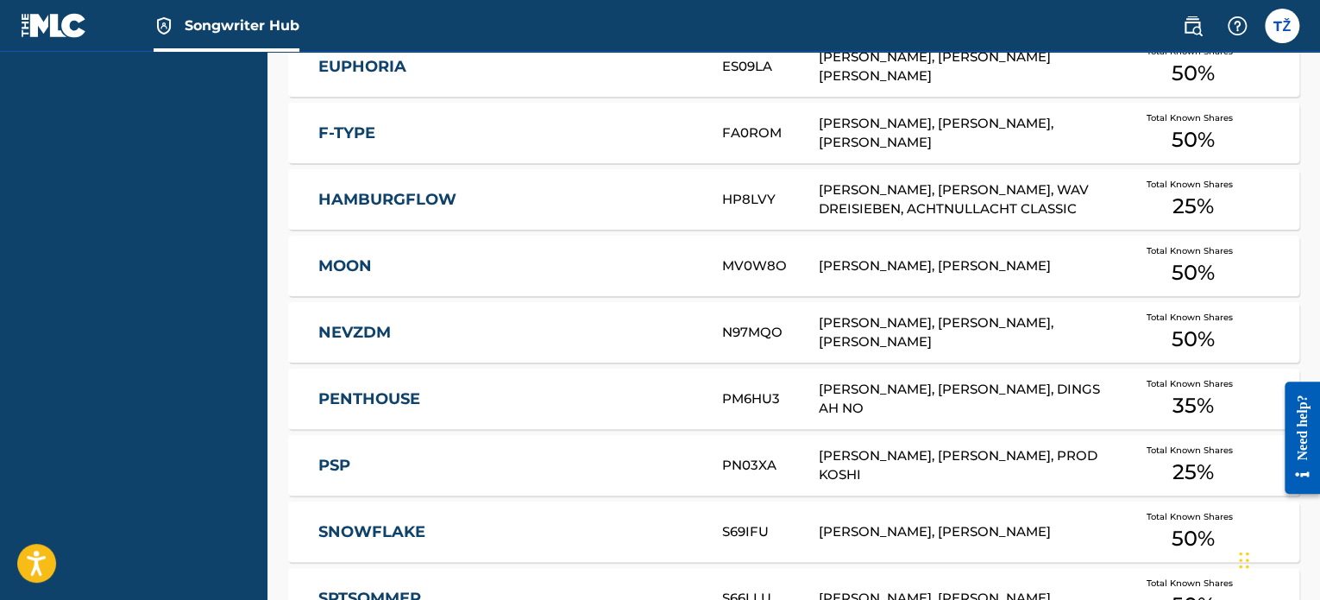
scroll to position [1261, 0]
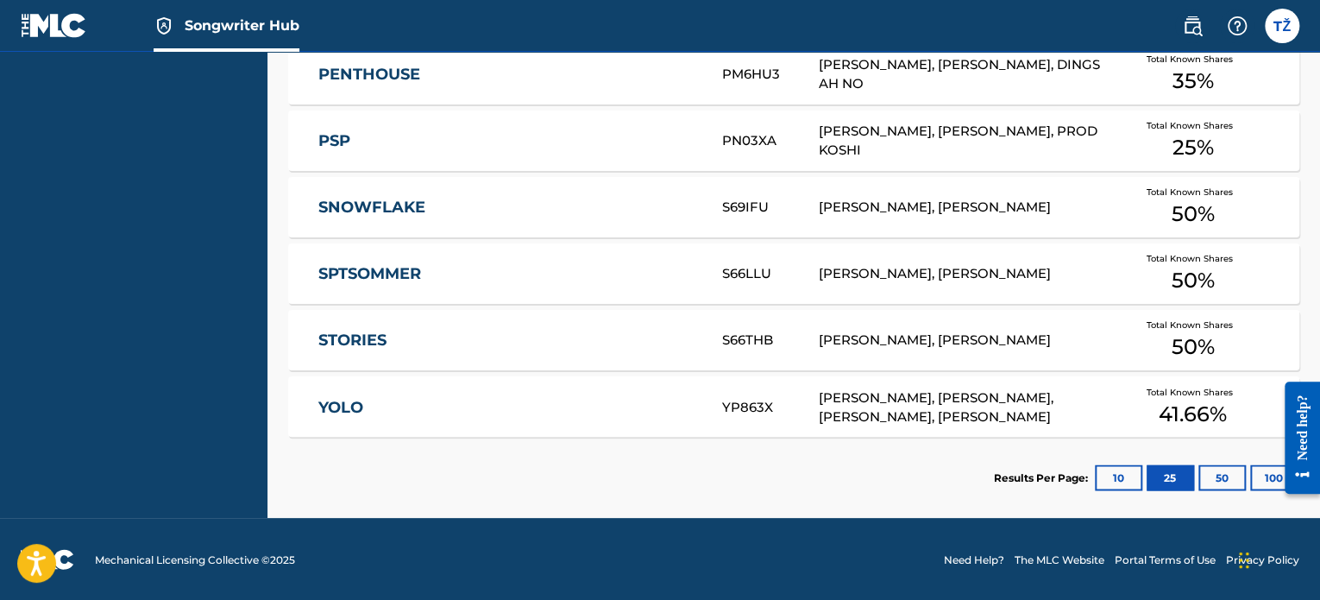
click at [1210, 489] on div "Results Per Page: 10 25 50 100" at bounding box center [1146, 477] width 305 height 81
click at [1214, 486] on button "50" at bounding box center [1221, 477] width 47 height 26
click at [1250, 468] on button "100" at bounding box center [1273, 477] width 47 height 26
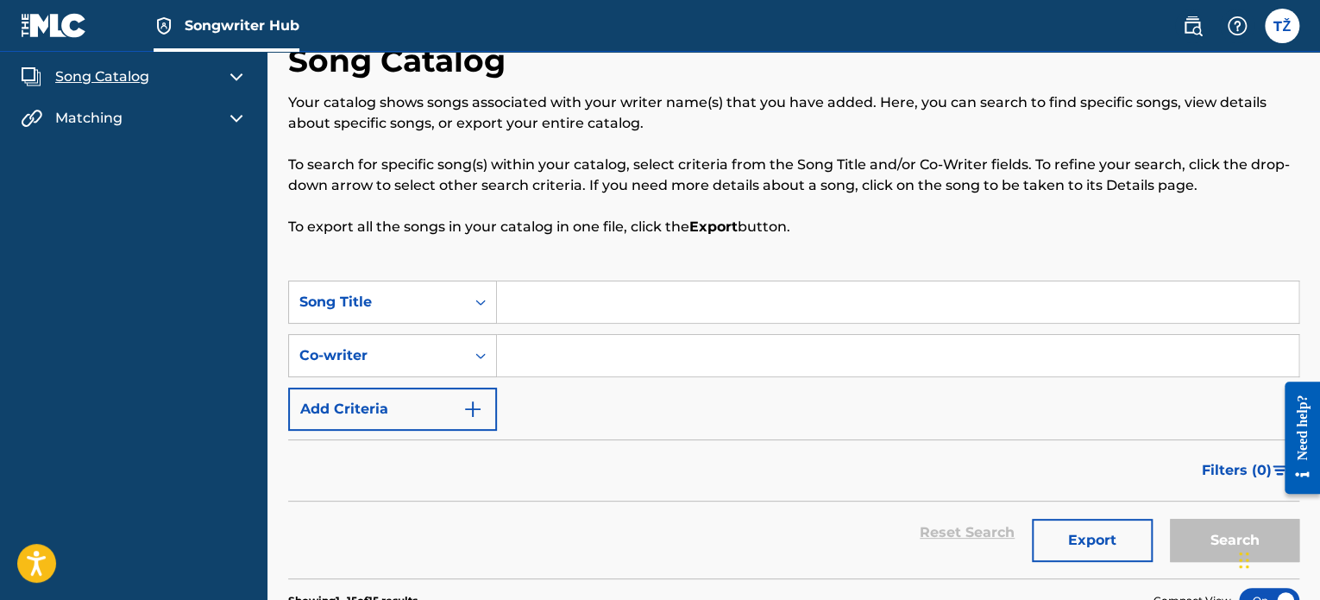
scroll to position [0, 0]
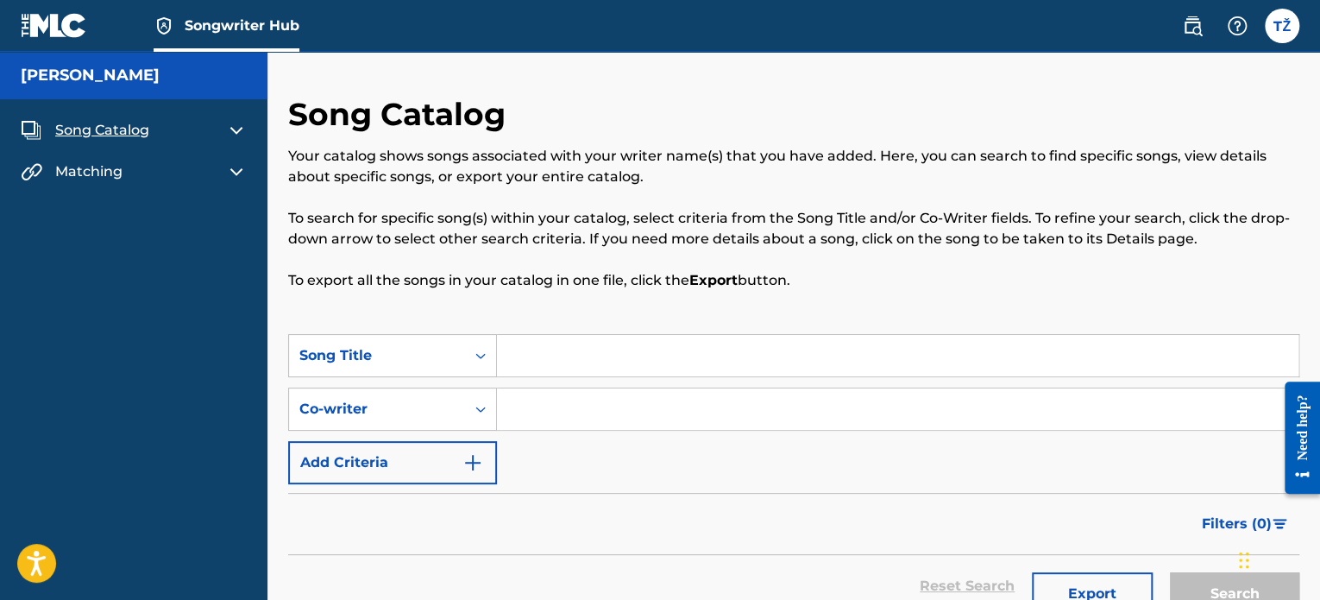
click at [231, 124] on img at bounding box center [236, 130] width 21 height 21
click at [234, 166] on img at bounding box center [236, 171] width 21 height 21
click at [236, 172] on img at bounding box center [236, 171] width 21 height 21
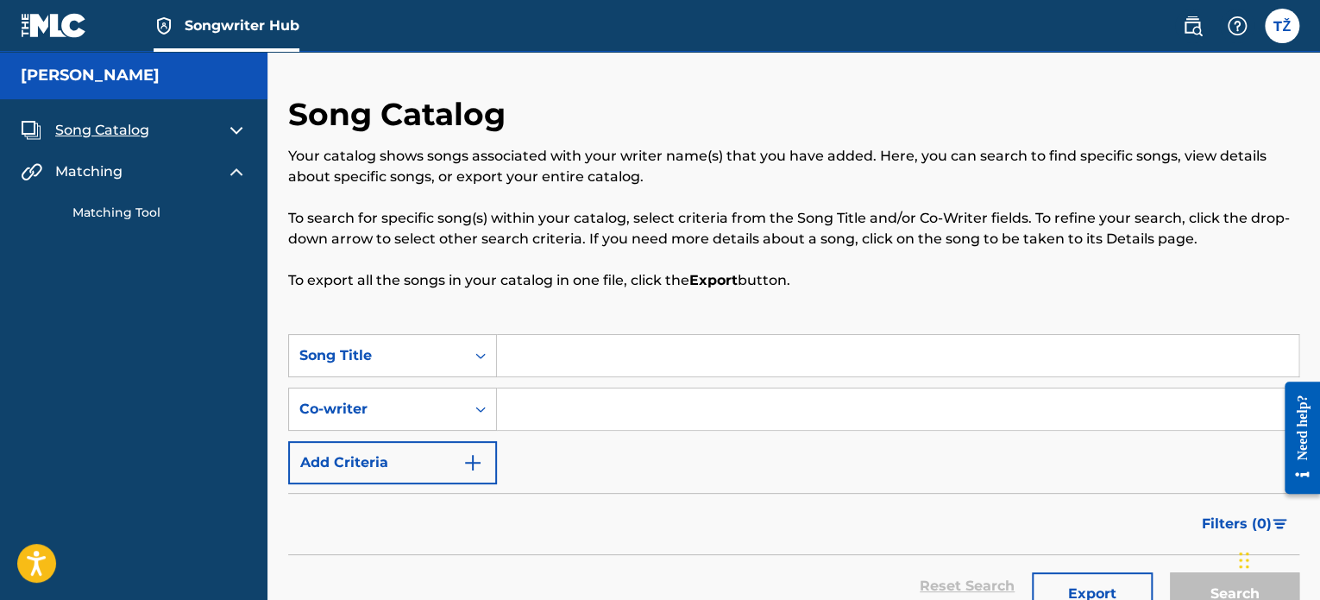
click at [140, 200] on div "Matching Tool" at bounding box center [134, 202] width 226 height 40
click at [138, 210] on link "Matching Tool" at bounding box center [159, 213] width 174 height 18
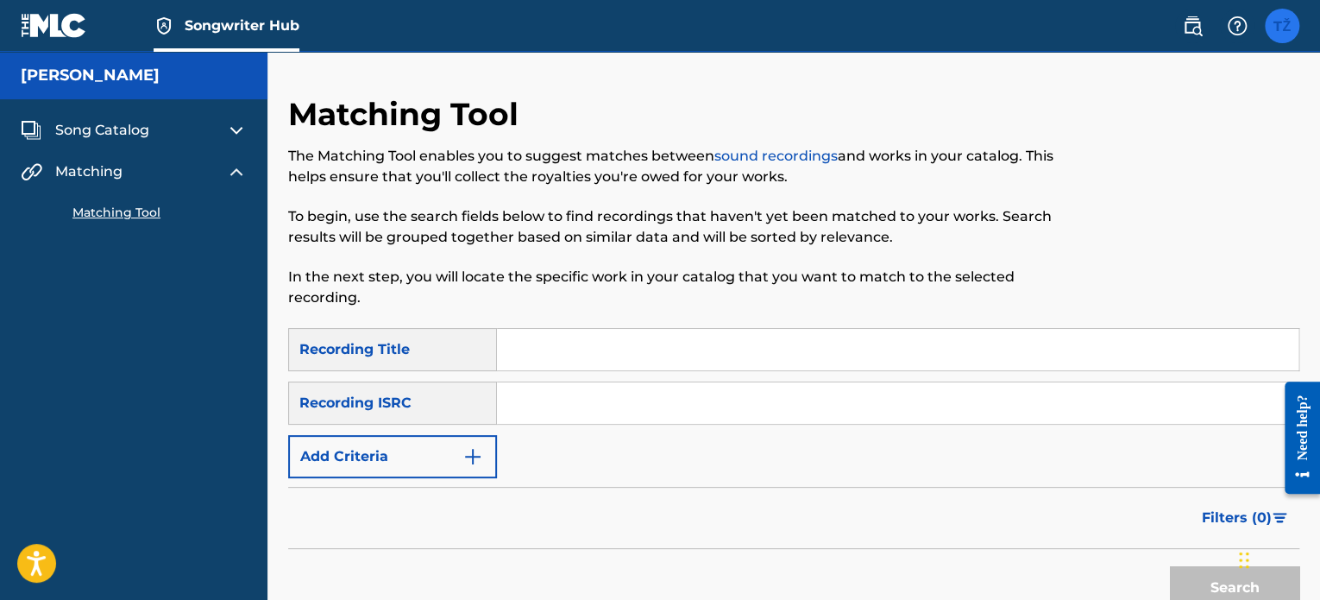
click at [1278, 26] on label at bounding box center [1282, 26] width 35 height 35
click at [1282, 26] on input "TŽ [PERSON_NAME] [PERSON_NAME][EMAIL_ADDRESS][PERSON_NAME][DOMAIN_NAME] Notific…" at bounding box center [1282, 26] width 0 height 0
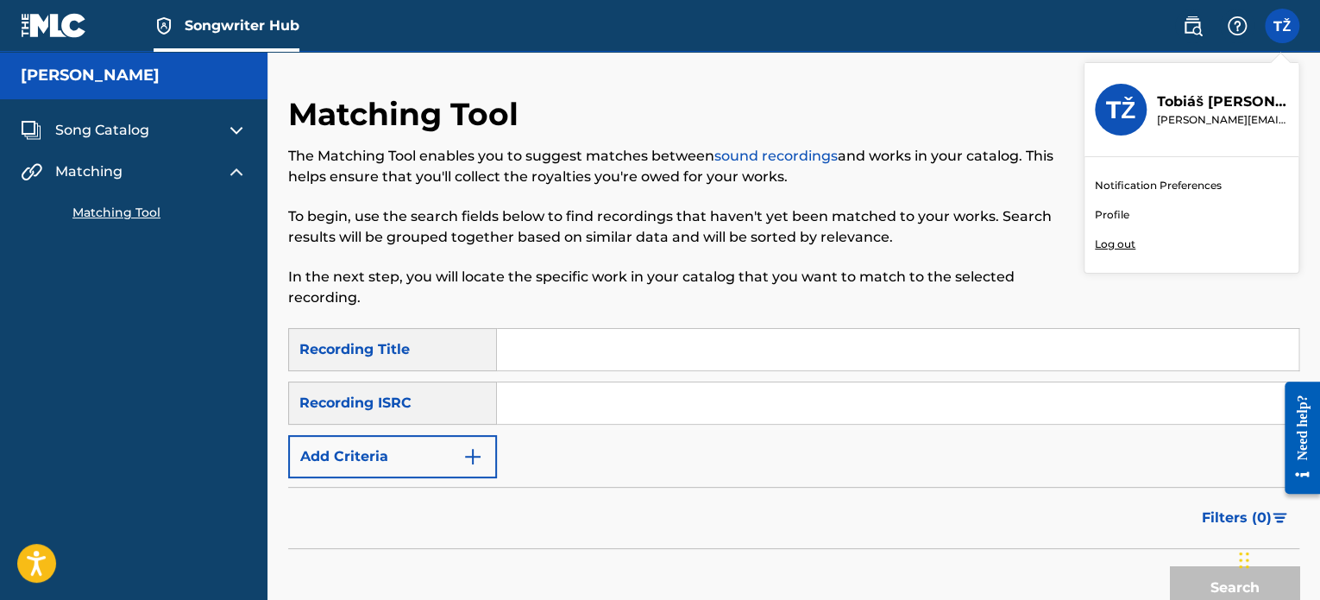
click at [1159, 187] on link "Notification Preferences" at bounding box center [1158, 186] width 127 height 16
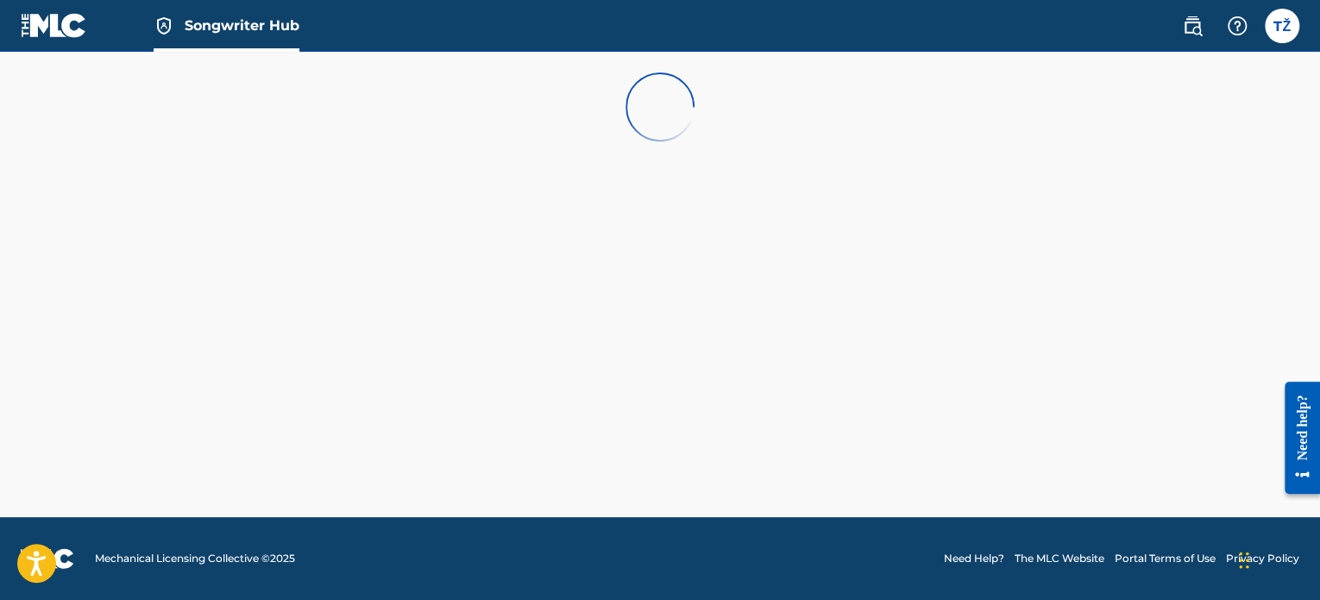
click at [56, 22] on img at bounding box center [54, 25] width 66 height 25
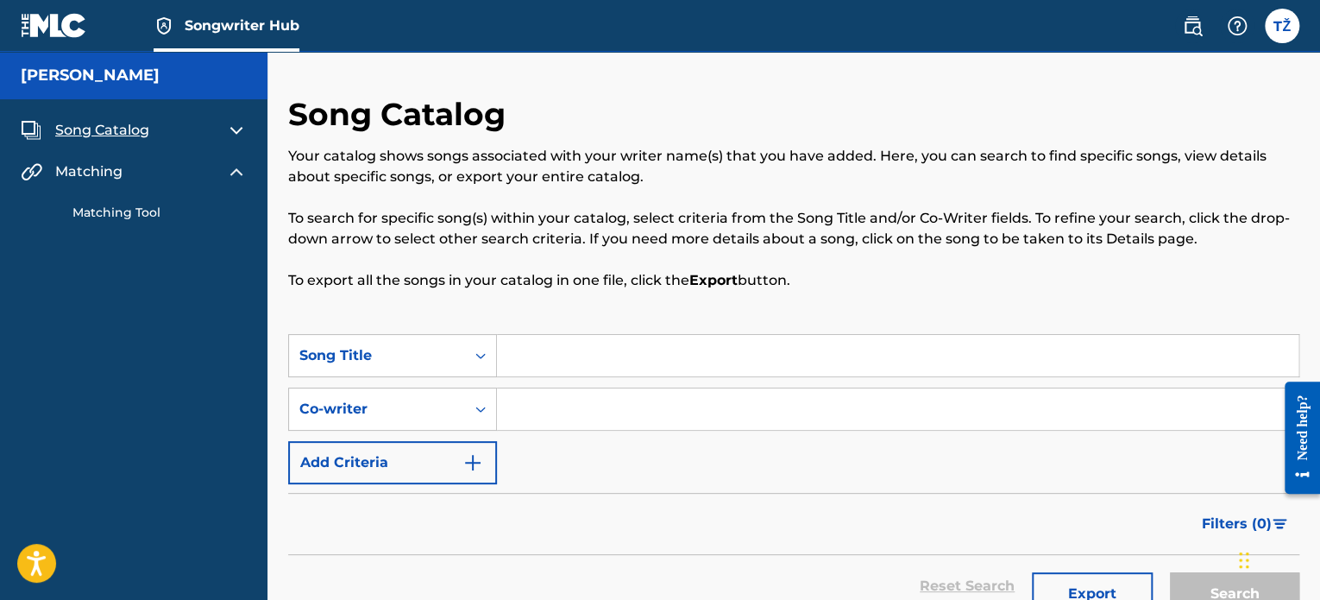
click at [242, 169] on img at bounding box center [236, 171] width 21 height 21
click at [231, 125] on img at bounding box center [236, 130] width 21 height 21
click at [243, 175] on img at bounding box center [236, 171] width 21 height 21
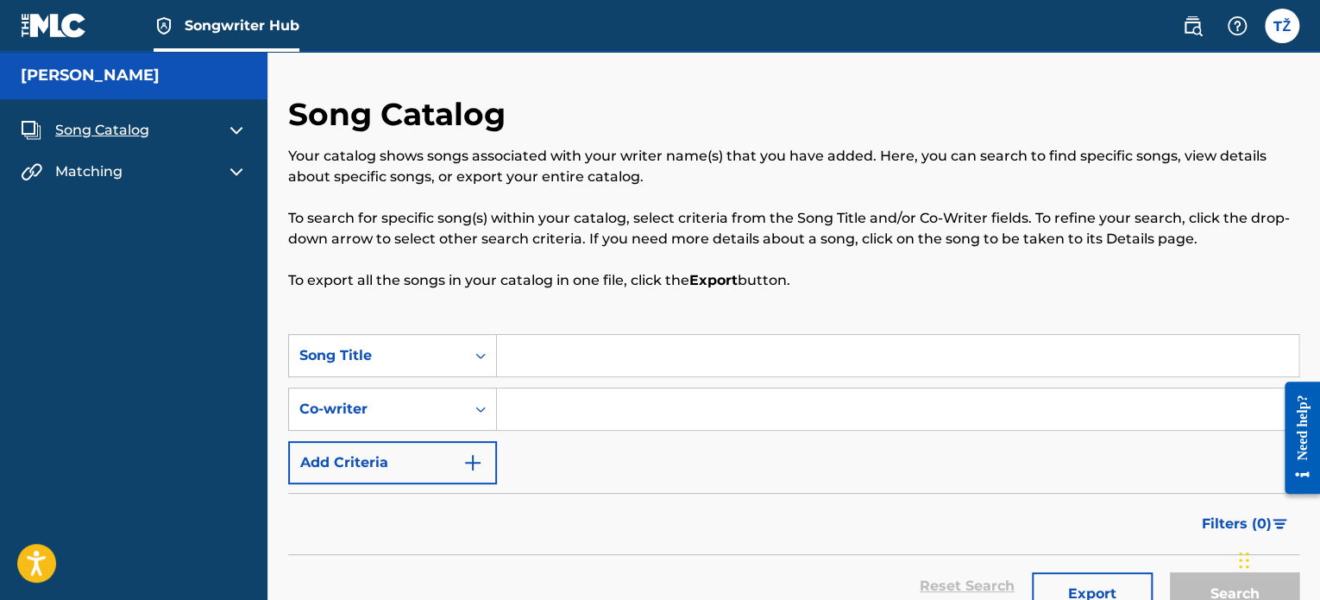
click at [245, 174] on img at bounding box center [236, 171] width 21 height 21
click at [245, 173] on img at bounding box center [236, 171] width 21 height 21
click at [242, 134] on img at bounding box center [236, 130] width 21 height 21
click at [235, 165] on img at bounding box center [236, 171] width 21 height 21
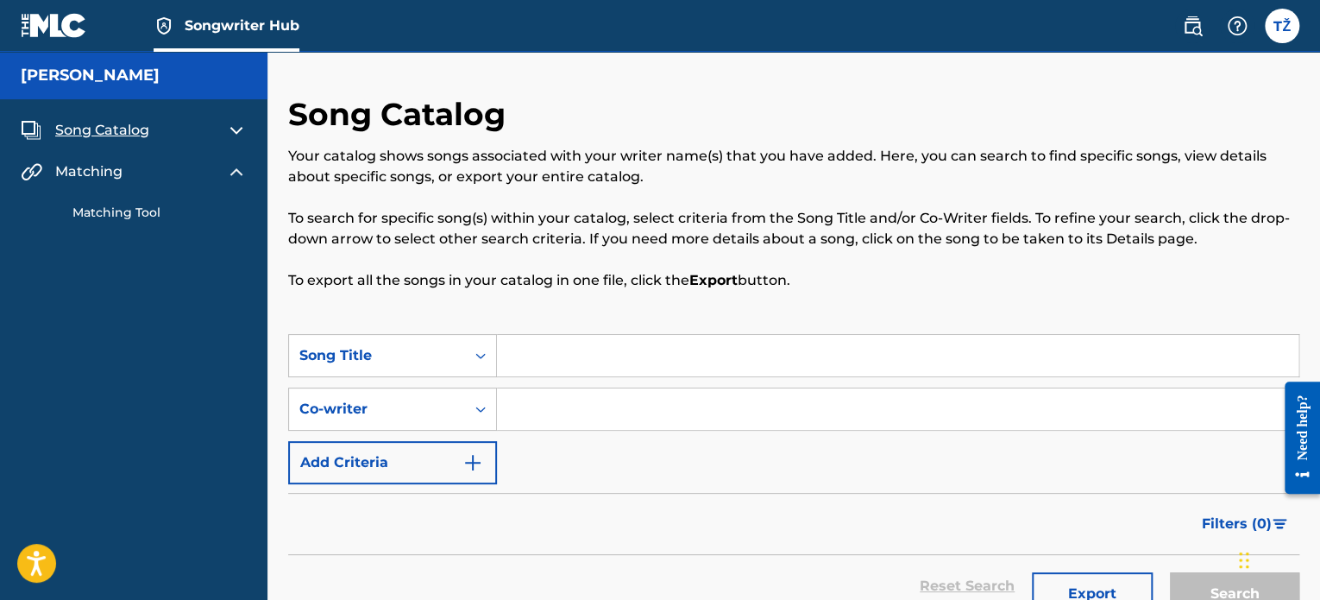
click at [235, 165] on img at bounding box center [236, 171] width 21 height 21
click at [247, 131] on div "Song Catalog My Writer Names Co-Writers Catalog Builder Matching Matching Tool" at bounding box center [133, 151] width 267 height 104
click at [242, 132] on img at bounding box center [236, 130] width 21 height 21
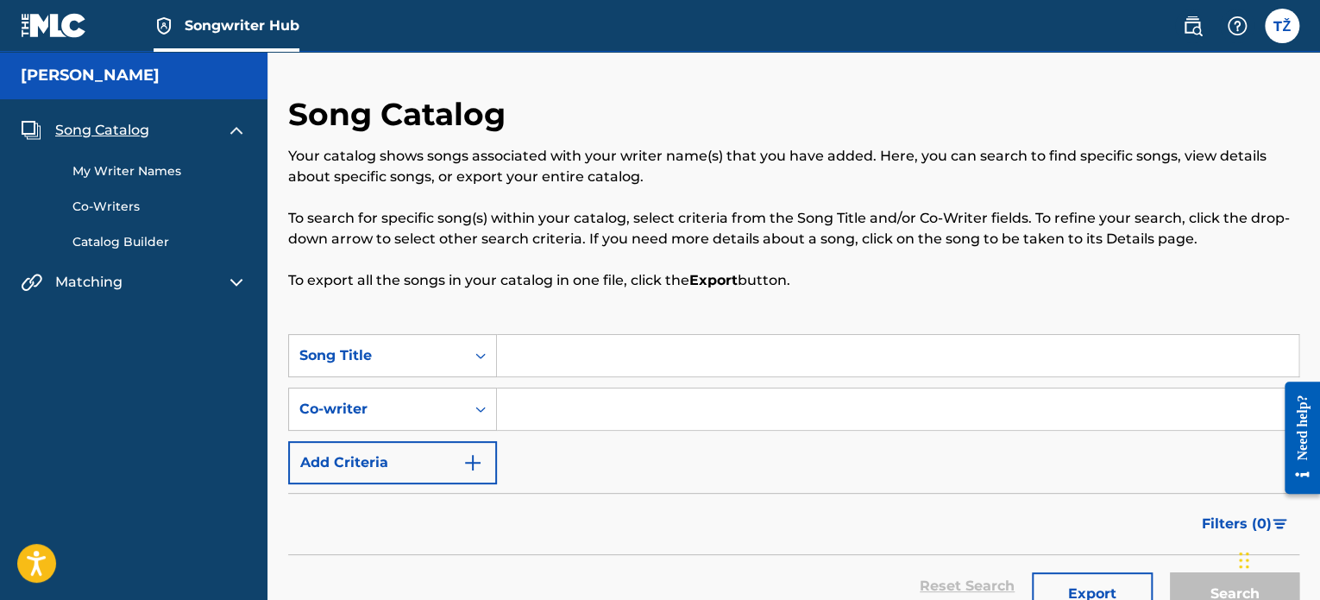
click at [242, 132] on img at bounding box center [236, 130] width 21 height 21
click at [15, 22] on nav "Songwriter Hub TŽ TŽ [PERSON_NAME] [PERSON_NAME][EMAIL_ADDRESS][PERSON_NAME][DO…" at bounding box center [660, 26] width 1320 height 52
click at [24, 19] on img at bounding box center [54, 25] width 66 height 25
drag, startPoint x: 807, startPoint y: 282, endPoint x: 293, endPoint y: 120, distance: 539.1
click at [293, 120] on div "Song Catalog Your catalog shows songs associated with your writer name(s) that …" at bounding box center [793, 214] width 1011 height 239
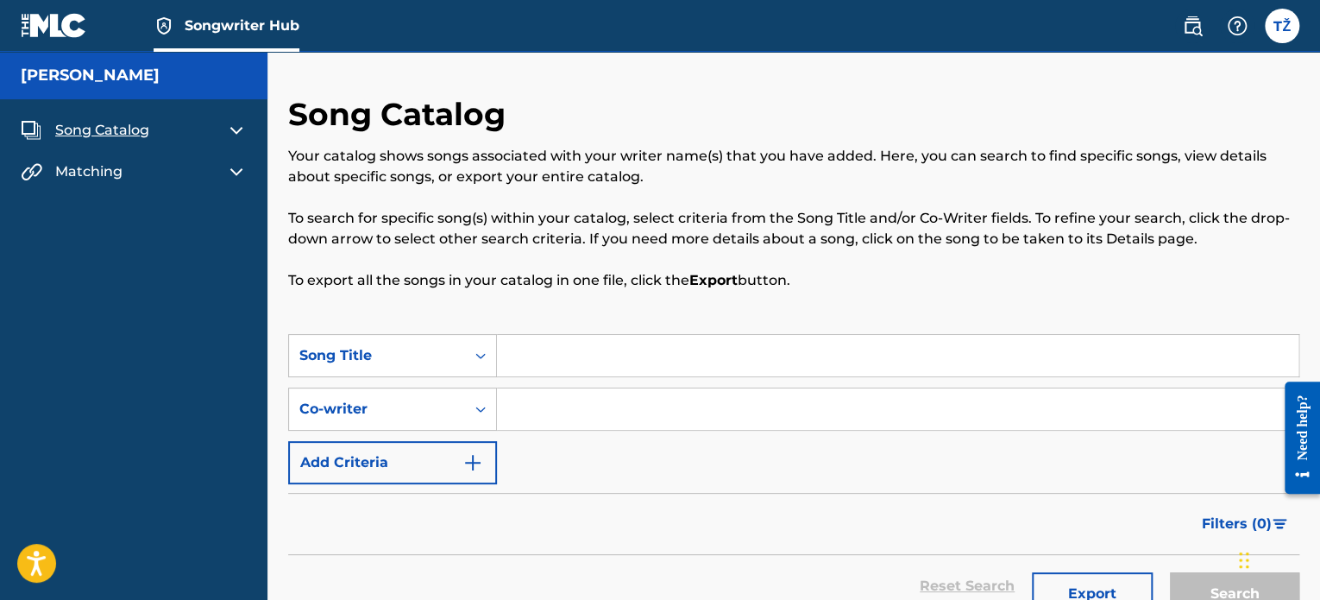
drag, startPoint x: 287, startPoint y: 106, endPoint x: 959, endPoint y: 294, distance: 697.8
click at [959, 294] on div "Song Catalog Your catalog shows songs associated with your writer name(s) that …" at bounding box center [793, 214] width 1011 height 239
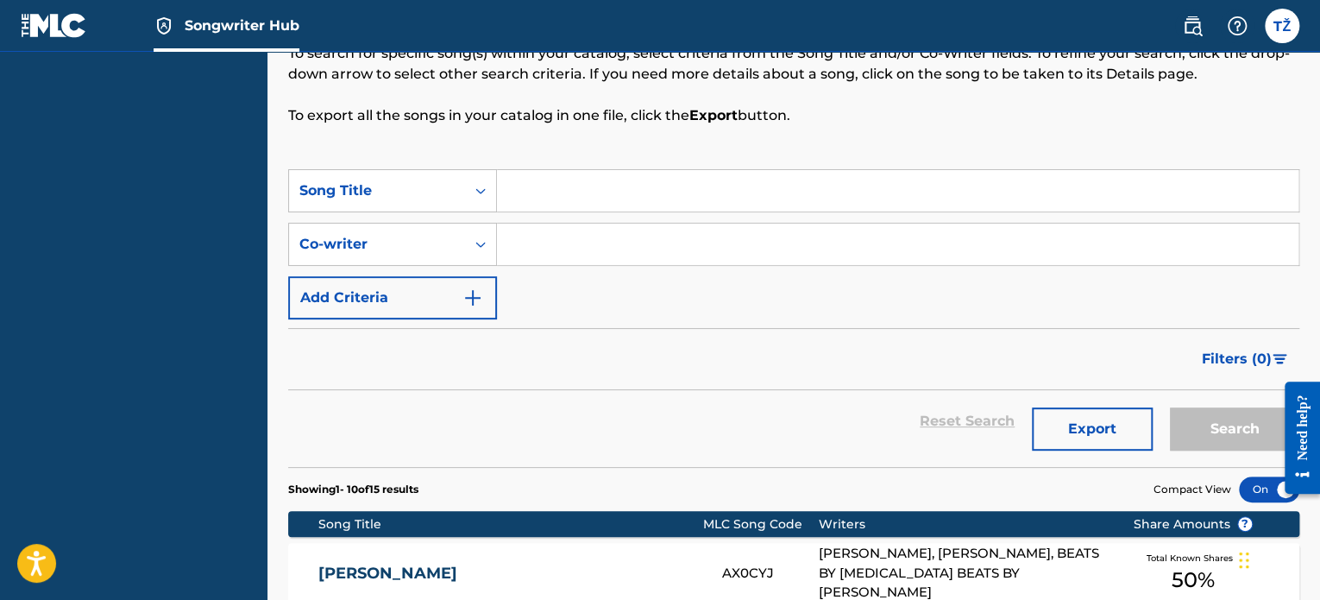
scroll to position [173, 0]
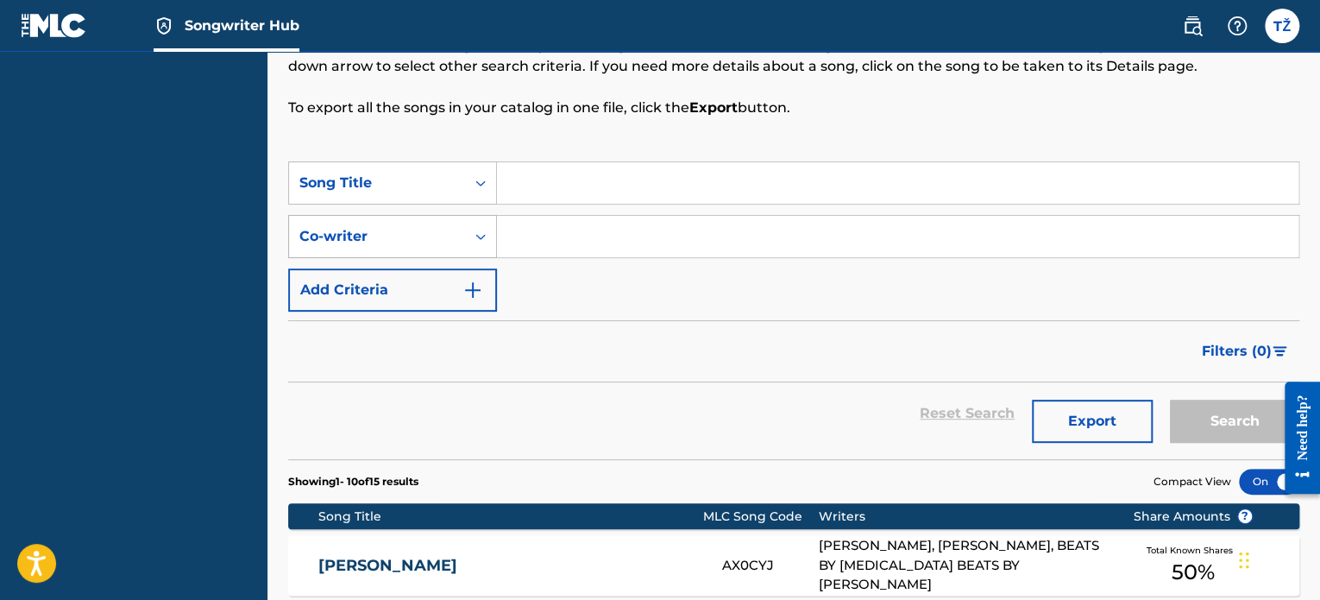
click at [482, 236] on icon "Search Form" at bounding box center [480, 237] width 10 height 6
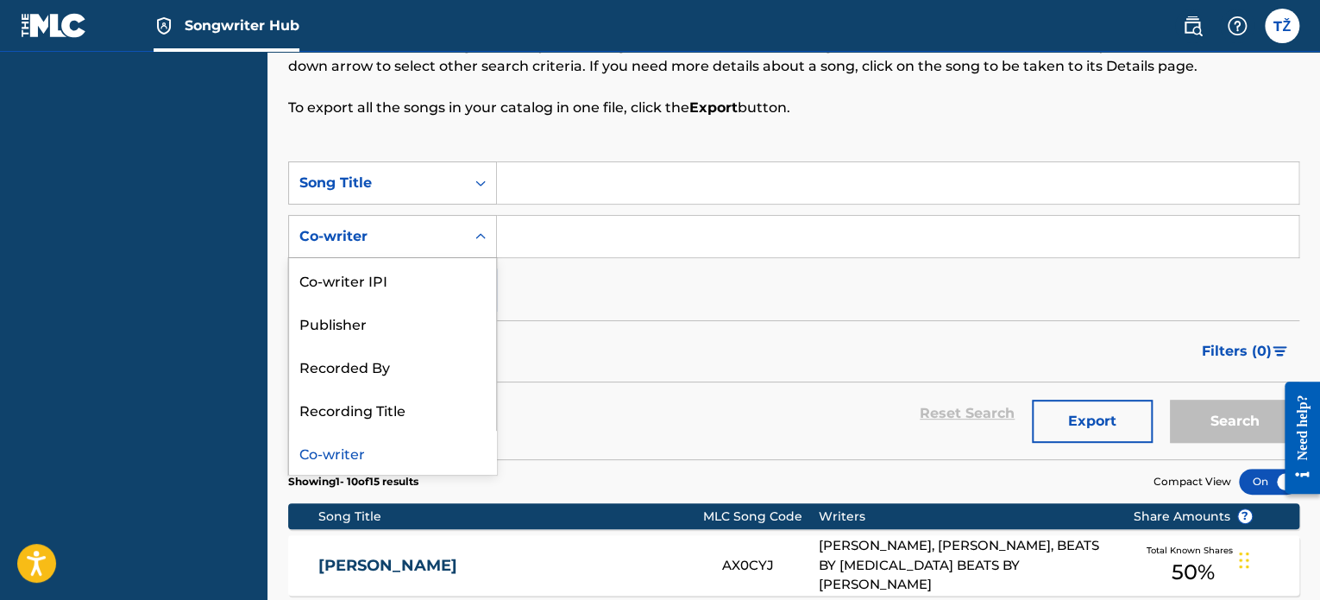
click at [482, 236] on icon "Search Form" at bounding box center [480, 236] width 10 height 6
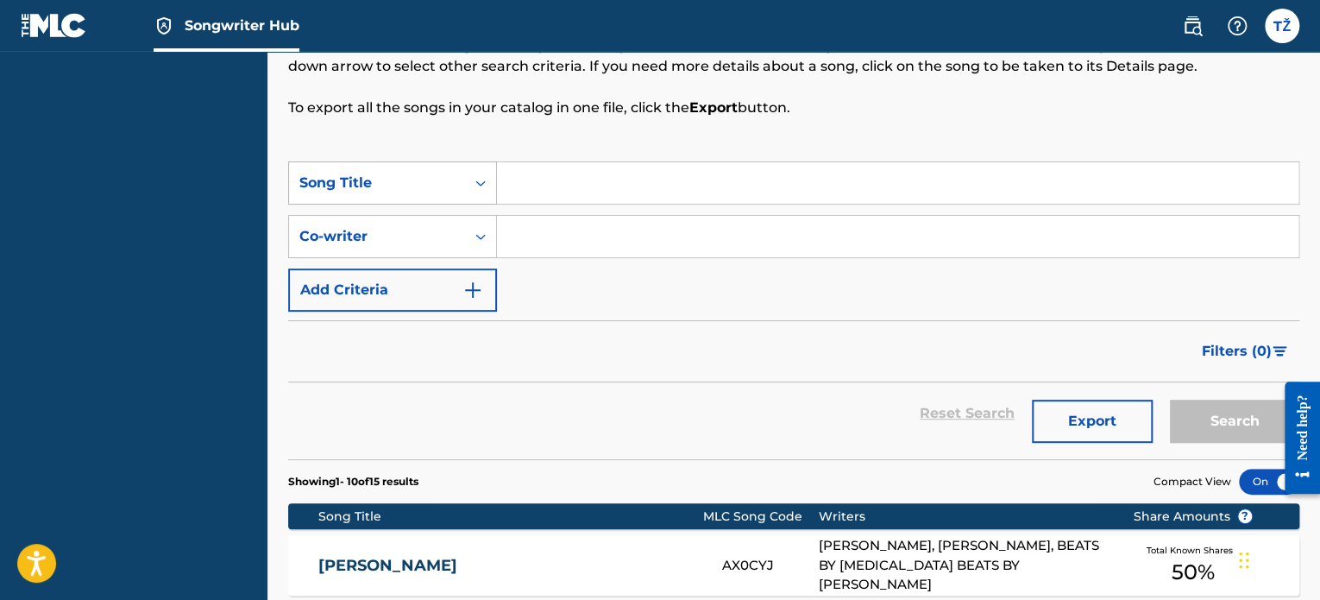
click at [473, 189] on icon "Search Form" at bounding box center [480, 182] width 17 height 17
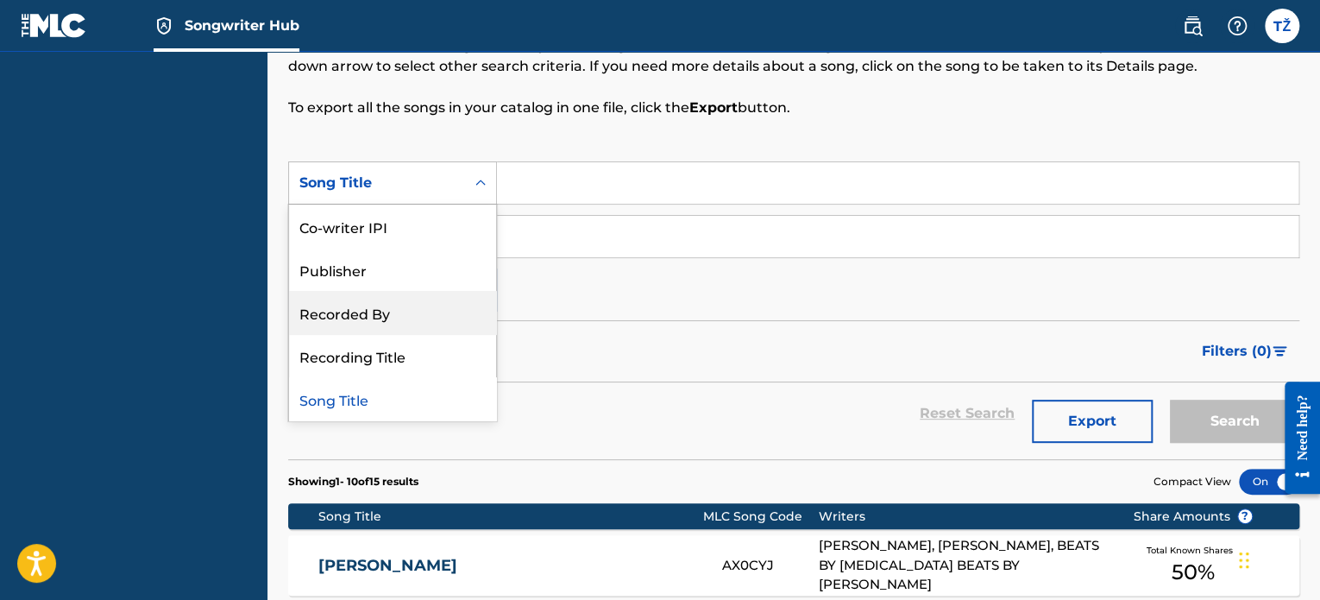
click at [738, 317] on form "SearchWithCriteria72b6f133-da29-4e99-b646-c61f609a70d7 5 results available. Use…" at bounding box center [793, 310] width 1011 height 298
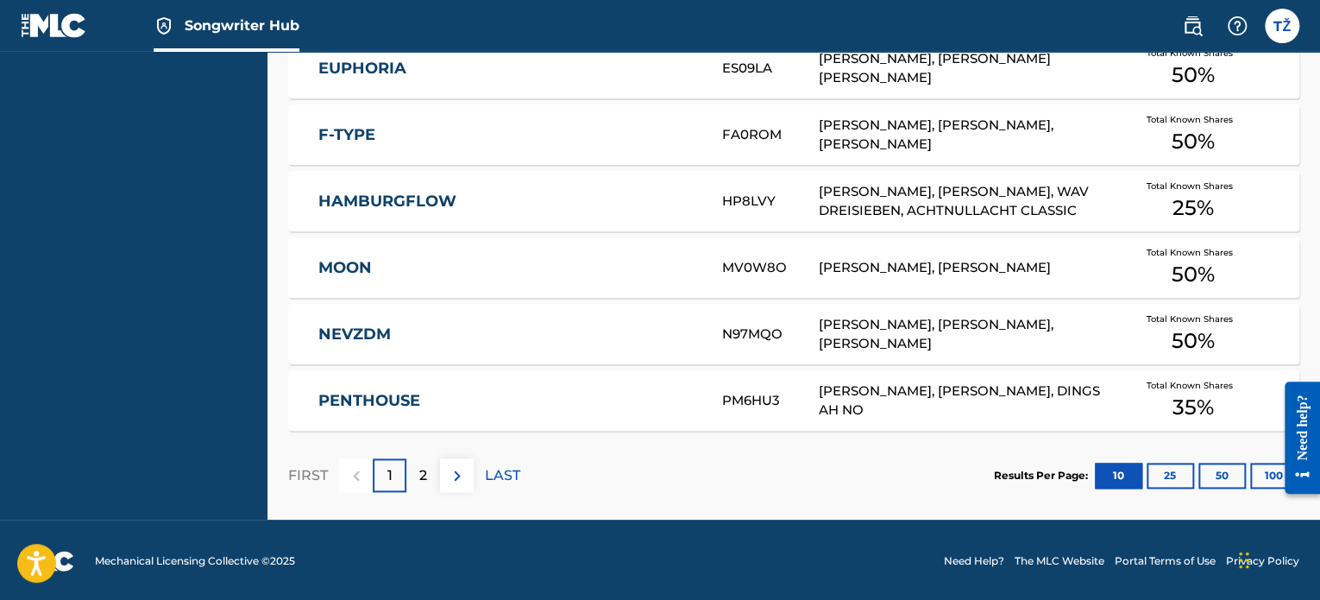
scroll to position [937, 0]
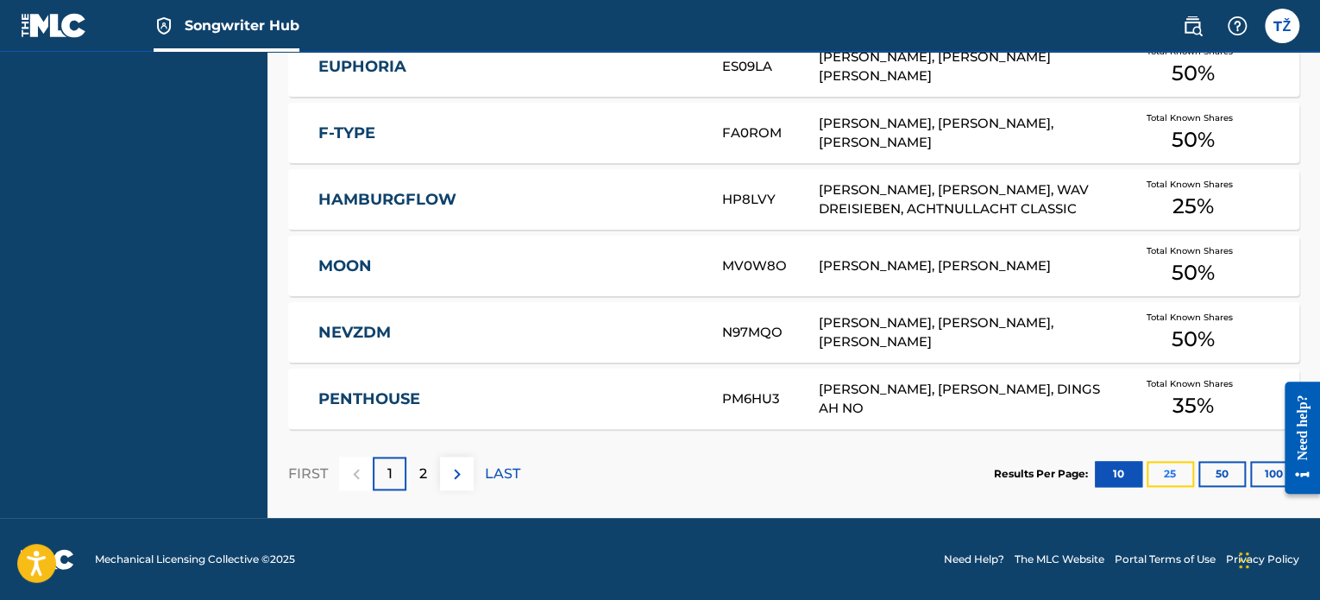
click at [1163, 479] on button "25" at bounding box center [1169, 474] width 47 height 26
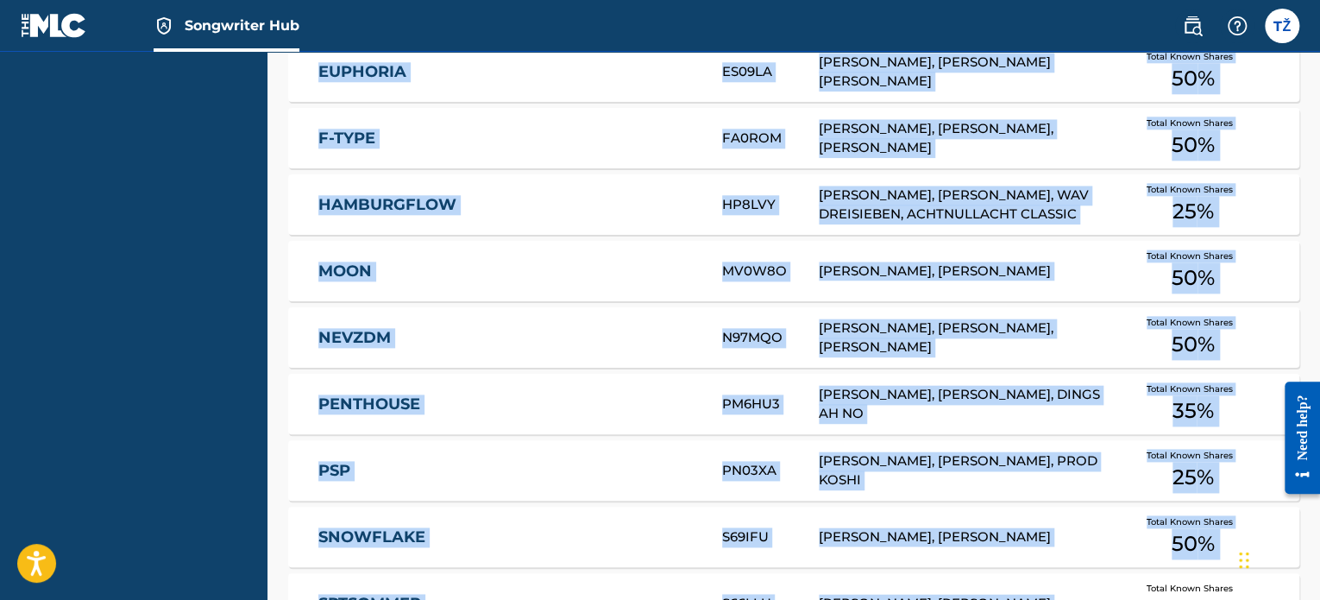
scroll to position [1261, 0]
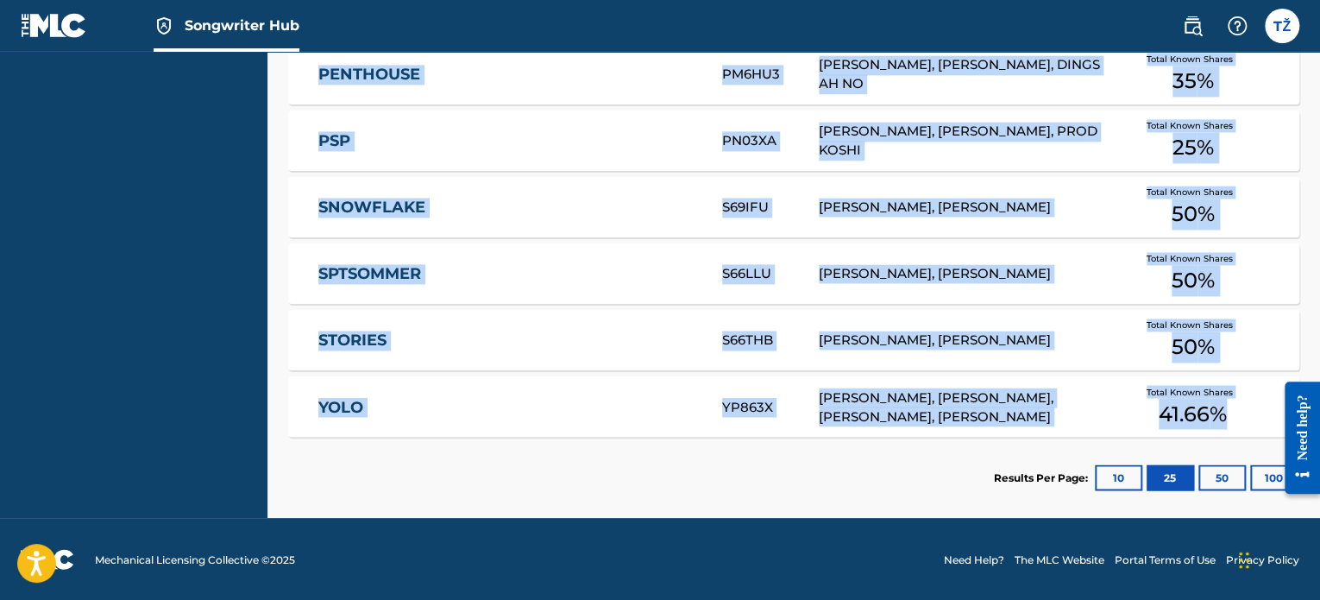
drag, startPoint x: 300, startPoint y: 227, endPoint x: 1231, endPoint y: 417, distance: 950.0
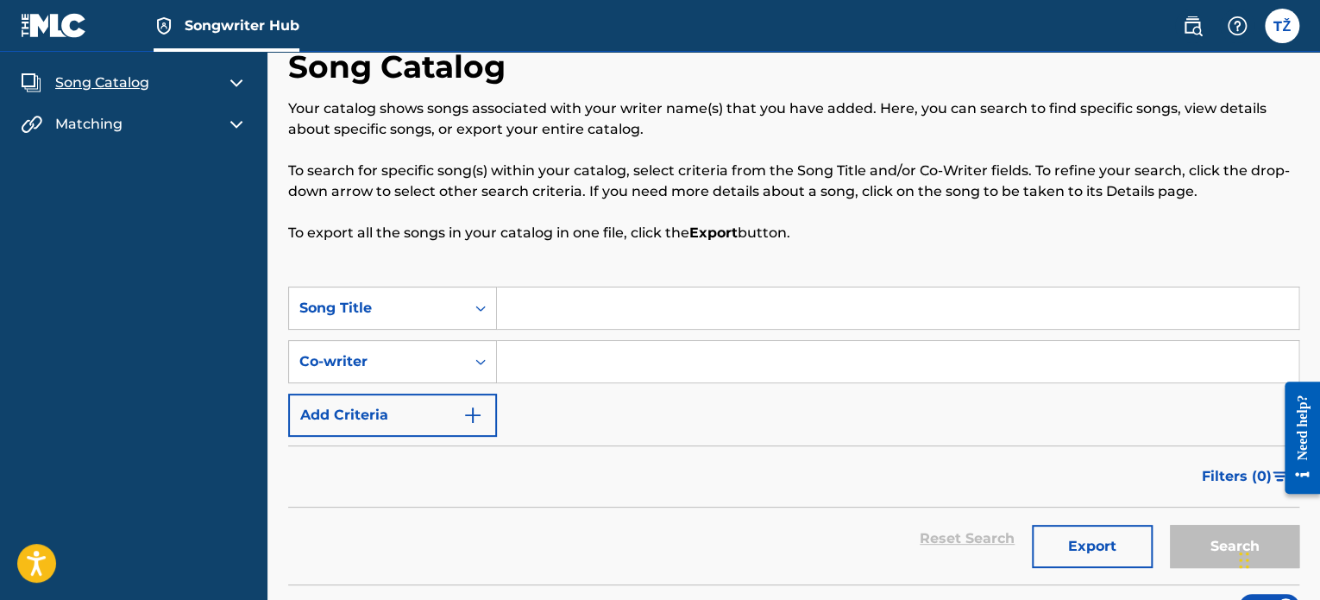
scroll to position [0, 0]
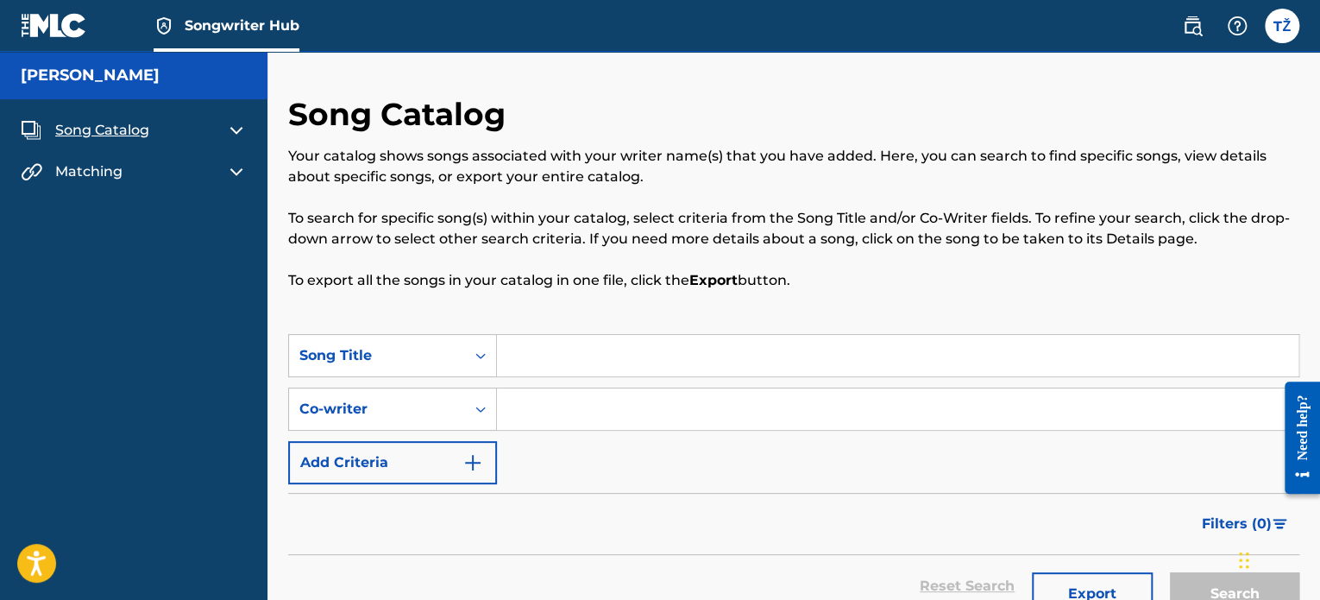
click at [798, 205] on div "Your catalog shows songs associated with your writer name(s) that you have adde…" at bounding box center [793, 218] width 1011 height 145
drag, startPoint x: 855, startPoint y: 282, endPoint x: 31, endPoint y: 12, distance: 867.0
click at [75, 22] on img at bounding box center [54, 25] width 66 height 25
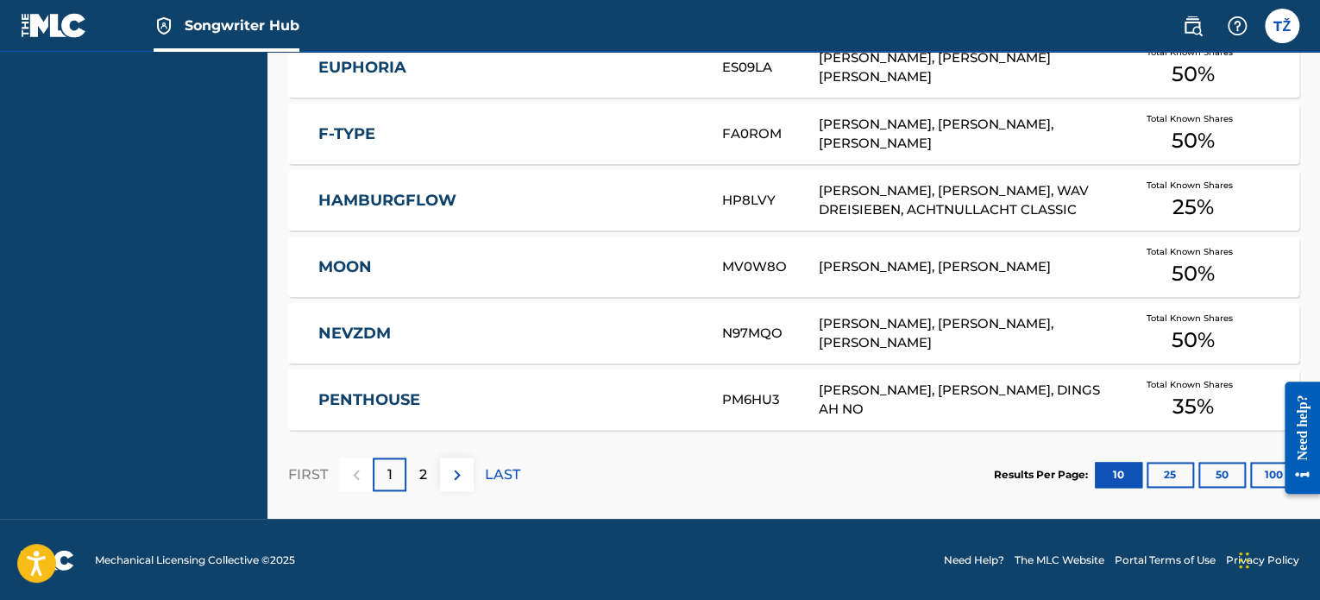
scroll to position [937, 0]
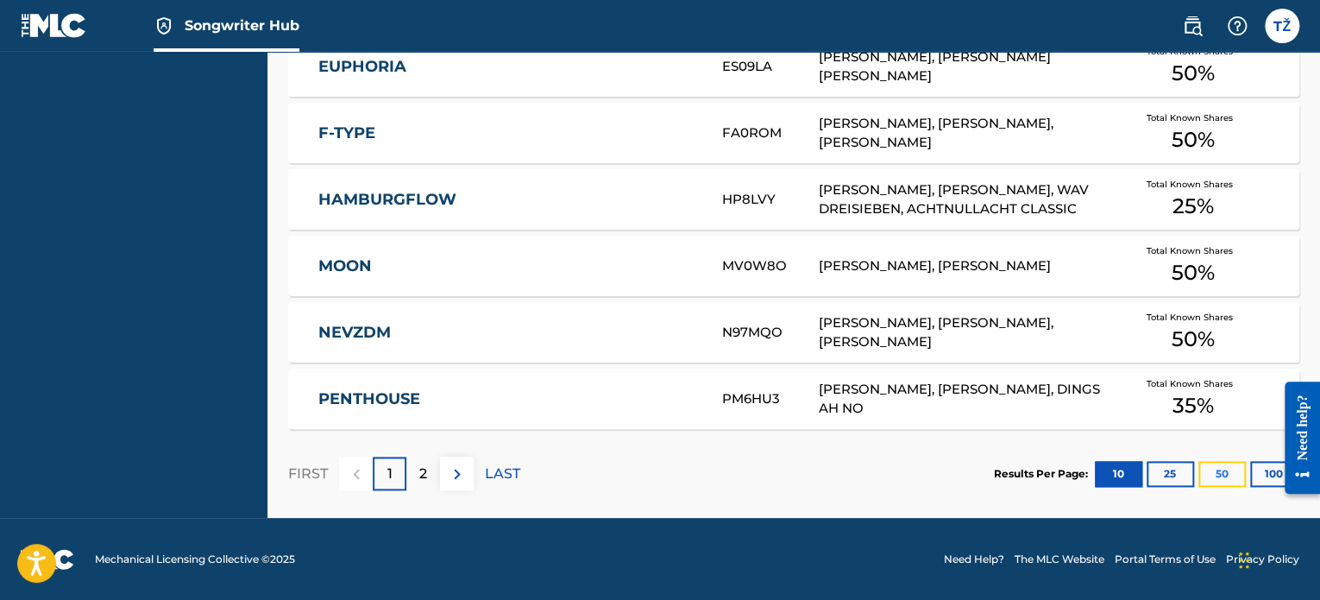
click at [1222, 477] on button "50" at bounding box center [1221, 474] width 47 height 26
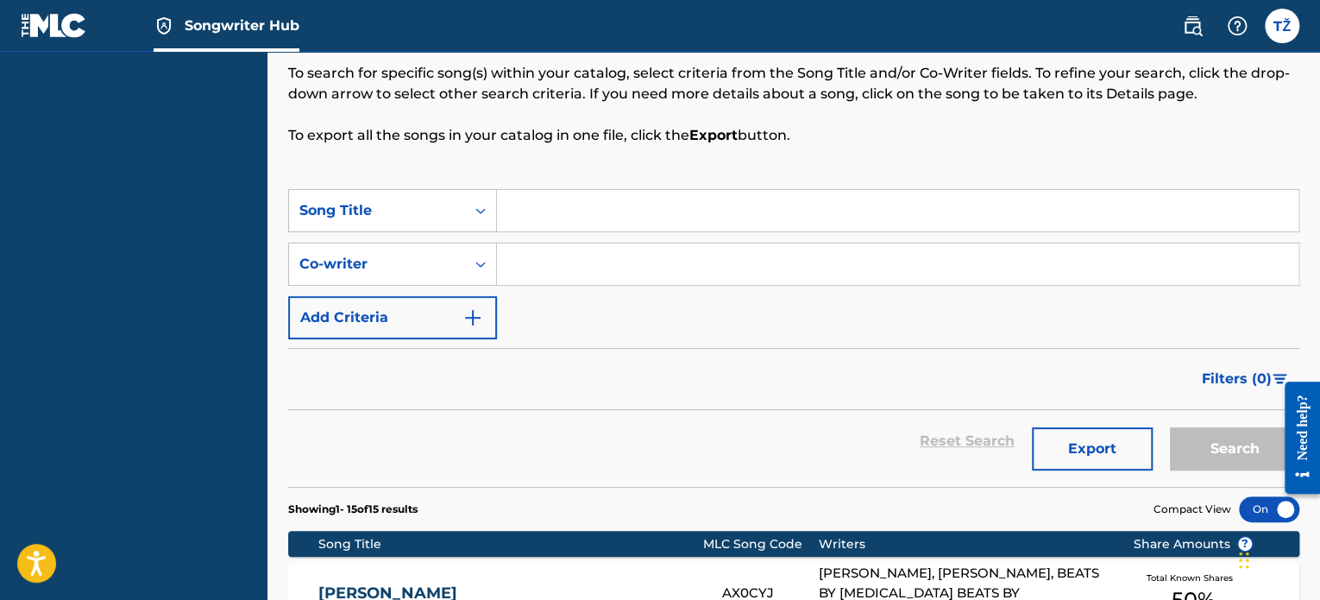
scroll to position [226, 0]
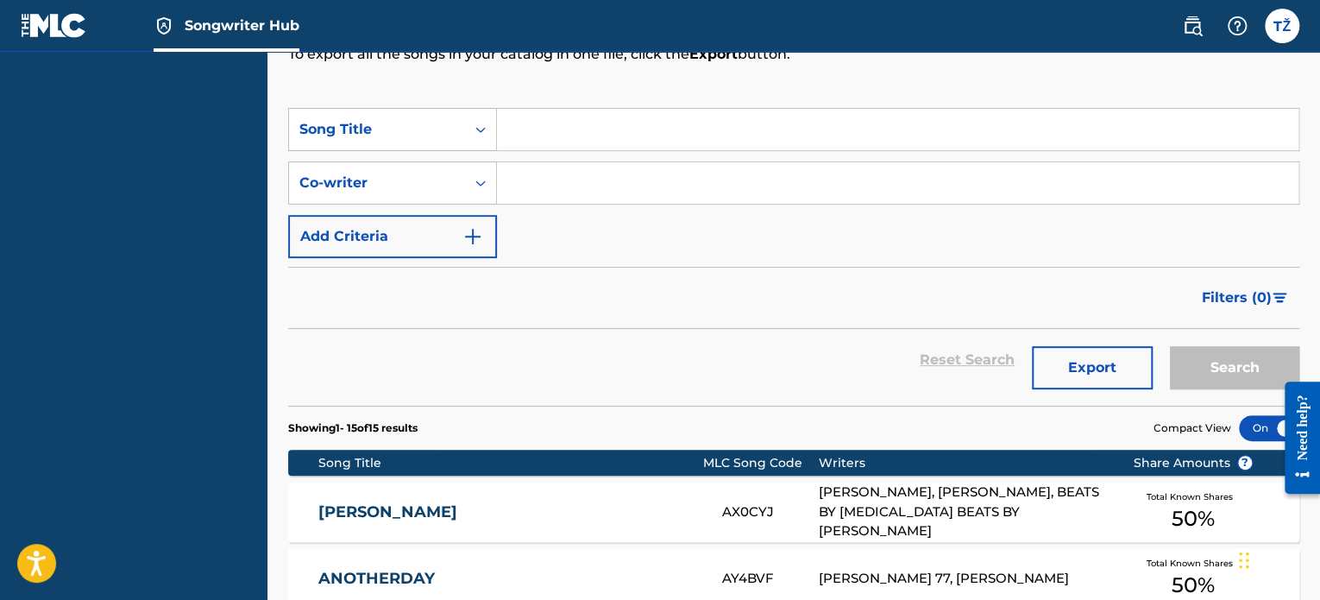
click at [1252, 429] on div at bounding box center [1269, 428] width 60 height 26
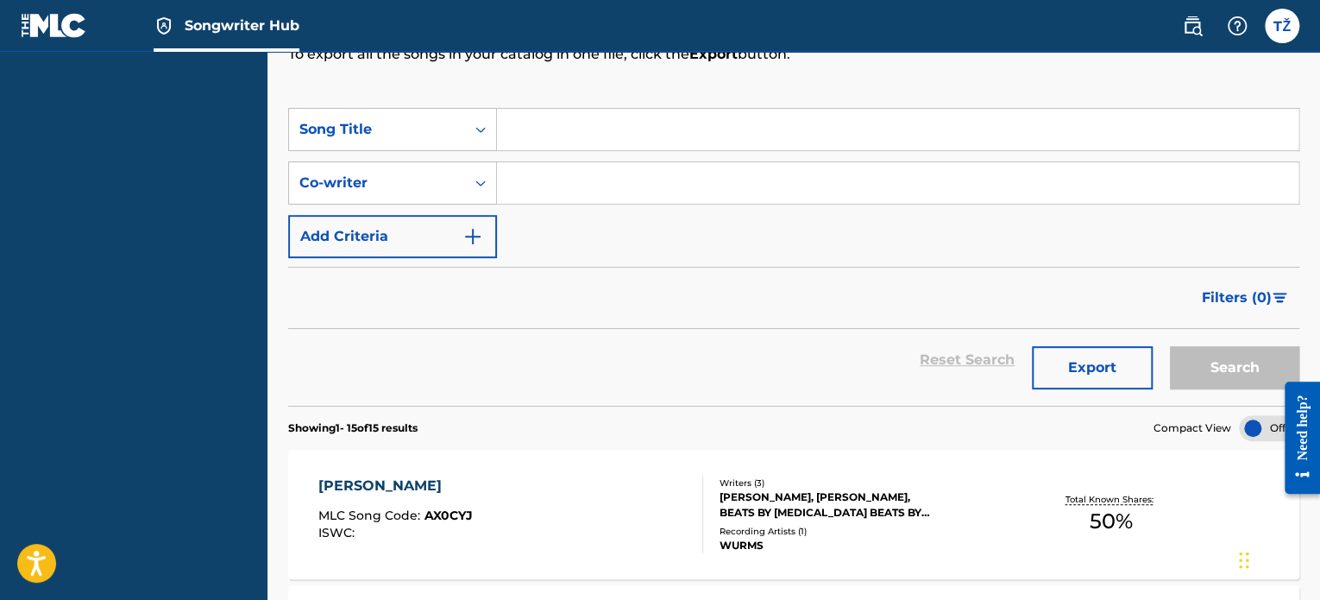
click at [1250, 423] on div at bounding box center [1269, 428] width 60 height 26
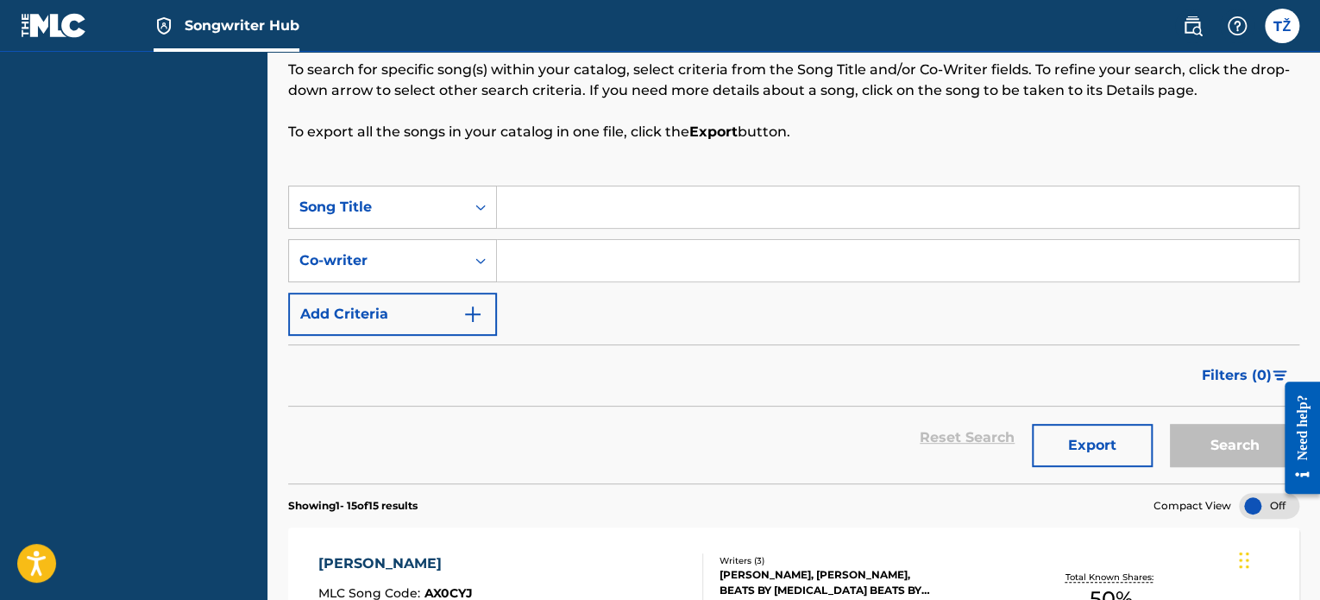
scroll to position [0, 0]
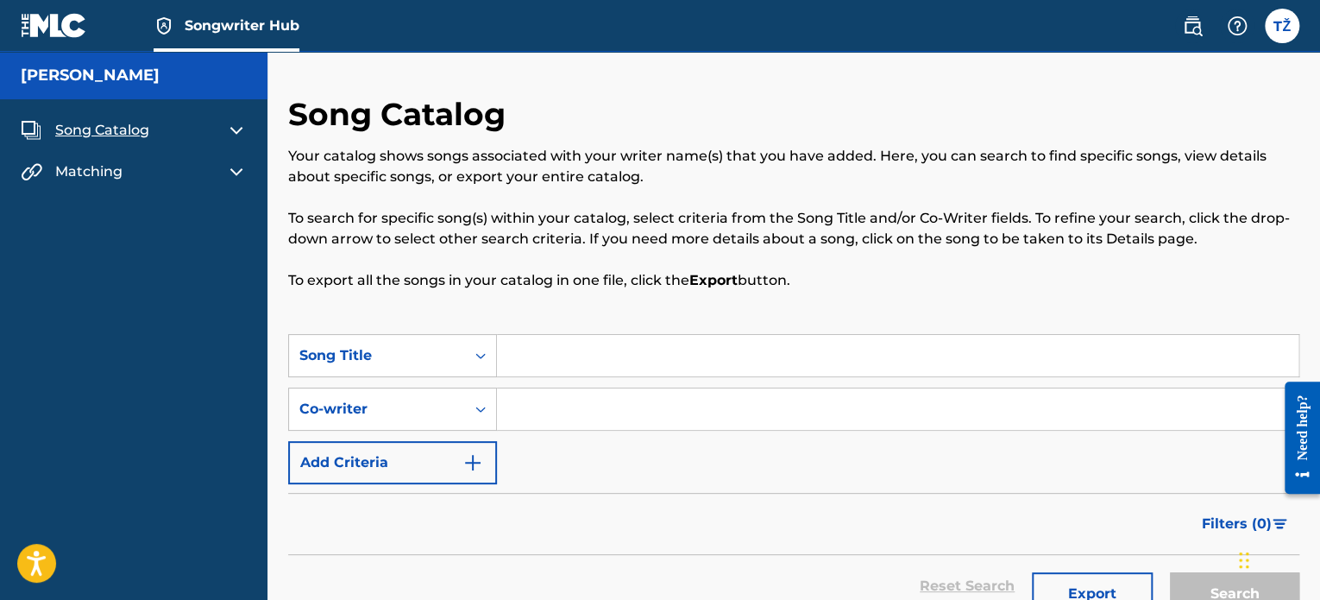
click at [236, 138] on img at bounding box center [236, 130] width 21 height 21
click at [58, 75] on h5 "[PERSON_NAME]" at bounding box center [90, 76] width 139 height 20
click at [231, 288] on img at bounding box center [236, 282] width 21 height 21
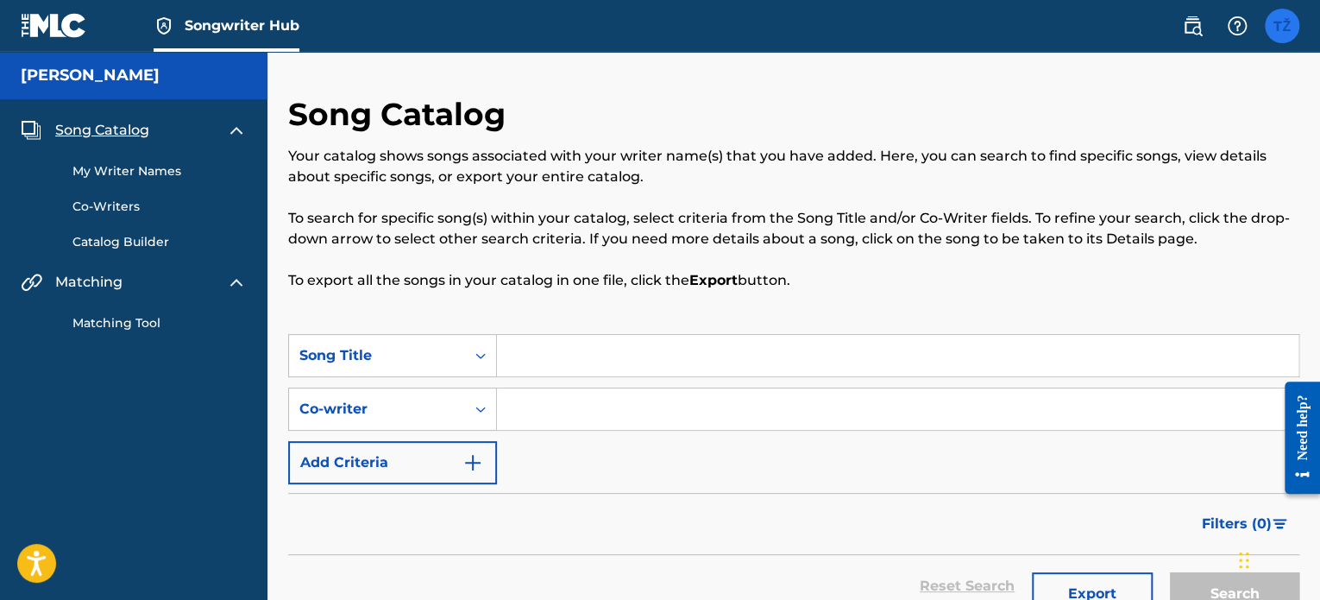
click at [1277, 30] on label at bounding box center [1282, 26] width 35 height 35
click at [1282, 26] on input "TŽ [PERSON_NAME] [PERSON_NAME][EMAIL_ADDRESS][PERSON_NAME][DOMAIN_NAME] Notific…" at bounding box center [1282, 26] width 0 height 0
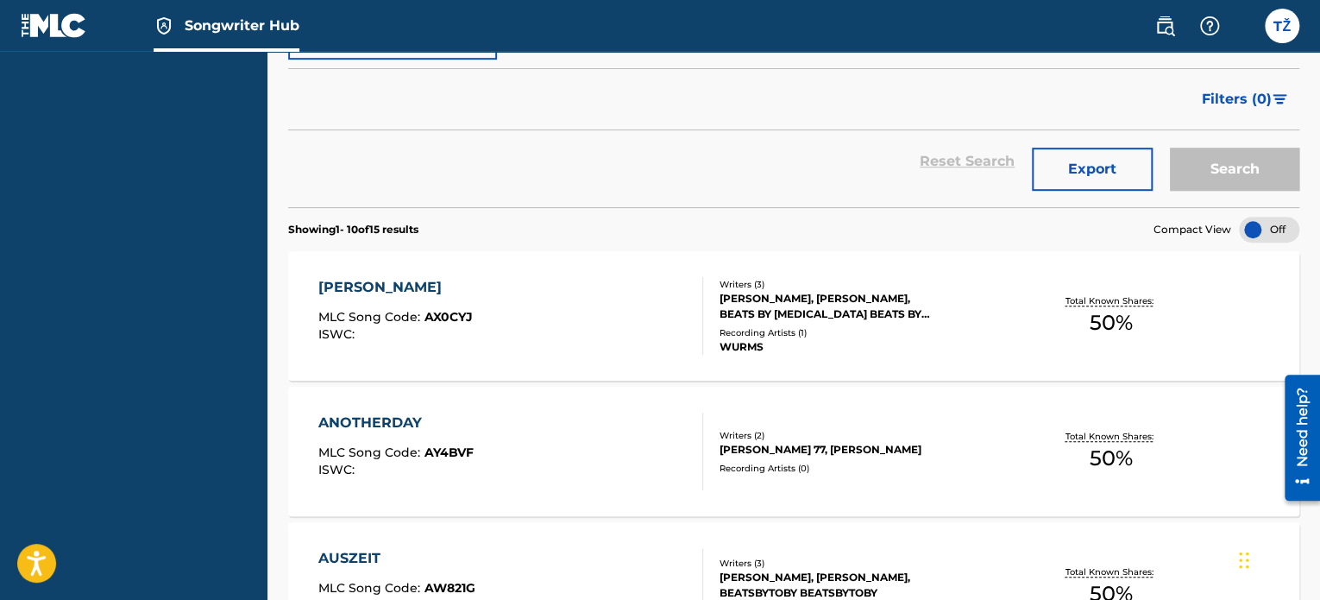
scroll to position [431, 0]
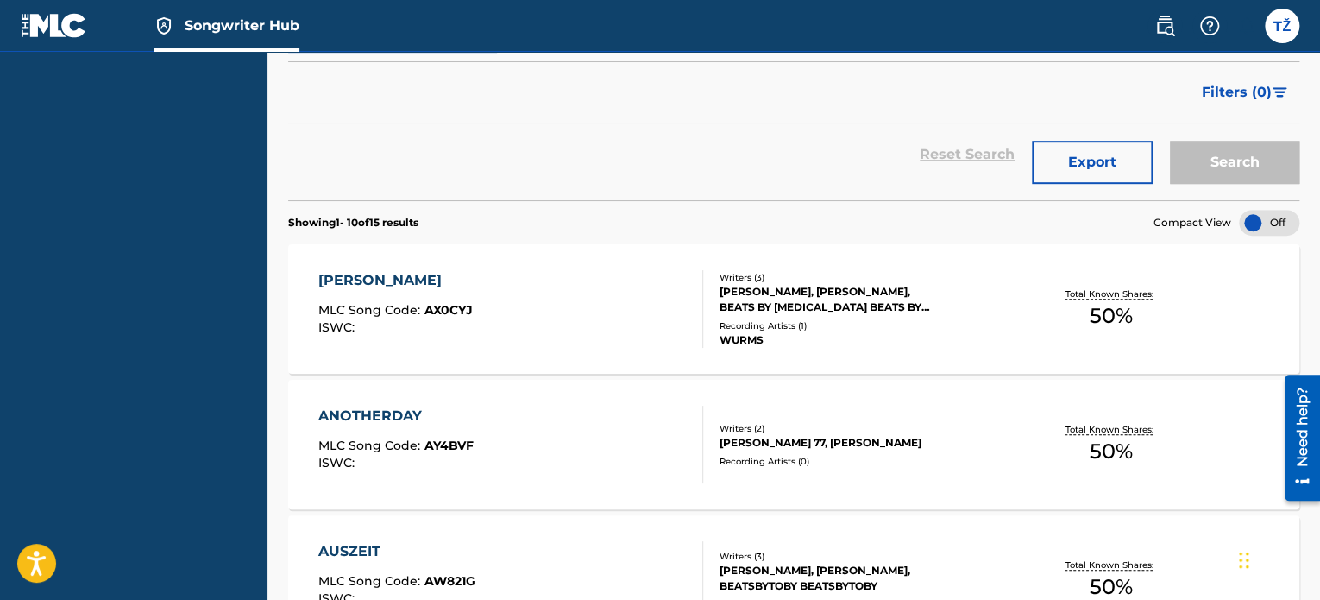
click at [1246, 219] on div at bounding box center [1269, 223] width 60 height 26
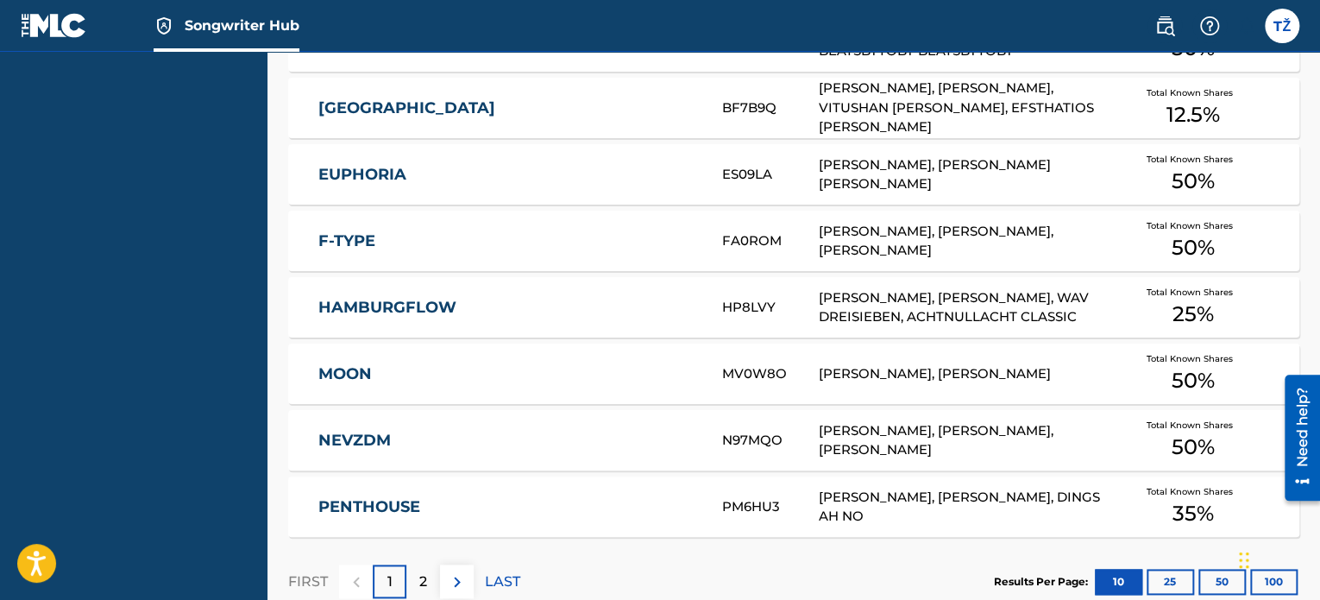
scroll to position [937, 0]
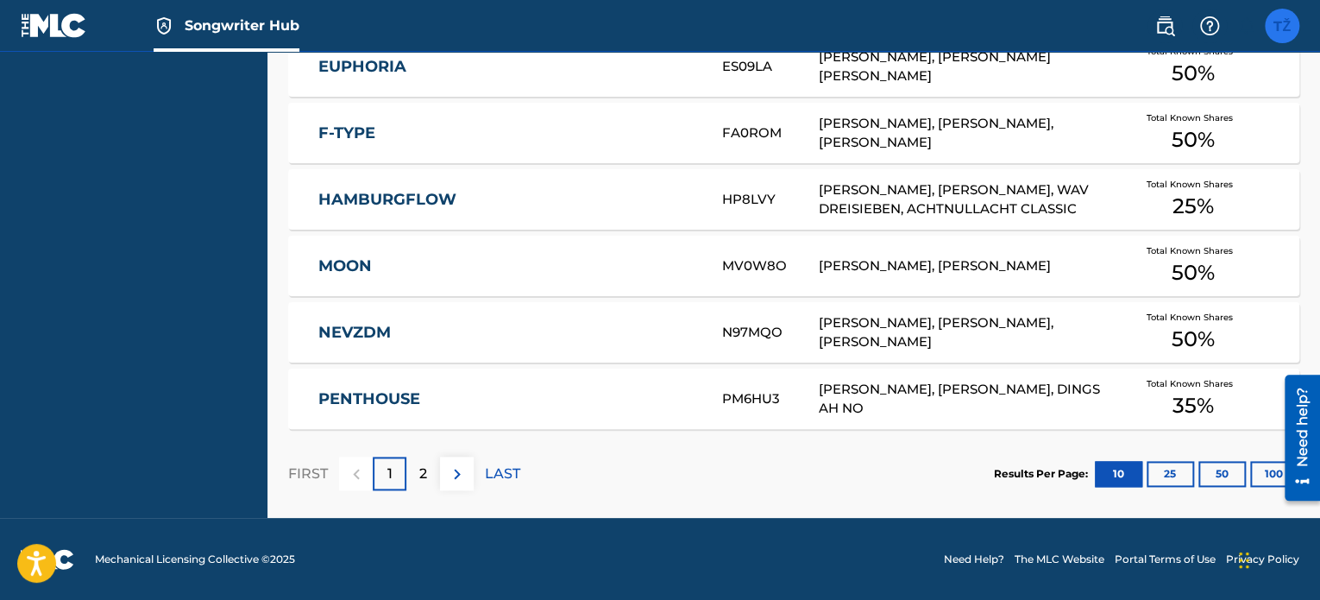
click at [1297, 25] on label at bounding box center [1282, 26] width 35 height 35
click at [1282, 26] on input "TŽ [PERSON_NAME] [PERSON_NAME][EMAIL_ADDRESS][PERSON_NAME][DOMAIN_NAME] Notific…" at bounding box center [1282, 26] width 0 height 0
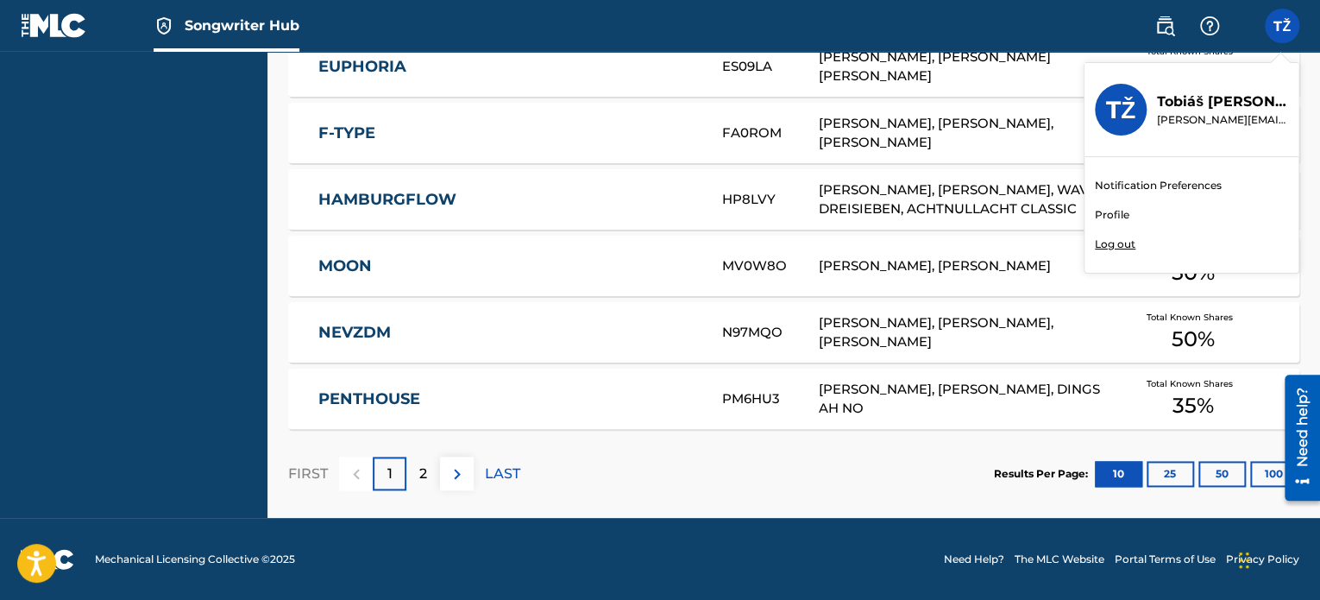
click at [1115, 208] on link "Profile" at bounding box center [1112, 215] width 35 height 16
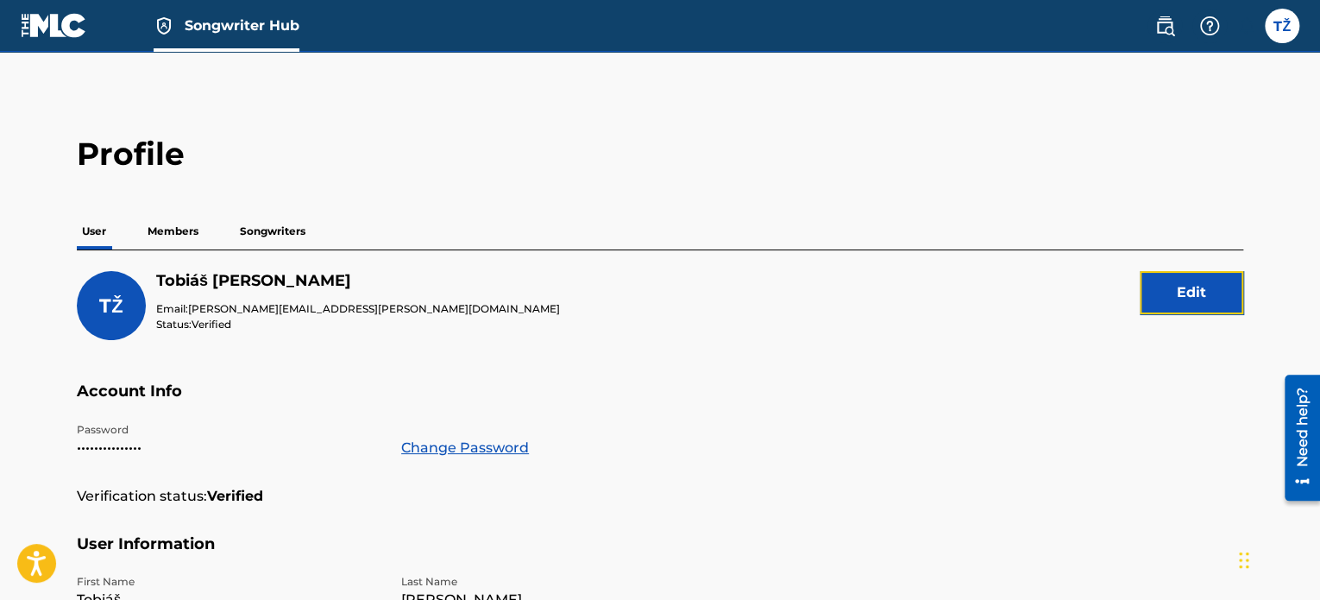
drag, startPoint x: 1160, startPoint y: 293, endPoint x: 432, endPoint y: 317, distance: 728.5
click at [463, 317] on div "TŽ [PERSON_NAME] Email: [PERSON_NAME][EMAIL_ADDRESS][PERSON_NAME][DOMAIN_NAME] …" at bounding box center [660, 326] width 1166 height 110
click at [168, 230] on p "Members" at bounding box center [172, 231] width 61 height 36
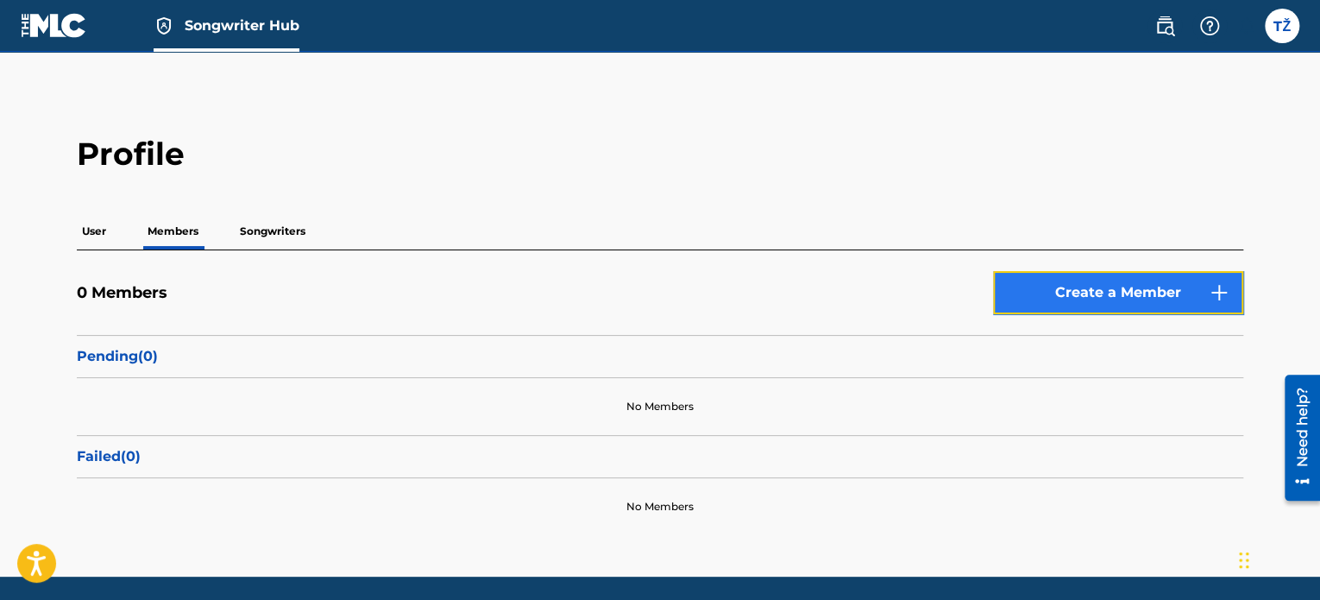
click at [1072, 311] on link "Create a Member" at bounding box center [1118, 292] width 250 height 43
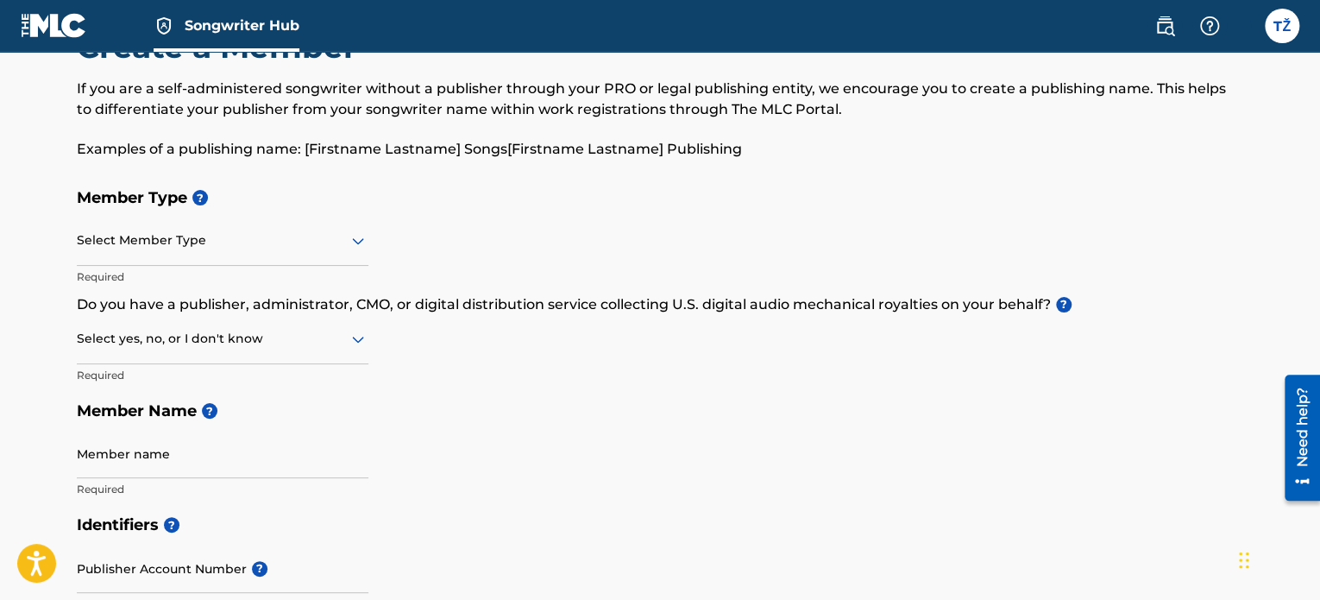
scroll to position [86, 0]
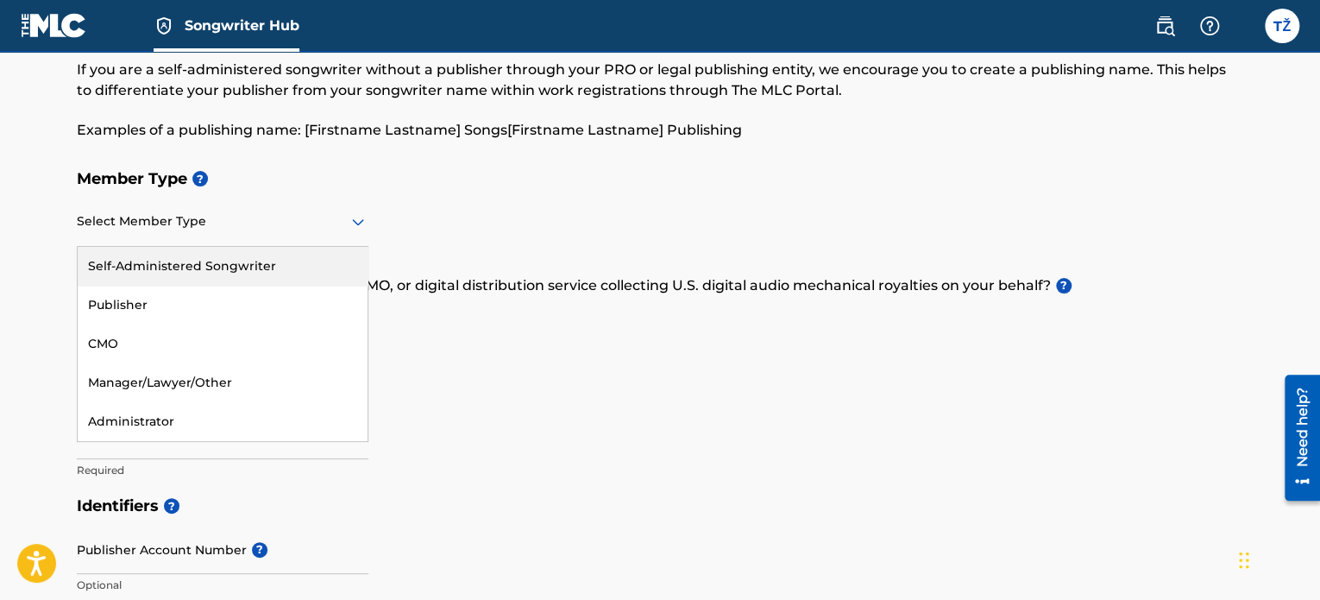
click at [288, 227] on div at bounding box center [223, 221] width 292 height 22
click at [215, 268] on div "Self-Administered Songwriter" at bounding box center [223, 266] width 290 height 39
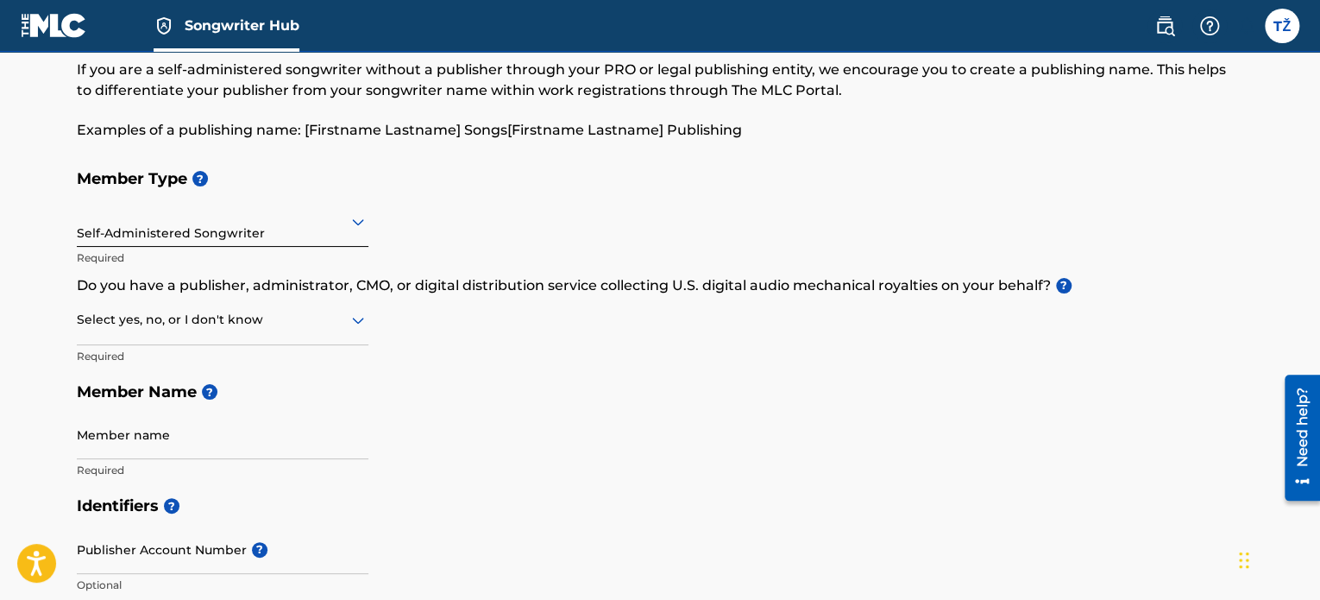
click at [293, 327] on div at bounding box center [223, 320] width 292 height 22
click at [248, 356] on div "Yes" at bounding box center [223, 364] width 290 height 39
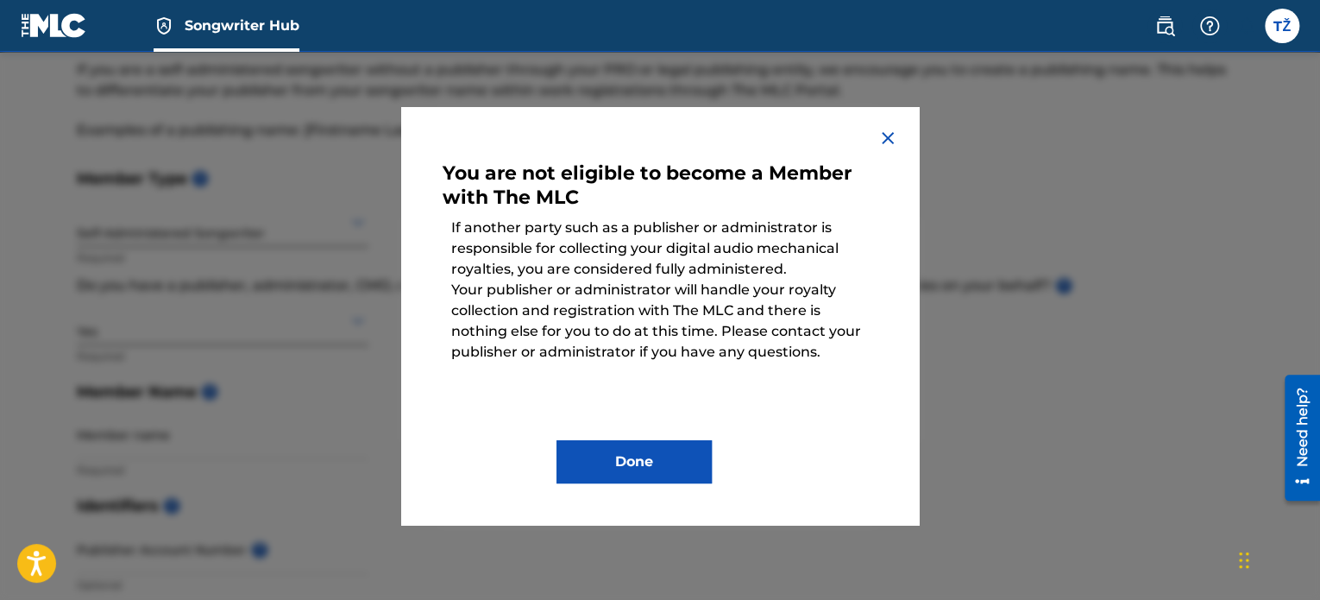
click at [875, 134] on div "You are not eligible to become a Member with The MLC If another party such as a…" at bounding box center [660, 316] width 518 height 418
click at [881, 137] on img at bounding box center [887, 138] width 21 height 21
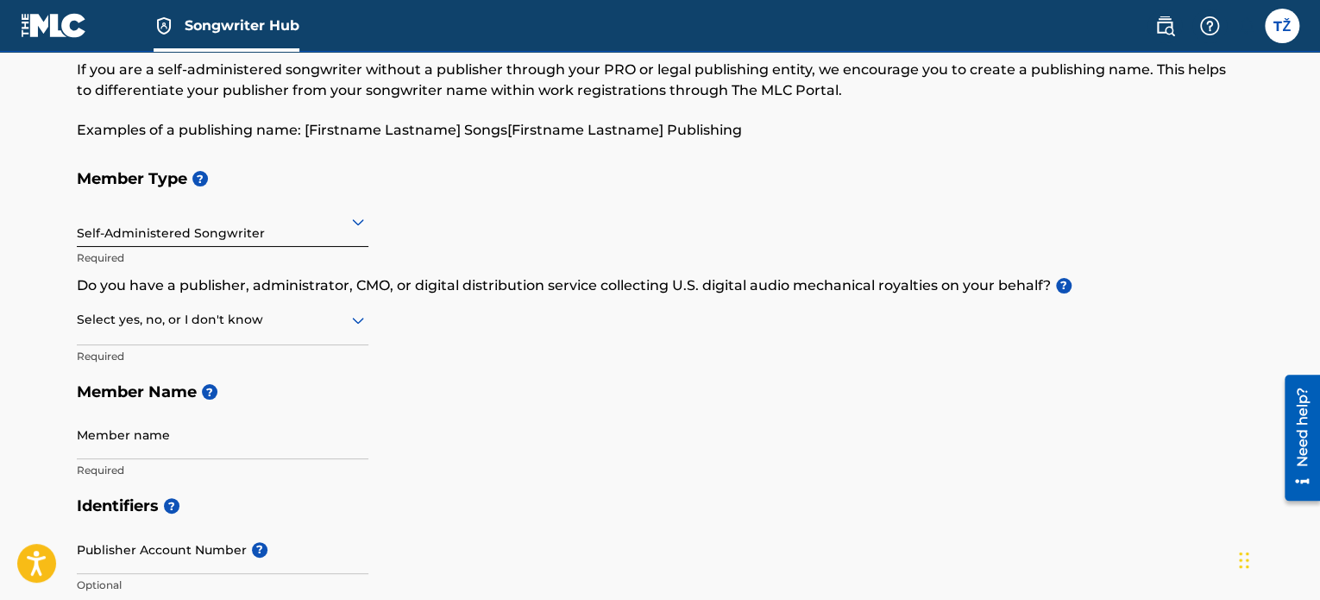
click at [248, 337] on div "Select yes, no, or I don't know" at bounding box center [223, 320] width 292 height 49
click at [199, 405] on div "No" at bounding box center [223, 403] width 290 height 39
click at [323, 320] on div at bounding box center [223, 320] width 292 height 22
click at [305, 356] on div "Yes" at bounding box center [223, 364] width 290 height 39
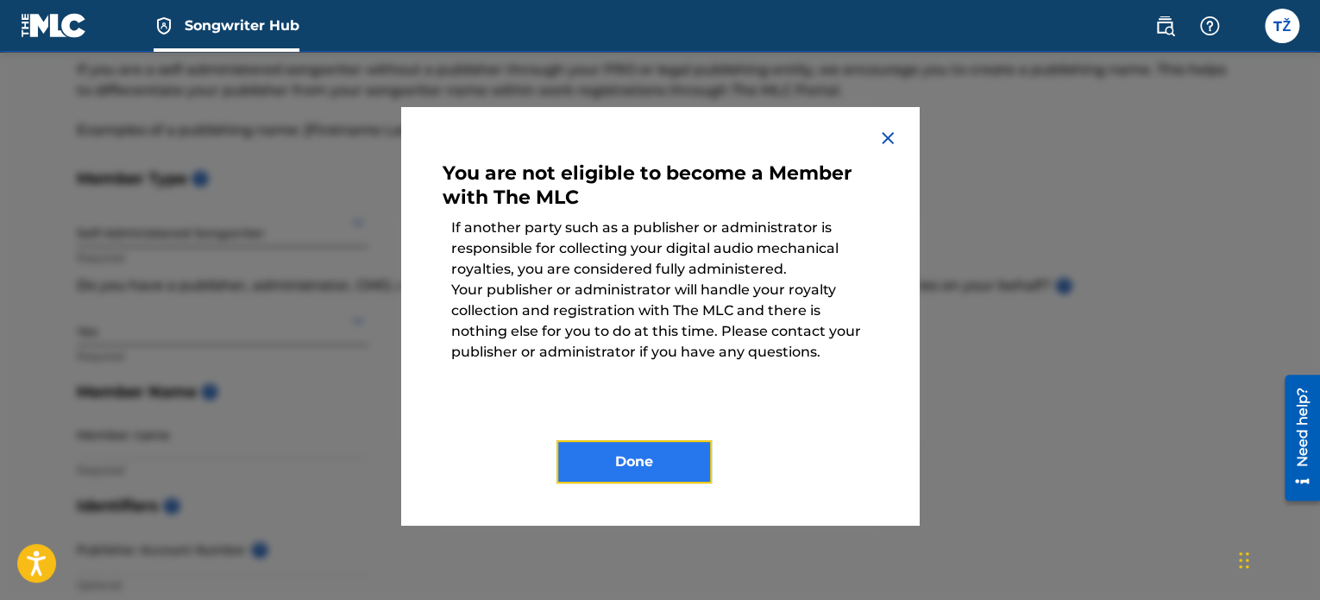
click at [663, 461] on button "Done" at bounding box center [633, 461] width 155 height 43
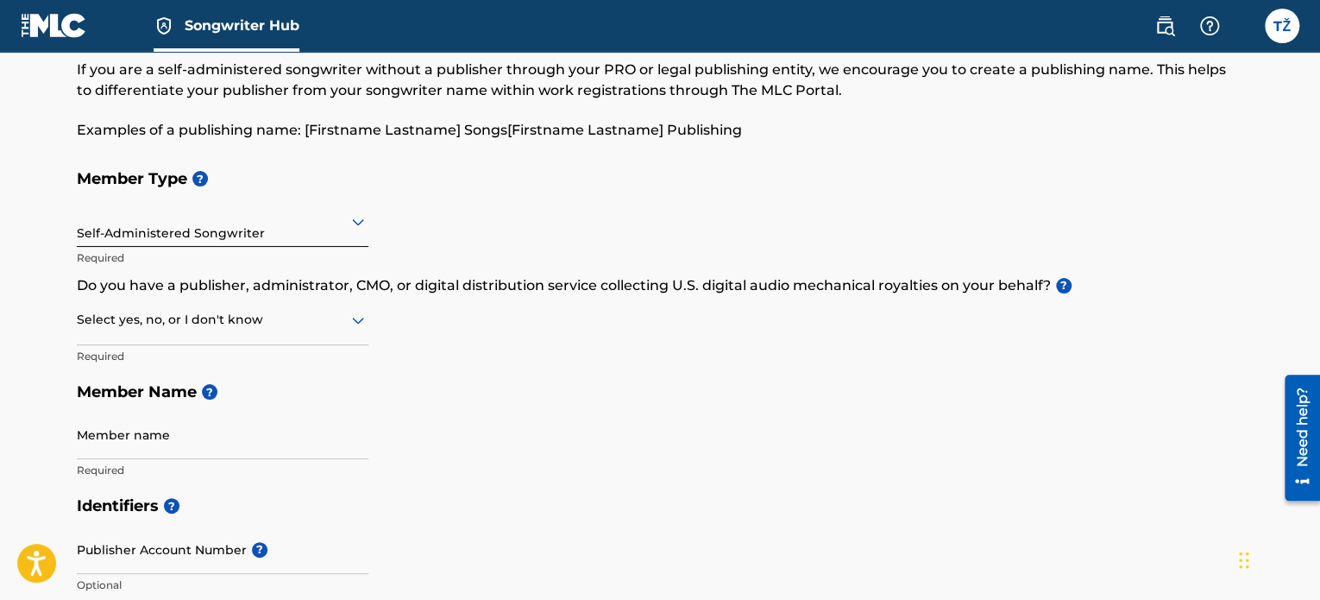
click at [265, 328] on div at bounding box center [223, 320] width 292 height 22
click at [265, 389] on div "No" at bounding box center [223, 403] width 290 height 39
click at [247, 326] on div at bounding box center [223, 320] width 292 height 22
click at [223, 420] on div "No" at bounding box center [223, 403] width 290 height 39
click at [208, 318] on div at bounding box center [223, 320] width 292 height 22
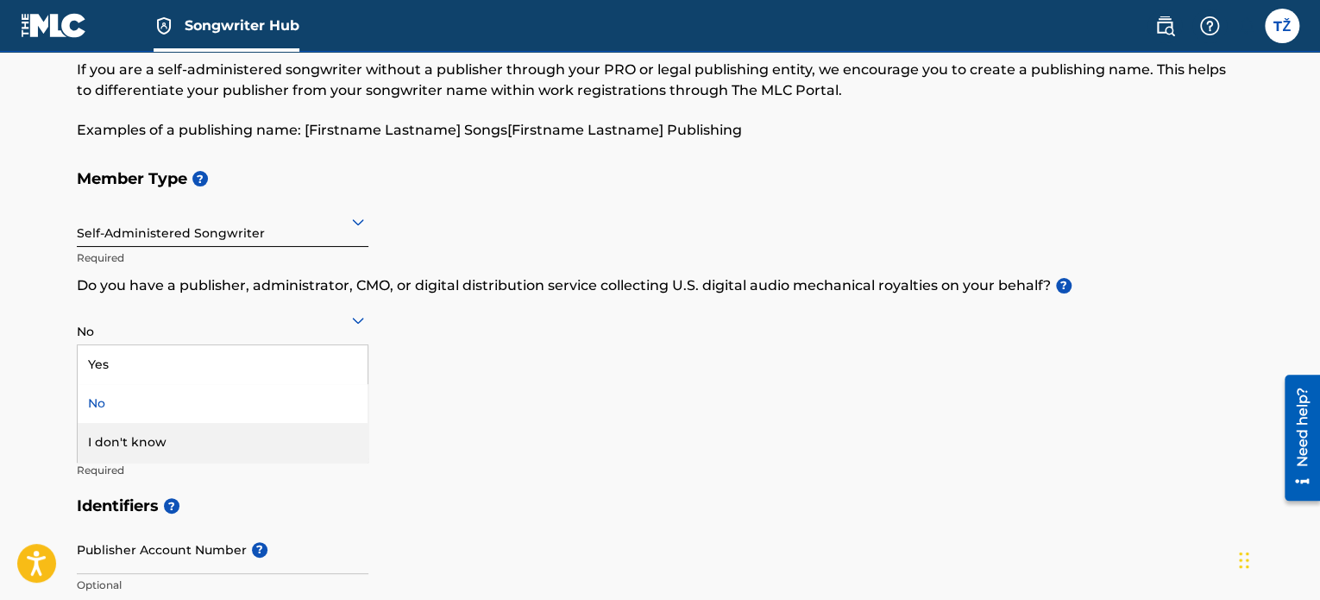
click at [209, 424] on div "I don't know" at bounding box center [223, 442] width 290 height 39
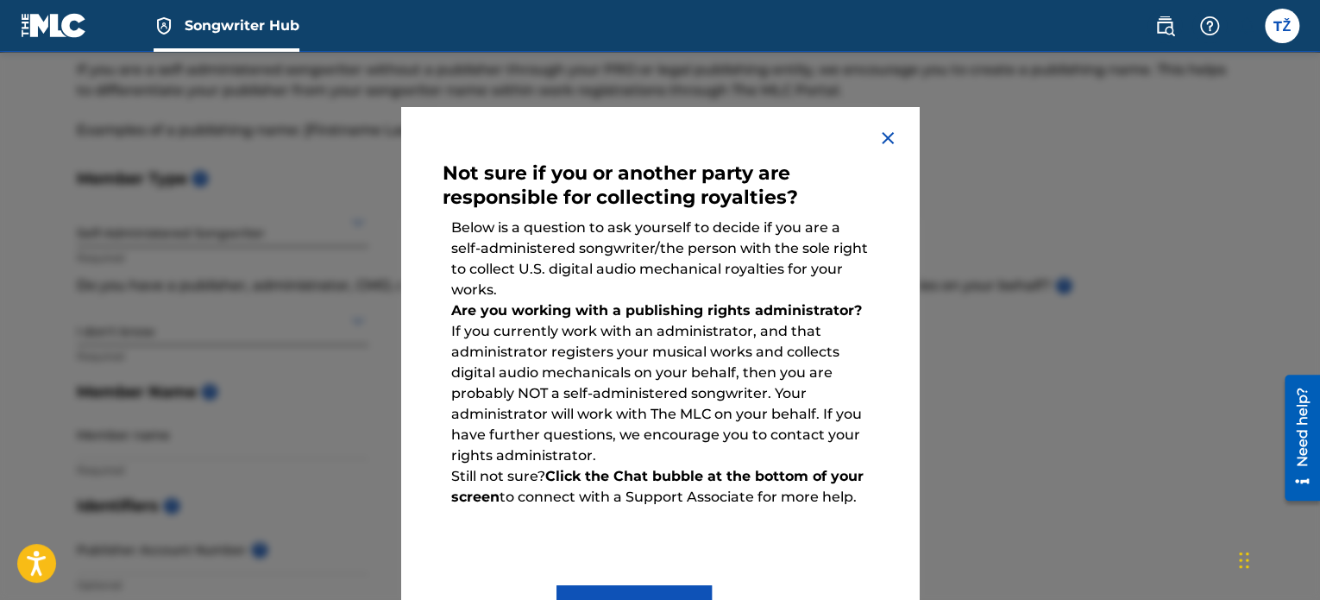
click at [884, 148] on img at bounding box center [887, 138] width 21 height 21
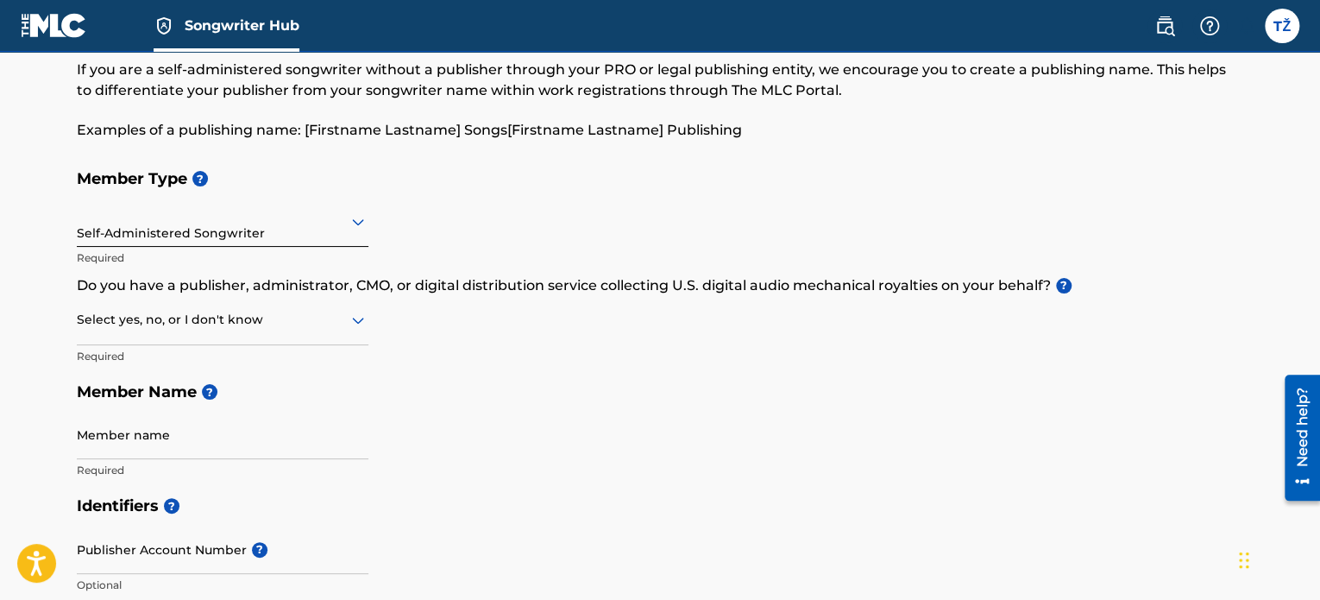
scroll to position [173, 0]
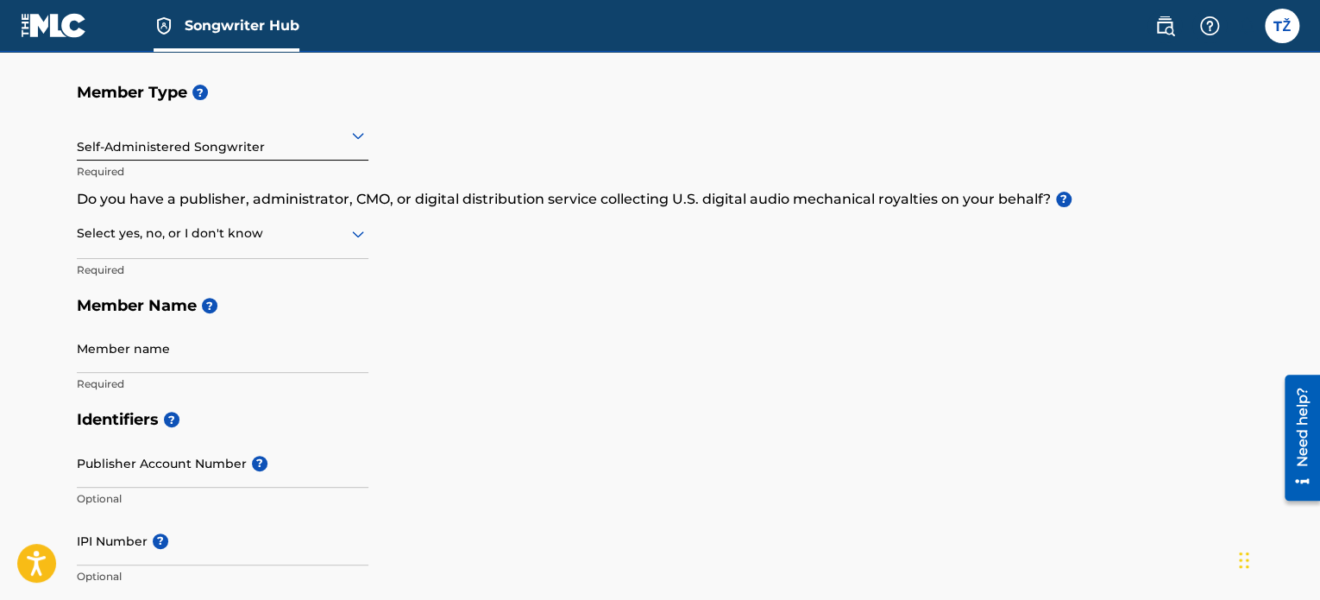
click at [210, 232] on div at bounding box center [223, 234] width 292 height 22
click at [83, 320] on div "No" at bounding box center [223, 317] width 290 height 39
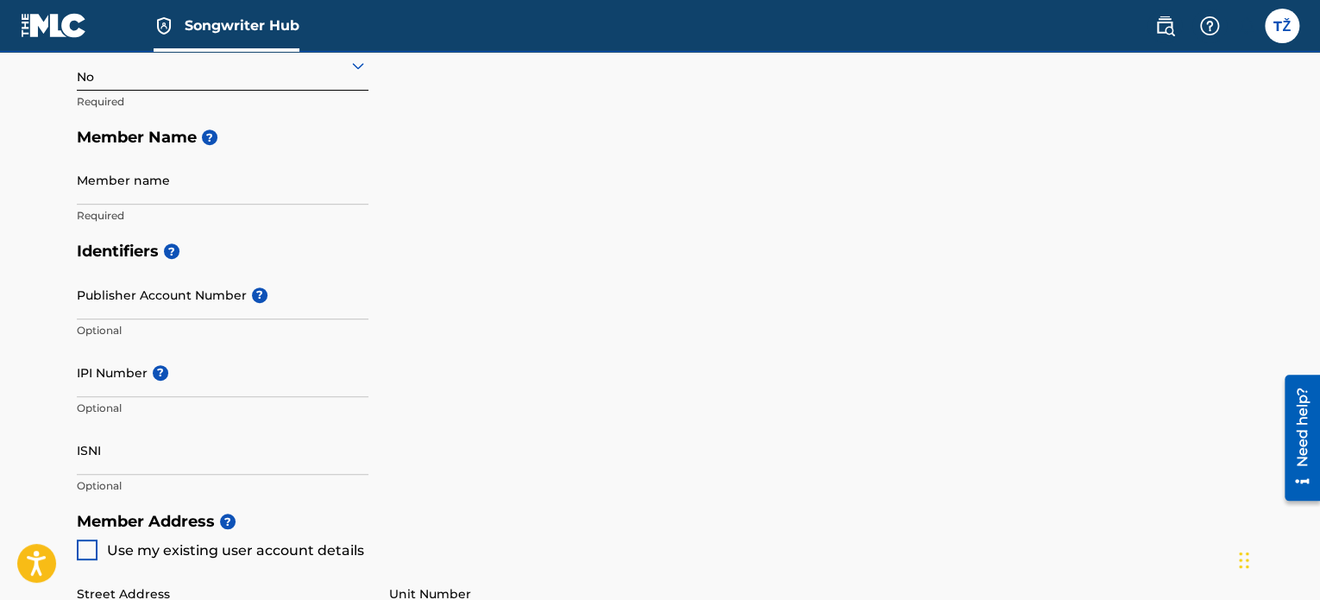
scroll to position [345, 0]
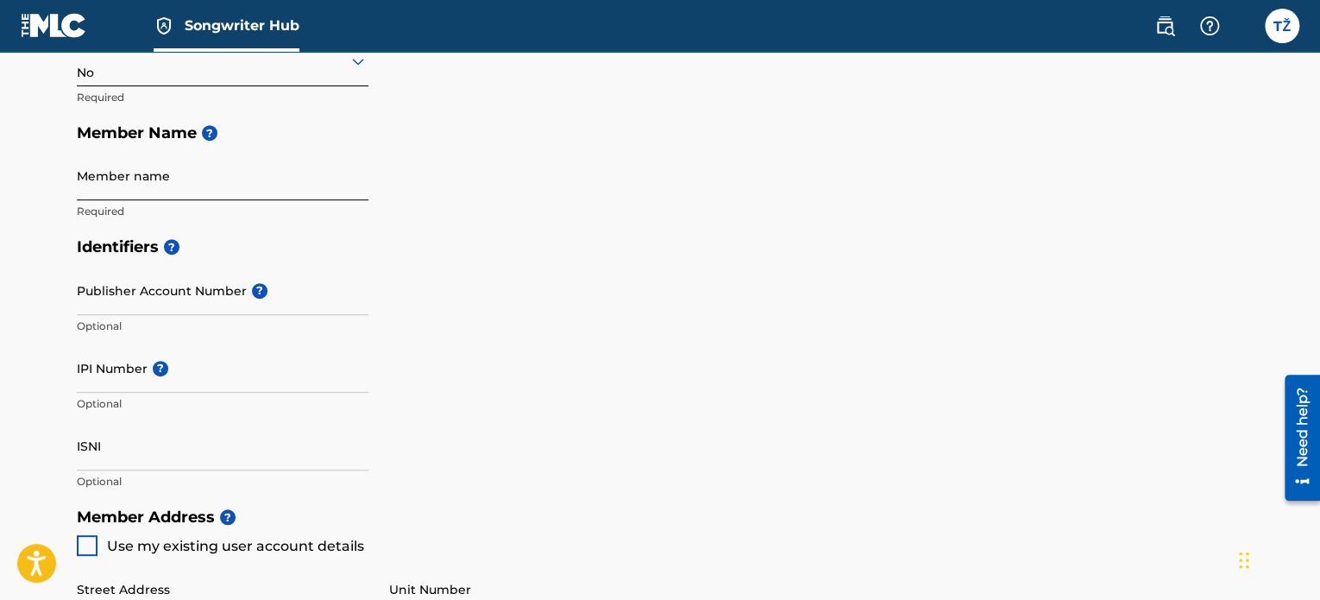
click at [97, 178] on input "Member name" at bounding box center [223, 175] width 292 height 49
type input "[PERSON_NAME]"
type input "[PERSON_NAME] 1312/5"
click at [250, 230] on h5 "Identifiers ?" at bounding box center [660, 247] width 1166 height 37
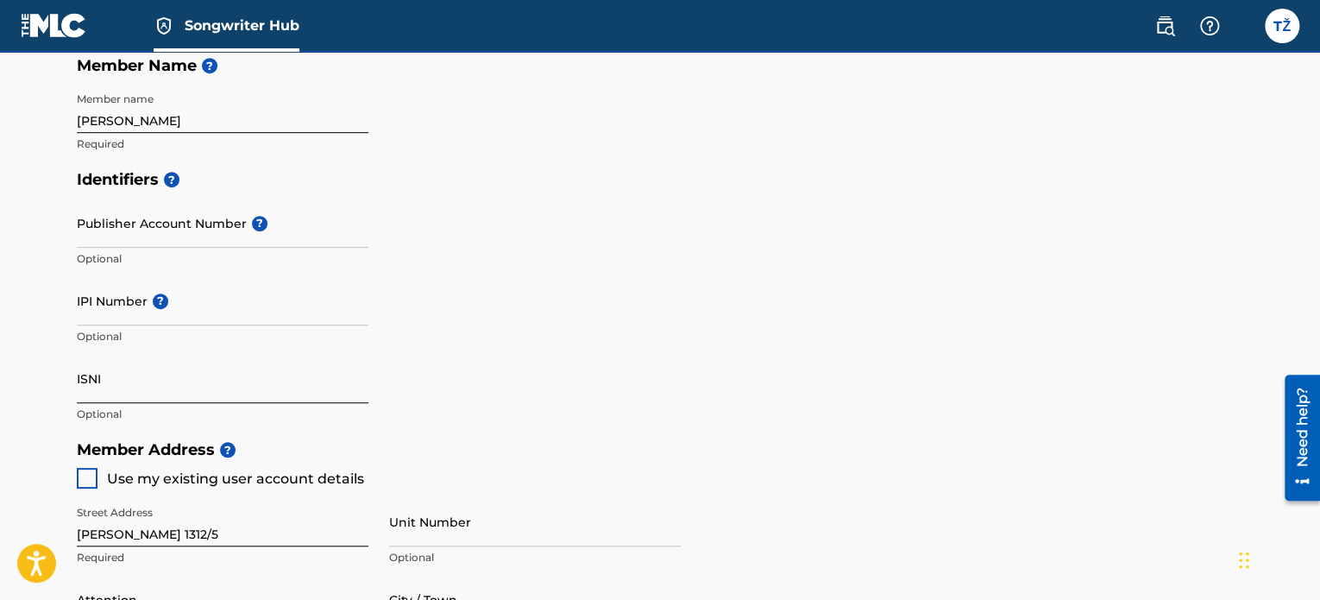
scroll to position [431, 0]
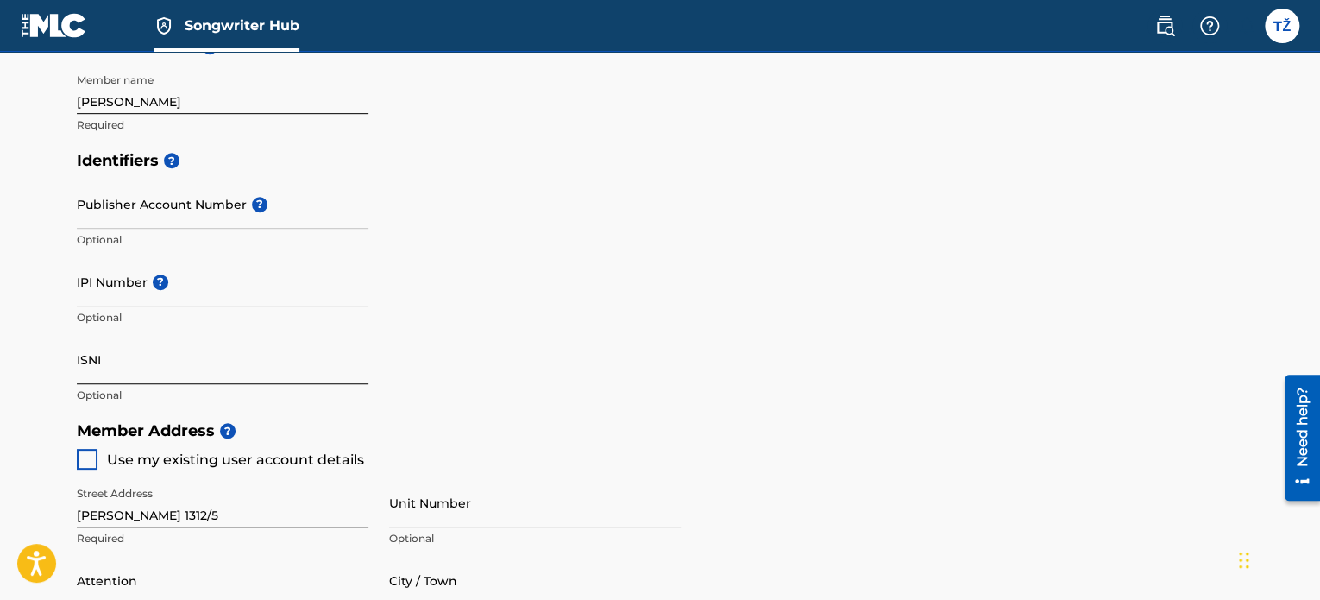
click at [110, 351] on input "ISNI" at bounding box center [223, 359] width 292 height 49
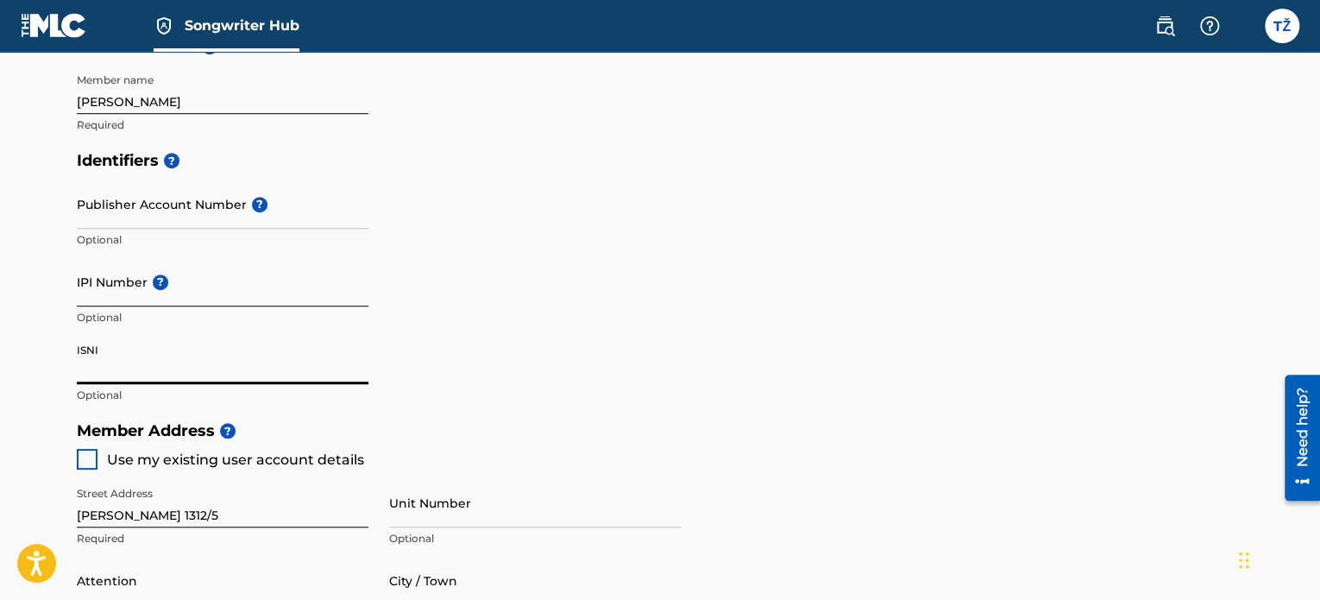
click at [109, 280] on input "IPI Number ?" at bounding box center [223, 281] width 292 height 49
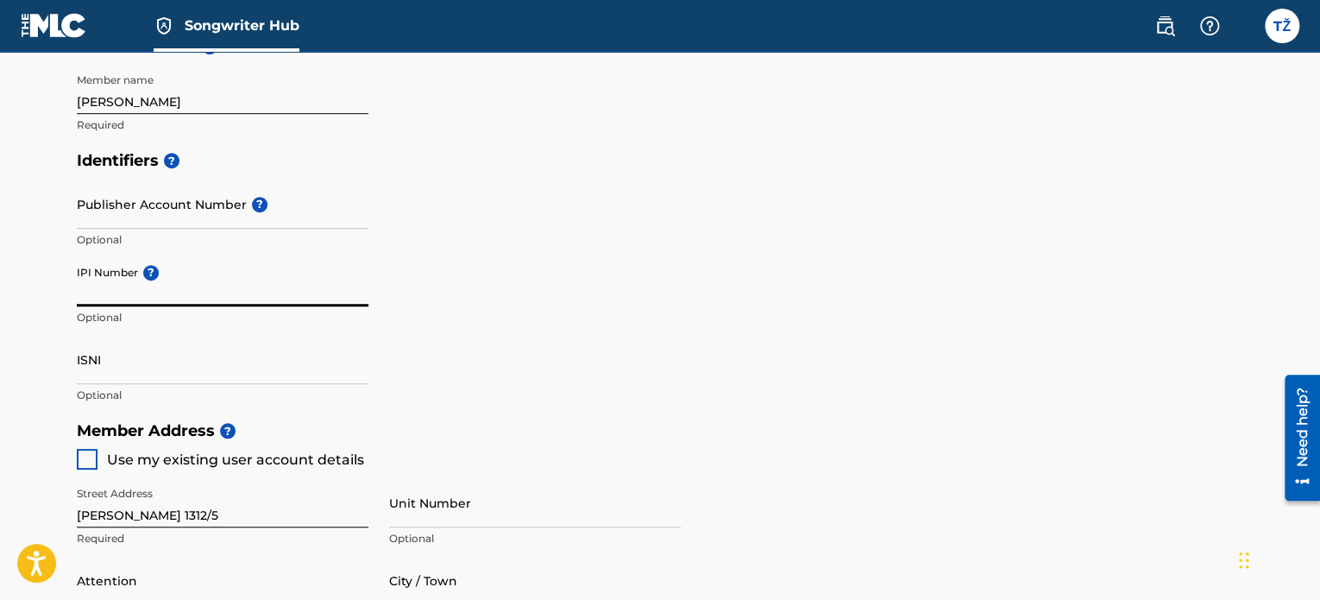
type input "01247763431"
click at [504, 320] on div "Identifiers ? Publisher Account Number ? Optional IPI Number ? 01247763431 Opti…" at bounding box center [660, 277] width 1166 height 270
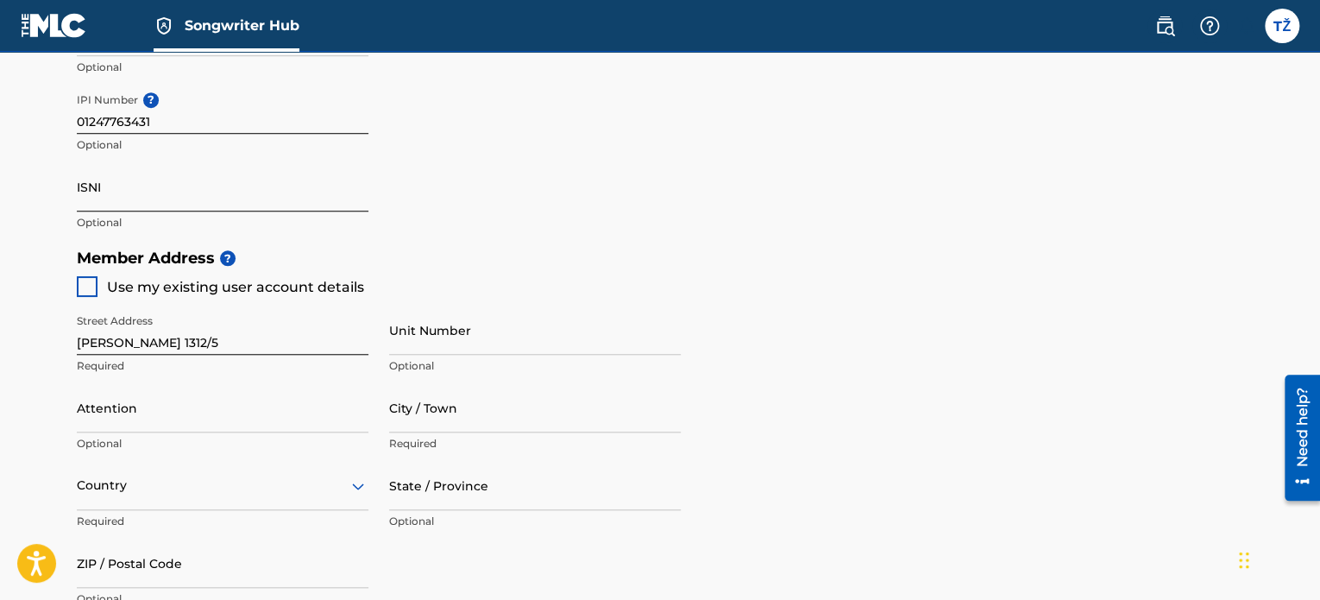
scroll to position [690, 0]
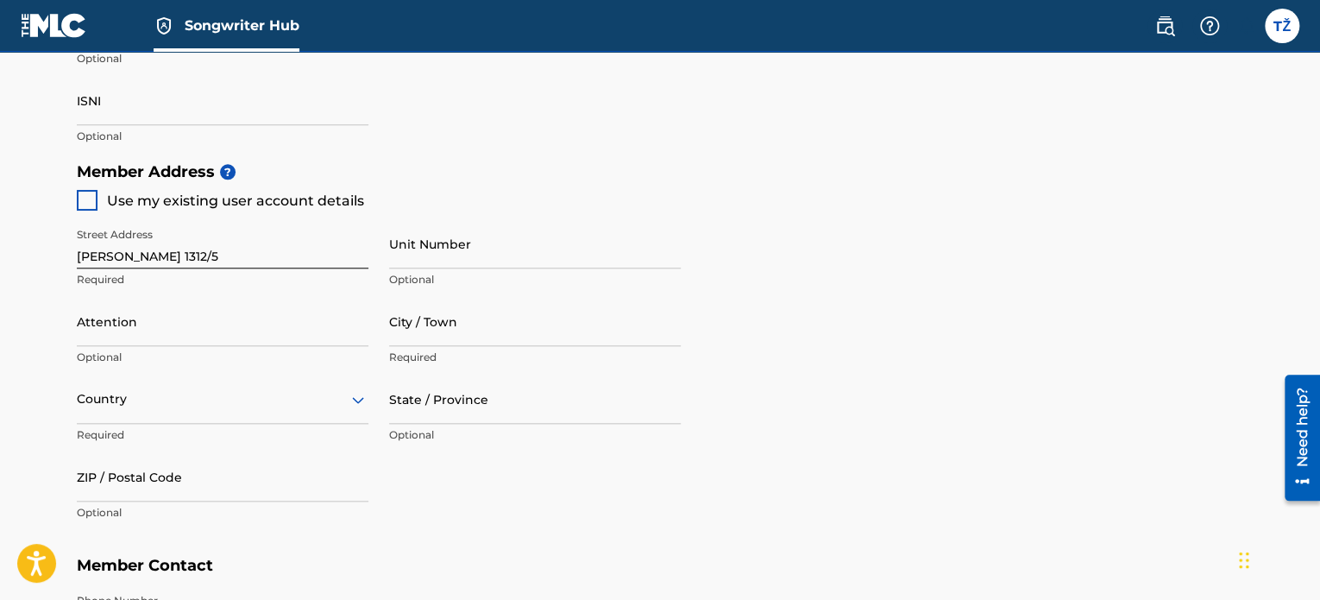
click at [173, 211] on div "Street Address [PERSON_NAME] 1312/5 Required Unit Number Optional Attention Opt…" at bounding box center [379, 374] width 604 height 328
click at [175, 205] on span "Use my existing user account details" at bounding box center [235, 200] width 257 height 16
type input "Brno-sever"
type input "CZ"
type input "60200"
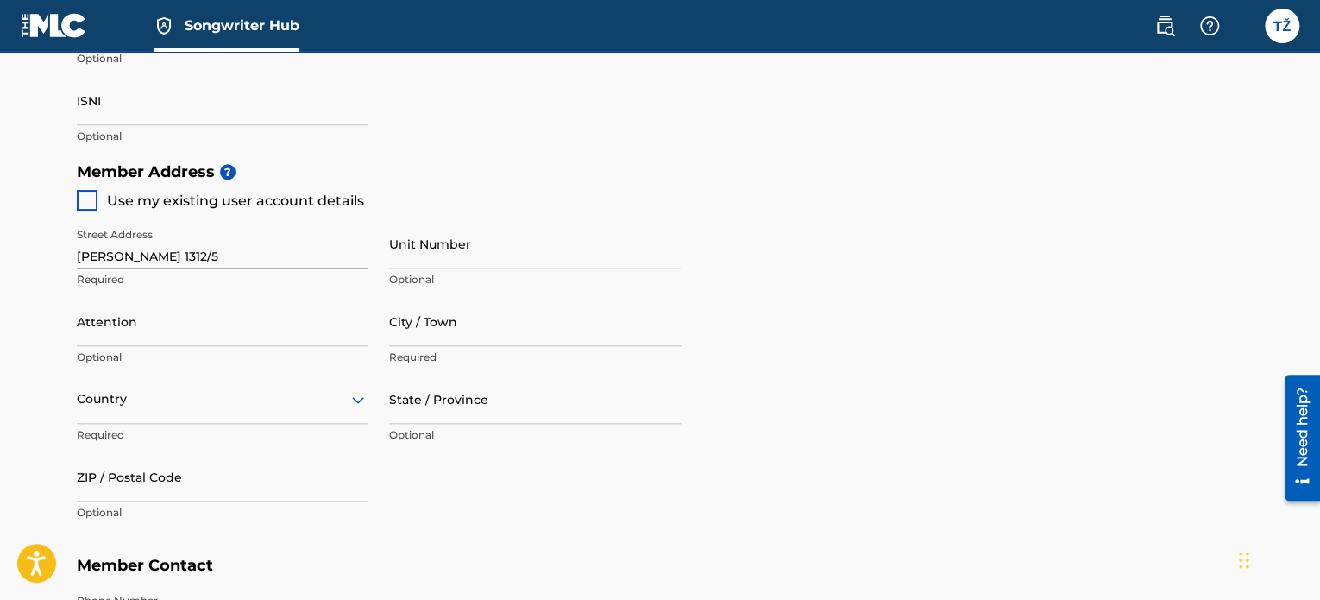
type input "737"
type input "145900"
type input "[PERSON_NAME][EMAIL_ADDRESS][PERSON_NAME][DOMAIN_NAME]"
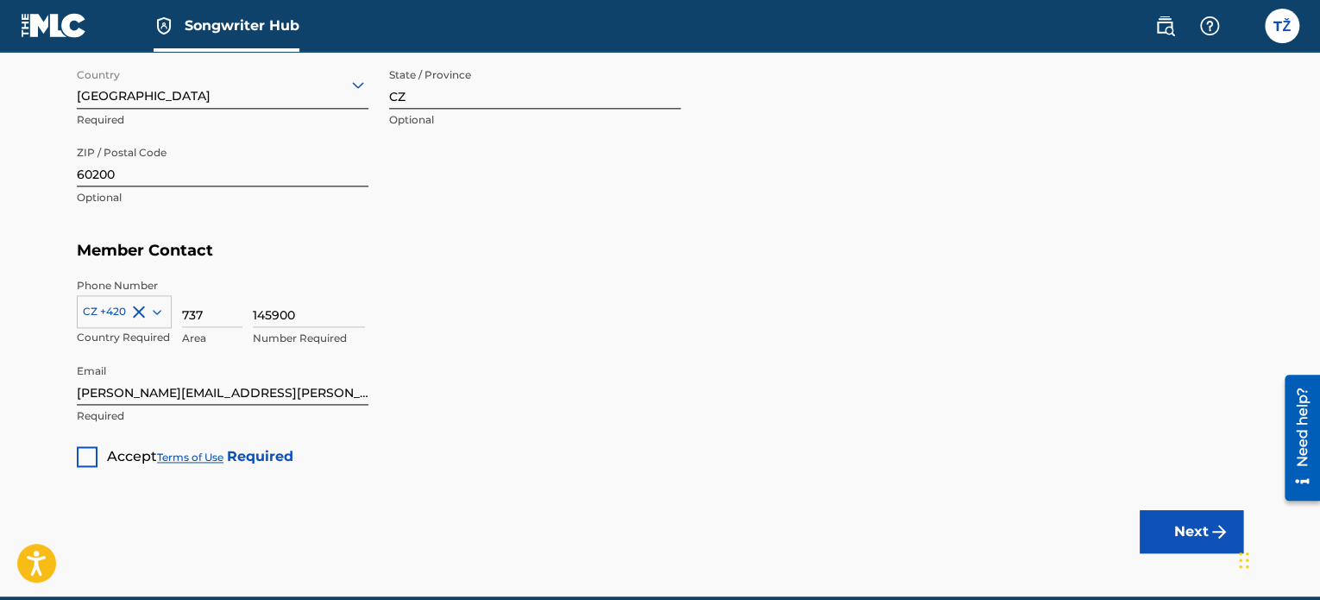
scroll to position [1035, 0]
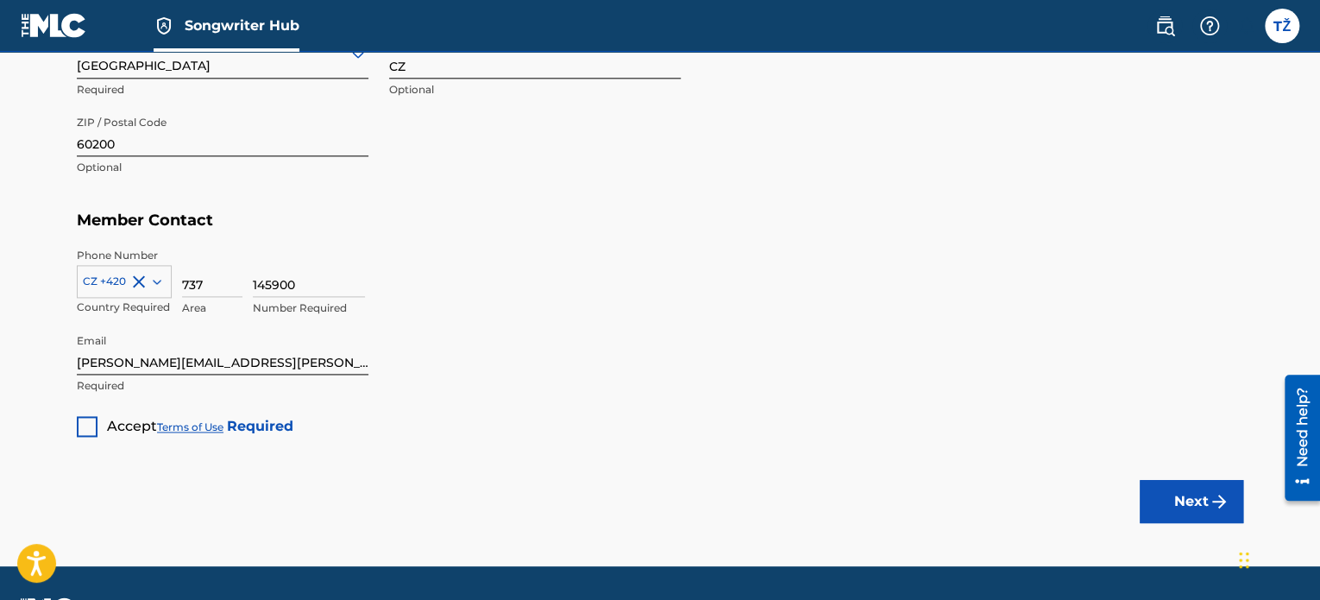
click at [94, 422] on div at bounding box center [87, 426] width 21 height 21
click at [1180, 499] on button "Next" at bounding box center [1192, 501] width 104 height 43
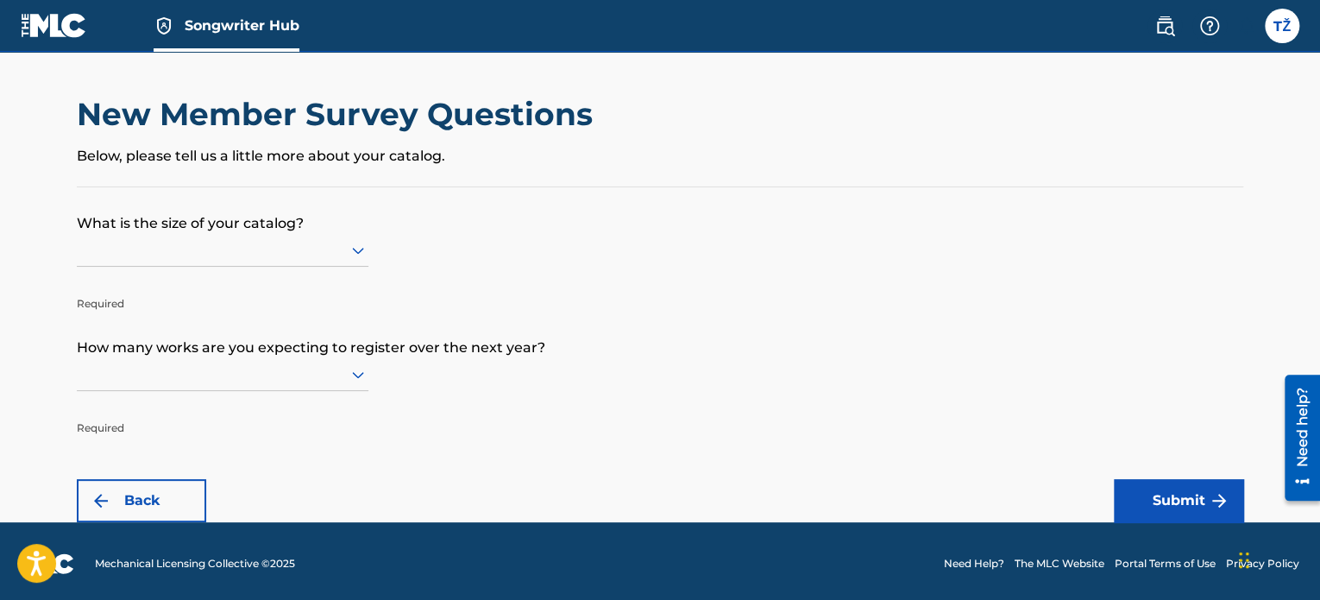
click at [349, 250] on icon at bounding box center [358, 250] width 21 height 21
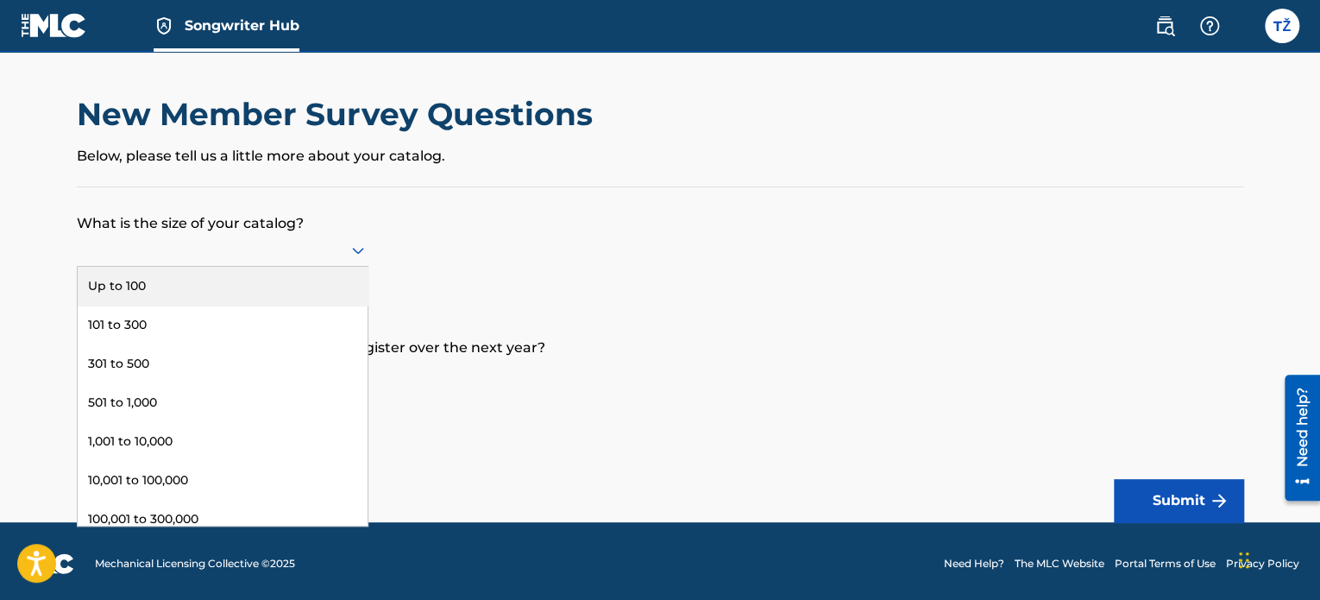
click at [297, 297] on div "Up to 100" at bounding box center [223, 286] width 290 height 39
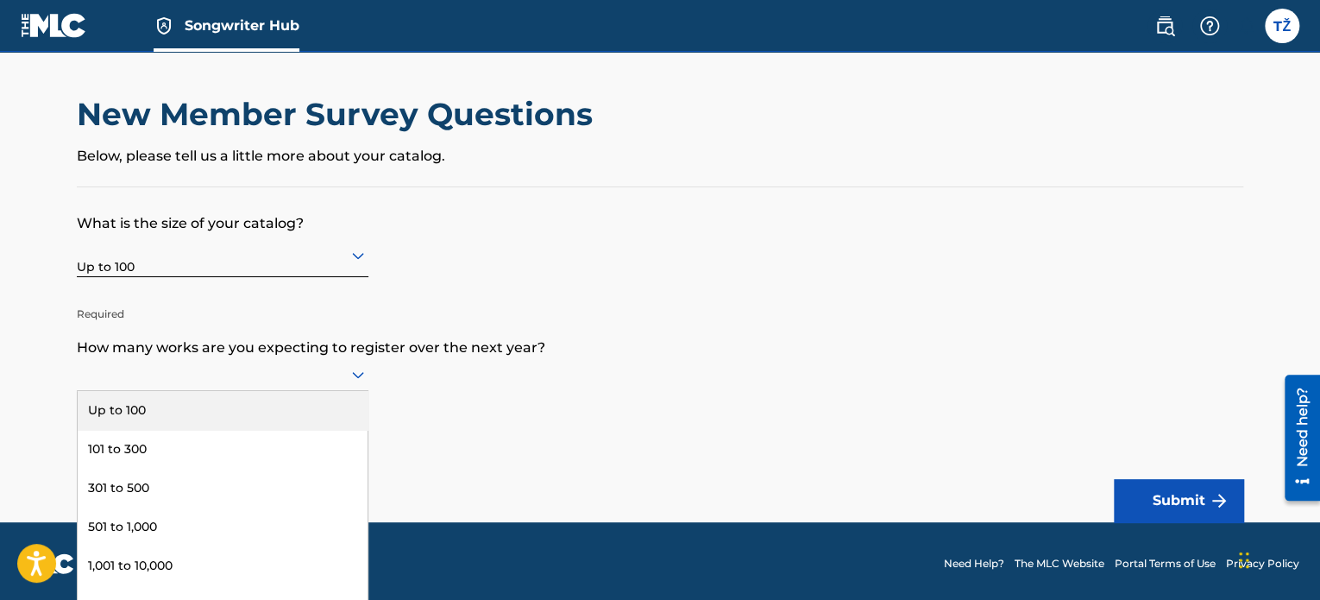
click at [207, 363] on div at bounding box center [223, 374] width 292 height 22
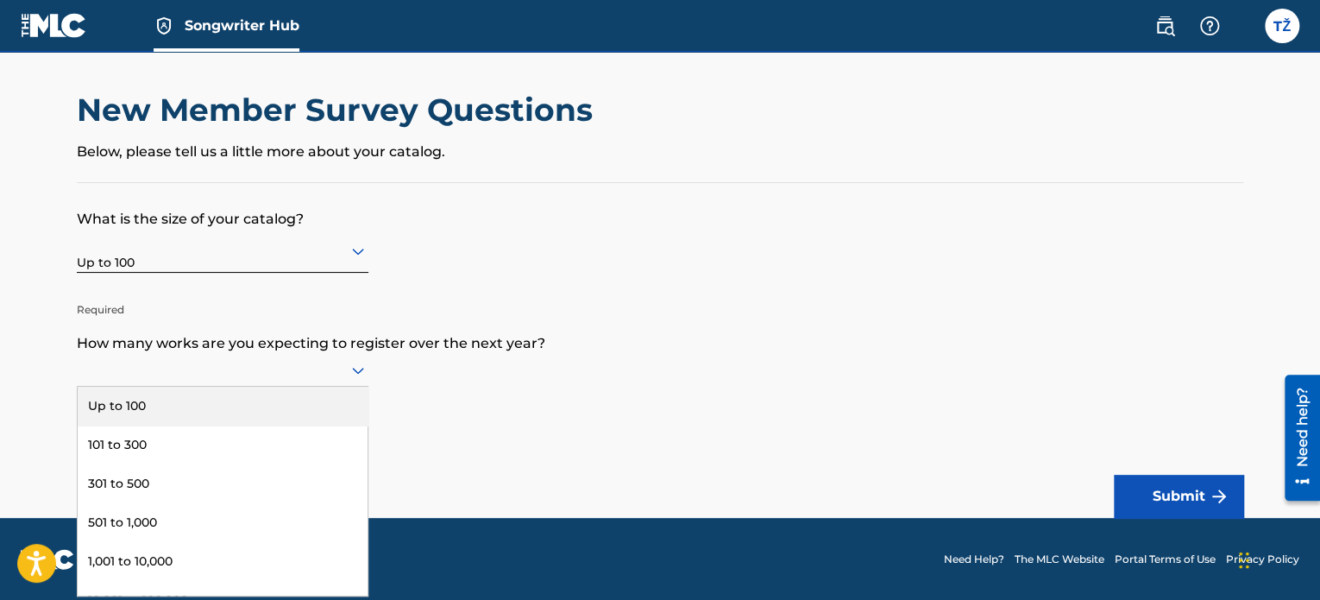
click at [228, 410] on div "Up to 100" at bounding box center [223, 405] width 290 height 39
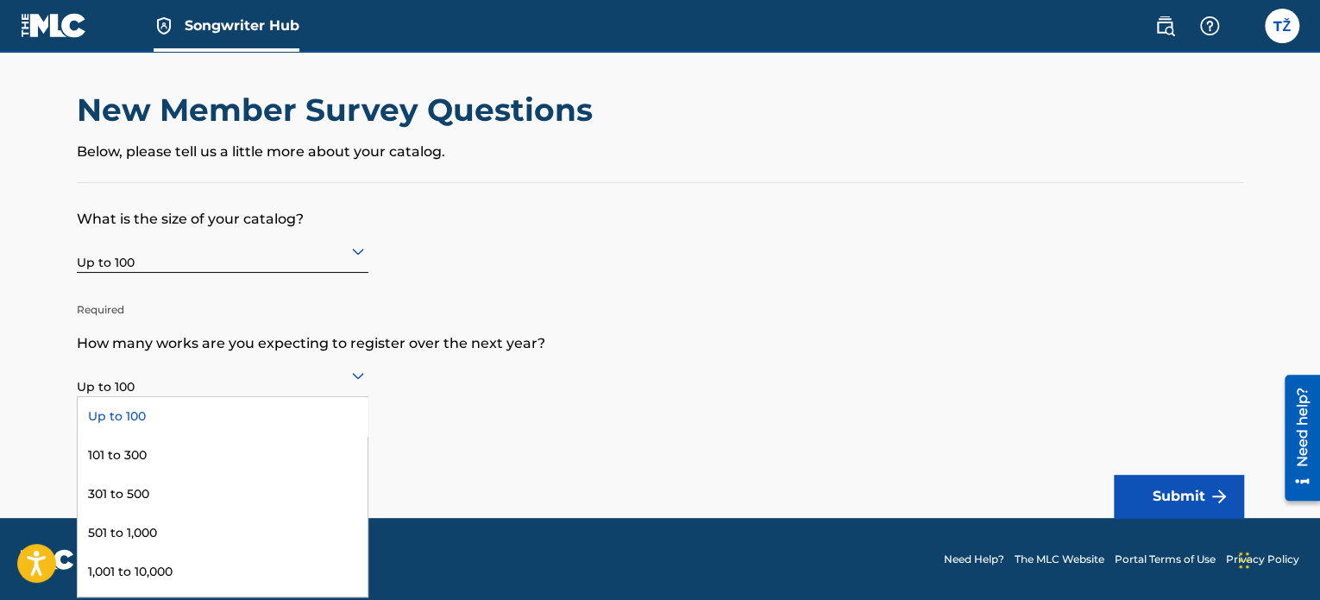
click at [334, 379] on div at bounding box center [223, 375] width 292 height 22
click at [263, 450] on div "101 to 300" at bounding box center [223, 455] width 290 height 39
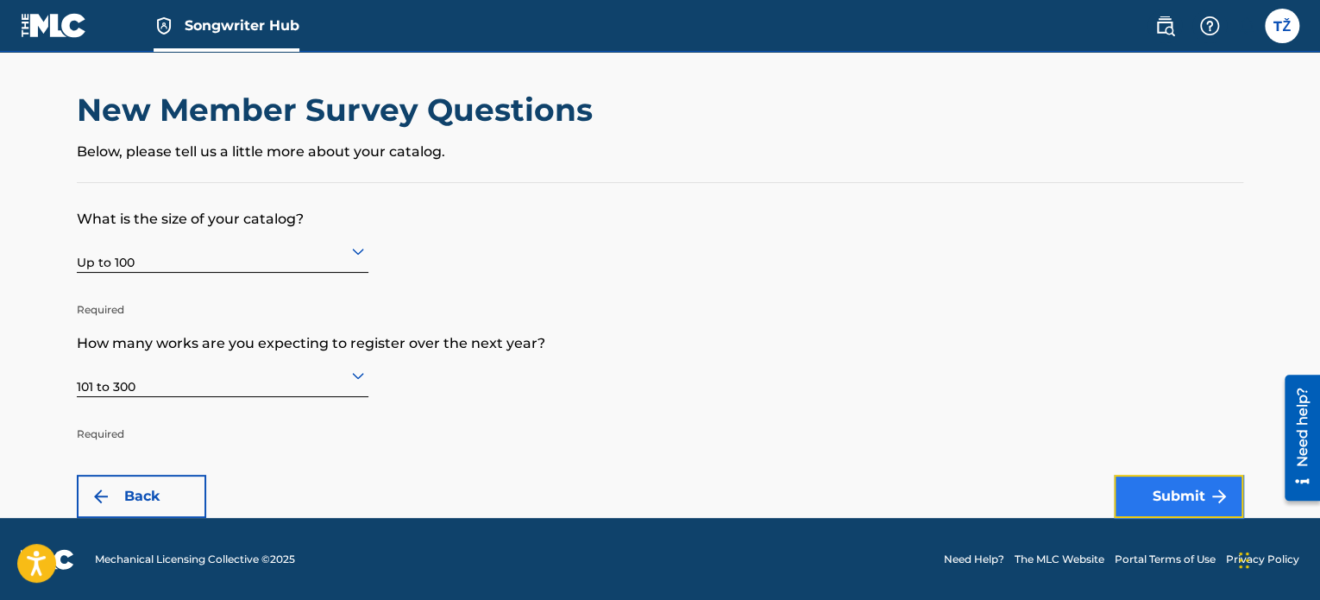
click at [1197, 503] on button "Submit" at bounding box center [1178, 495] width 129 height 43
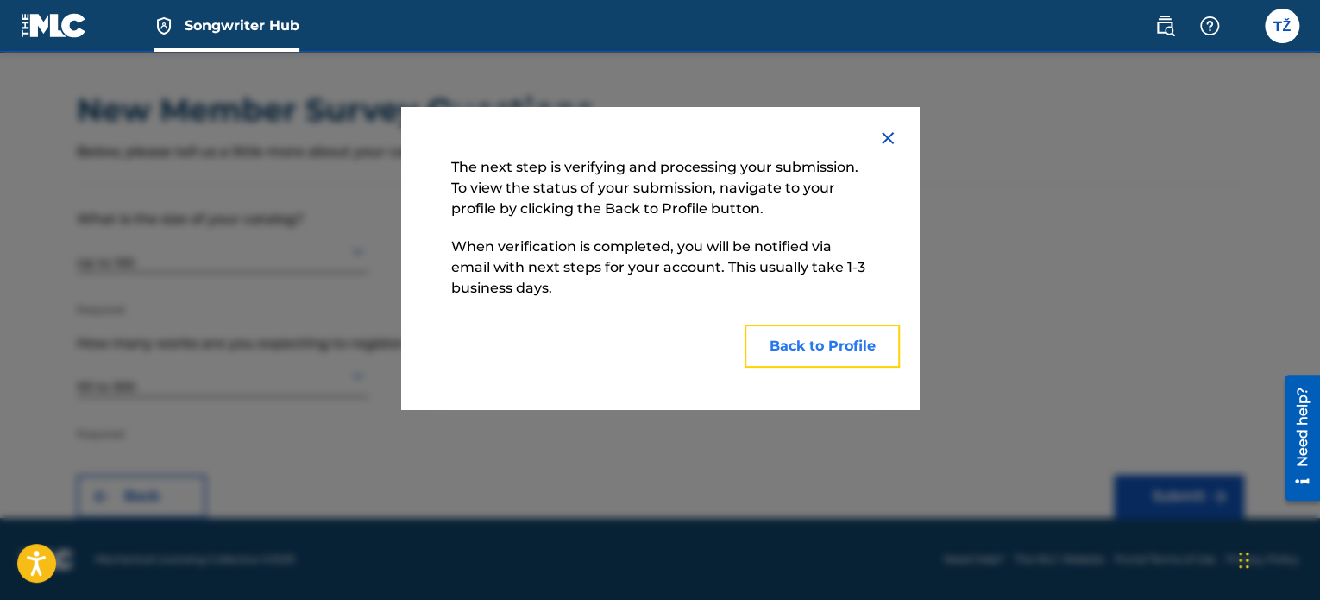
click at [836, 356] on button "Back to Profile" at bounding box center [821, 345] width 155 height 43
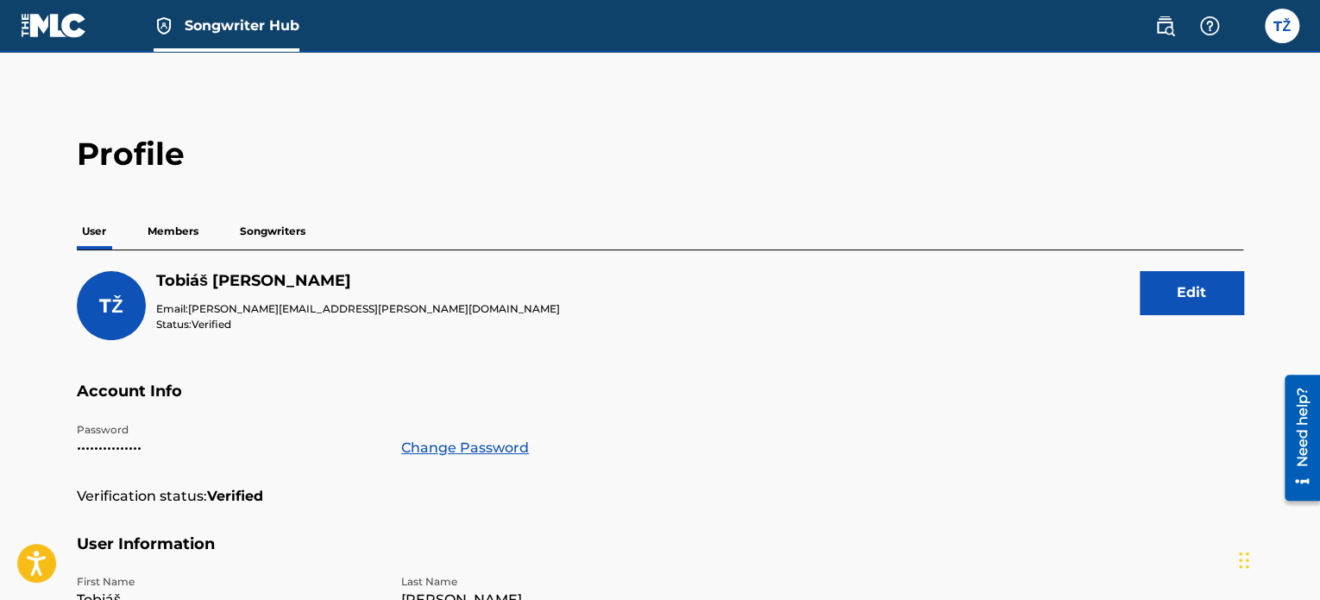
click at [170, 239] on p "Members" at bounding box center [172, 231] width 61 height 36
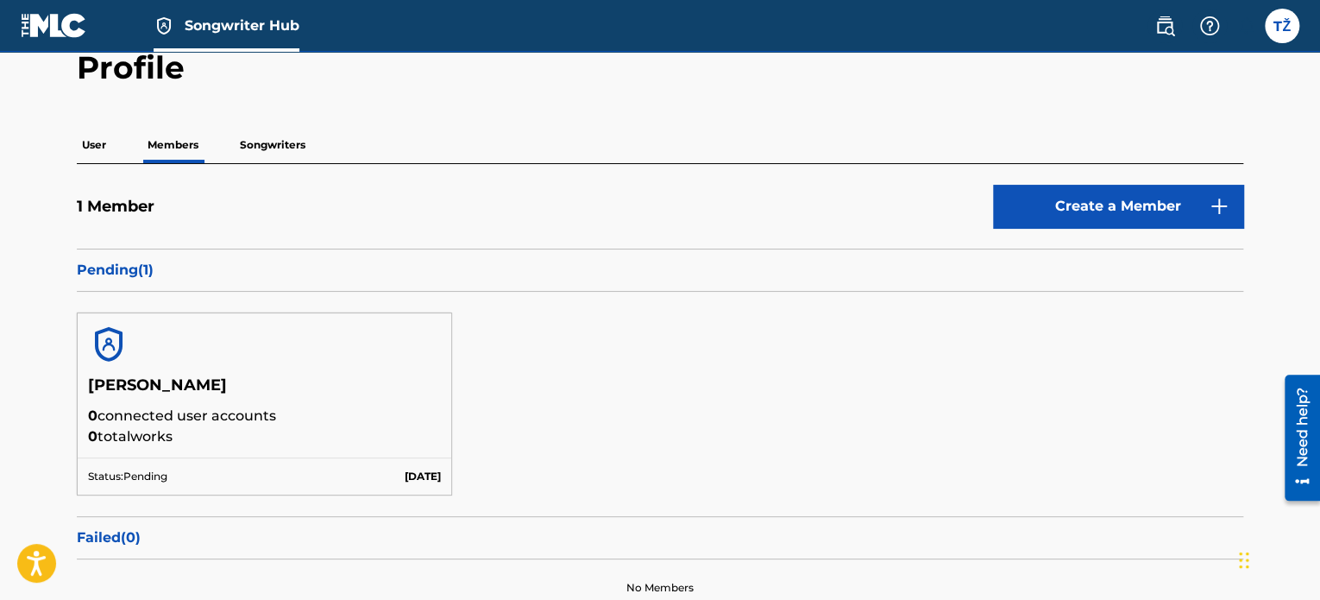
scroll to position [86, 0]
click at [141, 273] on p "Pending ( 1 )" at bounding box center [660, 270] width 1166 height 21
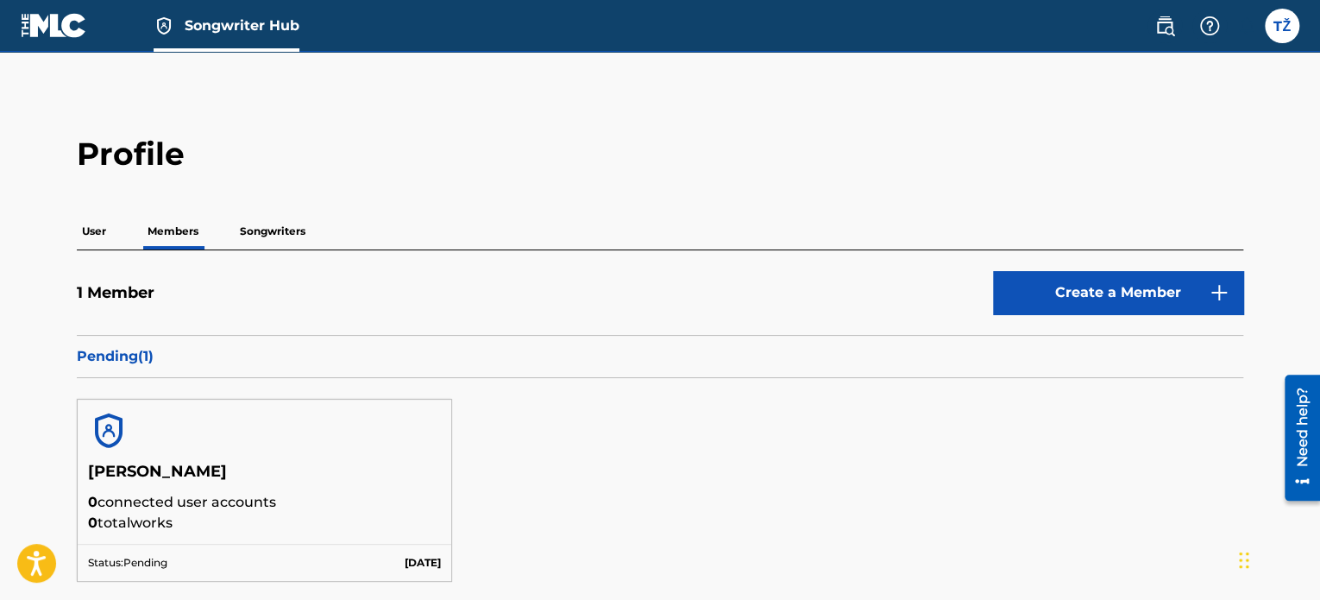
scroll to position [173, 0]
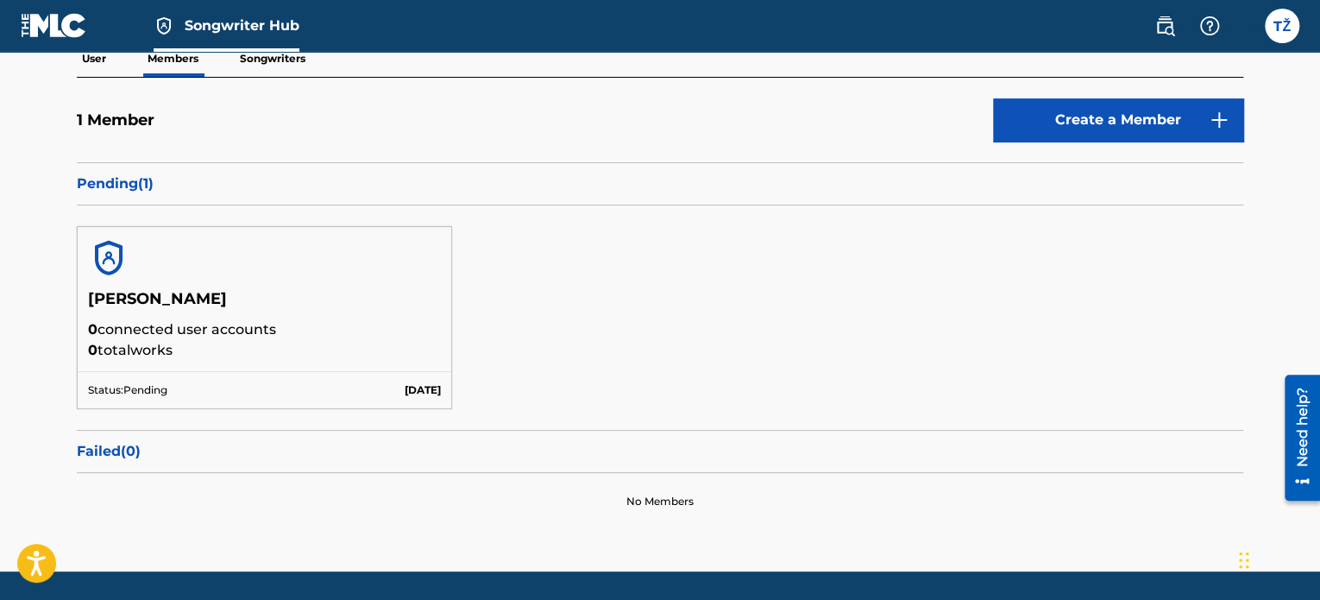
click at [405, 393] on p "[DATE]" at bounding box center [423, 390] width 36 height 16
click at [254, 293] on h5 "[PERSON_NAME]" at bounding box center [264, 304] width 353 height 30
click at [968, 230] on div "[PERSON_NAME] 0 connected user accounts 0 total works Status: Pending [DATE]" at bounding box center [660, 317] width 1166 height 224
click at [141, 179] on p "Pending ( 1 )" at bounding box center [660, 183] width 1166 height 21
click at [165, 348] on p "0 total works" at bounding box center [264, 350] width 353 height 21
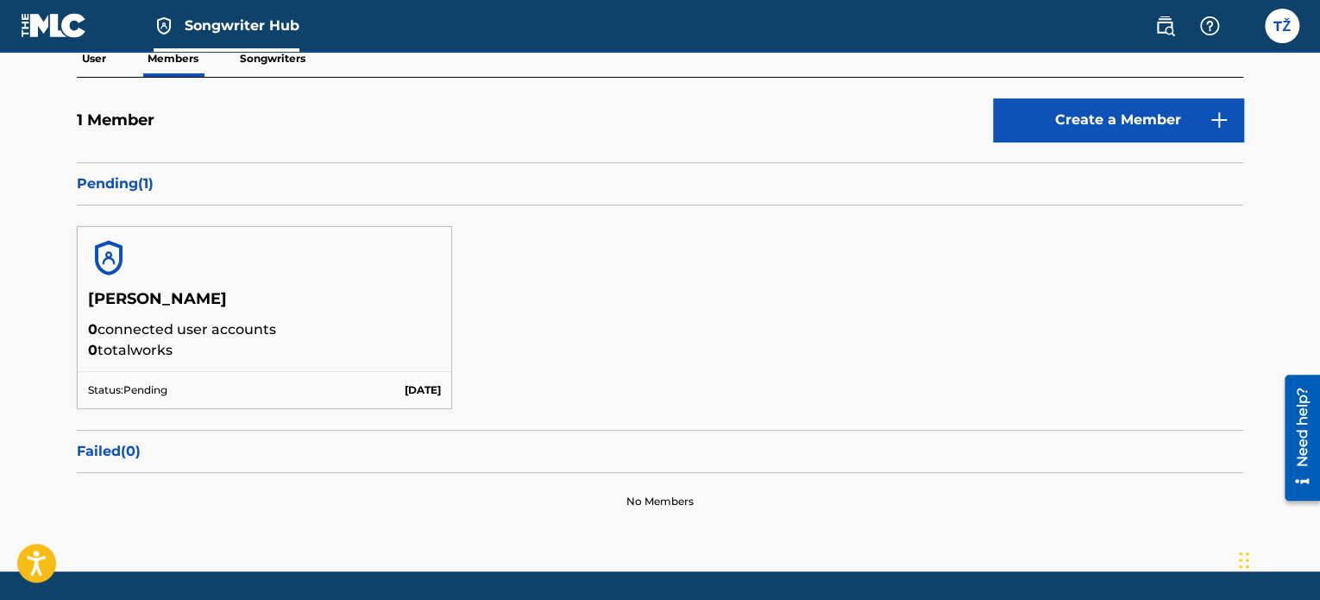
click at [133, 399] on div "Status: Pending [DATE]" at bounding box center [265, 389] width 374 height 37
click at [122, 443] on p "Failed ( 0 )" at bounding box center [660, 451] width 1166 height 21
click at [320, 340] on p "0 total works" at bounding box center [264, 350] width 353 height 21
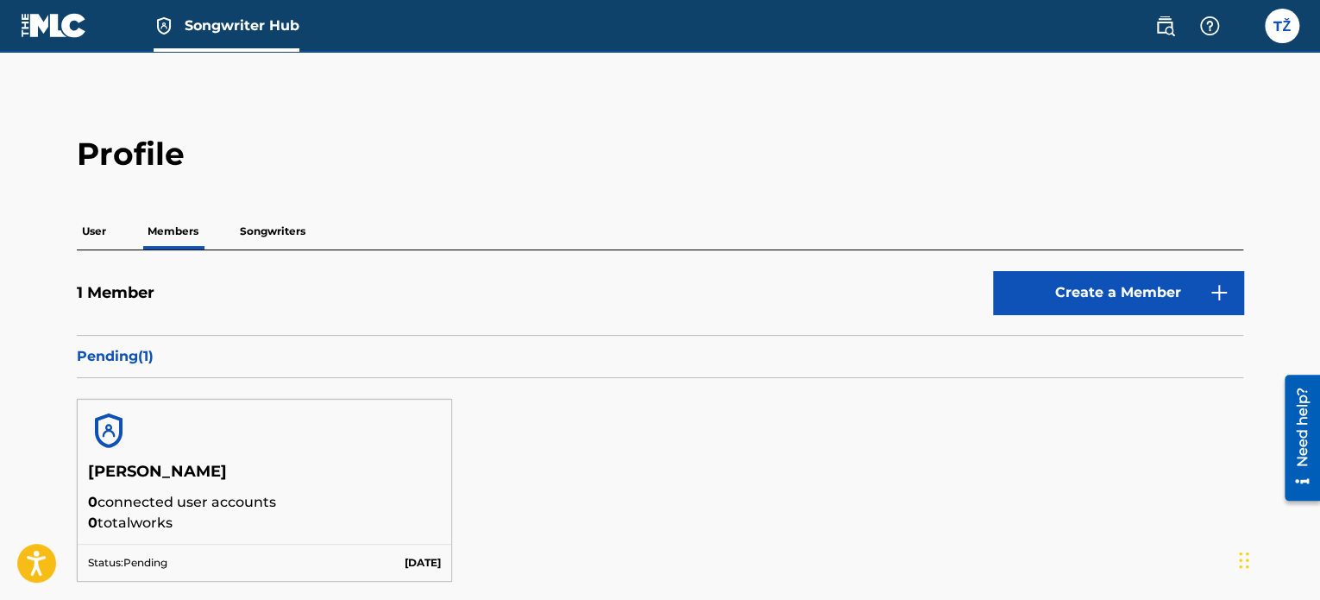
drag, startPoint x: 52, startPoint y: 220, endPoint x: 69, endPoint y: 224, distance: 17.8
click at [66, 223] on main "Profile User Members Songwriters 1 Member Create a Member Pending ( 1 ) [PERSON…" at bounding box center [660, 398] width 1320 height 692
click at [82, 226] on p "User" at bounding box center [94, 231] width 35 height 36
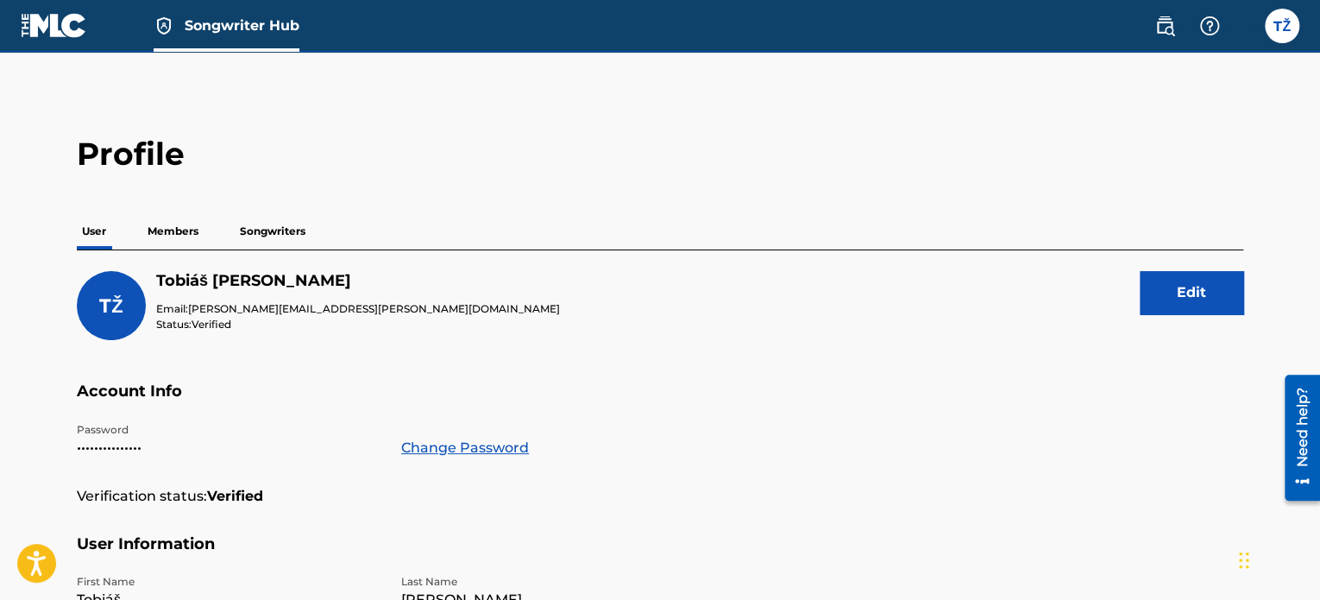
click at [72, 13] on img at bounding box center [54, 25] width 66 height 25
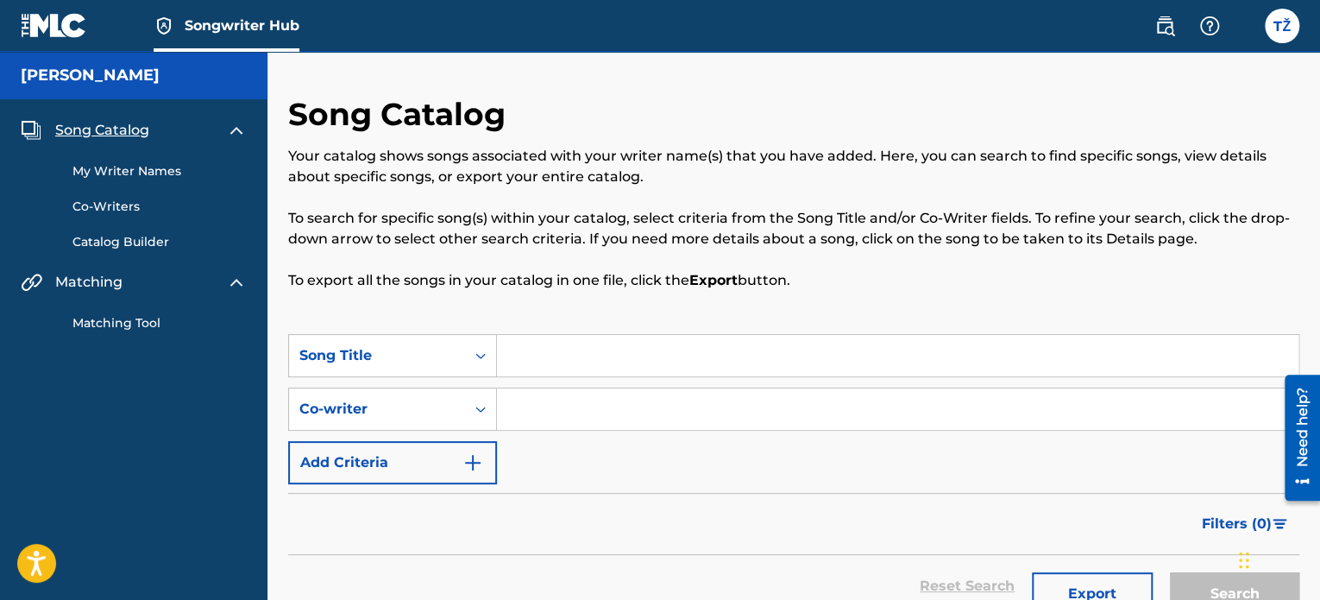
click at [152, 174] on link "My Writer Names" at bounding box center [159, 171] width 174 height 18
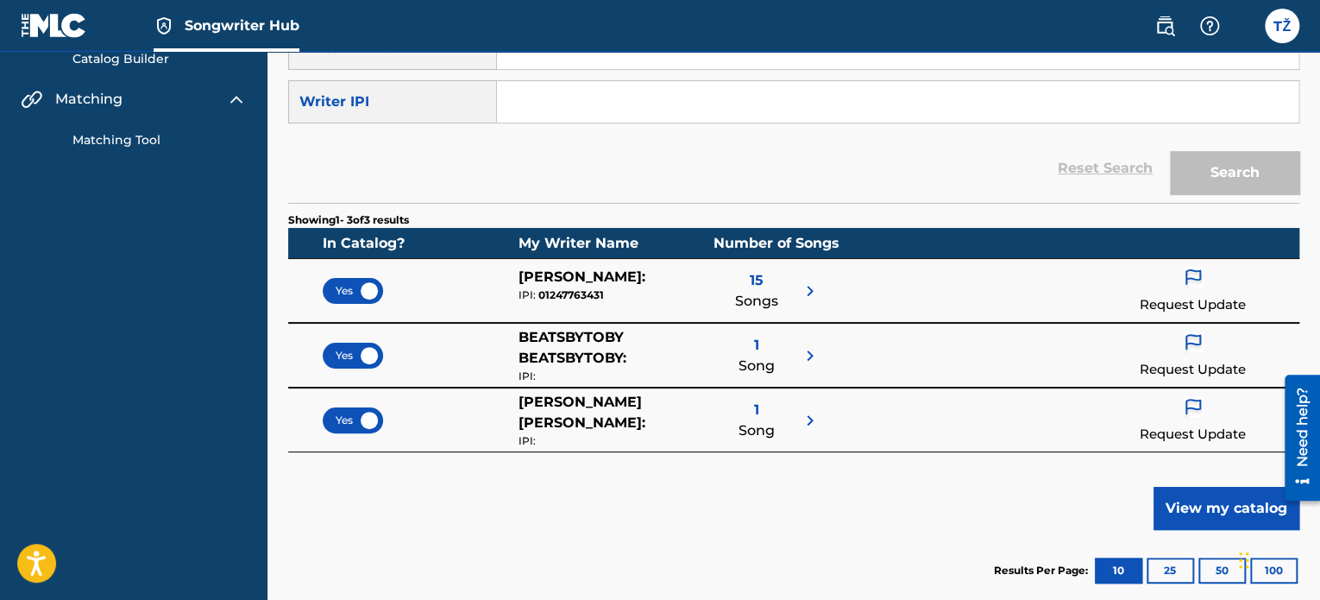
scroll to position [173, 0]
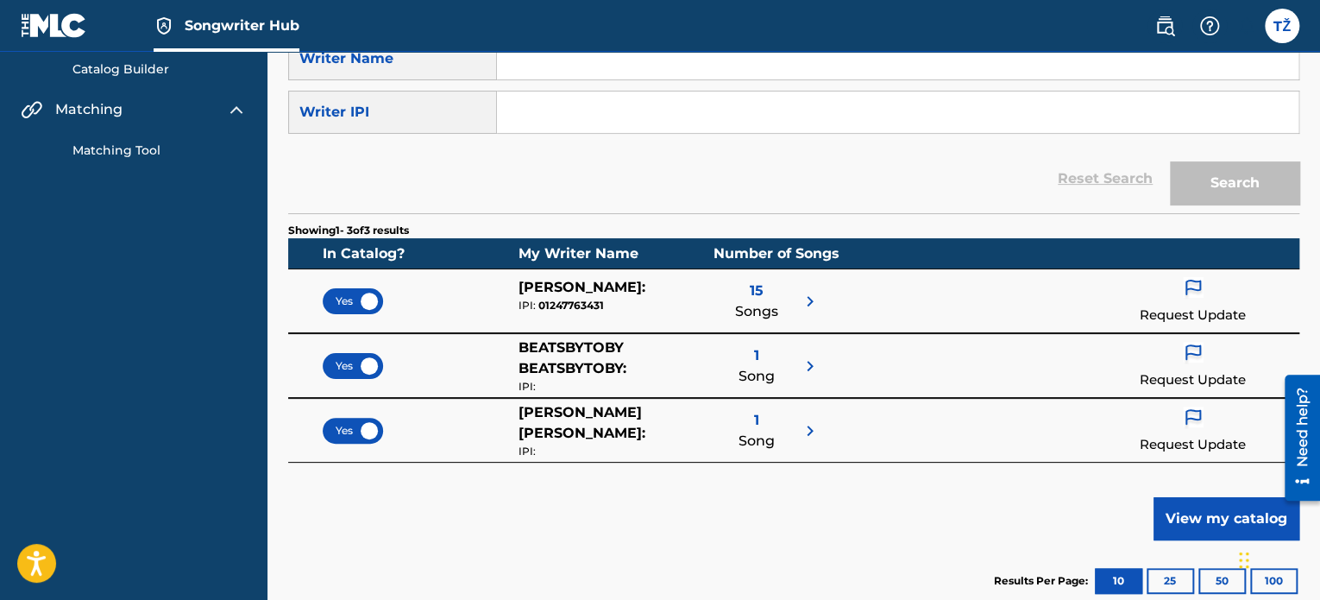
click at [227, 19] on span "Songwriter Hub" at bounding box center [242, 26] width 115 height 20
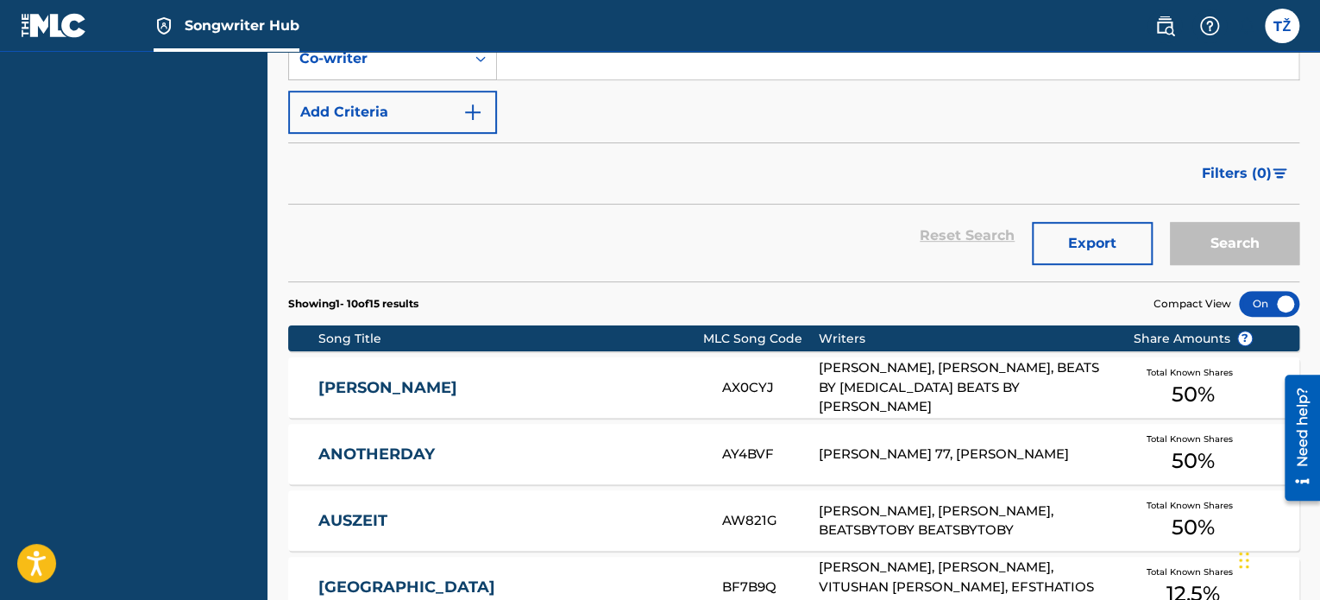
scroll to position [259, 0]
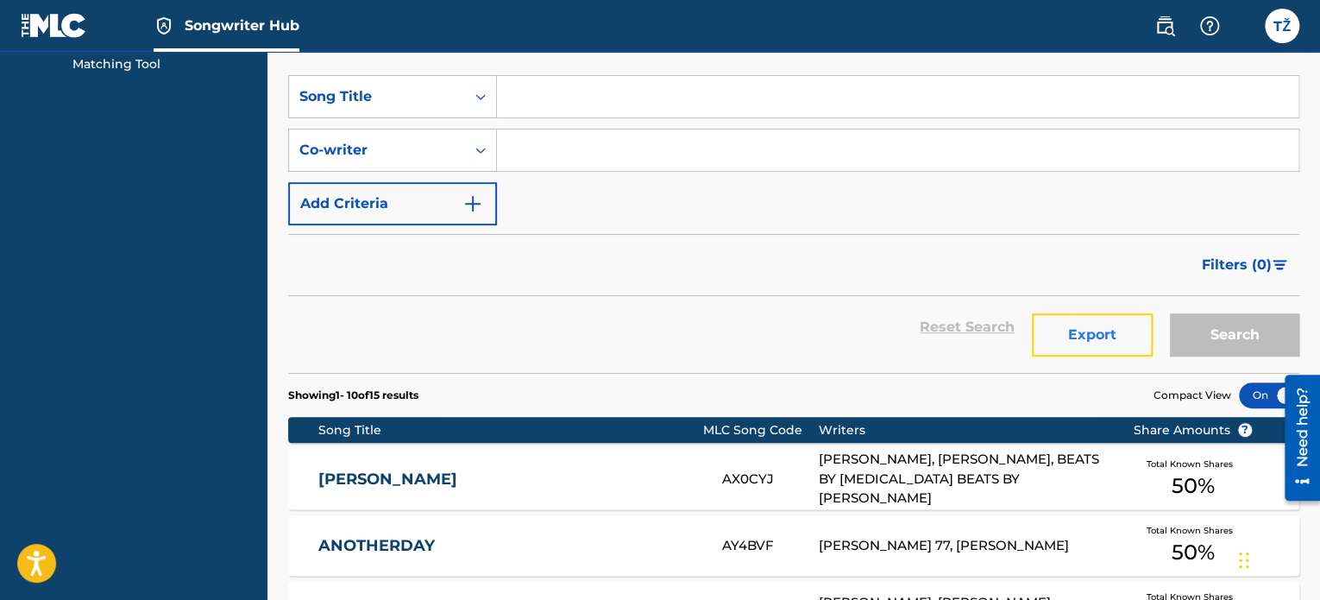
click at [1089, 343] on button "Export" at bounding box center [1092, 334] width 121 height 43
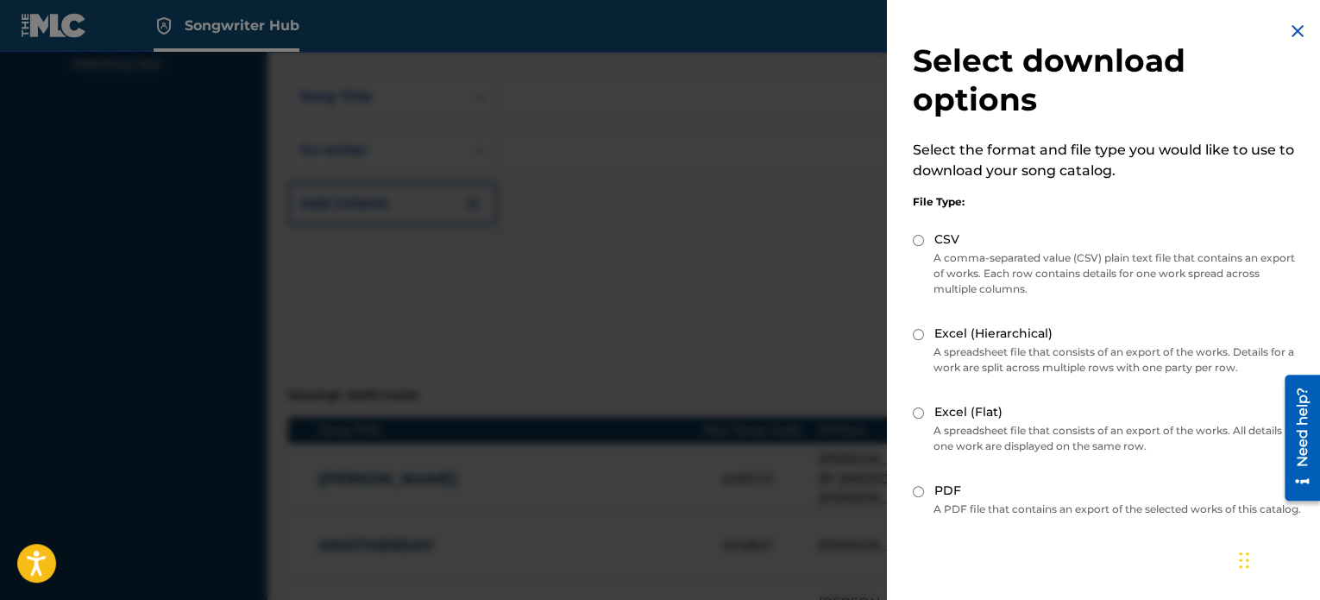
click at [934, 492] on label "PDF" at bounding box center [947, 490] width 27 height 18
click at [924, 492] on input "PDF" at bounding box center [918, 491] width 11 height 11
radio input "true"
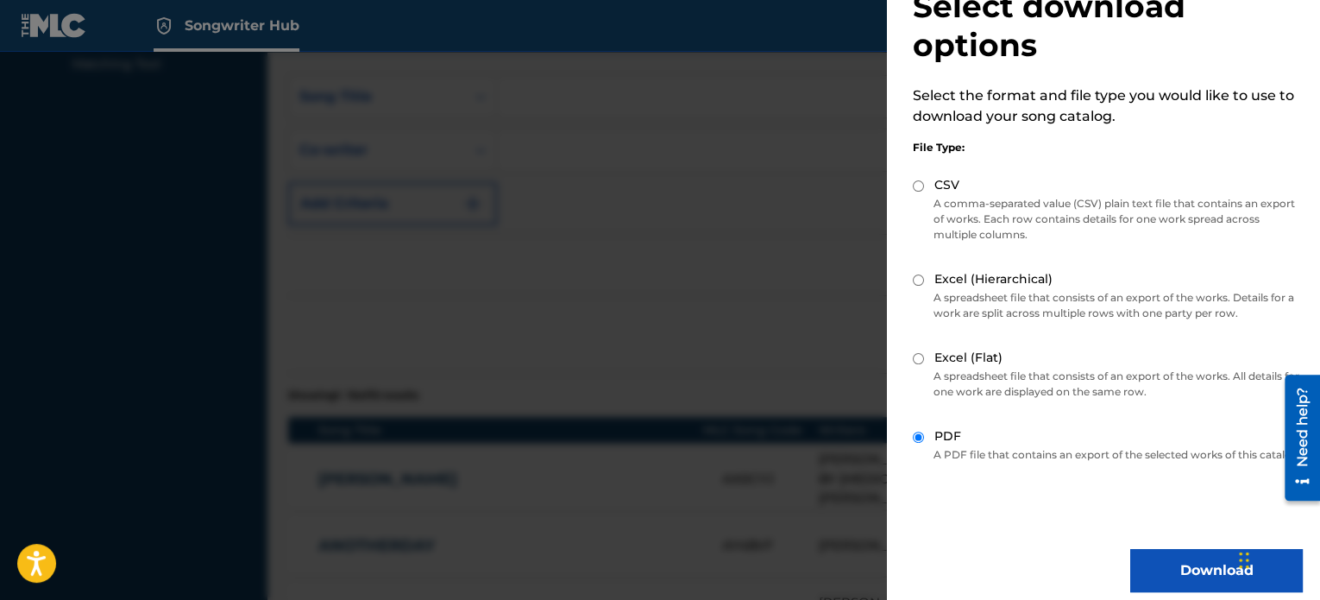
scroll to position [83, 0]
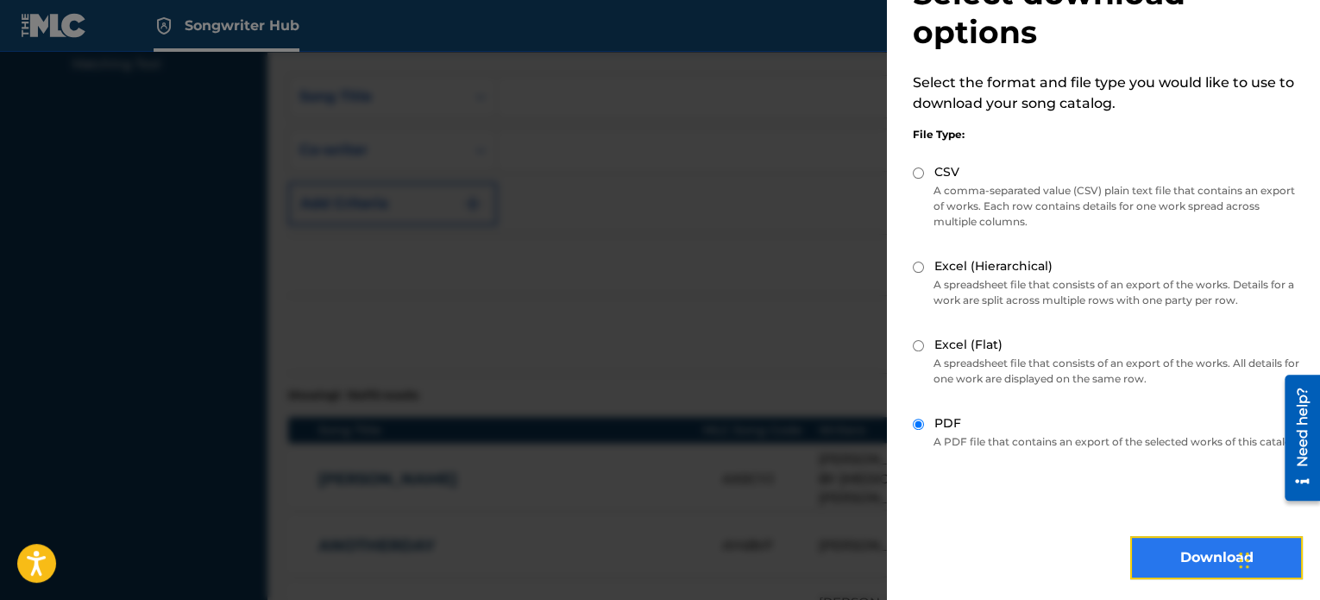
click at [1197, 540] on button "Download" at bounding box center [1216, 557] width 173 height 43
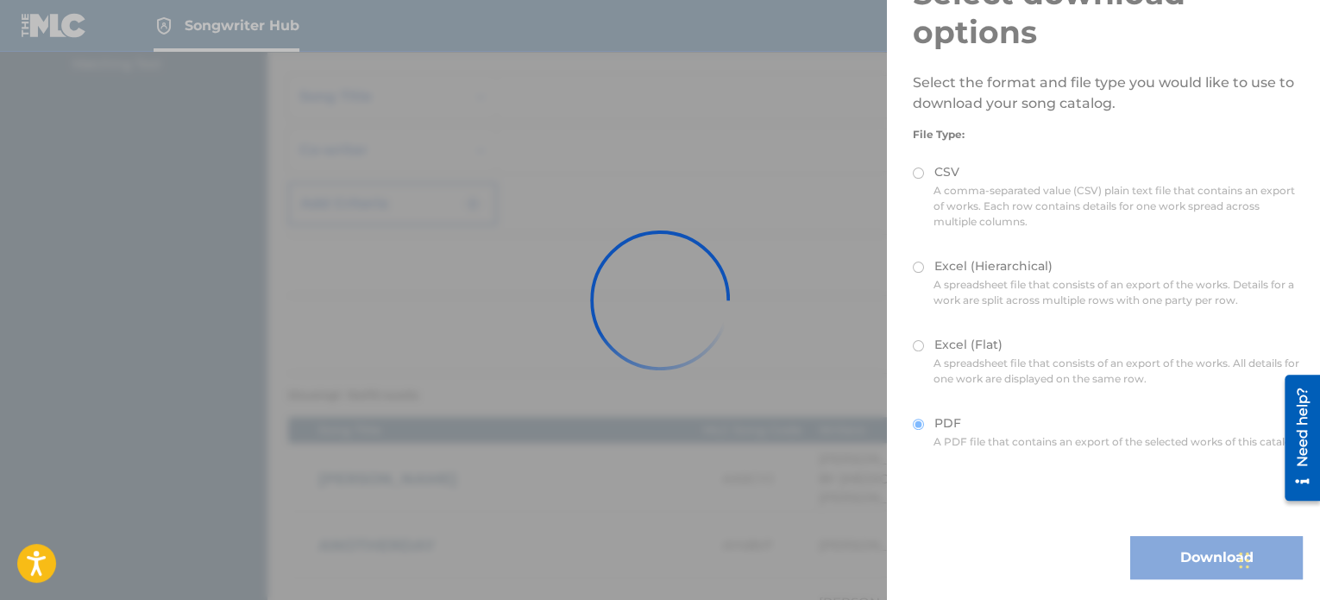
scroll to position [0, 0]
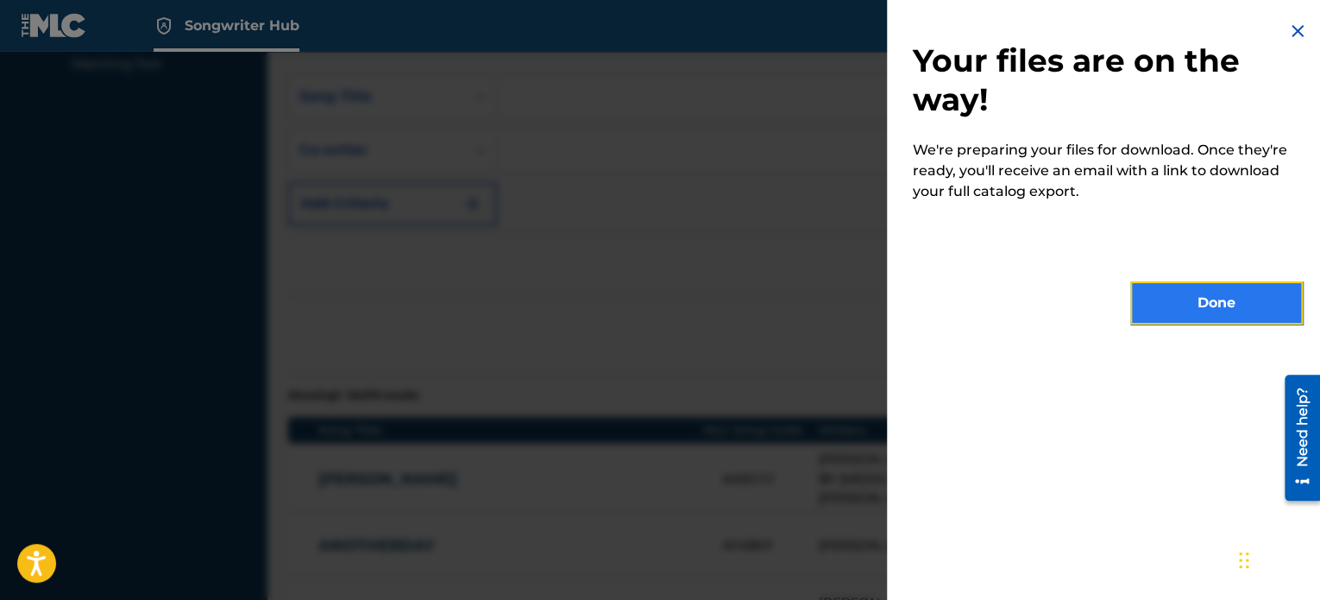
click at [1253, 314] on button "Done" at bounding box center [1216, 302] width 173 height 43
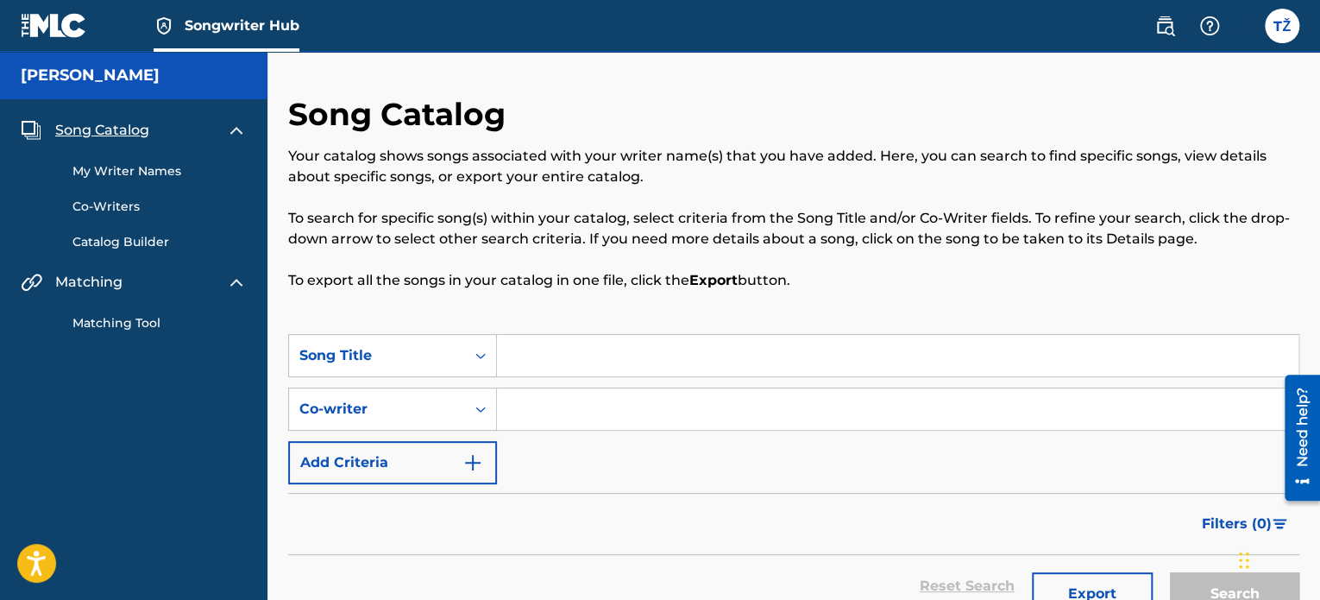
click at [1282, 43] on nav "Songwriter Hub TŽ TŽ [PERSON_NAME] [PERSON_NAME][EMAIL_ADDRESS][PERSON_NAME][DO…" at bounding box center [660, 26] width 1320 height 52
click at [1276, 44] on nav "Songwriter Hub TŽ TŽ [PERSON_NAME] [PERSON_NAME][EMAIL_ADDRESS][PERSON_NAME][DO…" at bounding box center [660, 26] width 1320 height 52
click at [1280, 35] on label at bounding box center [1282, 26] width 35 height 35
click at [1282, 26] on input "TŽ [PERSON_NAME] [PERSON_NAME][EMAIL_ADDRESS][PERSON_NAME][DOMAIN_NAME] Notific…" at bounding box center [1282, 26] width 0 height 0
click at [1204, 21] on img at bounding box center [1209, 26] width 21 height 21
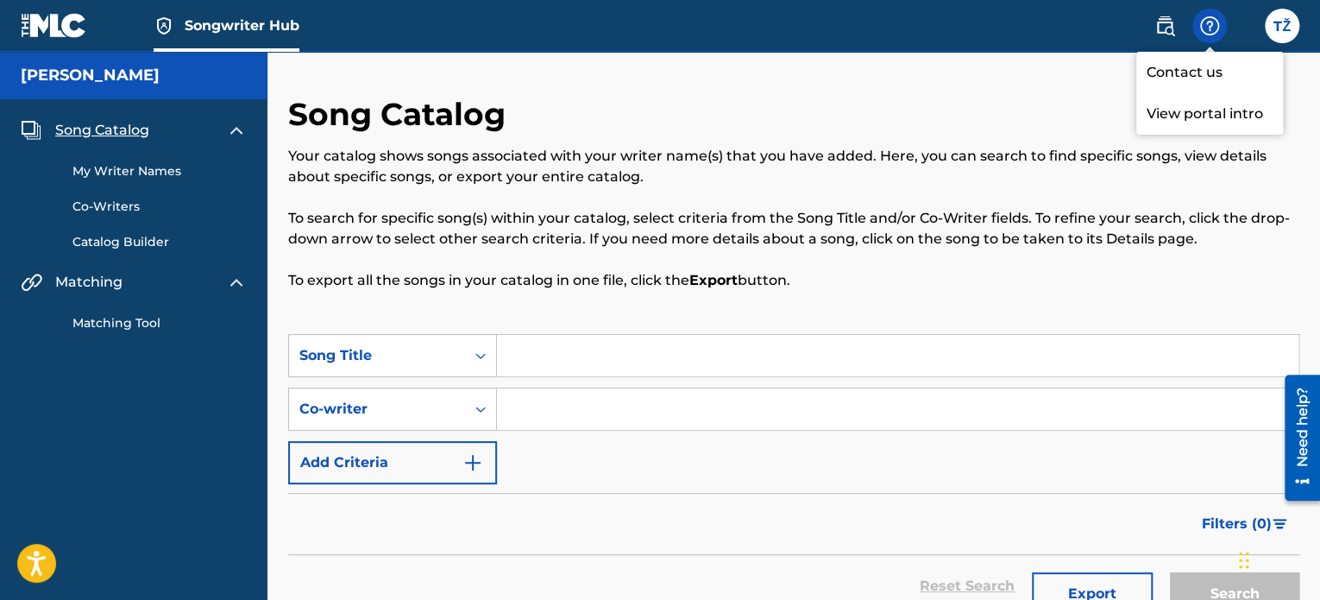
click at [751, 324] on div "Song Catalog Your catalog shows songs associated with your writer name(s) that …" at bounding box center [793, 214] width 1011 height 239
click at [816, 116] on div "Song Catalog Your catalog shows songs associated with your writer name(s) that …" at bounding box center [793, 214] width 1011 height 239
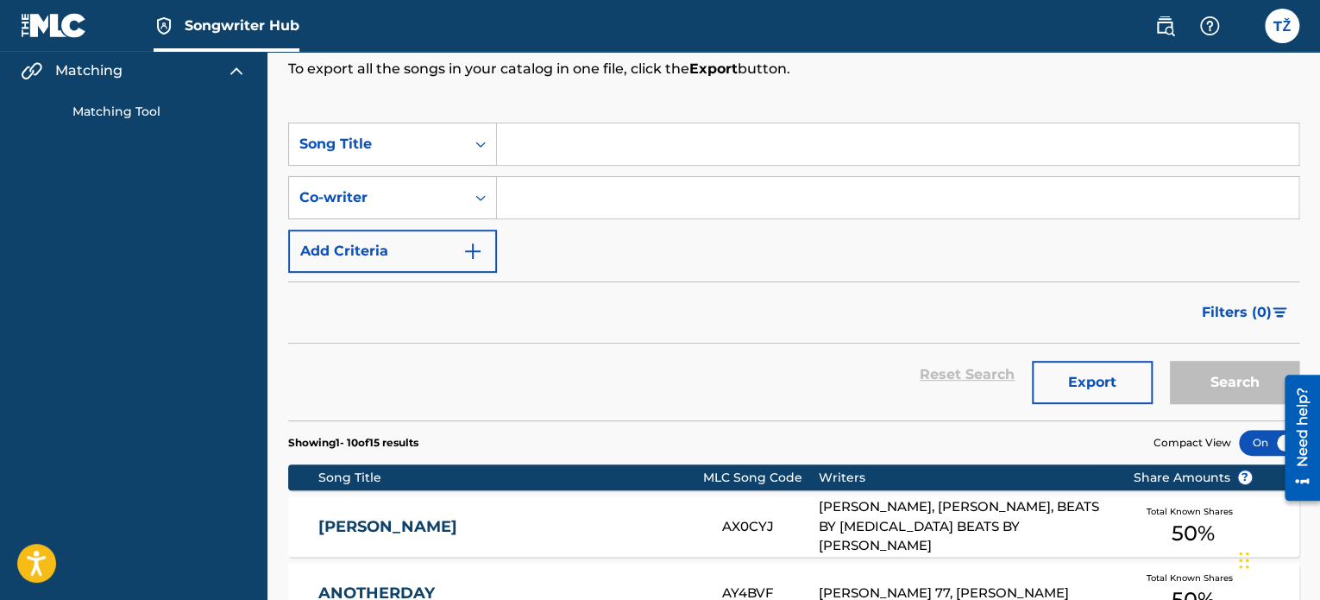
scroll to position [259, 0]
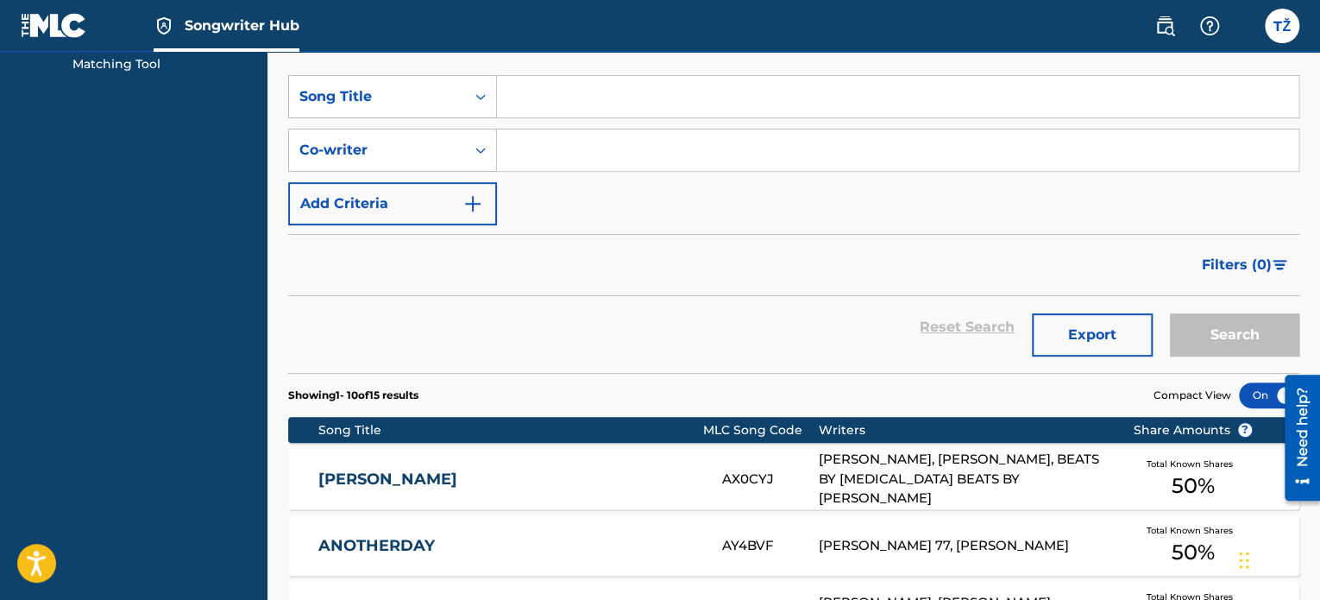
click at [841, 279] on div "Filters ( 0 )" at bounding box center [793, 265] width 1011 height 62
drag, startPoint x: 876, startPoint y: 292, endPoint x: 881, endPoint y: 249, distance: 42.5
click at [876, 292] on div "Filters ( 0 )" at bounding box center [793, 265] width 1011 height 62
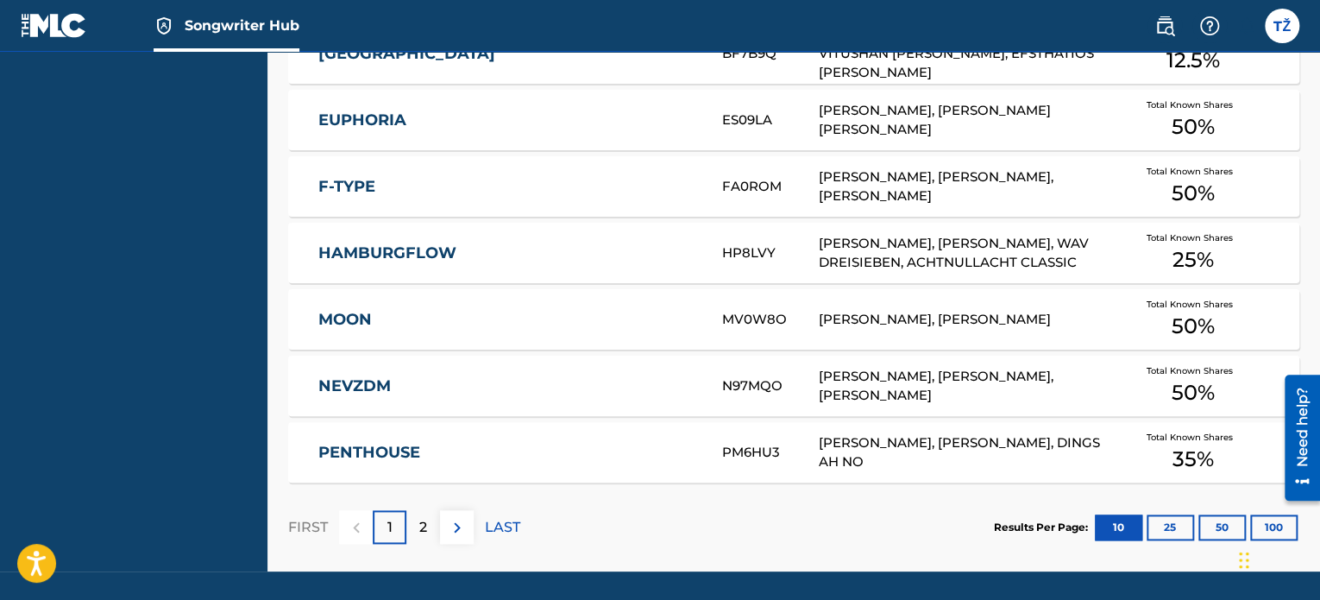
scroll to position [937, 0]
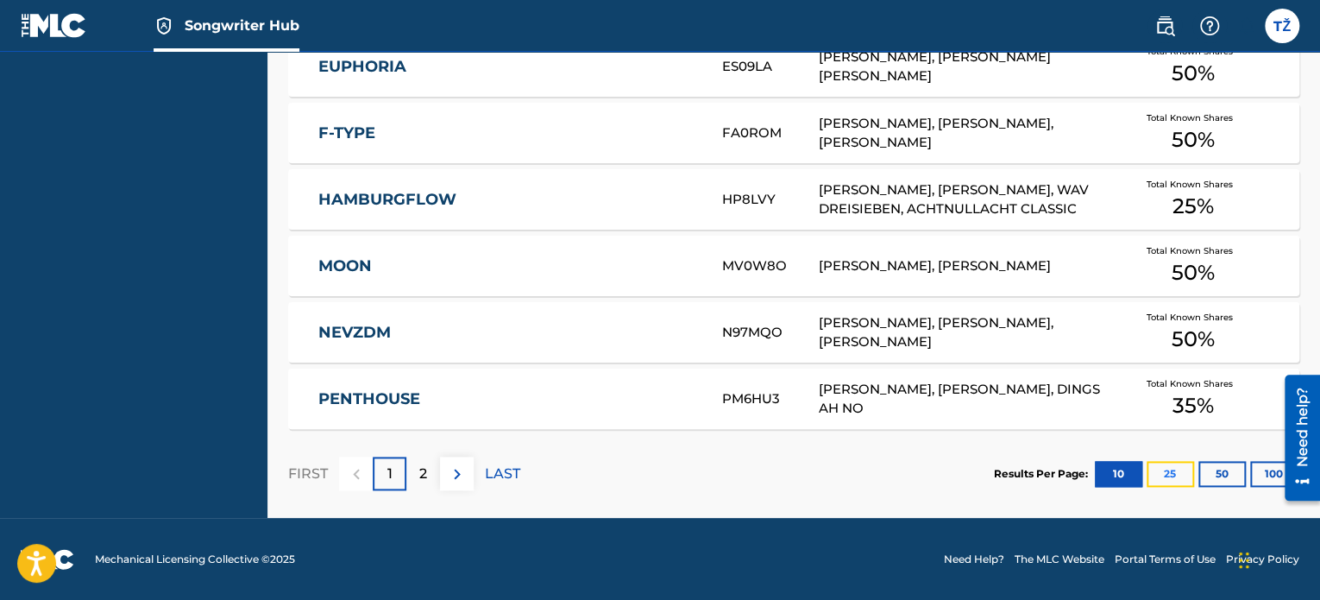
click at [1171, 476] on button "25" at bounding box center [1169, 474] width 47 height 26
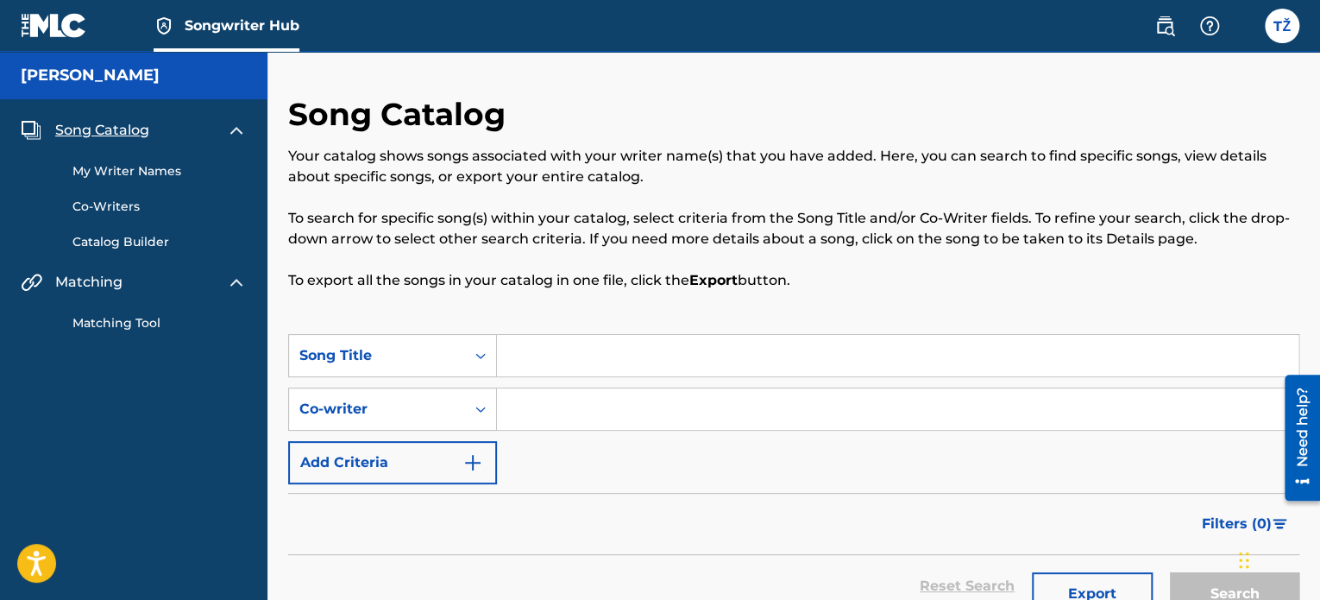
scroll to position [0, 0]
drag, startPoint x: 799, startPoint y: 289, endPoint x: 1101, endPoint y: 8, distance: 412.6
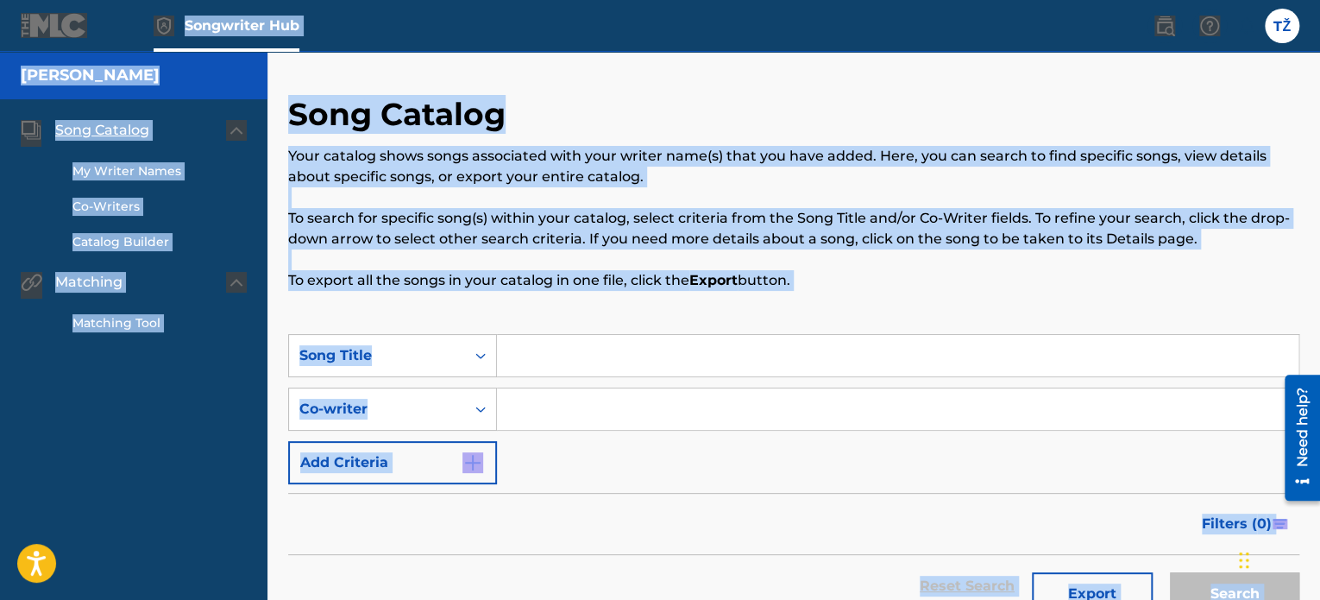
drag, startPoint x: 1269, startPoint y: 432, endPoint x: 9, endPoint y: 2, distance: 1331.9
click at [700, 44] on nav "Songwriter Hub TŽ TŽ [PERSON_NAME] [PERSON_NAME][EMAIL_ADDRESS][PERSON_NAME][DO…" at bounding box center [660, 26] width 1320 height 52
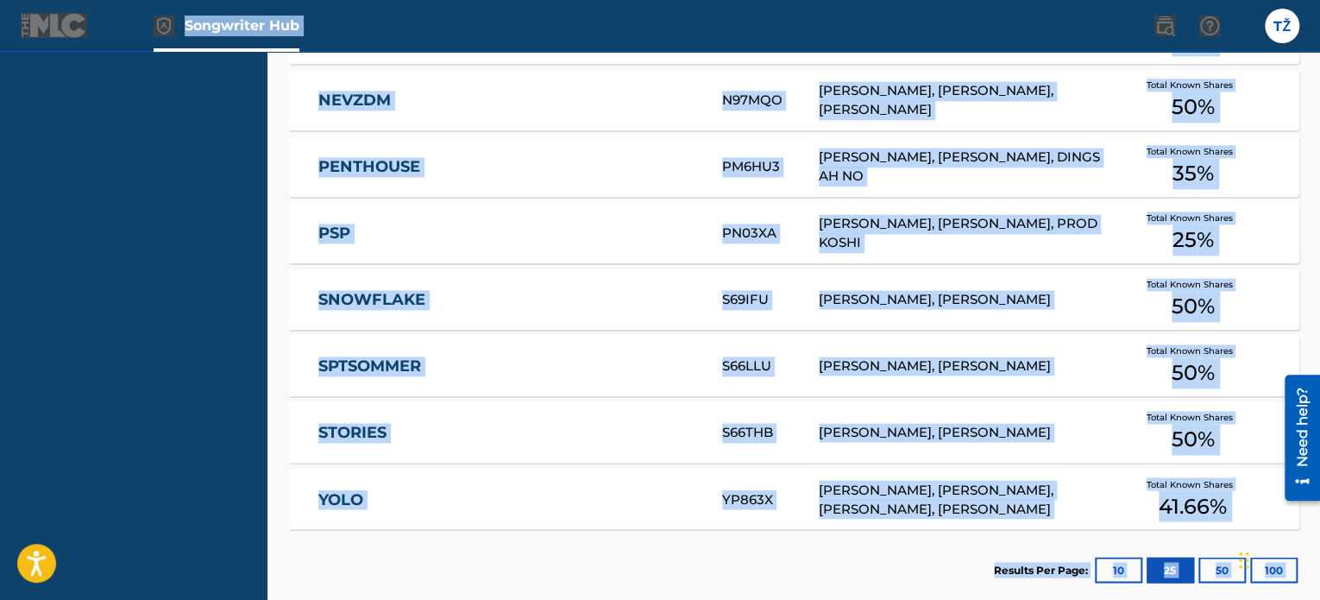
scroll to position [1261, 0]
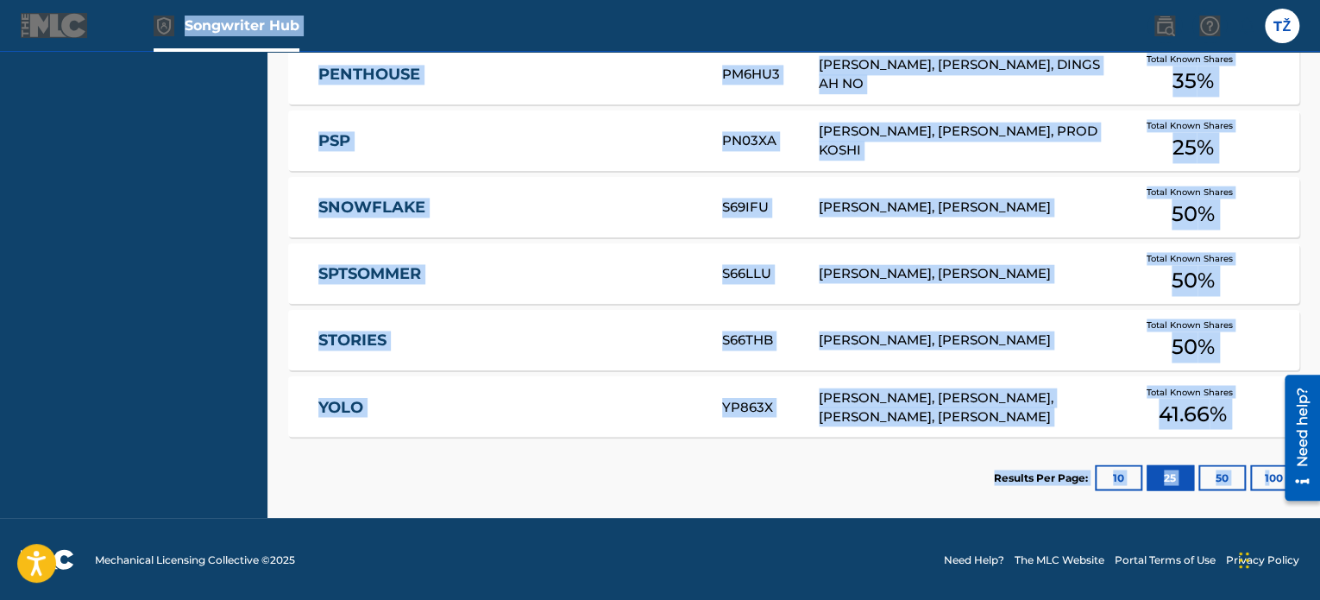
drag, startPoint x: 1274, startPoint y: 405, endPoint x: 1292, endPoint y: 479, distance: 76.4
click at [1228, 437] on div "Results Per Page: 10 25 50 100" at bounding box center [1146, 477] width 305 height 81
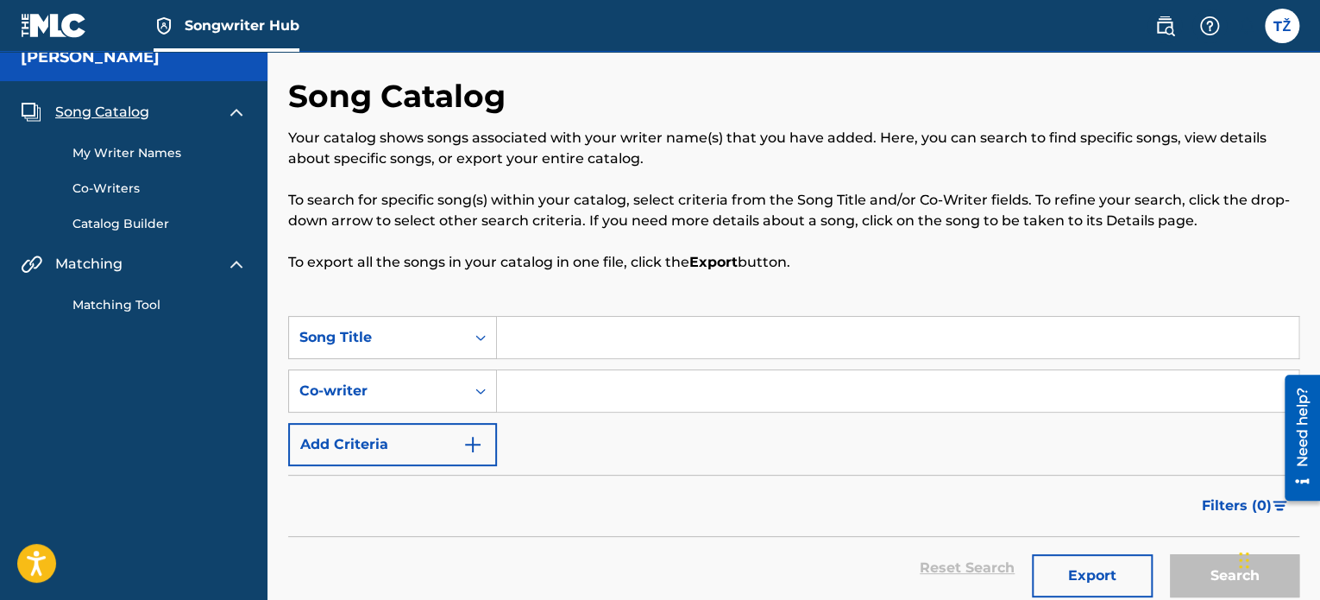
scroll to position [0, 0]
